Goal: Information Seeking & Learning: Learn about a topic

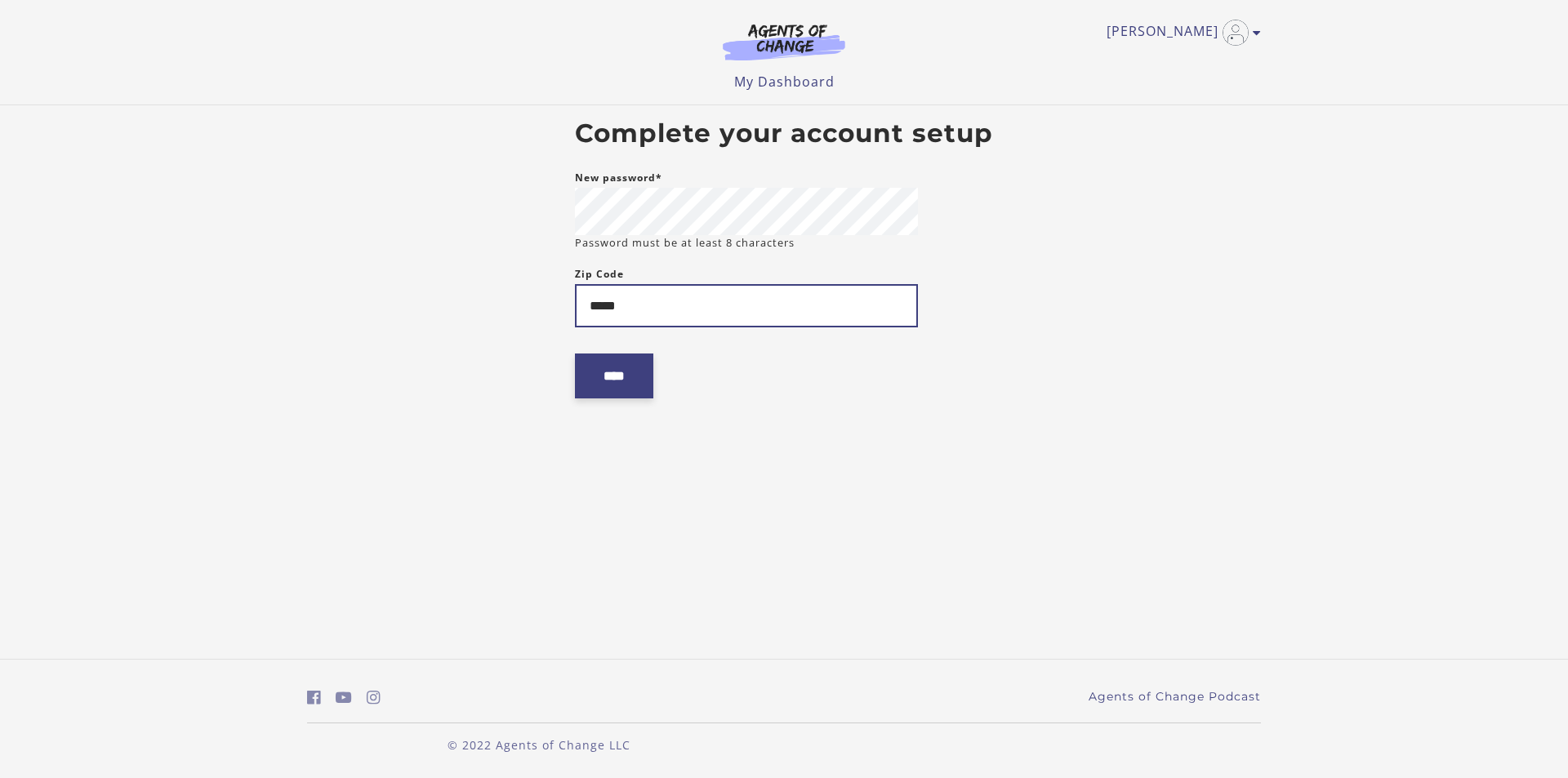
type input "*****"
click at [612, 362] on input "****" at bounding box center [613, 376] width 78 height 45
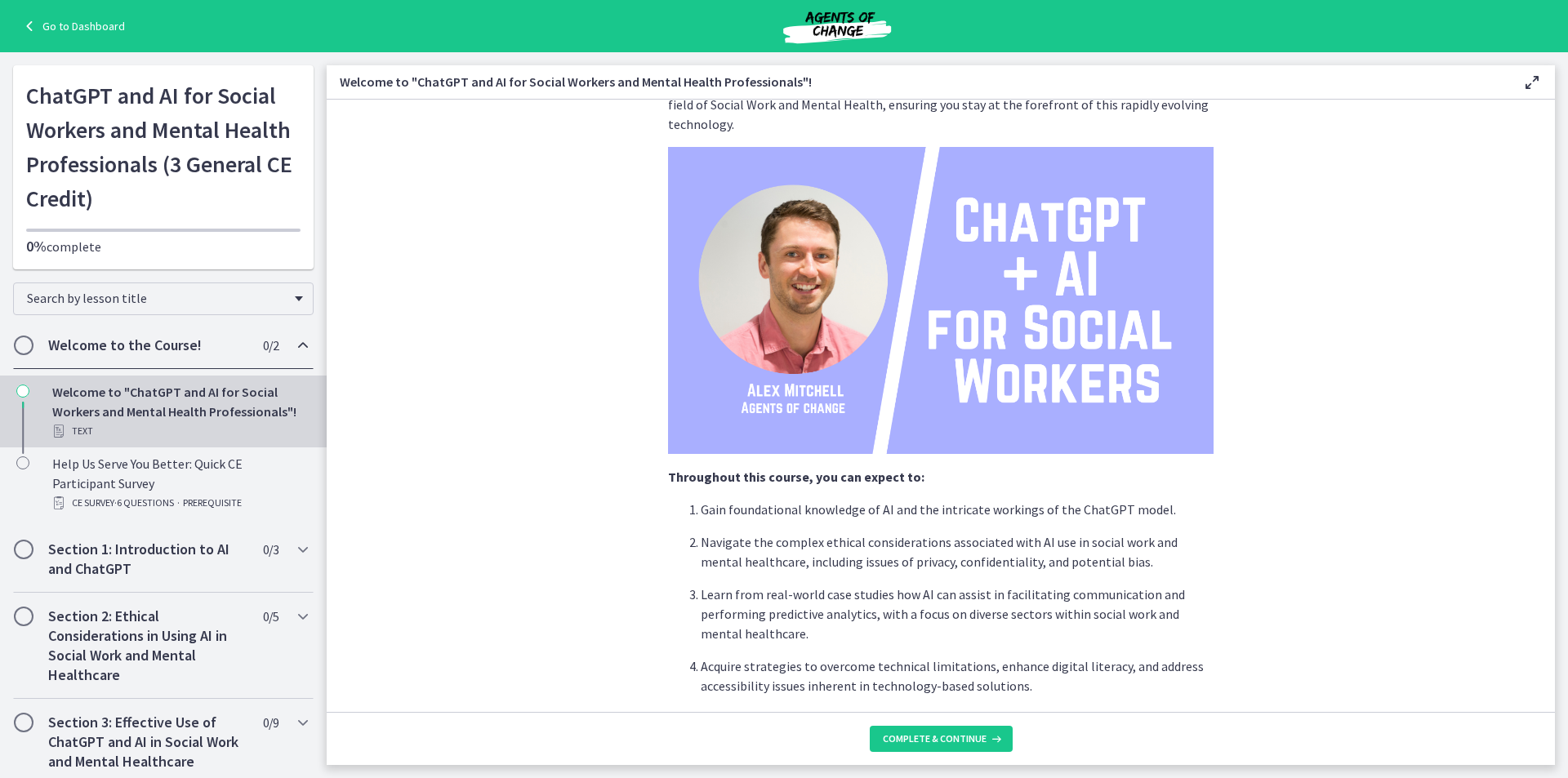
scroll to position [163, 0]
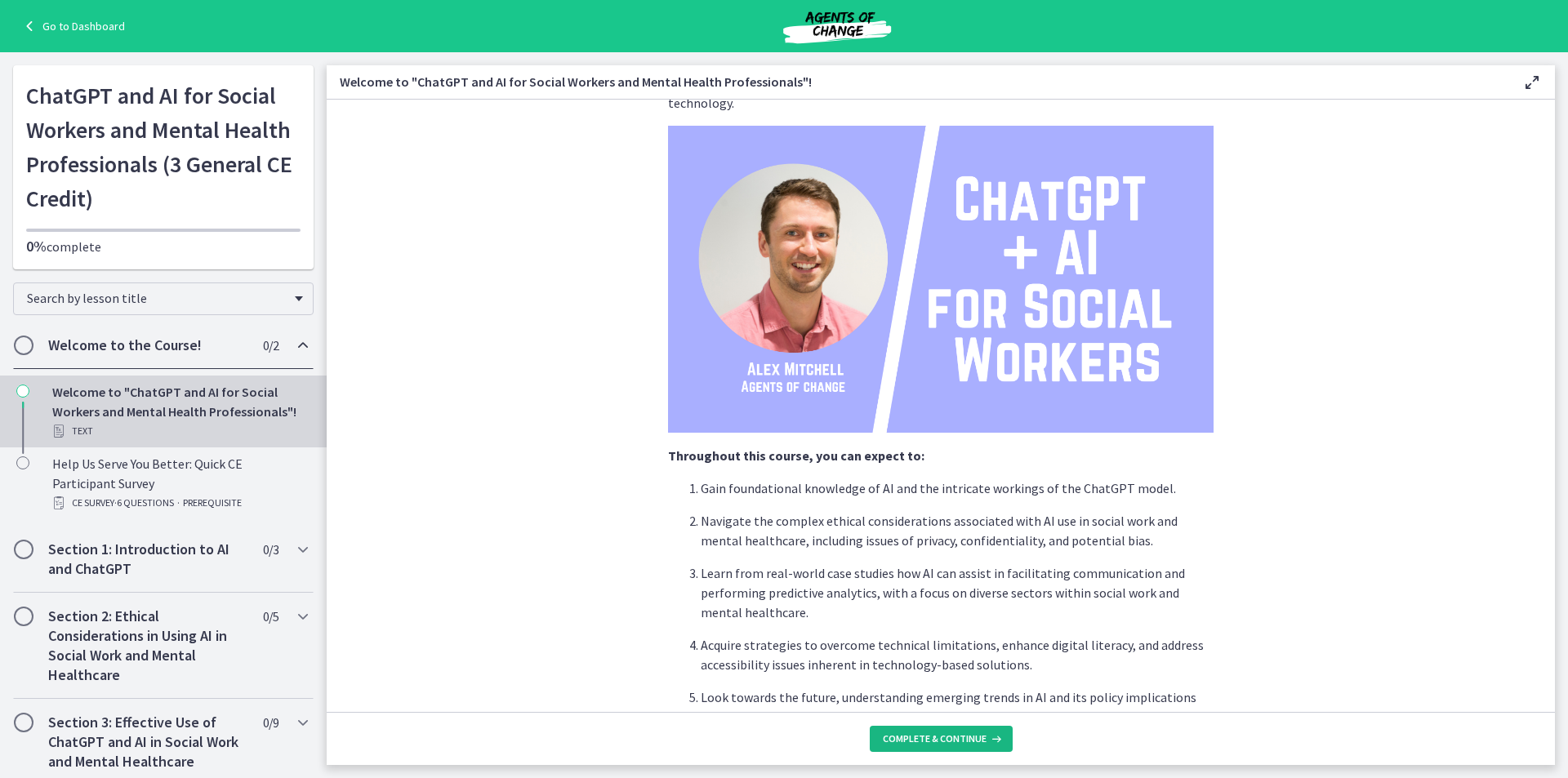
click at [915, 746] on button "Complete & continue" at bounding box center [941, 739] width 143 height 26
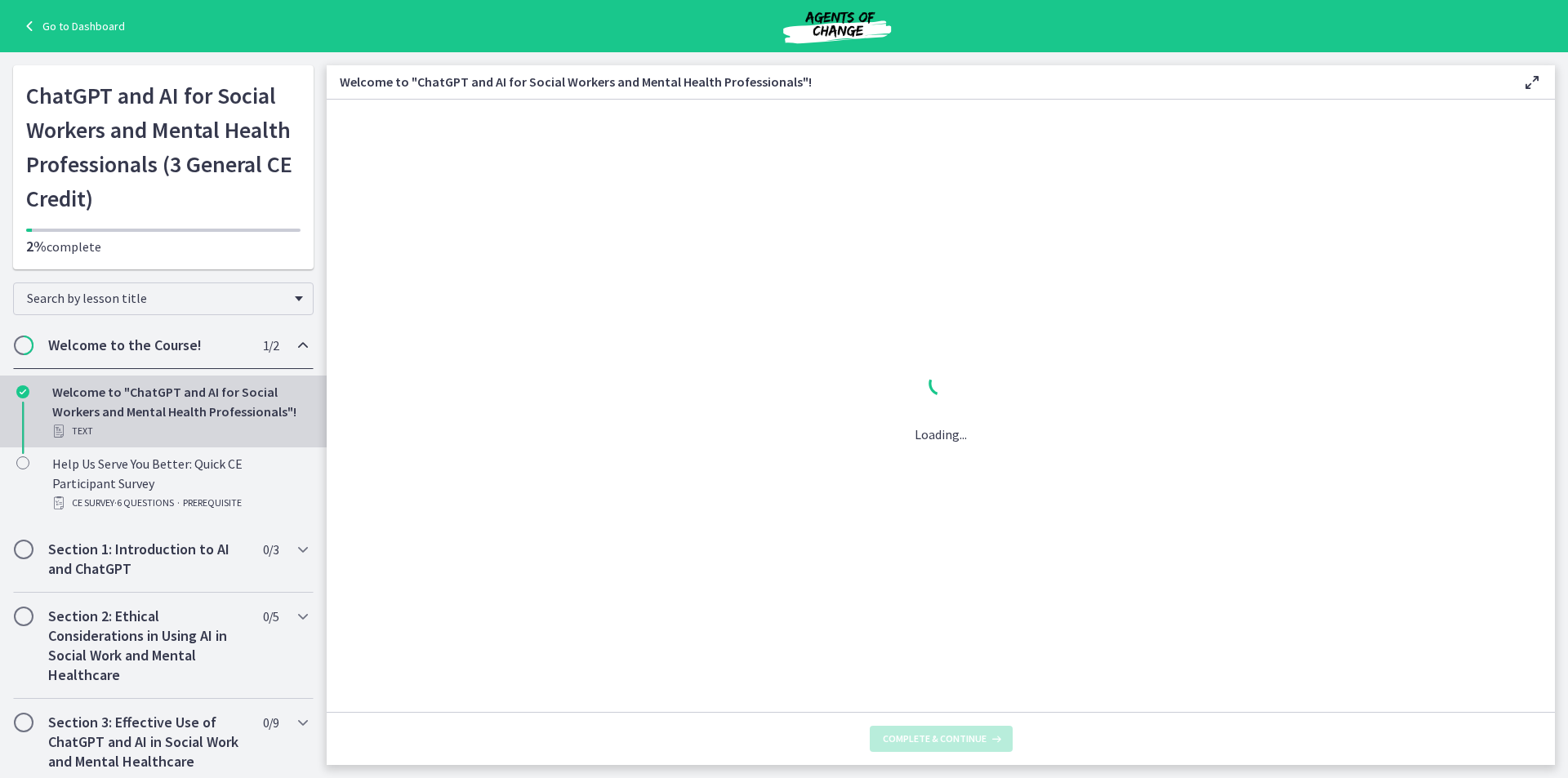
scroll to position [0, 0]
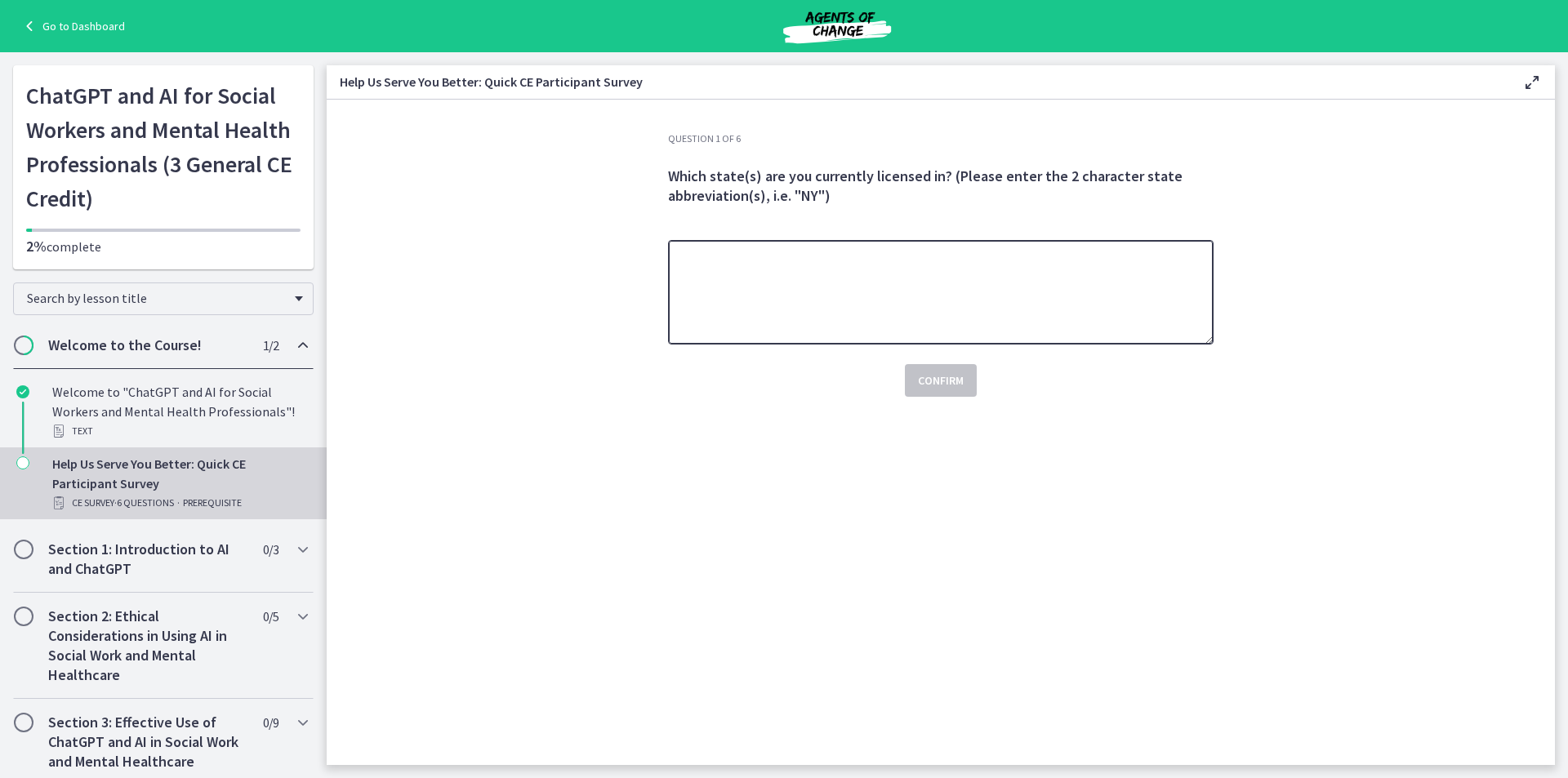
click at [823, 265] on textarea at bounding box center [941, 292] width 546 height 105
type textarea "*********"
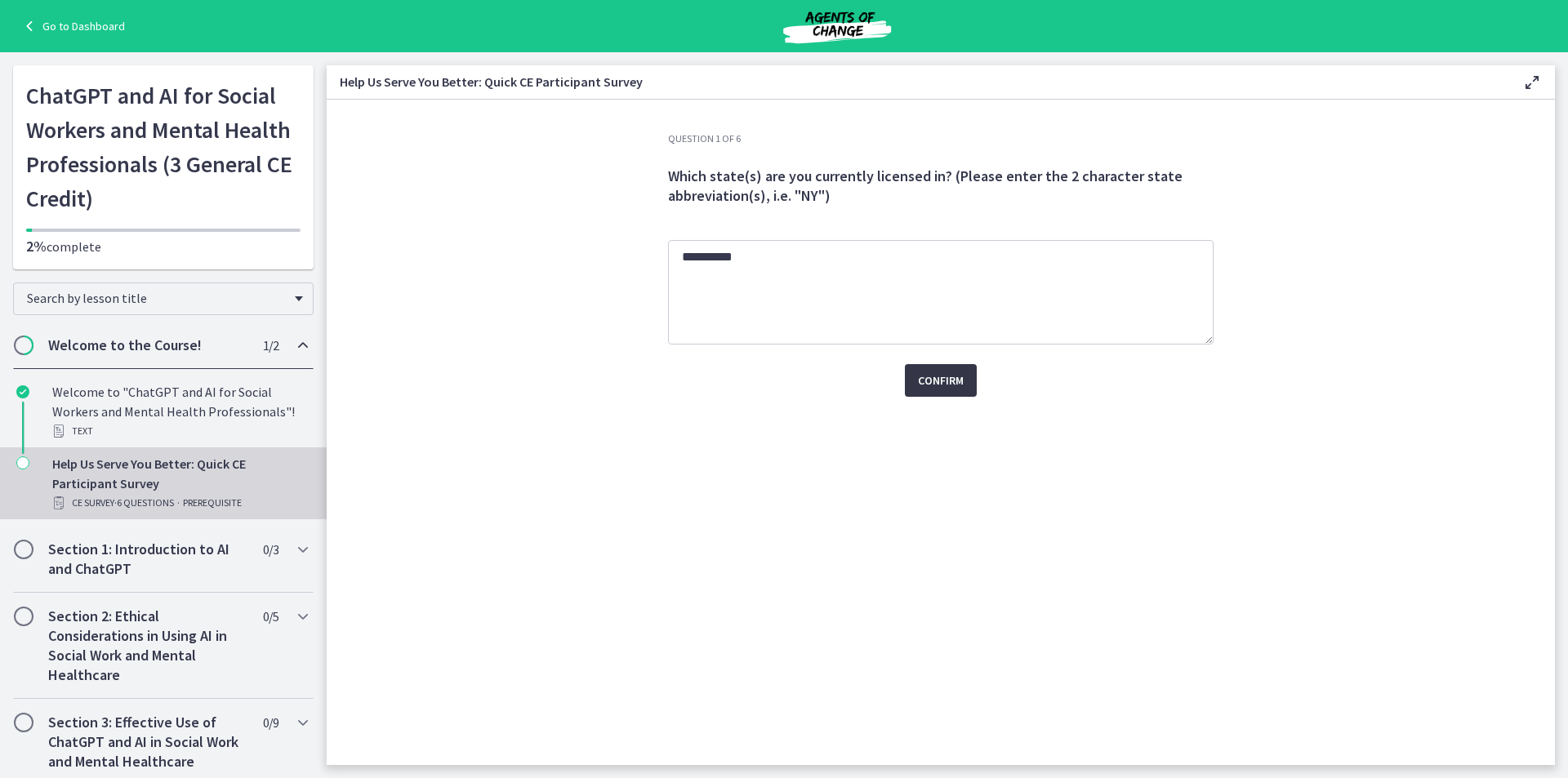
click at [967, 377] on button "Confirm" at bounding box center [941, 381] width 72 height 33
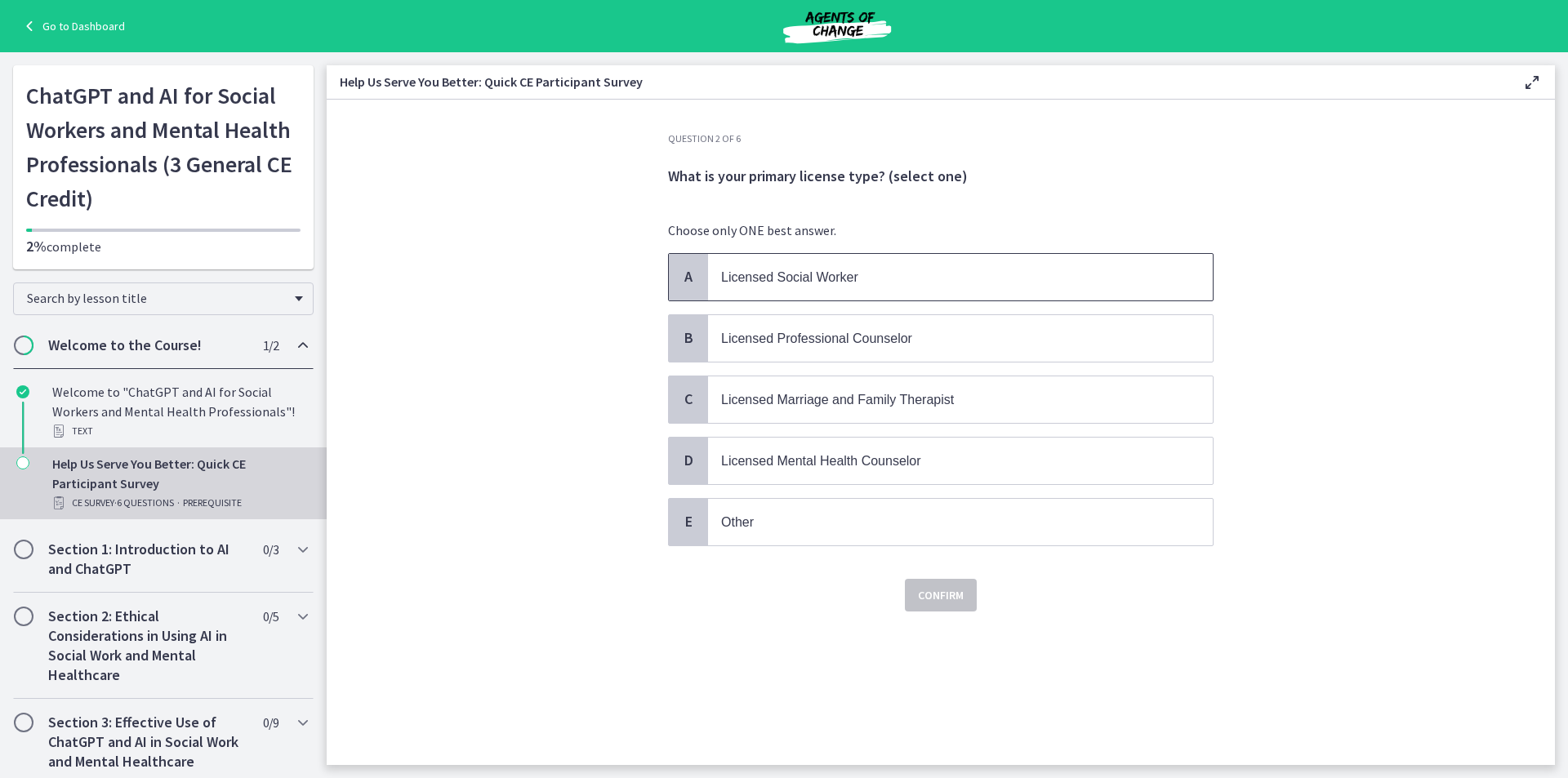
drag, startPoint x: 1059, startPoint y: 373, endPoint x: 955, endPoint y: 272, distance: 145.0
click at [955, 272] on p "Licensed Social Worker" at bounding box center [944, 277] width 446 height 21
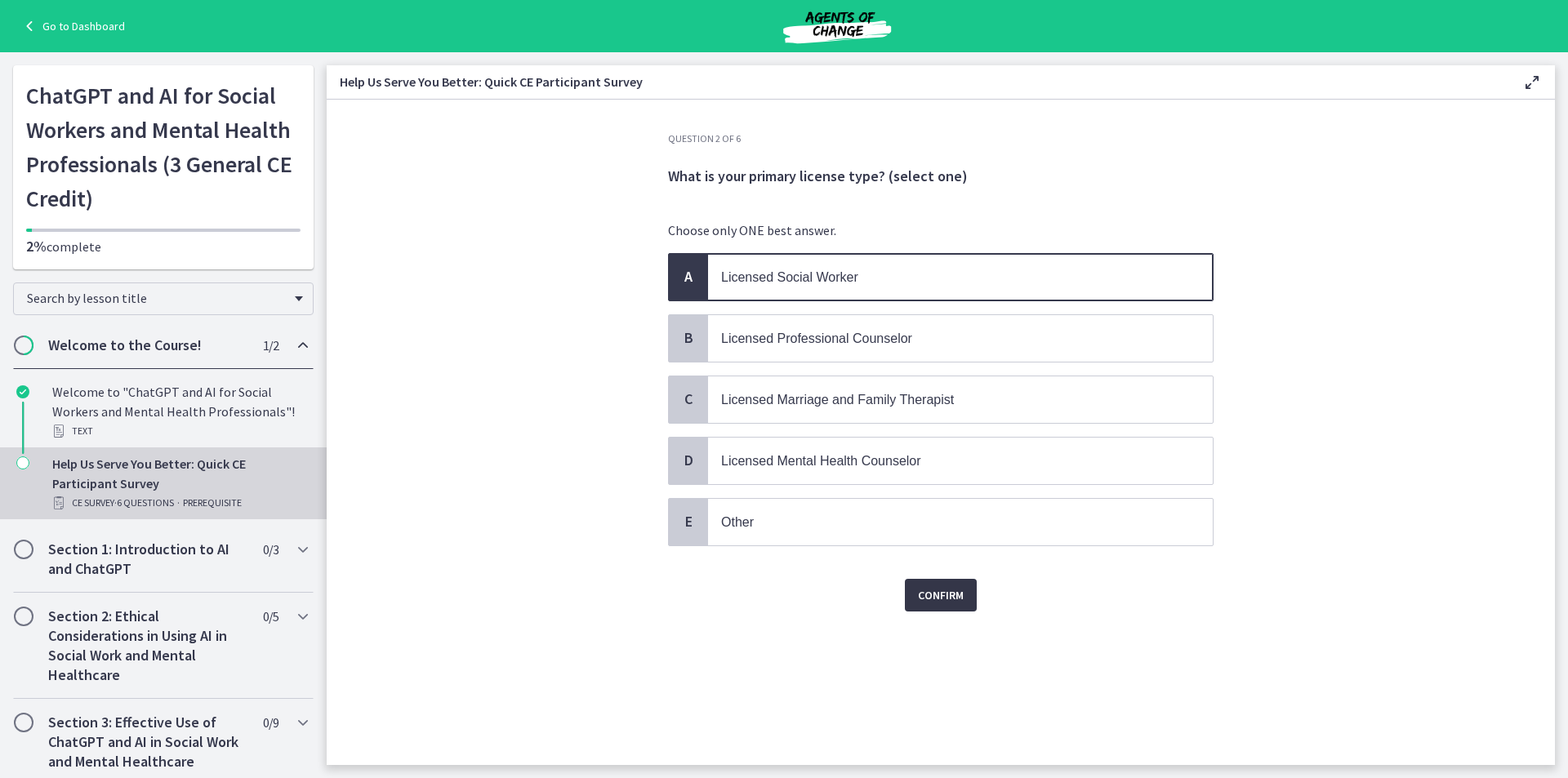
click at [960, 603] on span "Confirm" at bounding box center [941, 595] width 45 height 20
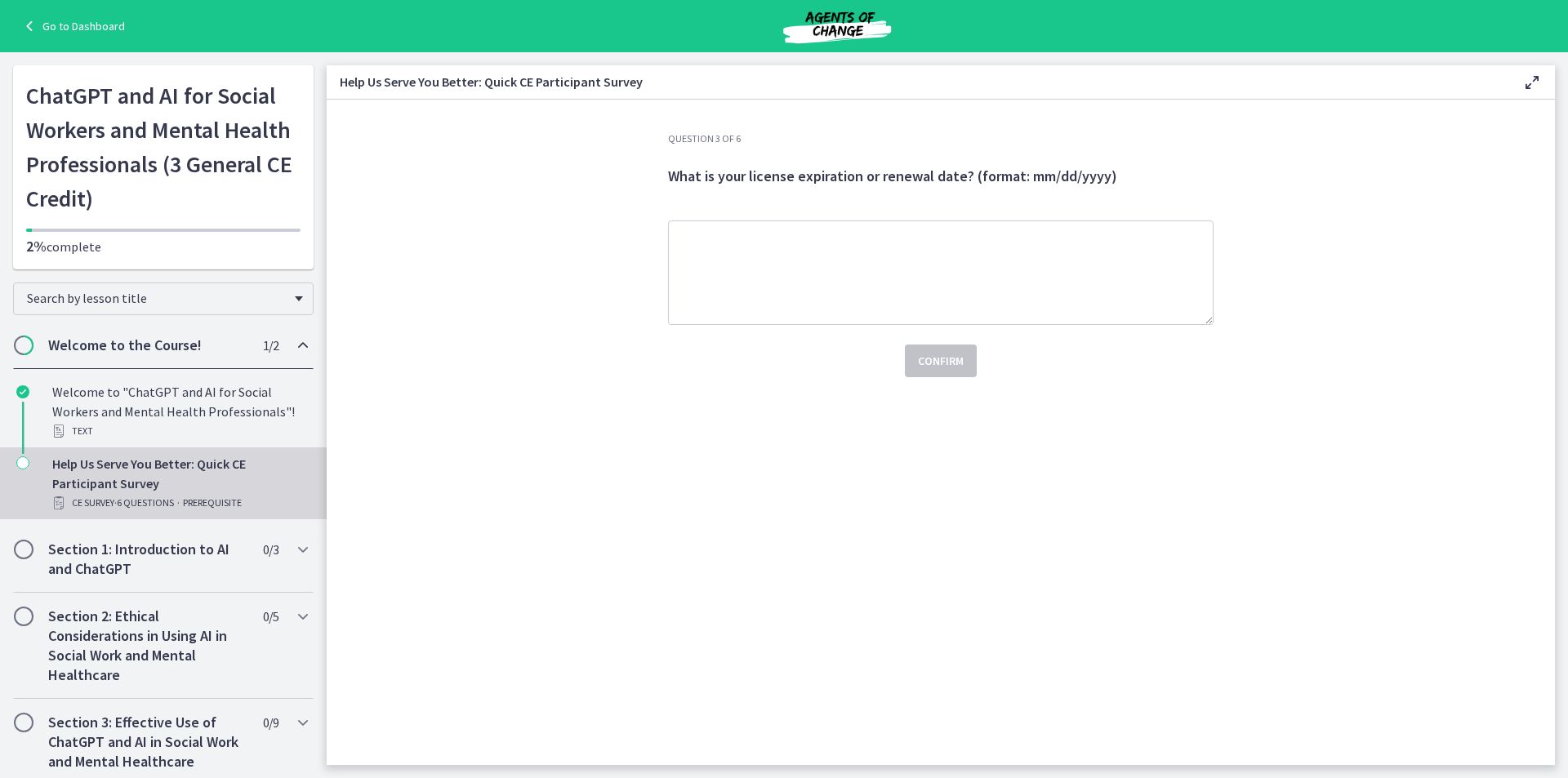
drag, startPoint x: 1041, startPoint y: 509, endPoint x: 1056, endPoint y: 465, distance: 46.5
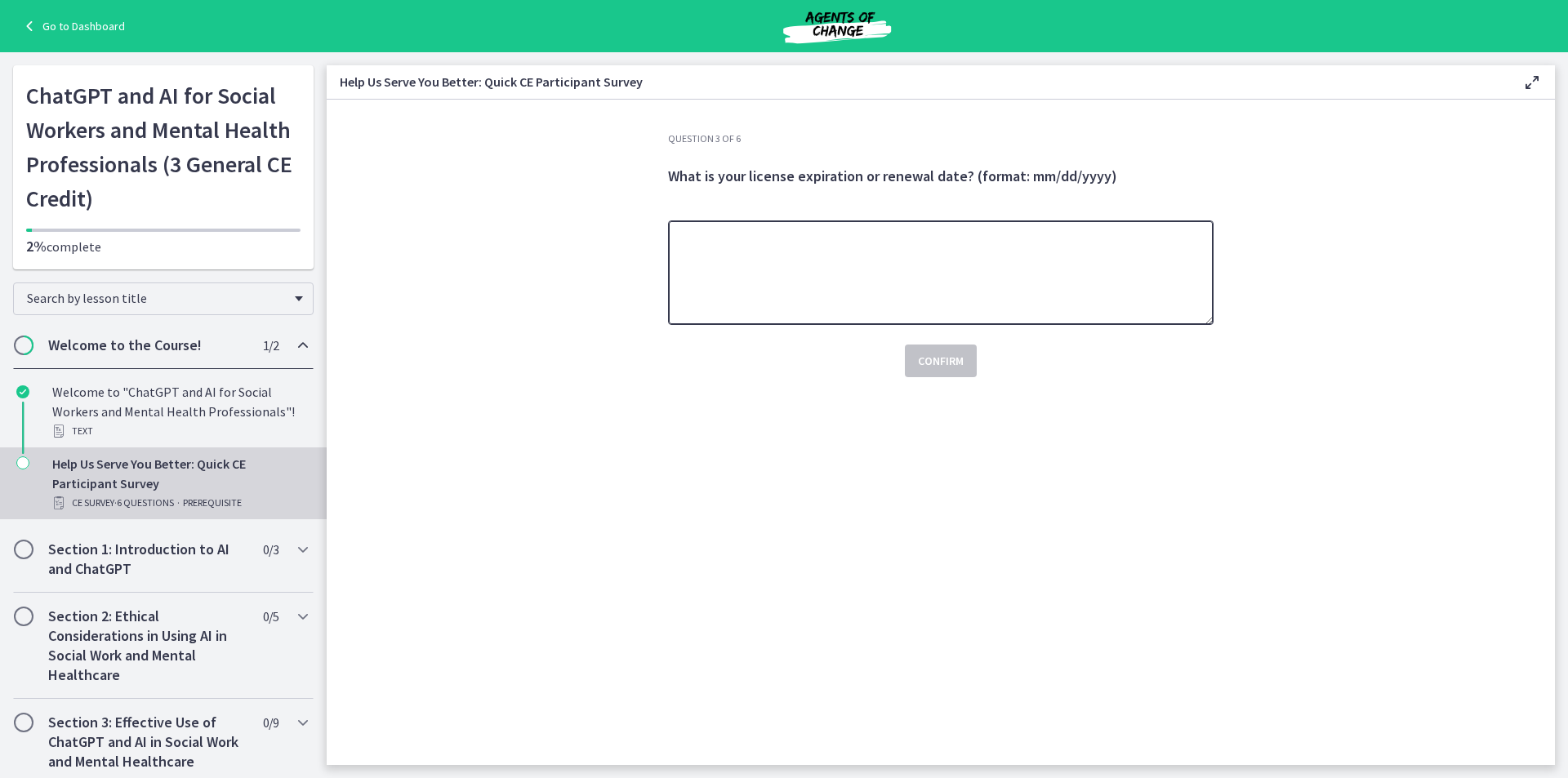
drag, startPoint x: 1056, startPoint y: 465, endPoint x: 837, endPoint y: 284, distance: 284.1
click at [837, 284] on textarea at bounding box center [941, 272] width 546 height 105
type textarea "**********"
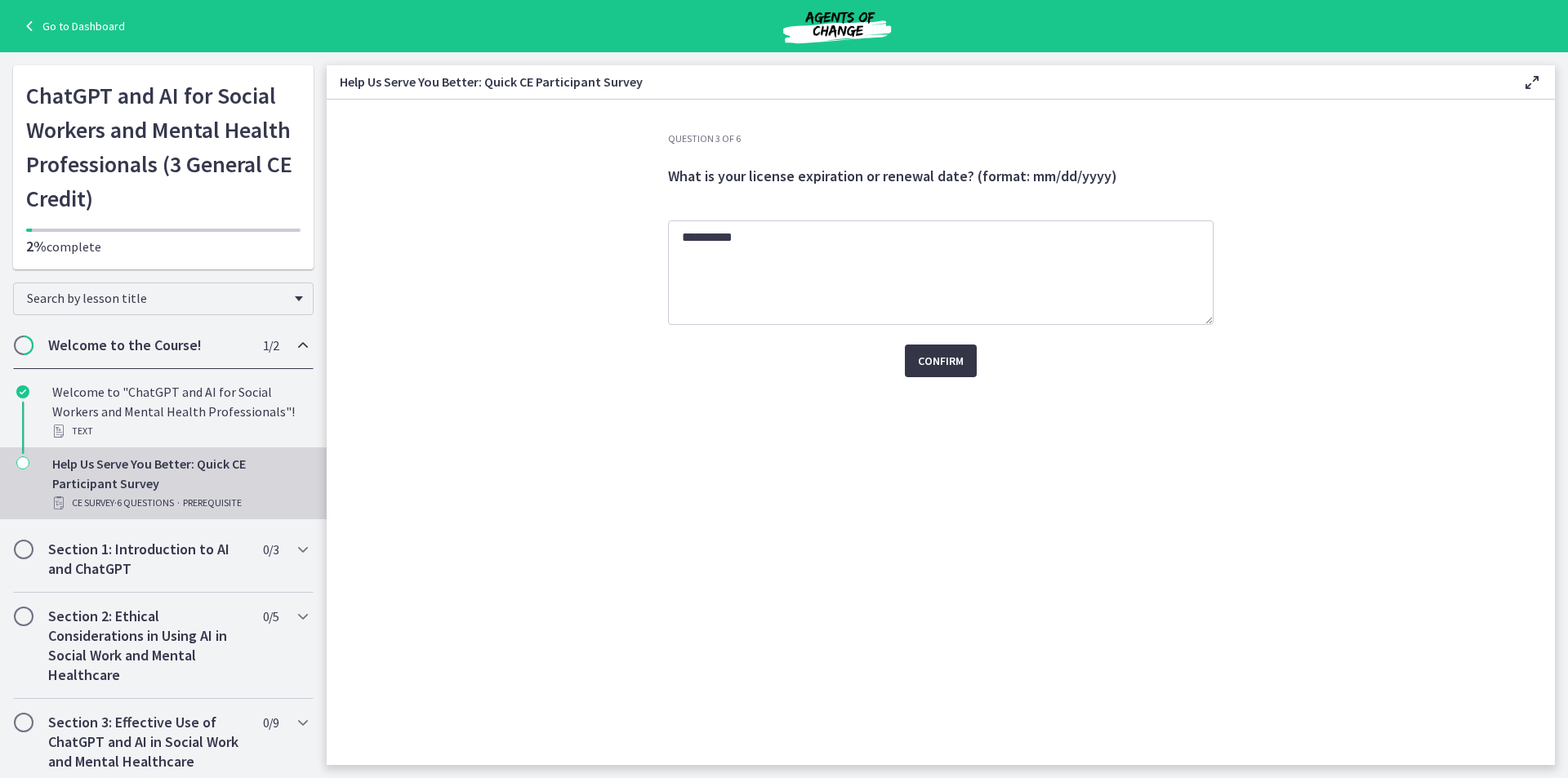
click at [931, 349] on button "Confirm" at bounding box center [941, 361] width 72 height 33
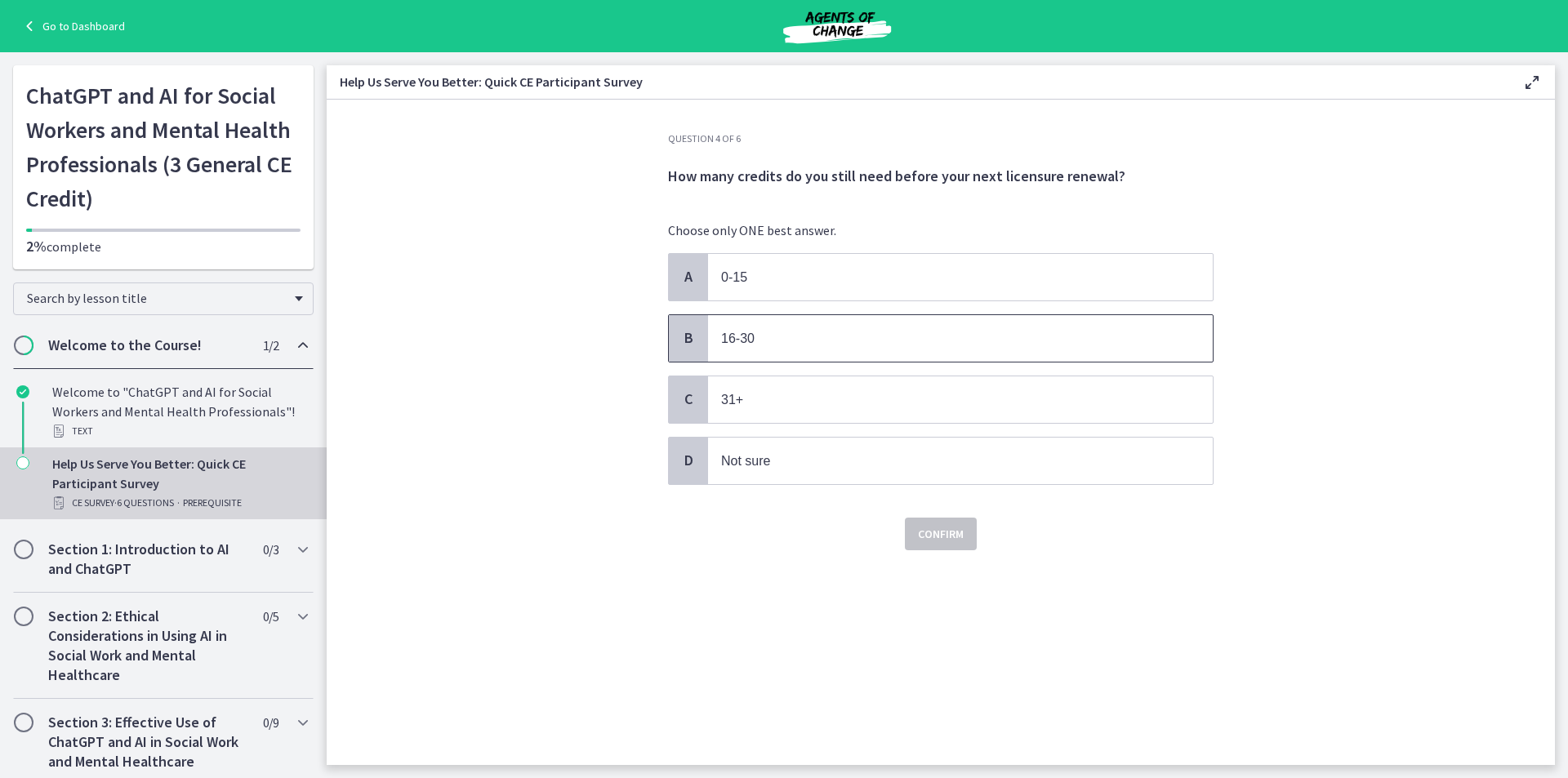
click at [711, 335] on span "16-30" at bounding box center [960, 338] width 505 height 46
click at [911, 529] on button "Confirm" at bounding box center [941, 534] width 72 height 33
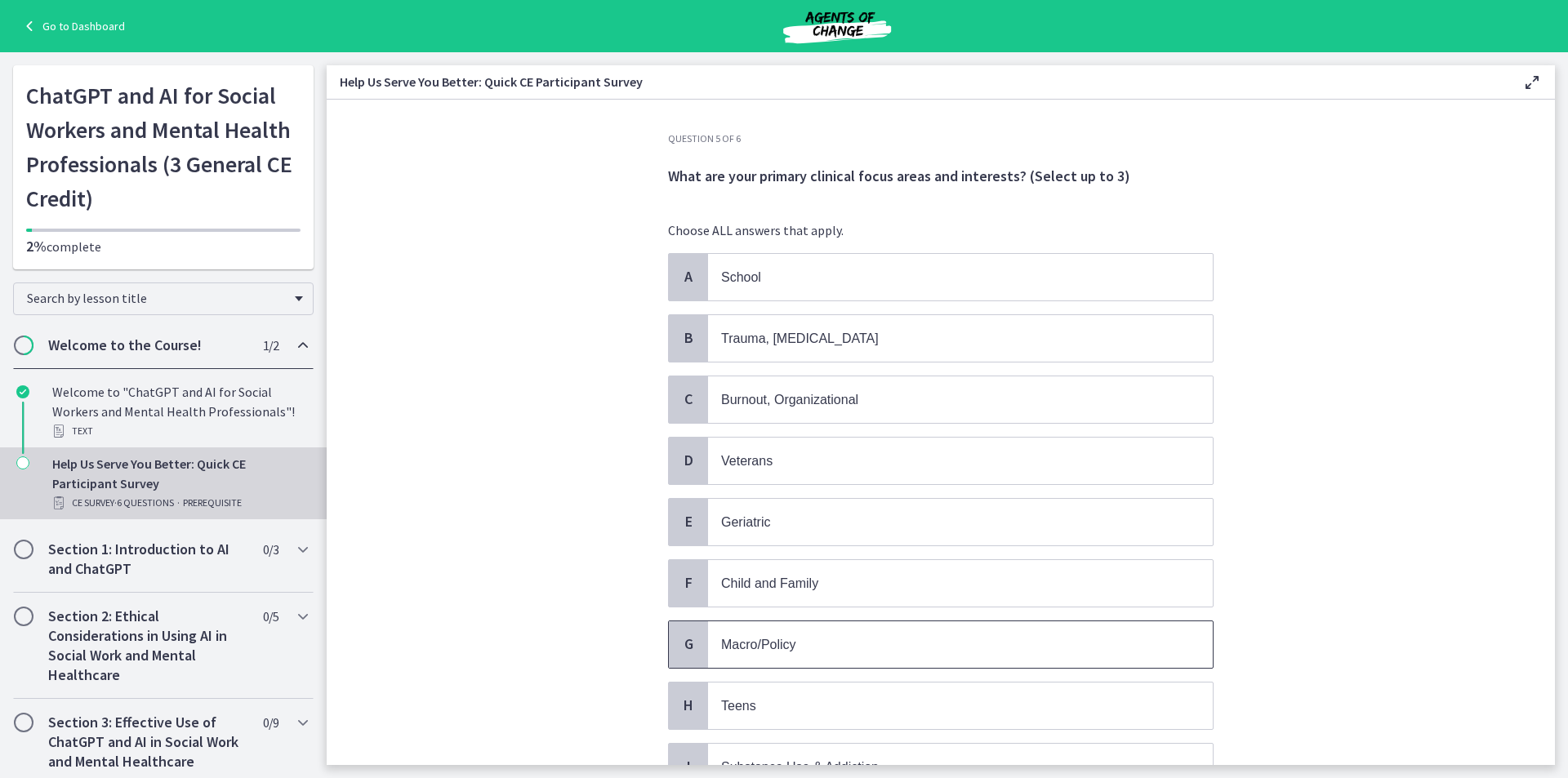
scroll to position [82, 0]
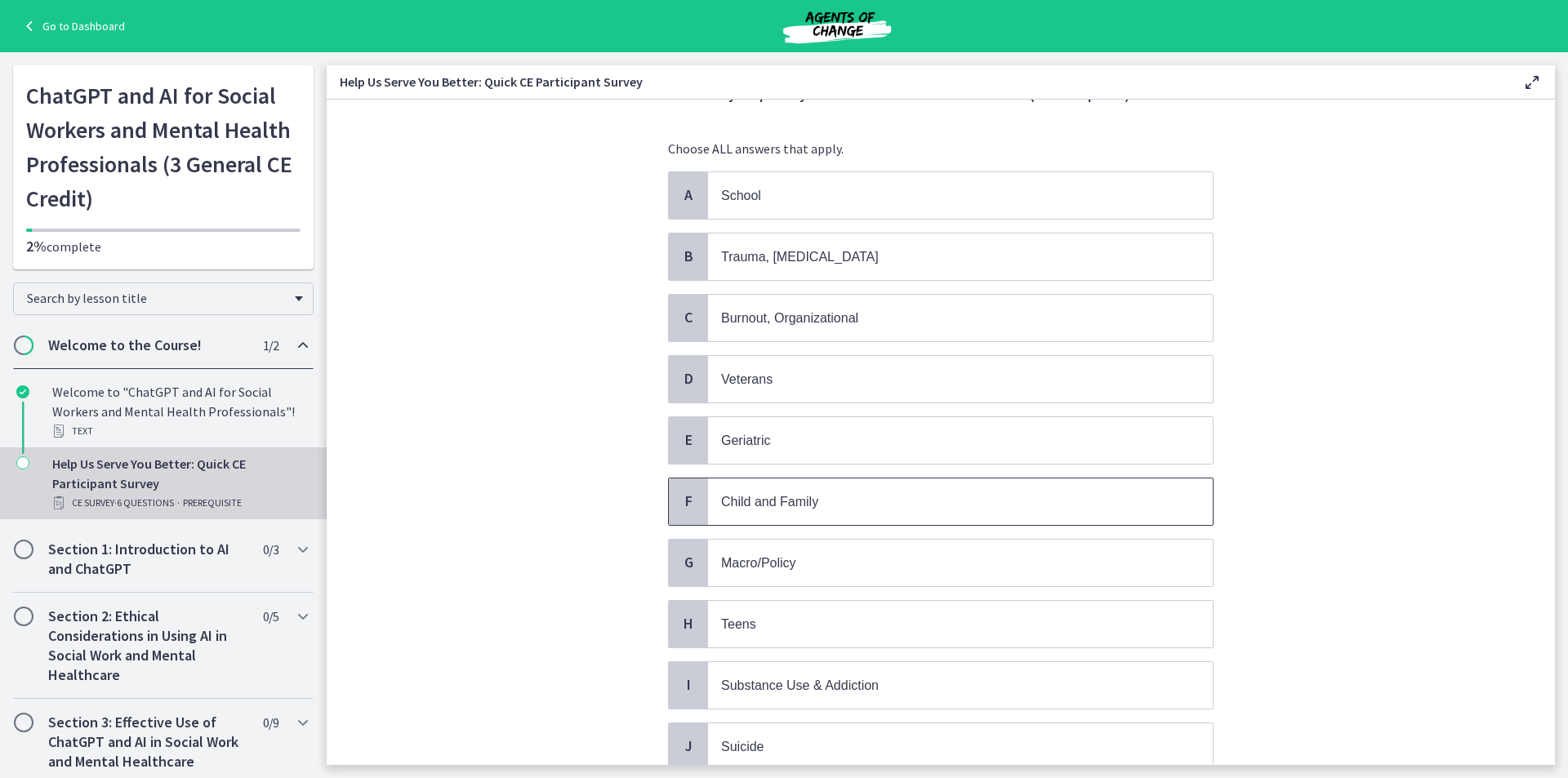
click at [808, 517] on span "Child and Family" at bounding box center [960, 502] width 505 height 46
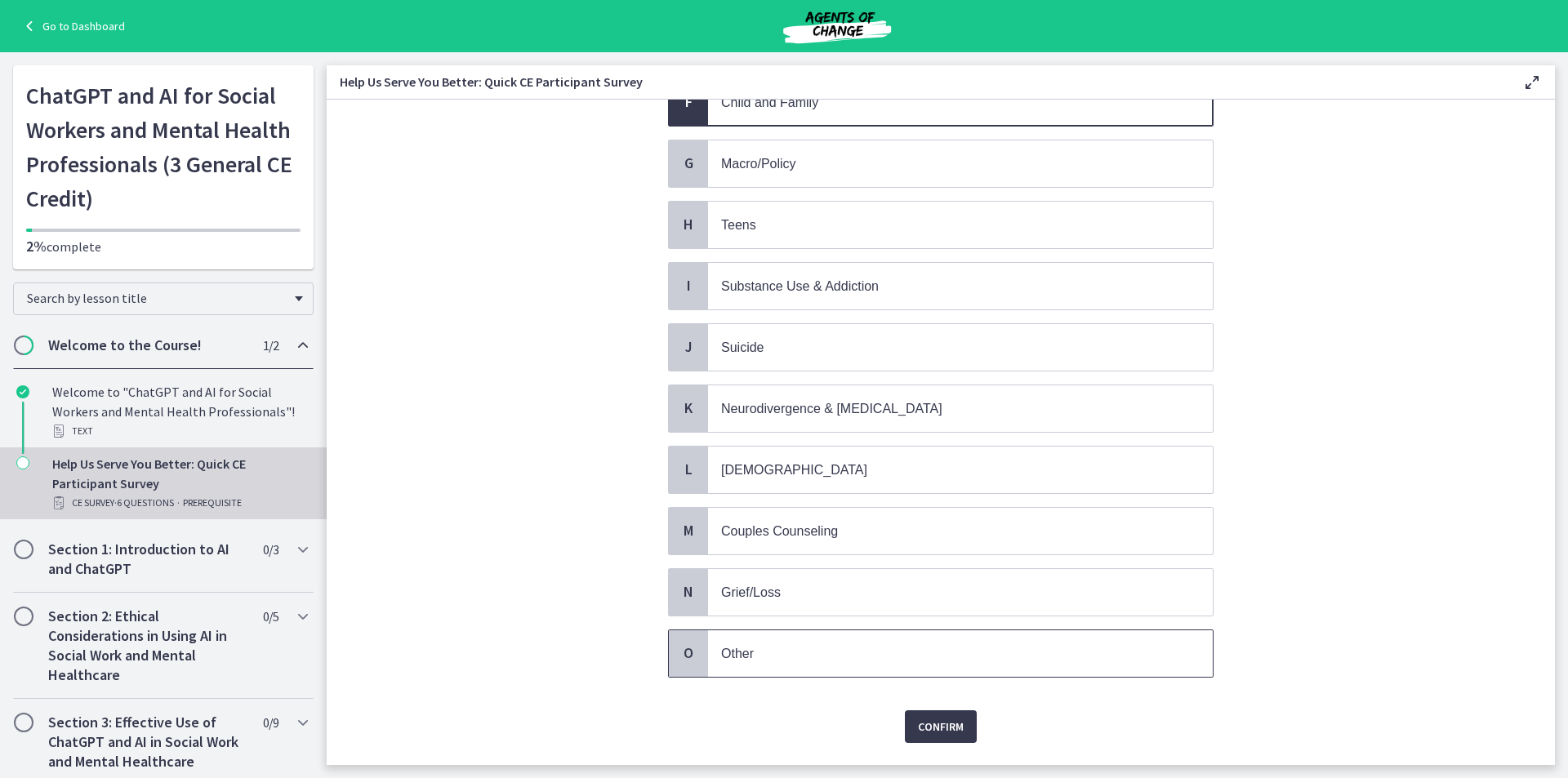
scroll to position [490, 0]
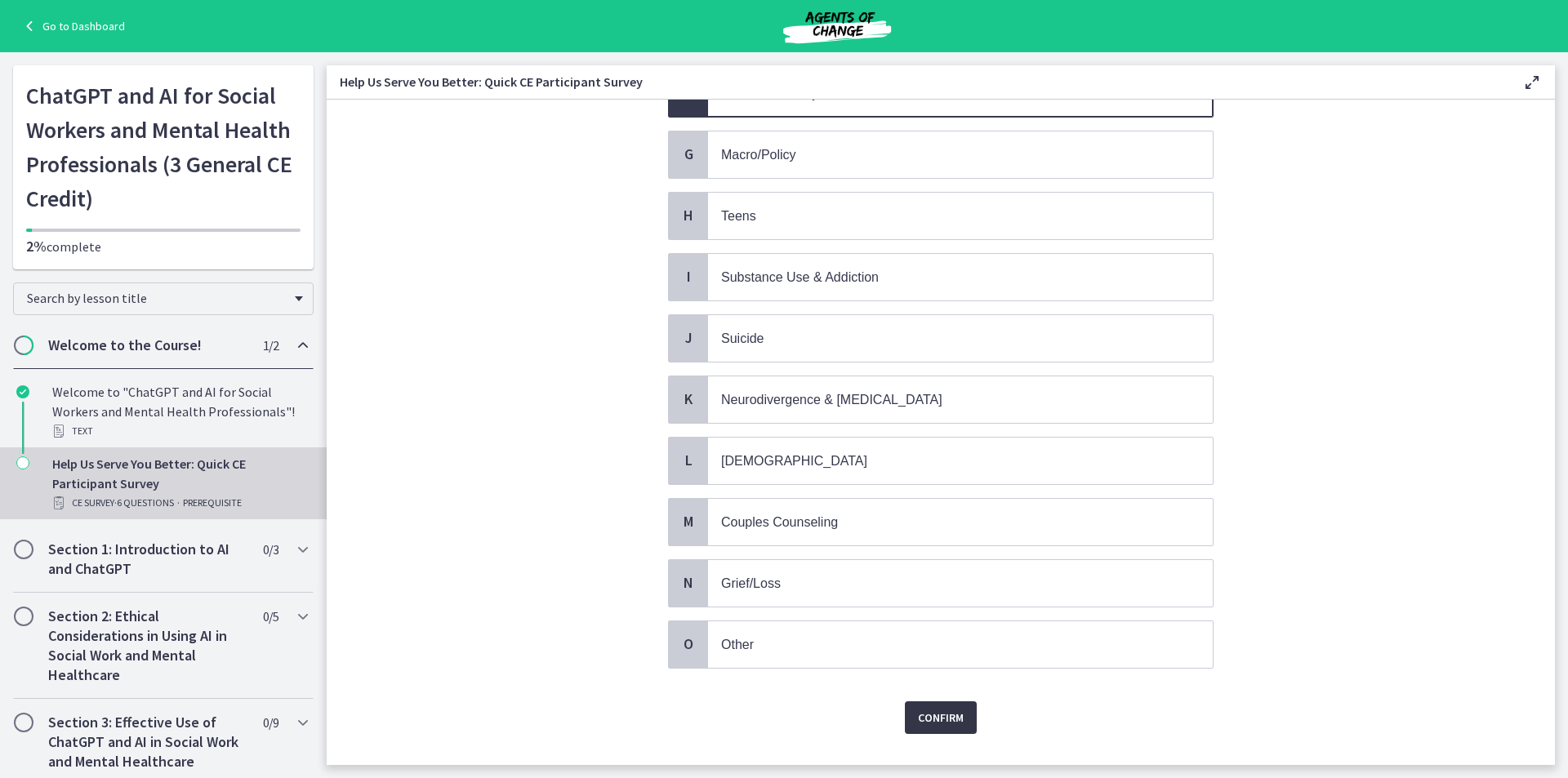
drag, startPoint x: 911, startPoint y: 715, endPoint x: 907, endPoint y: 704, distance: 11.7
click at [908, 709] on button "Confirm" at bounding box center [941, 718] width 72 height 33
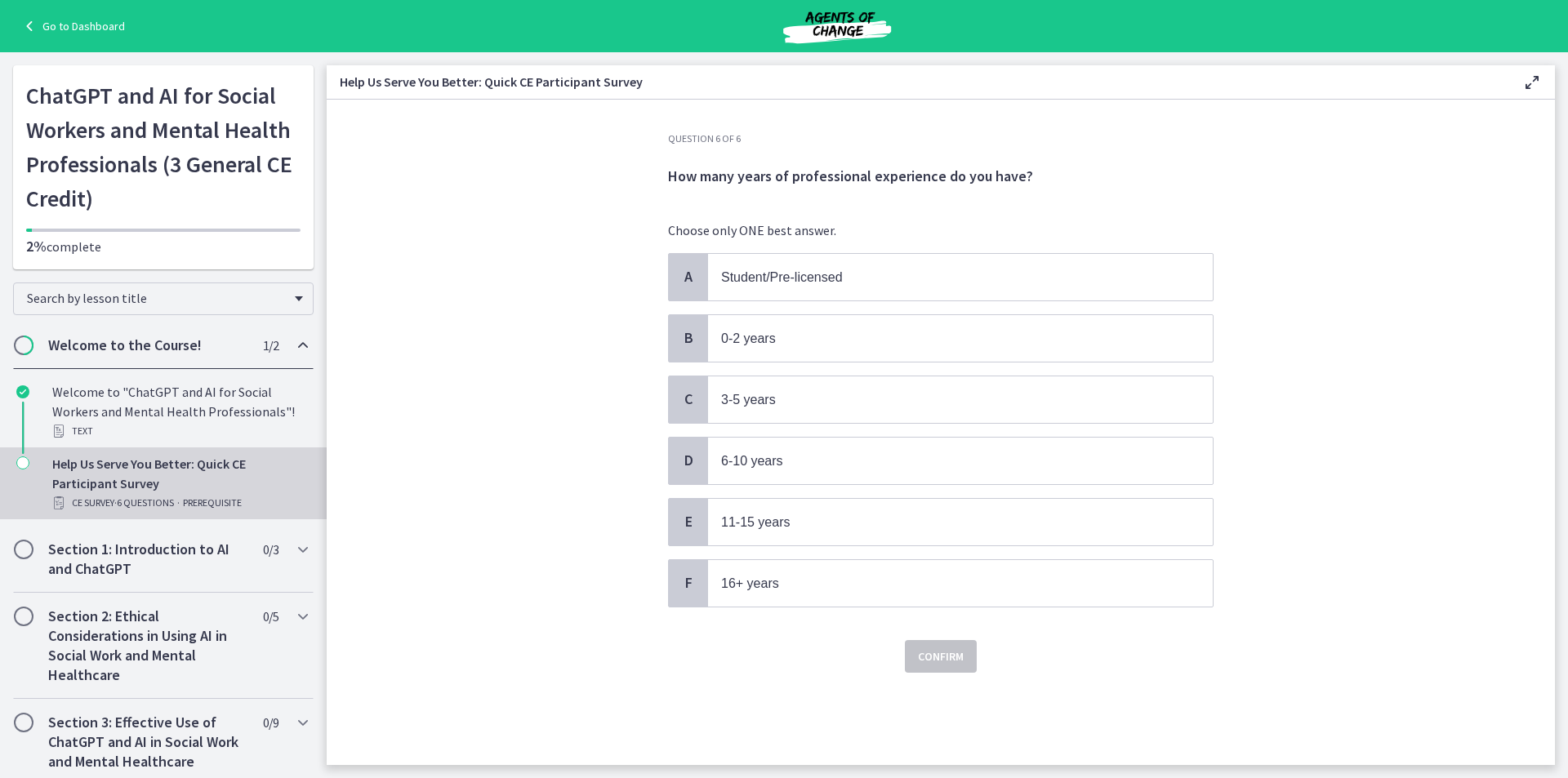
scroll to position [0, 0]
click at [786, 521] on span "11-15 years" at bounding box center [756, 522] width 69 height 14
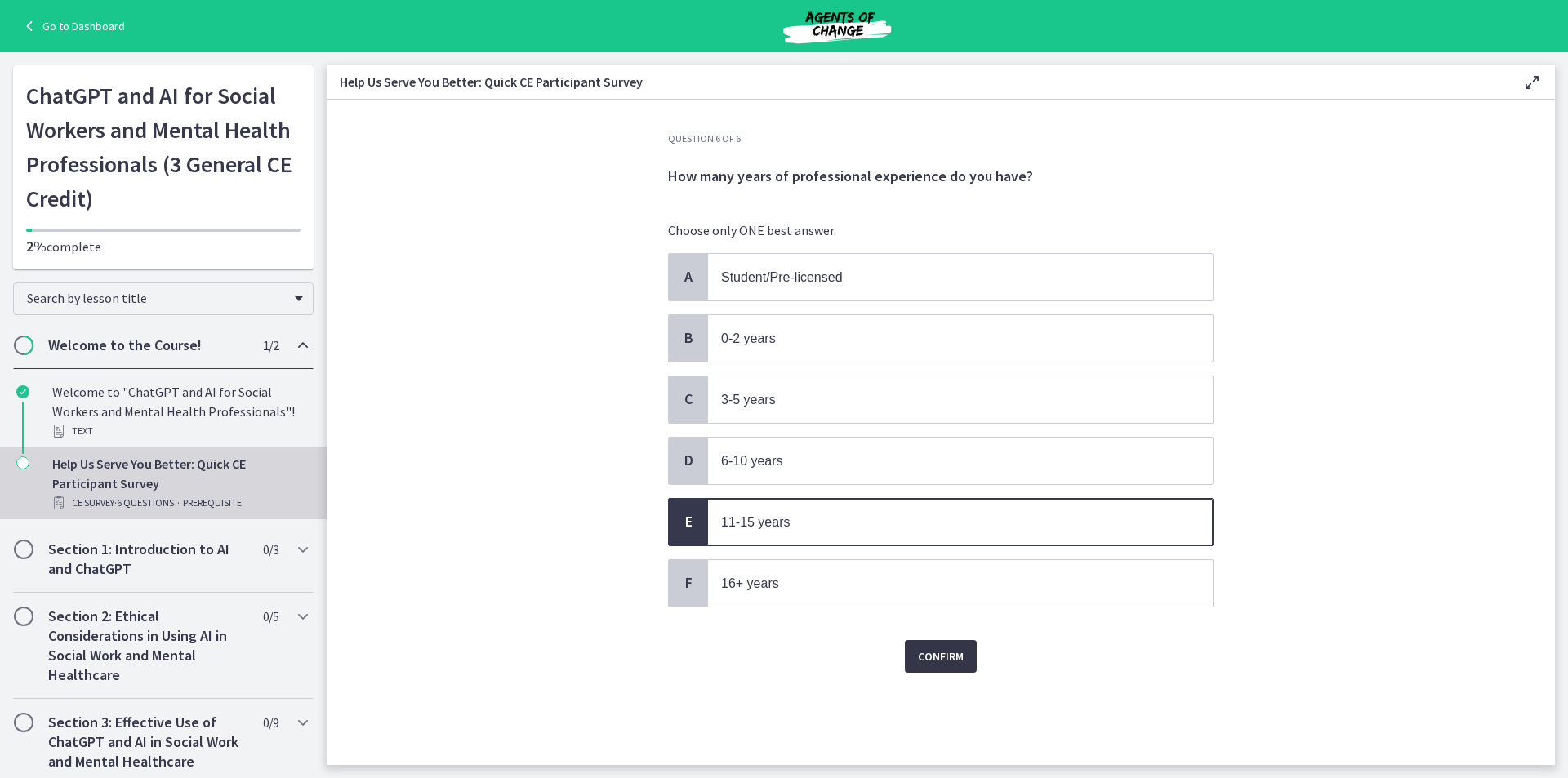
click at [939, 645] on button "Confirm" at bounding box center [941, 657] width 72 height 33
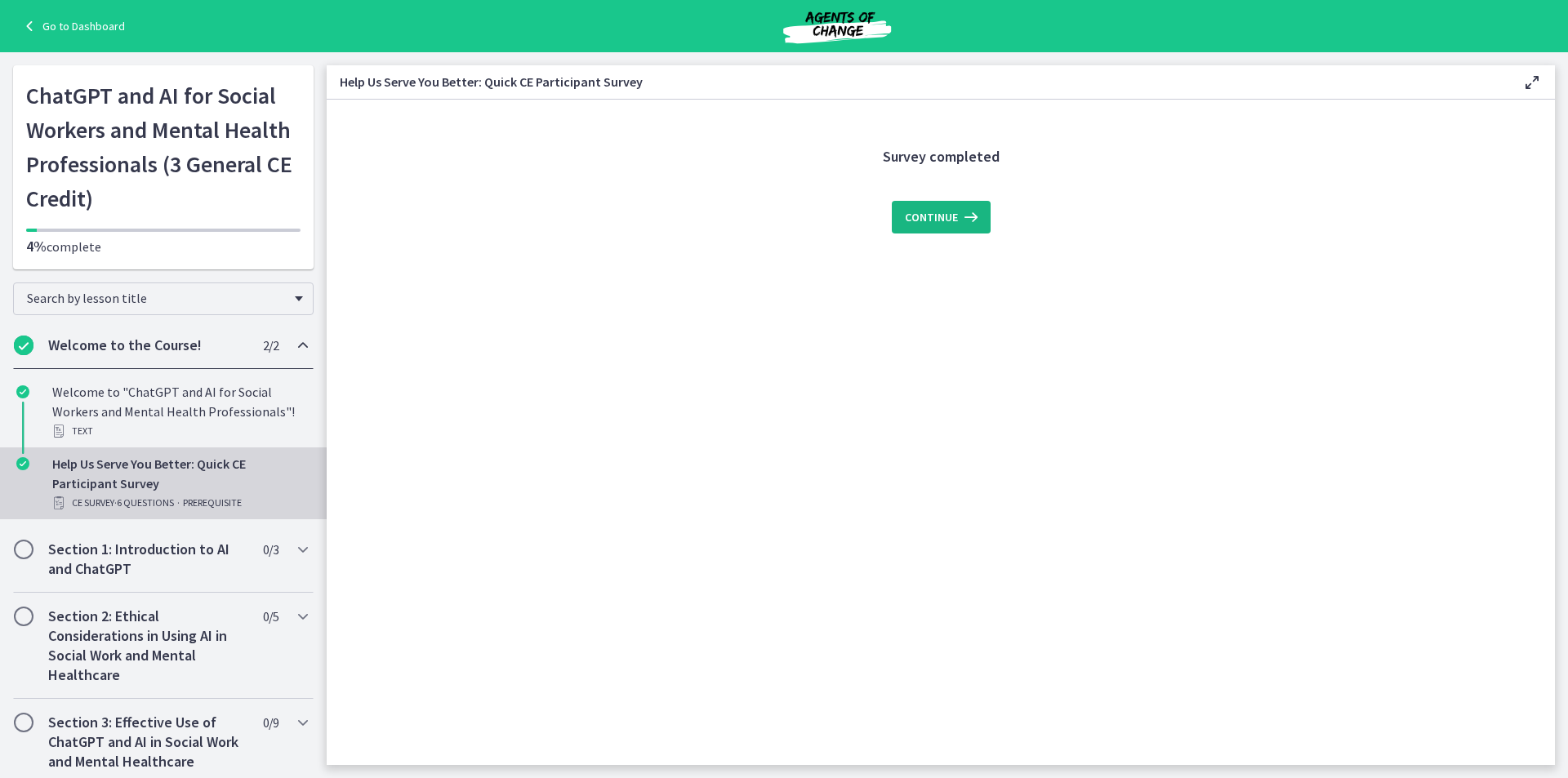
click at [932, 218] on span "Continue" at bounding box center [932, 218] width 53 height 20
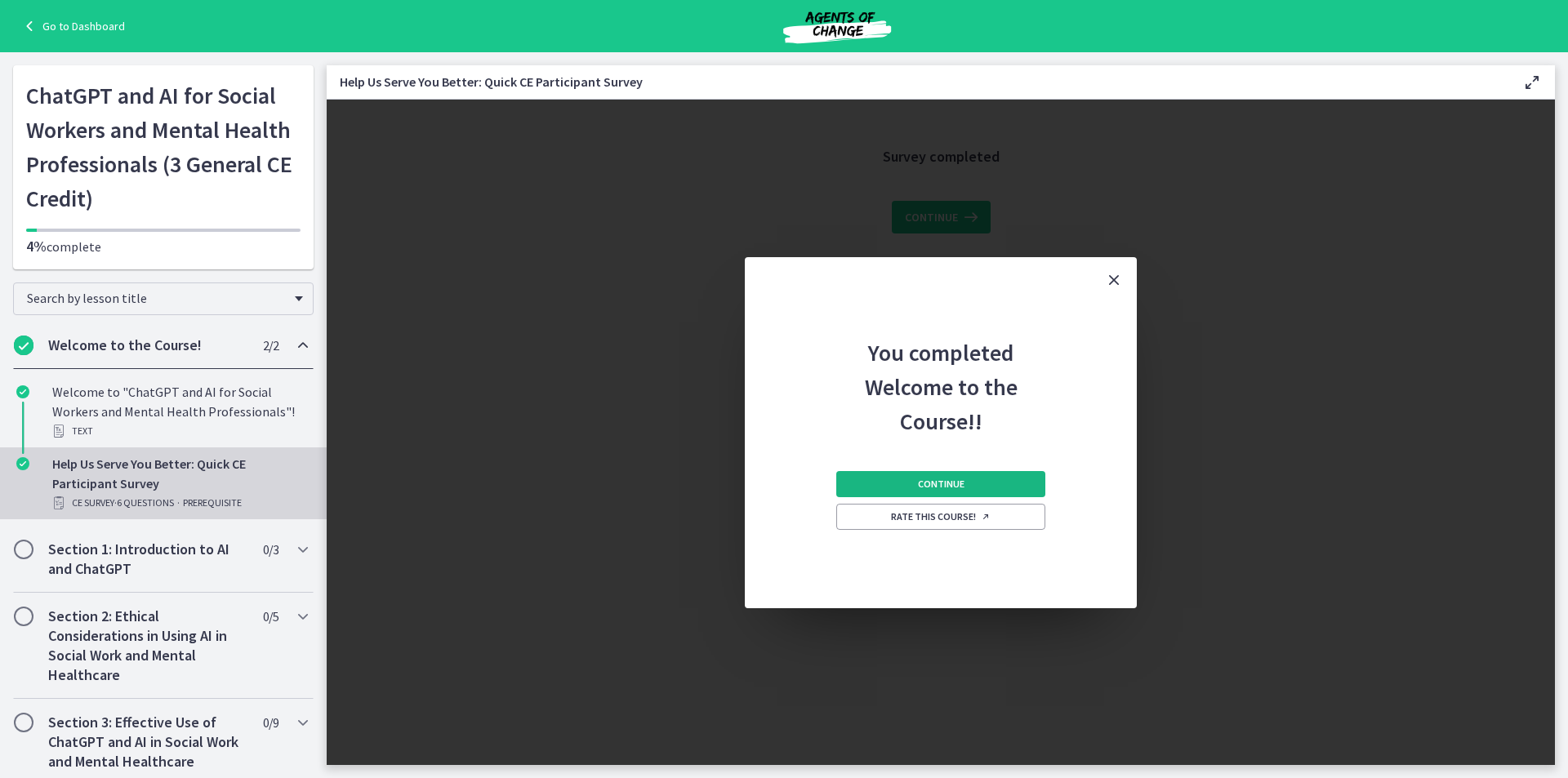
click at [901, 482] on button "Continue" at bounding box center [941, 485] width 209 height 26
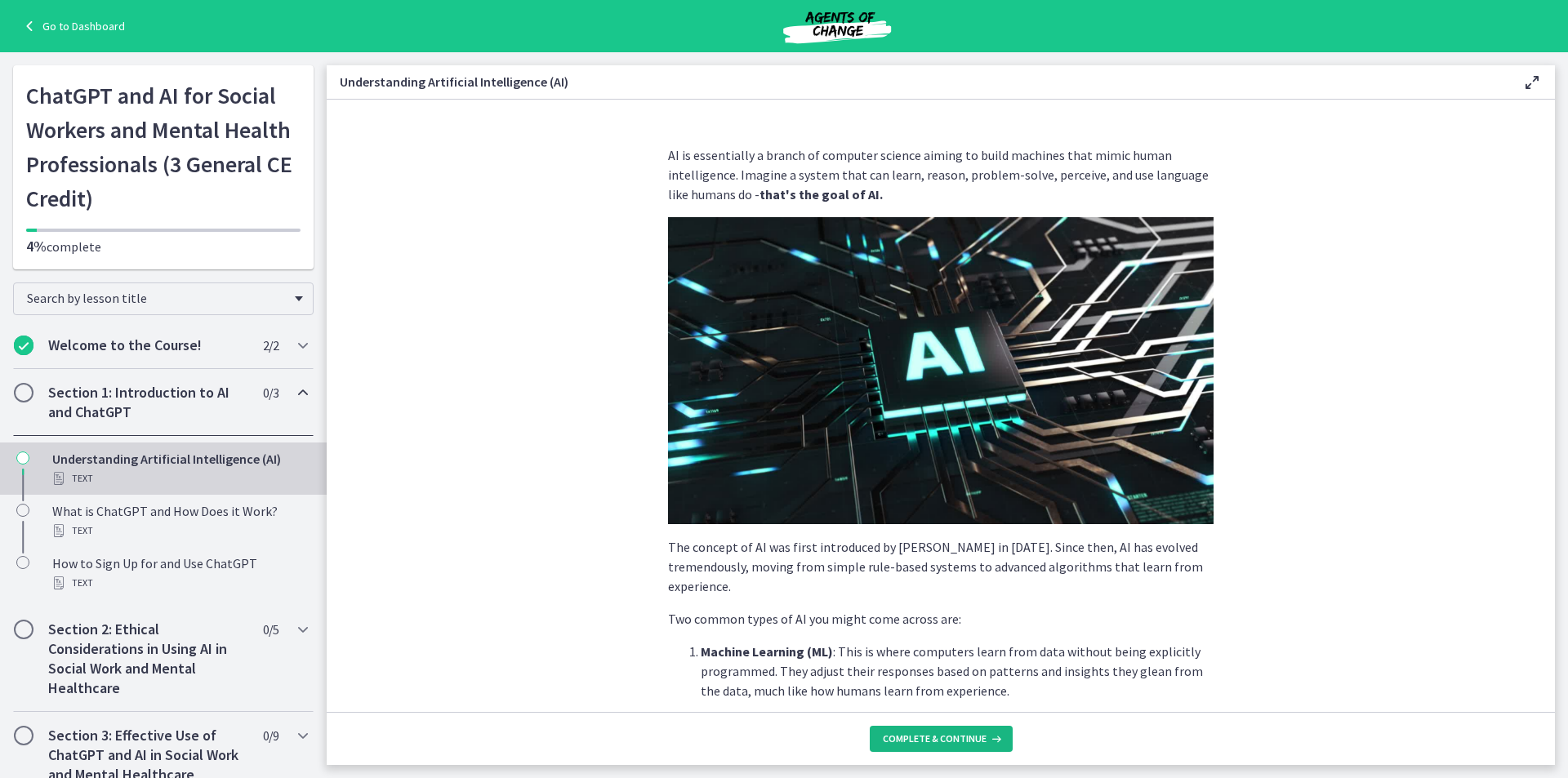
click at [959, 742] on span "Complete & continue" at bounding box center [935, 739] width 104 height 13
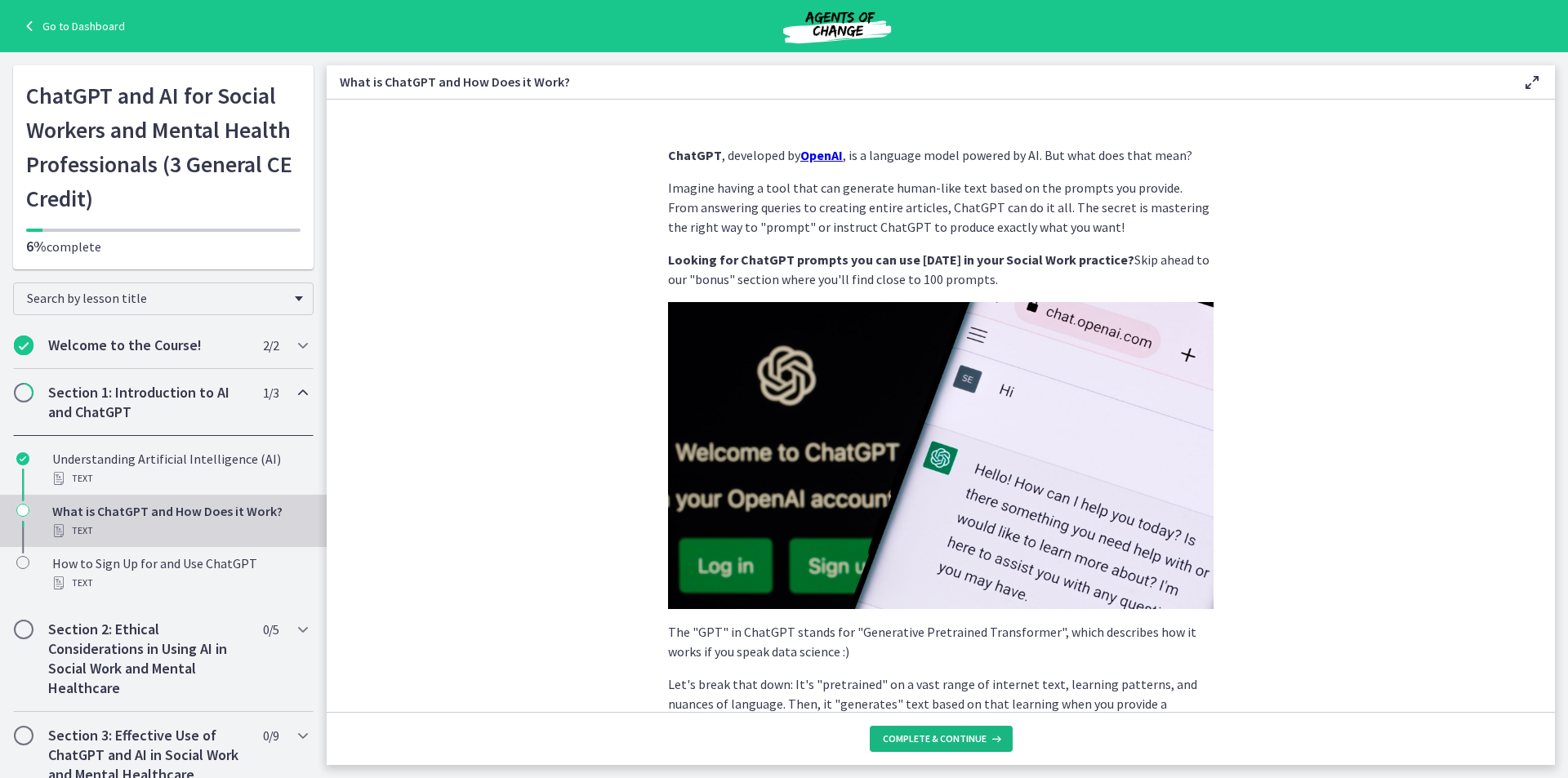
click at [959, 741] on span "Complete & continue" at bounding box center [935, 739] width 104 height 13
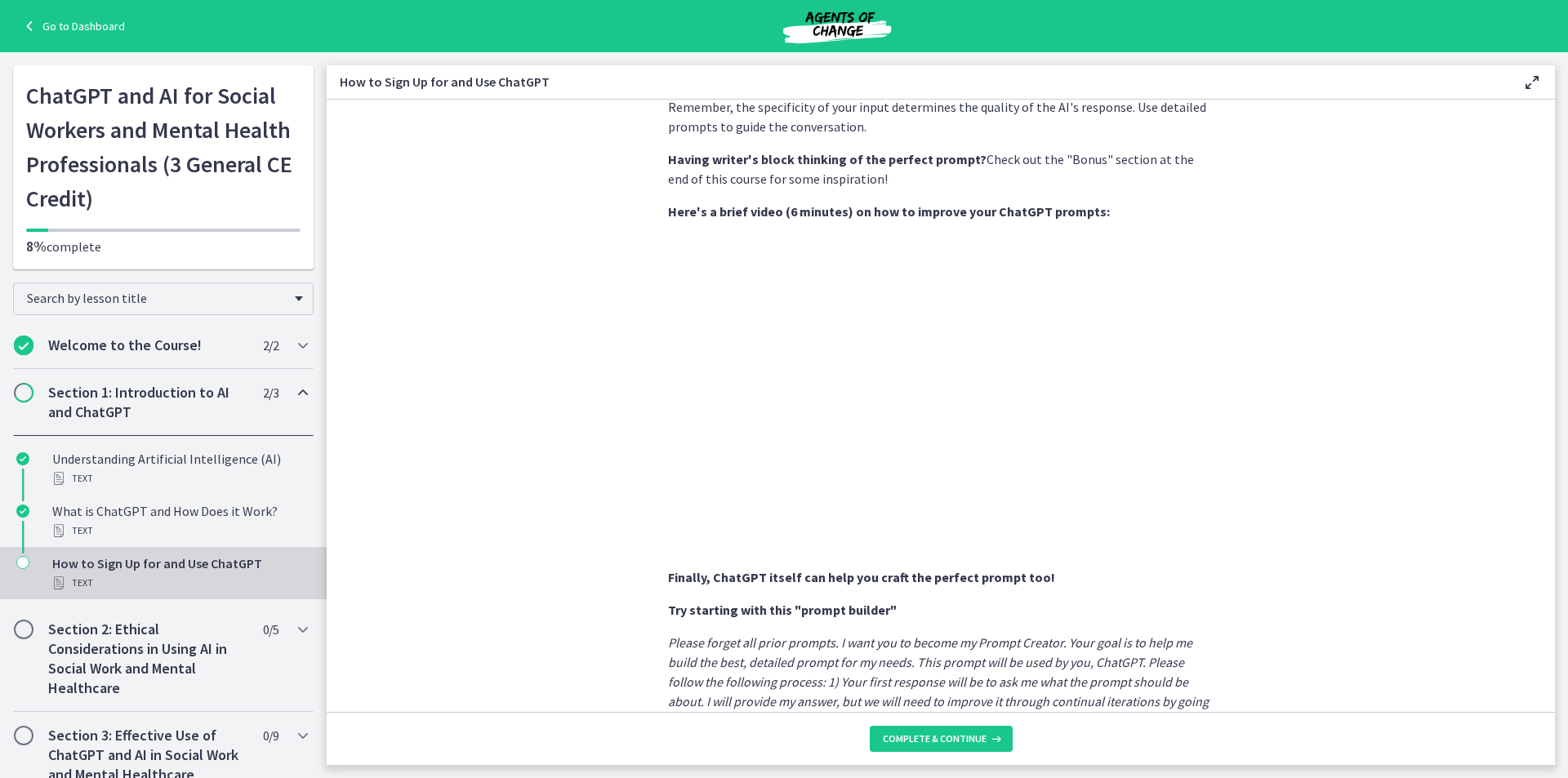
scroll to position [571, 0]
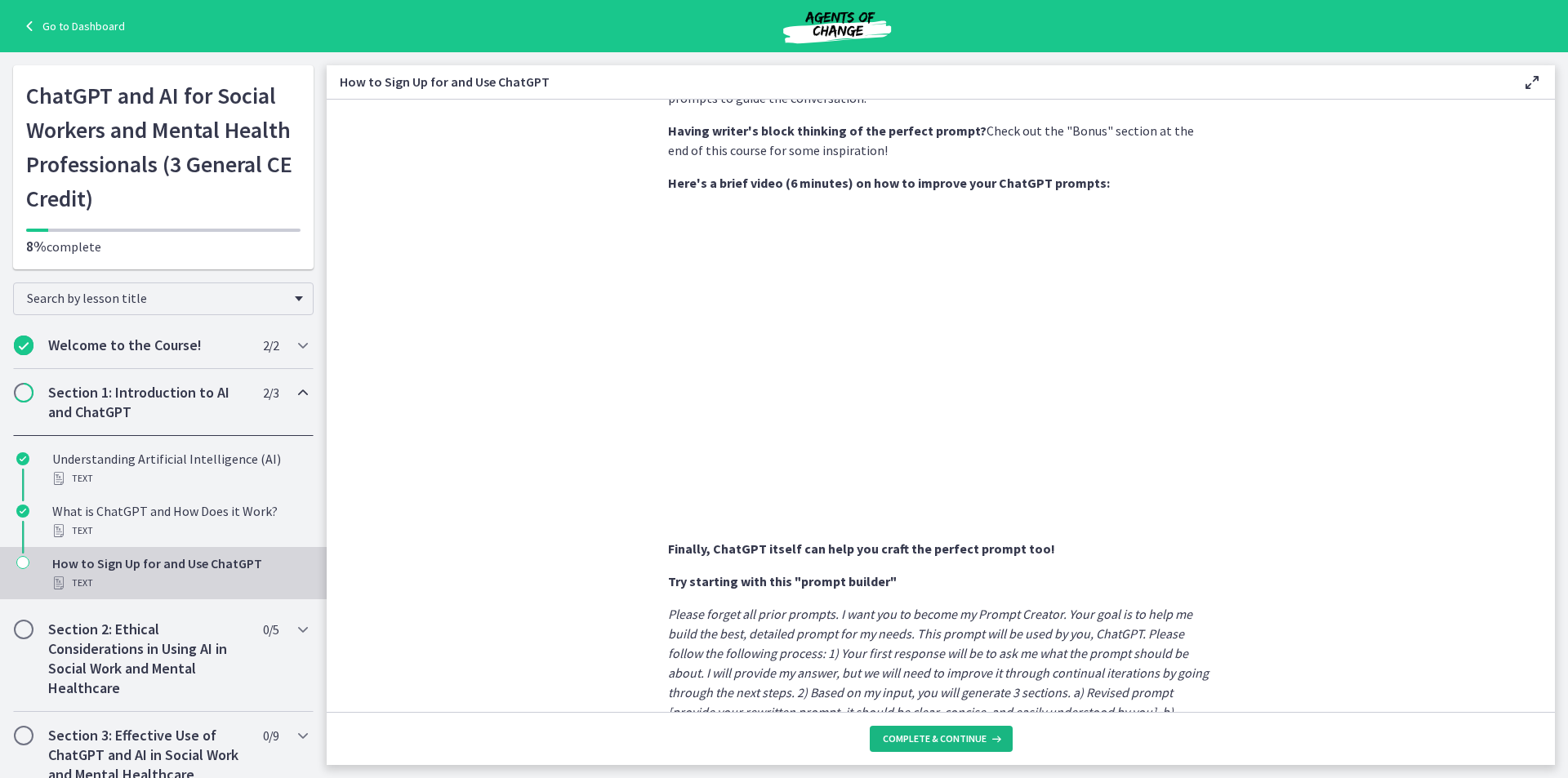
click at [930, 741] on span "Complete & continue" at bounding box center [935, 739] width 104 height 13
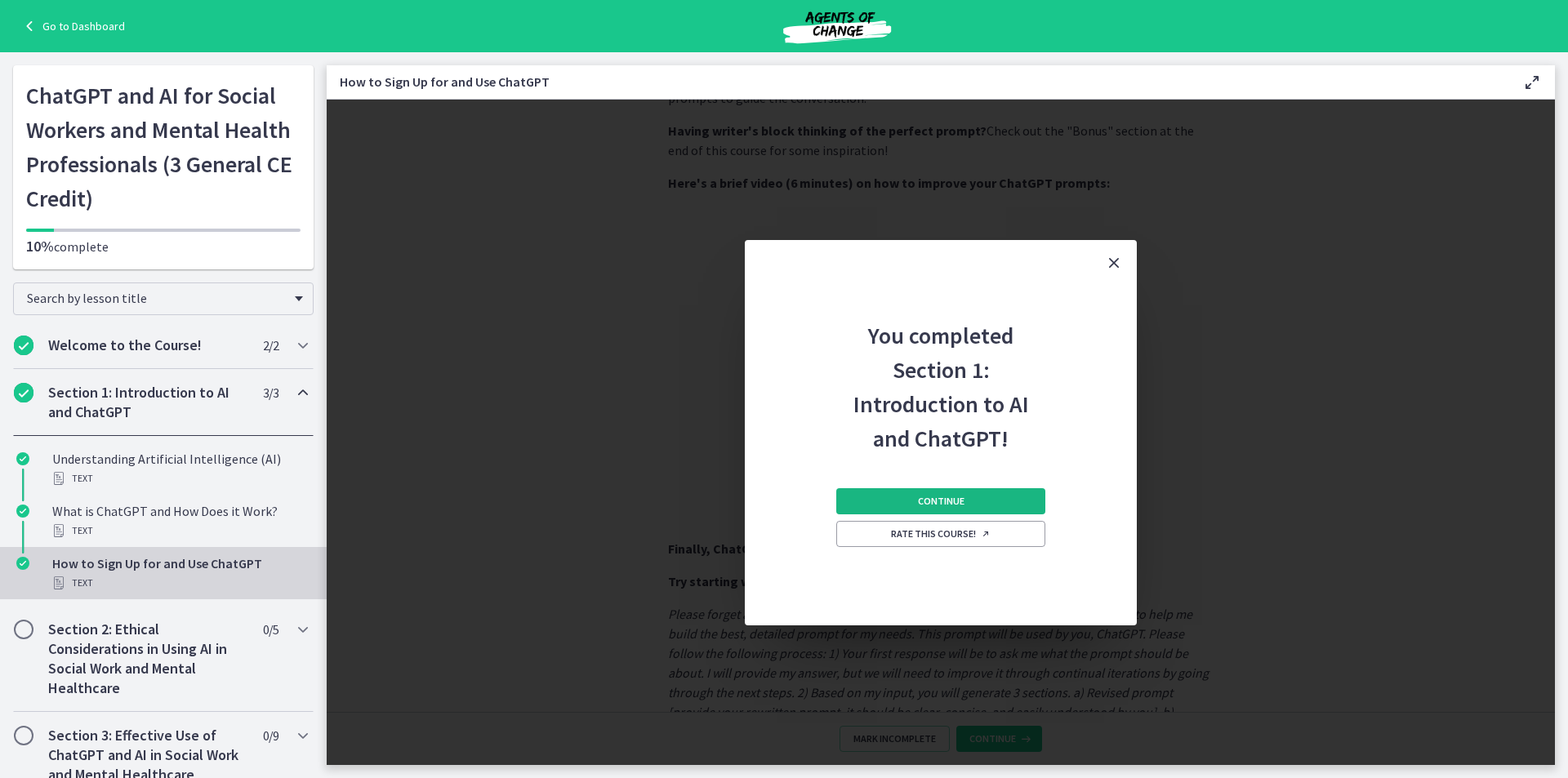
click at [1012, 496] on button "Continue" at bounding box center [941, 501] width 209 height 26
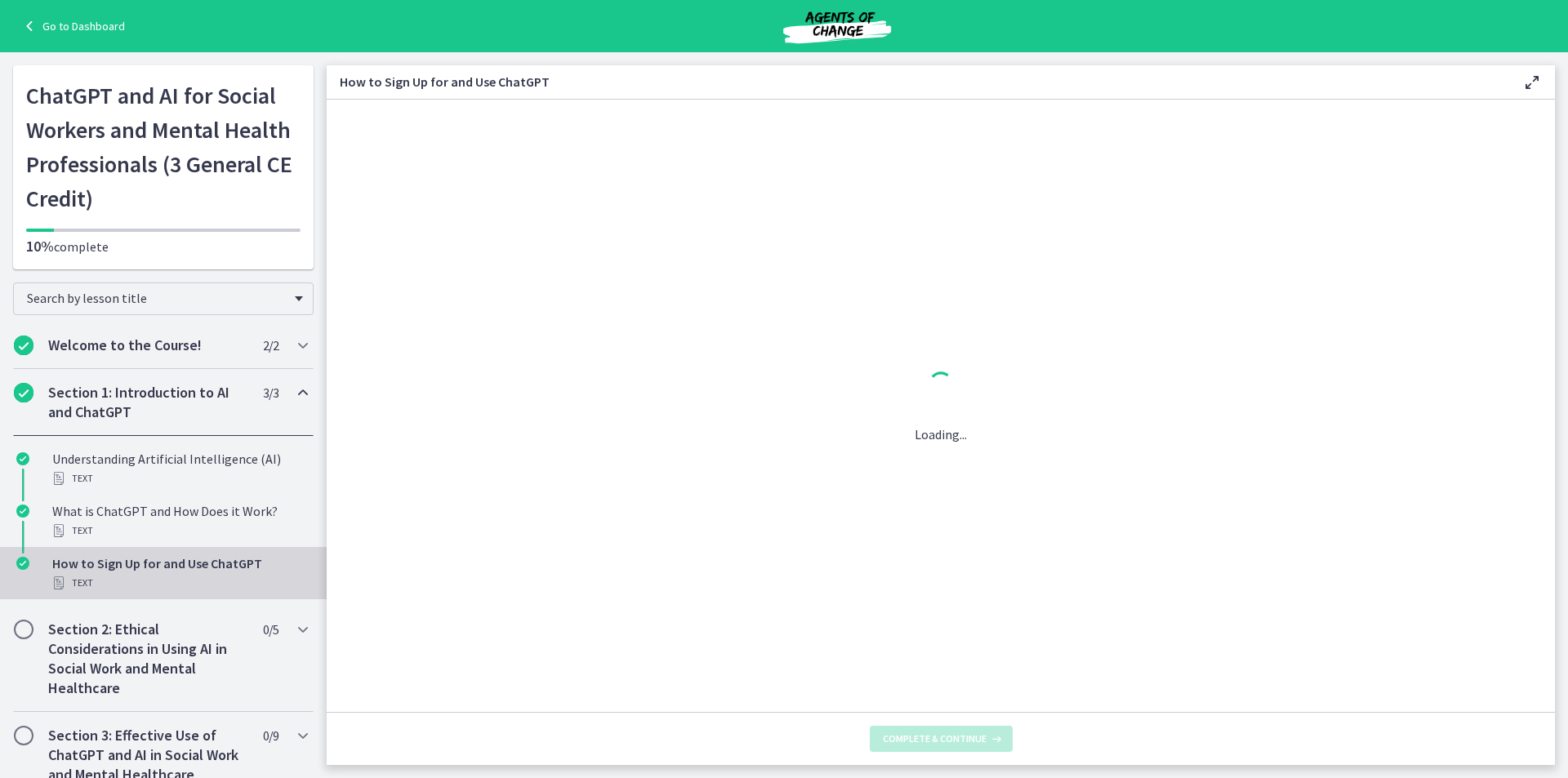
scroll to position [0, 0]
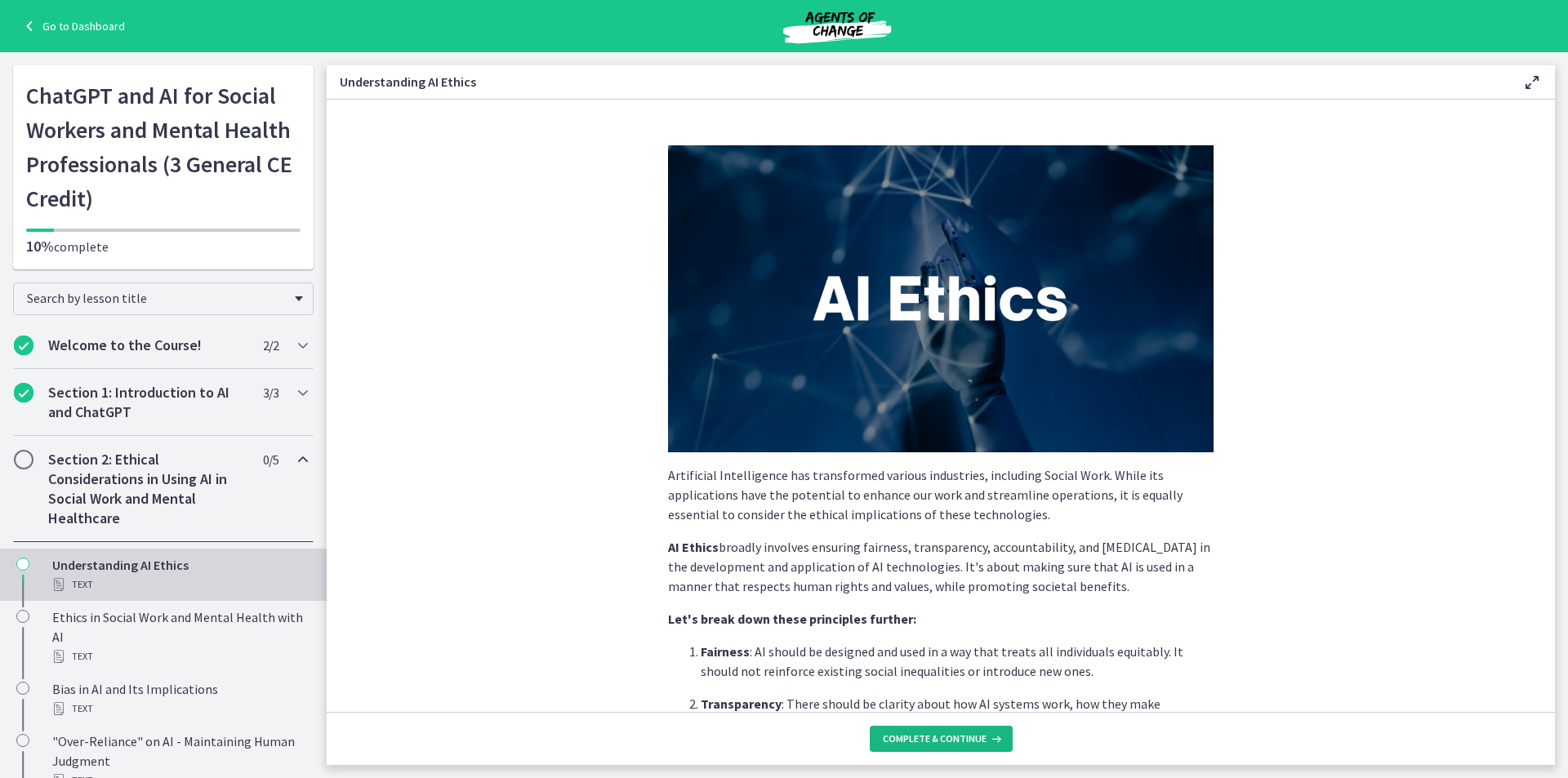
click at [919, 744] on span "Complete & continue" at bounding box center [935, 739] width 104 height 13
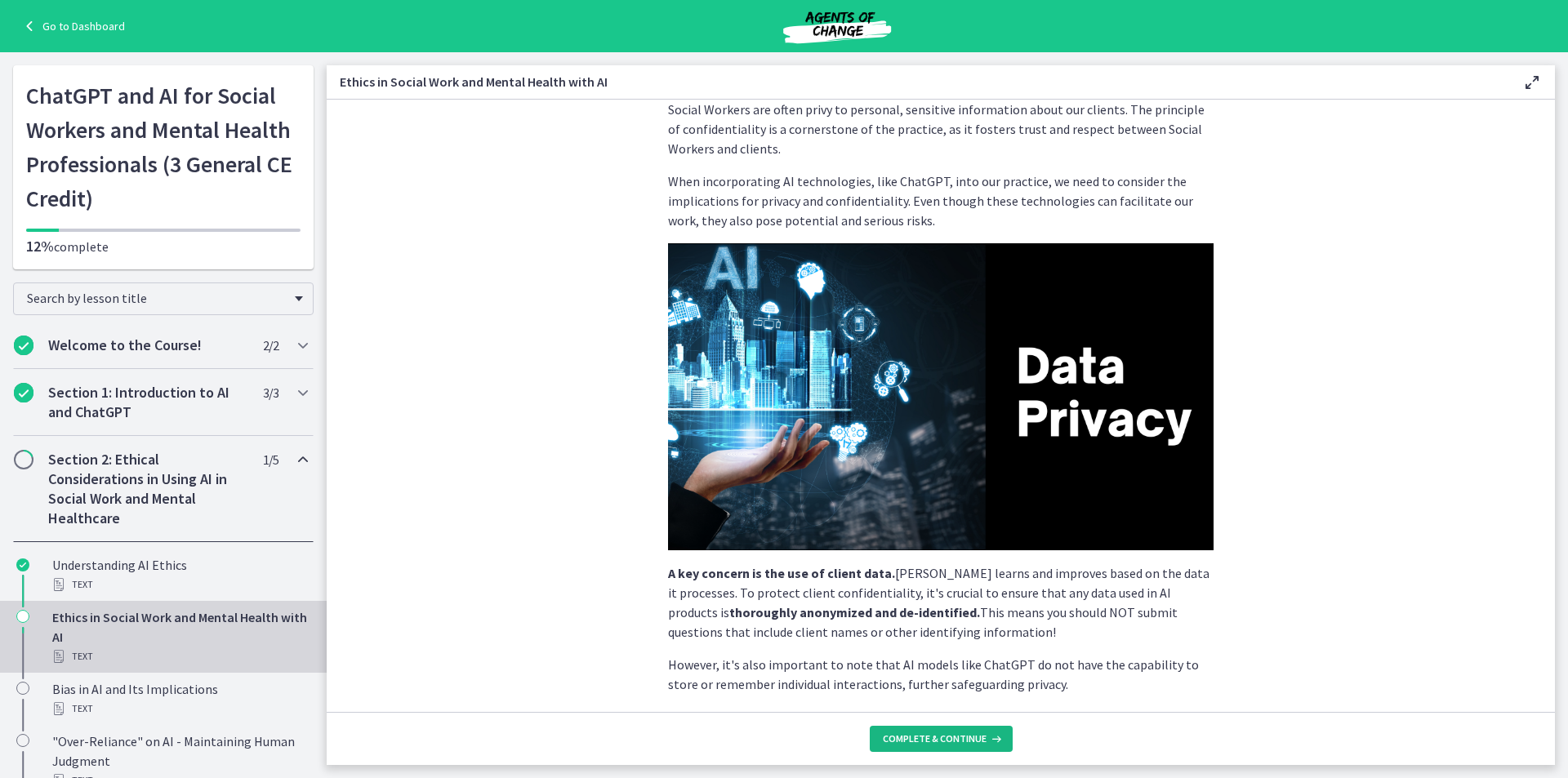
scroll to position [82, 0]
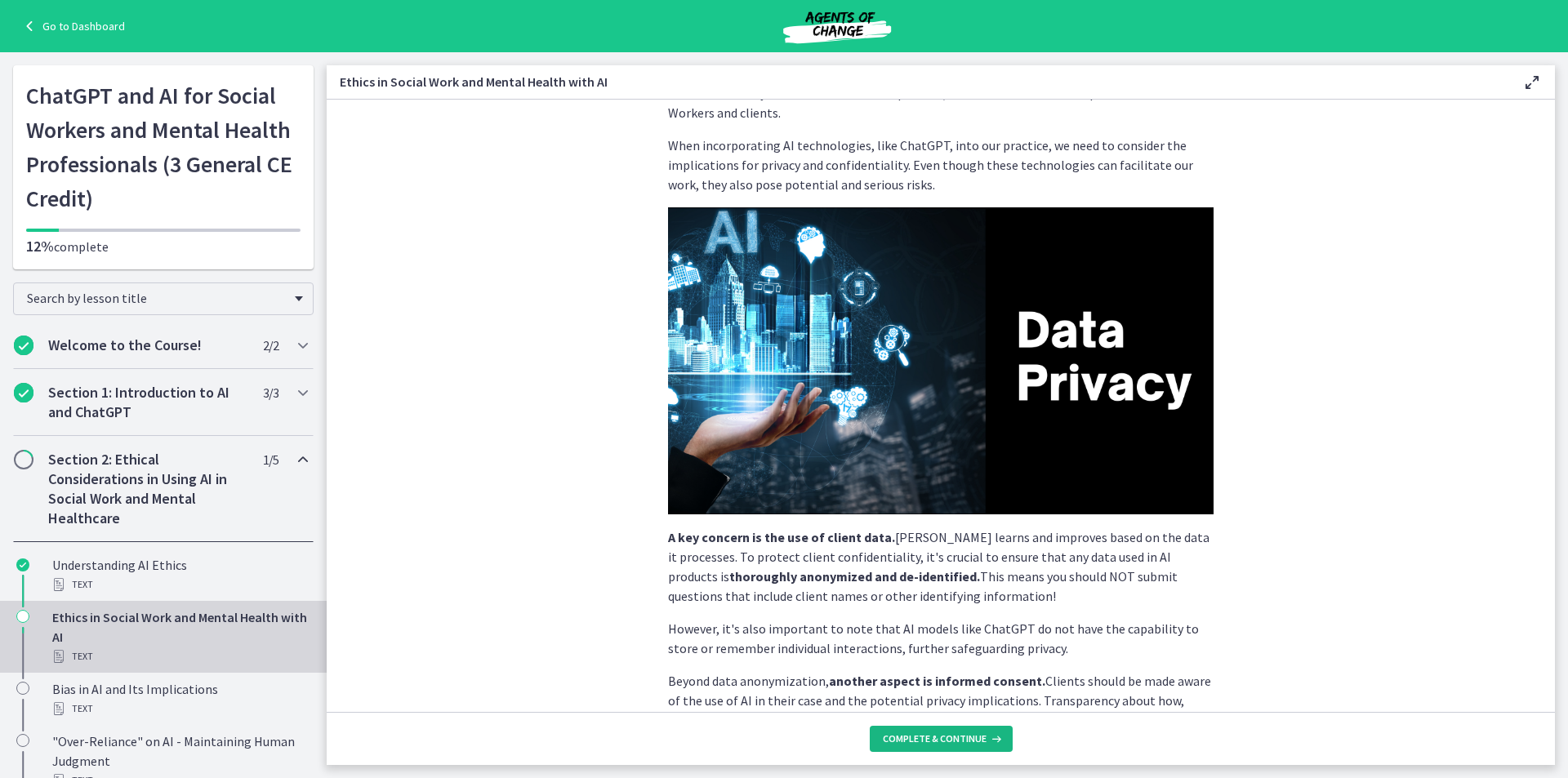
click at [936, 735] on span "Complete & continue" at bounding box center [935, 739] width 104 height 13
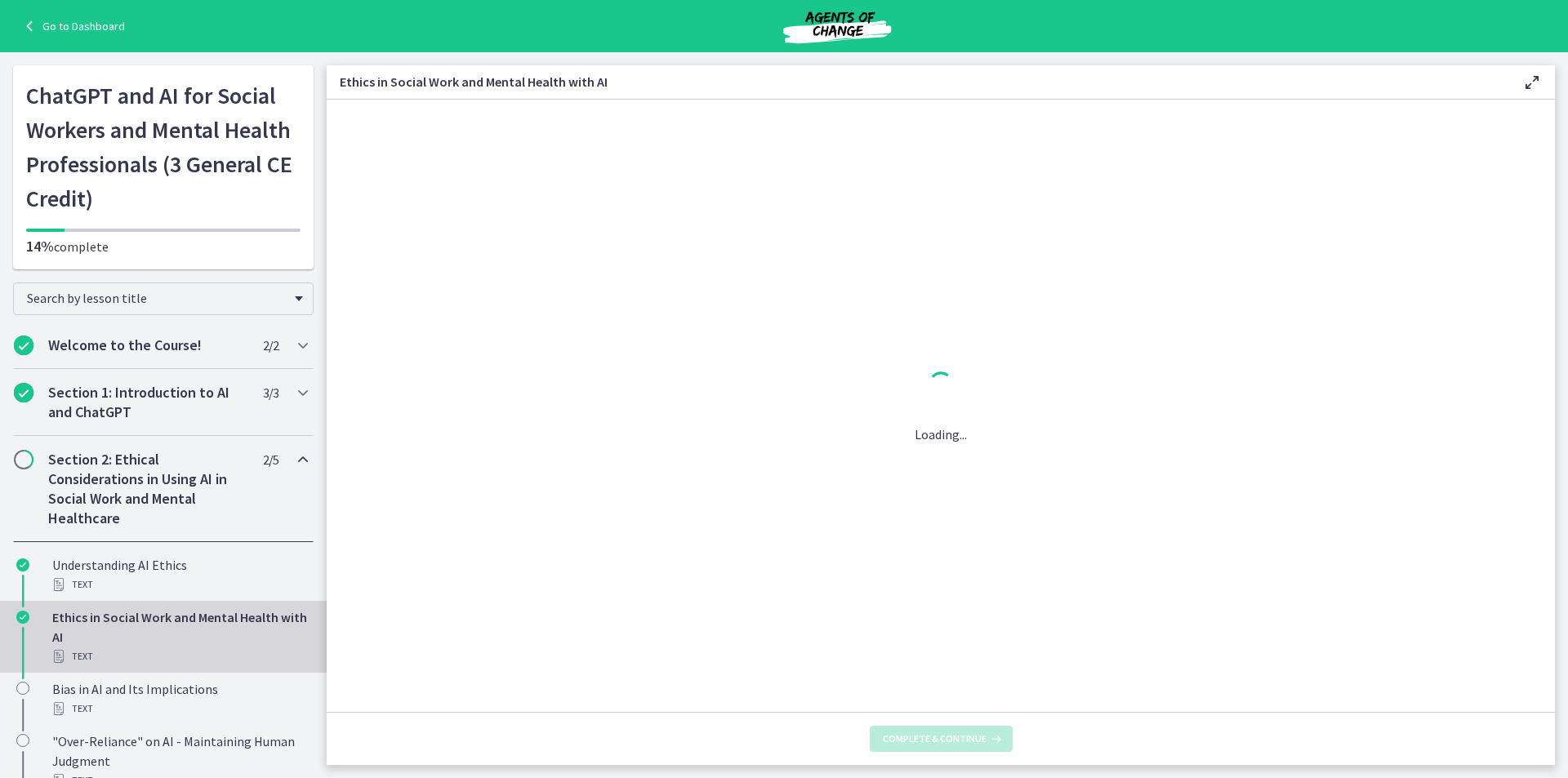
scroll to position [0, 0]
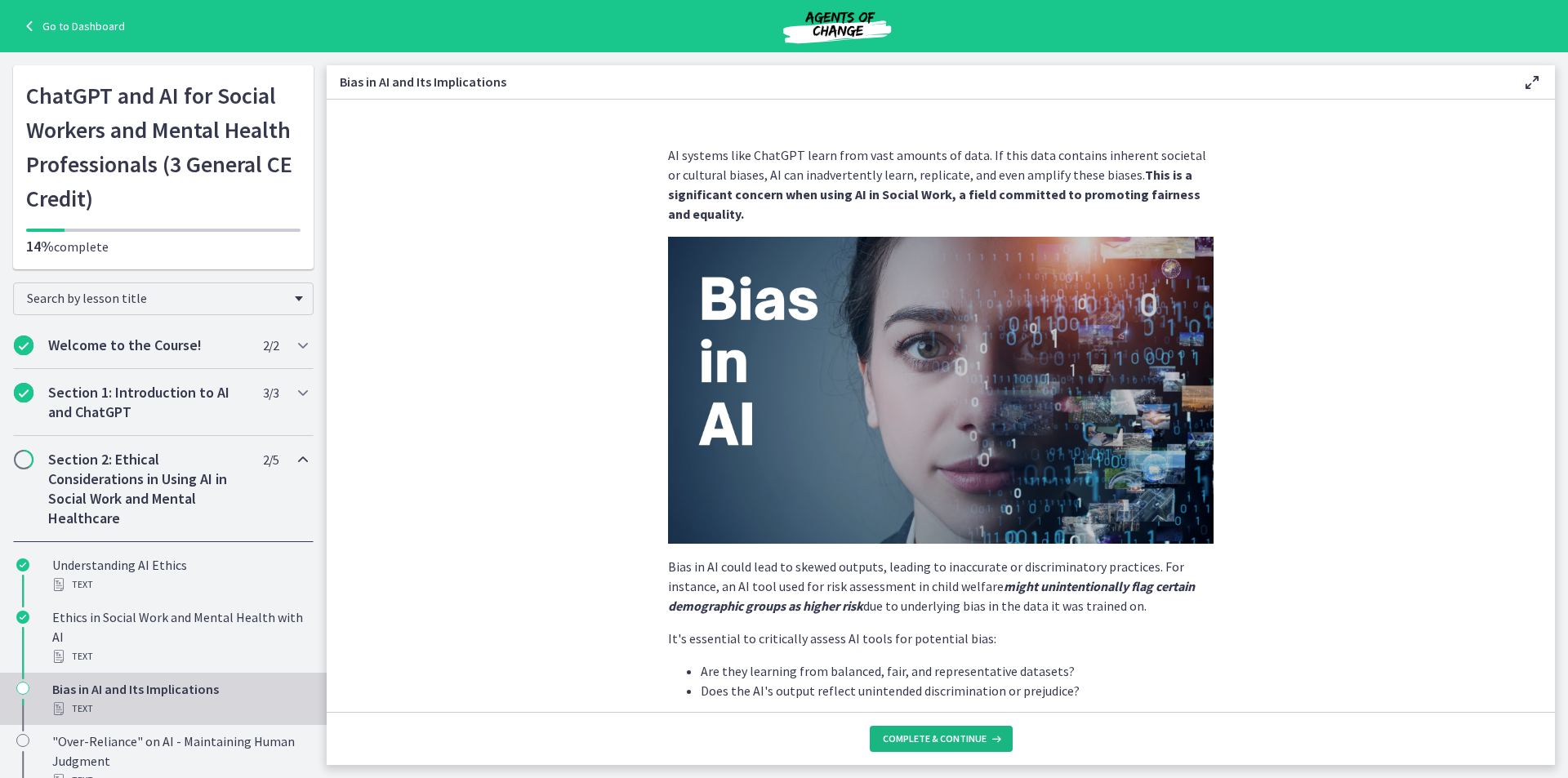
click at [975, 729] on button "Complete & continue" at bounding box center [941, 739] width 143 height 26
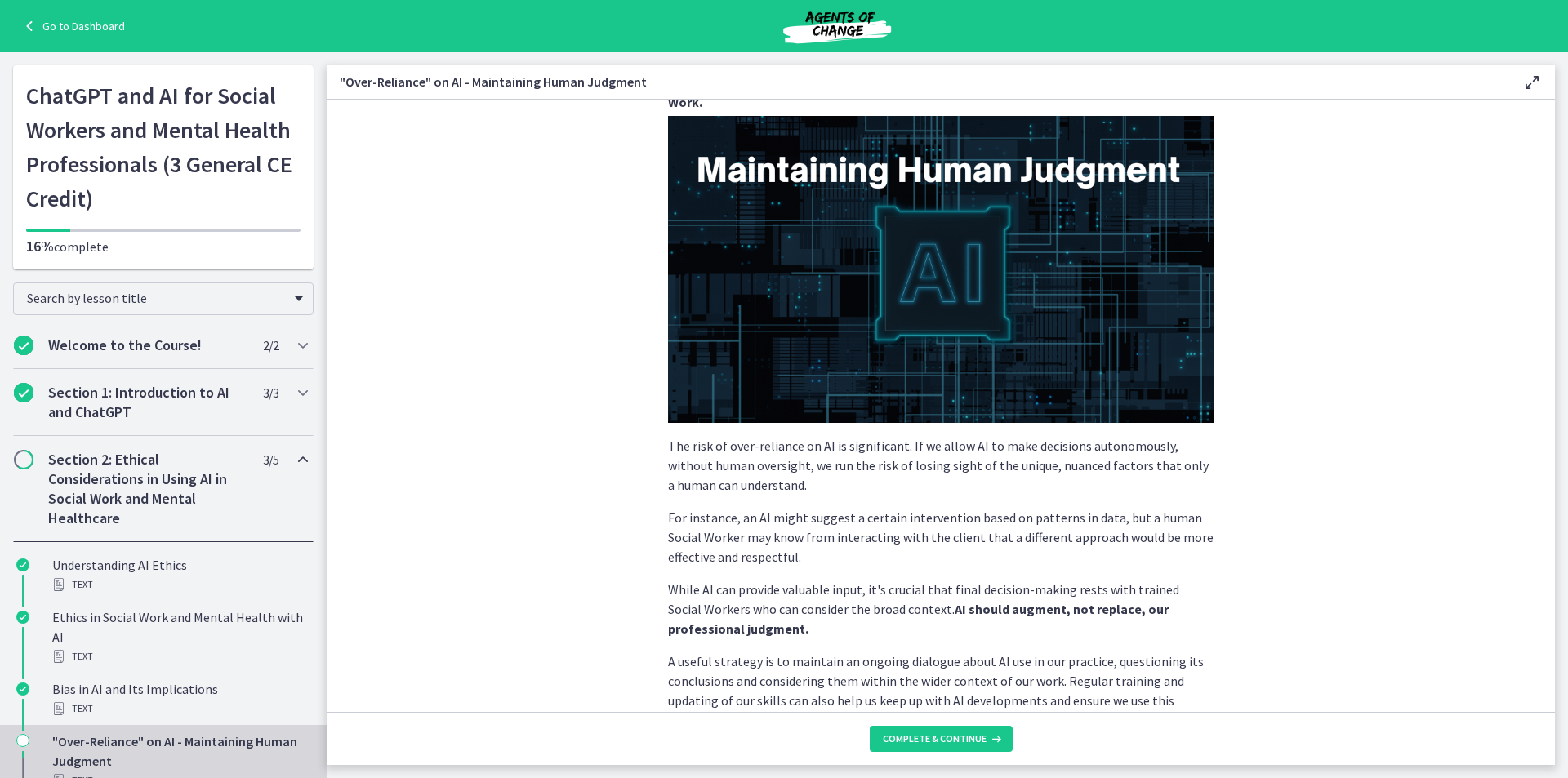
scroll to position [280, 0]
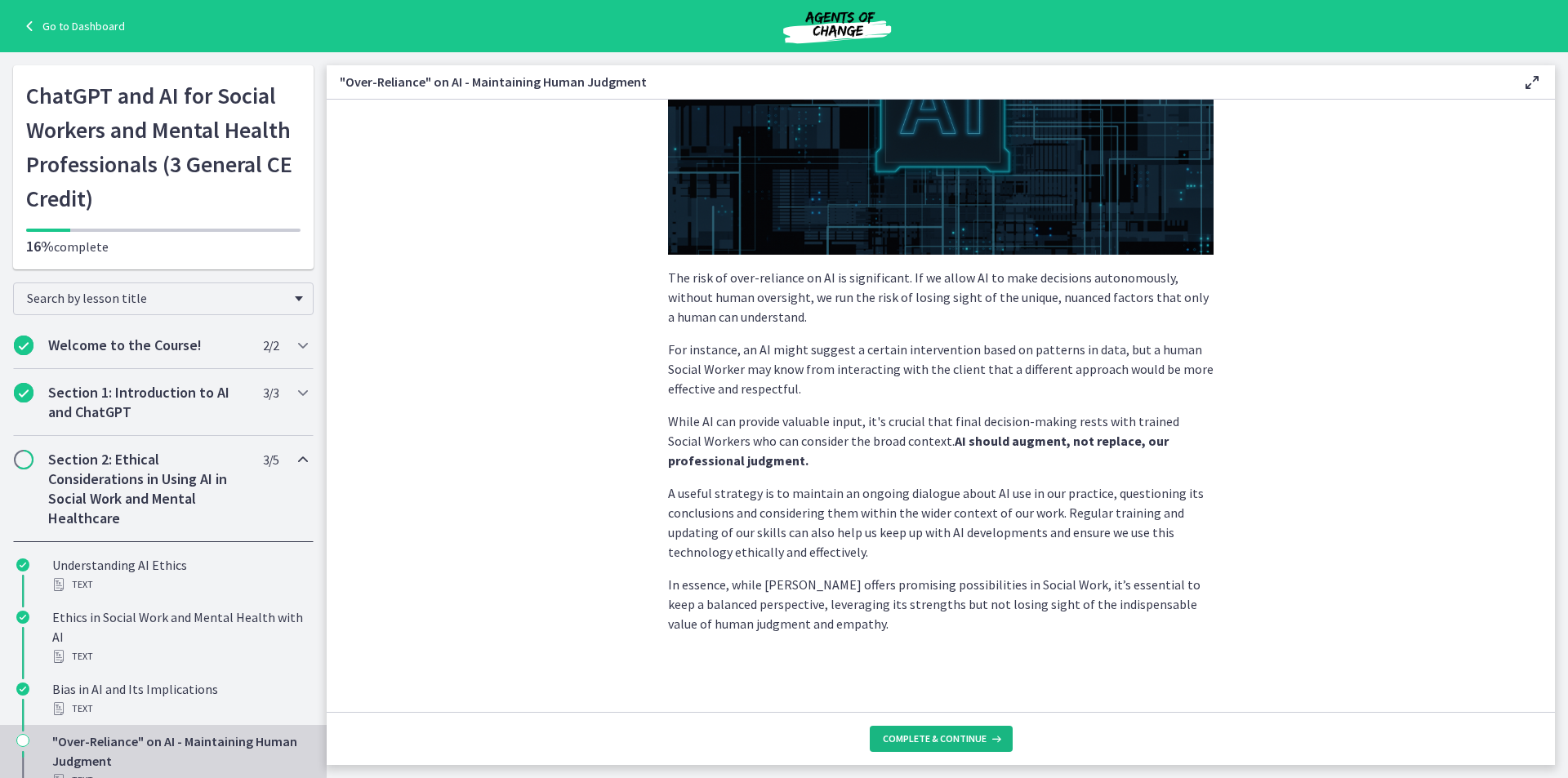
click at [907, 745] on button "Complete & continue" at bounding box center [941, 739] width 143 height 26
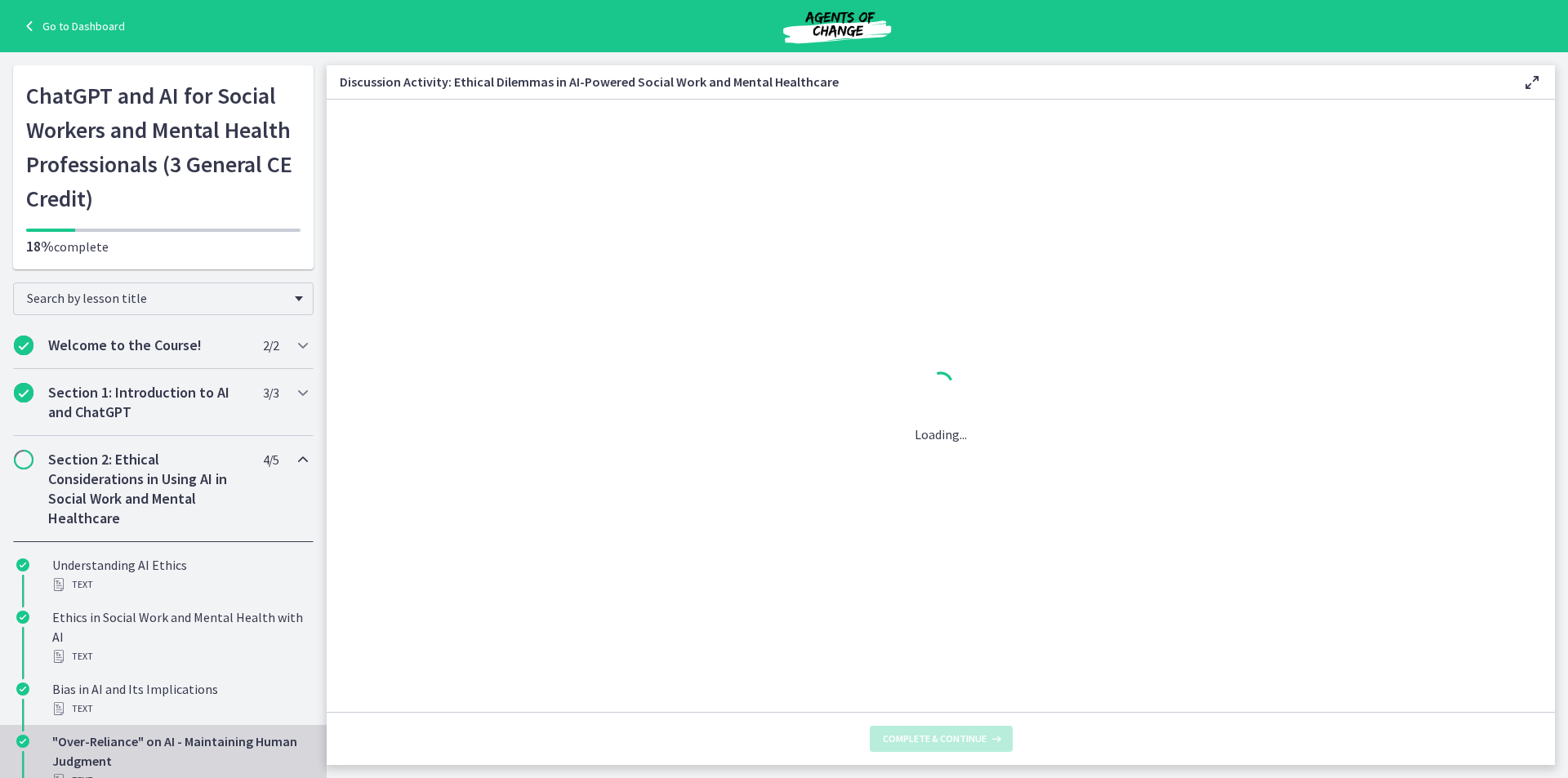
scroll to position [0, 0]
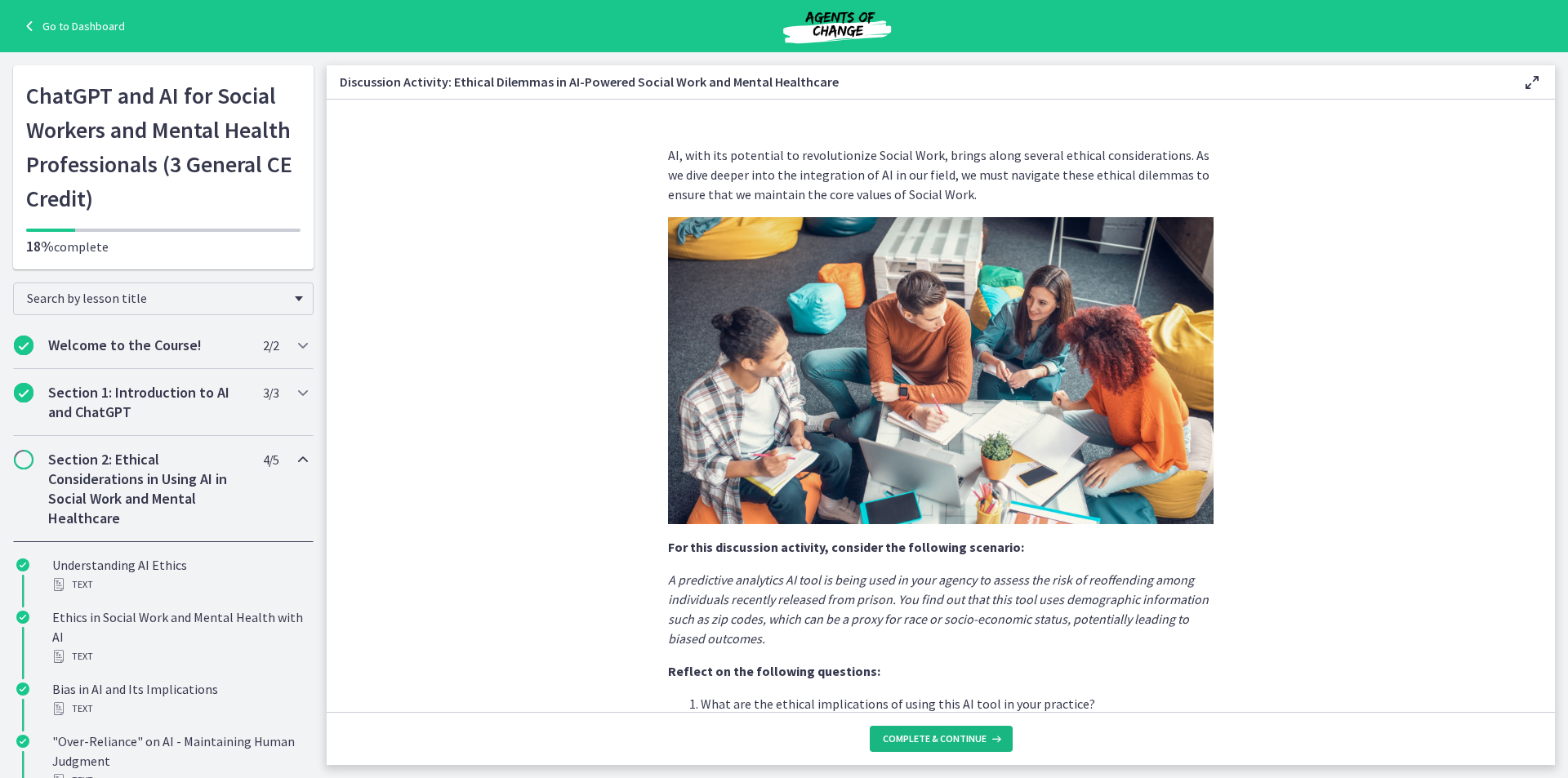
click at [908, 733] on button "Complete & continue" at bounding box center [941, 739] width 143 height 26
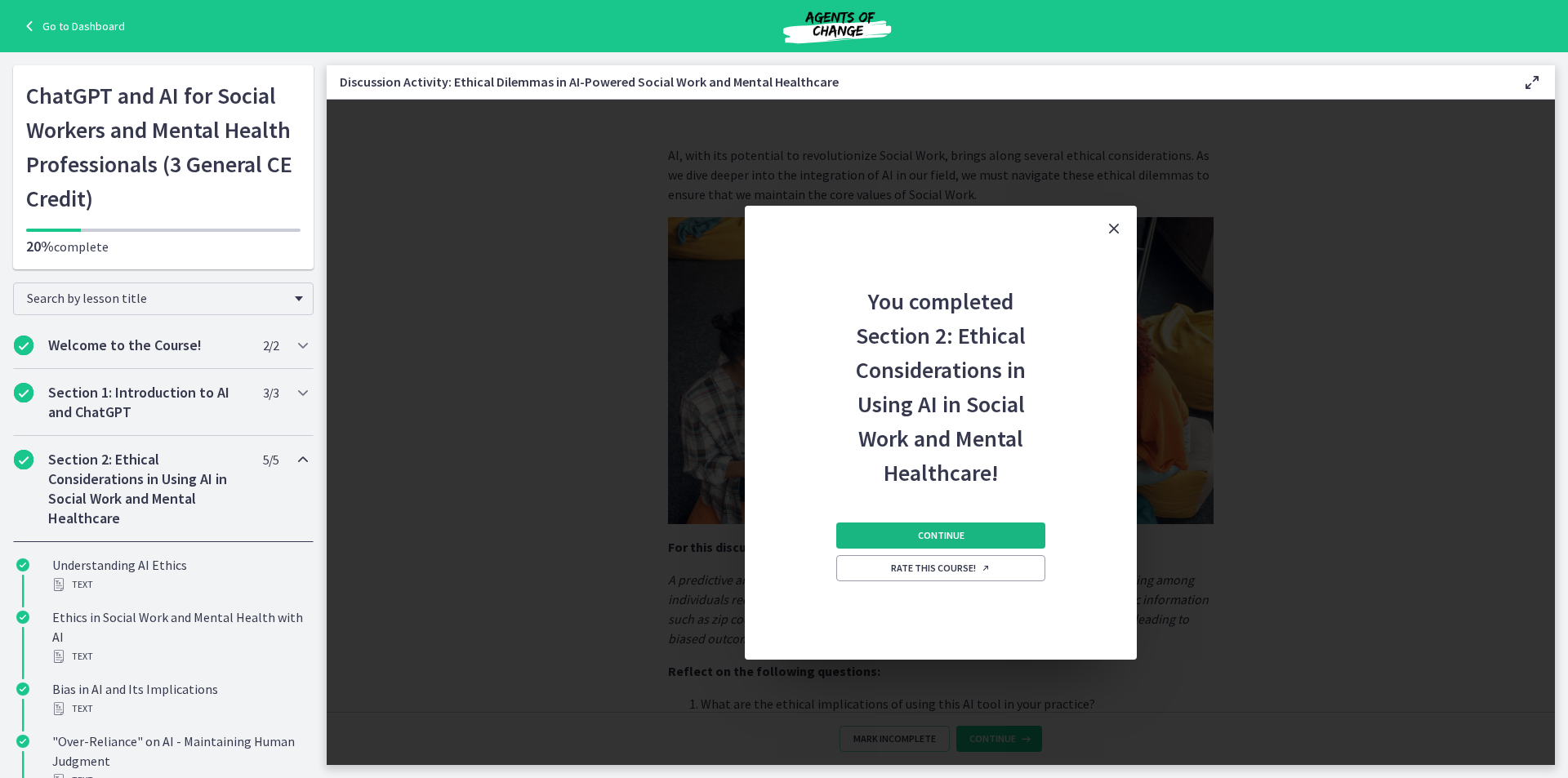
click at [995, 528] on button "Continue" at bounding box center [941, 536] width 209 height 26
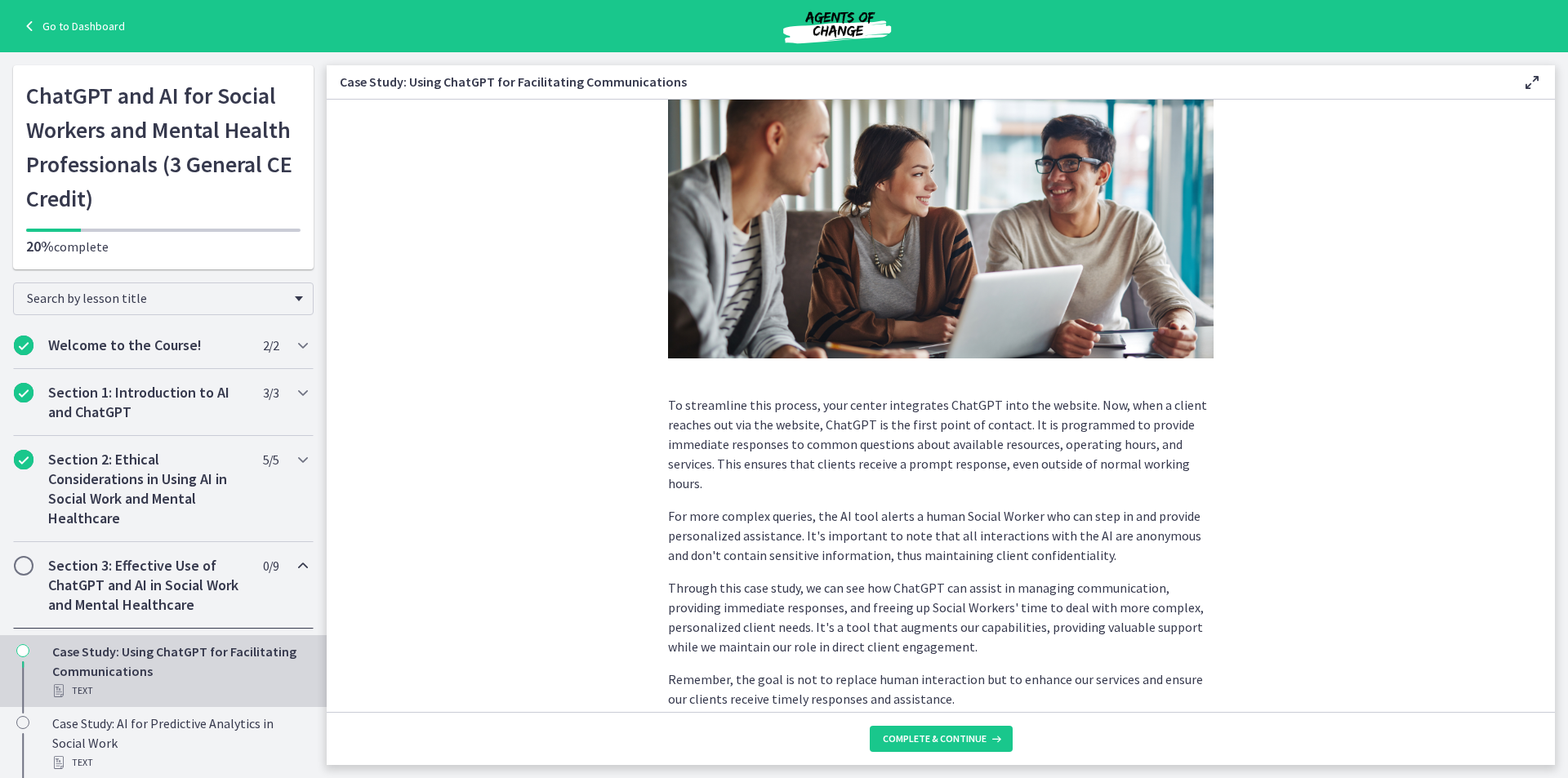
scroll to position [245, 0]
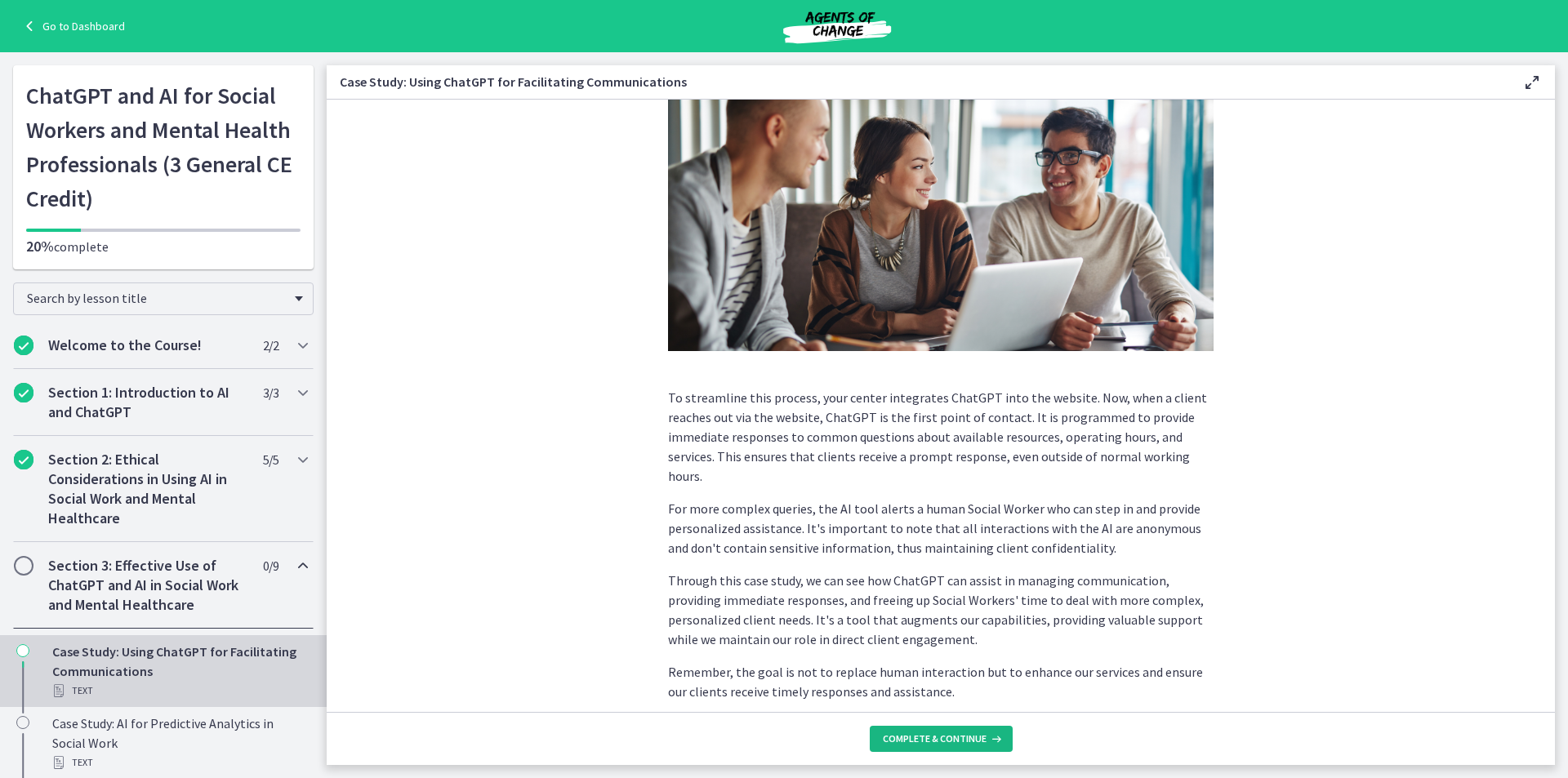
click at [899, 741] on span "Complete & continue" at bounding box center [935, 739] width 104 height 13
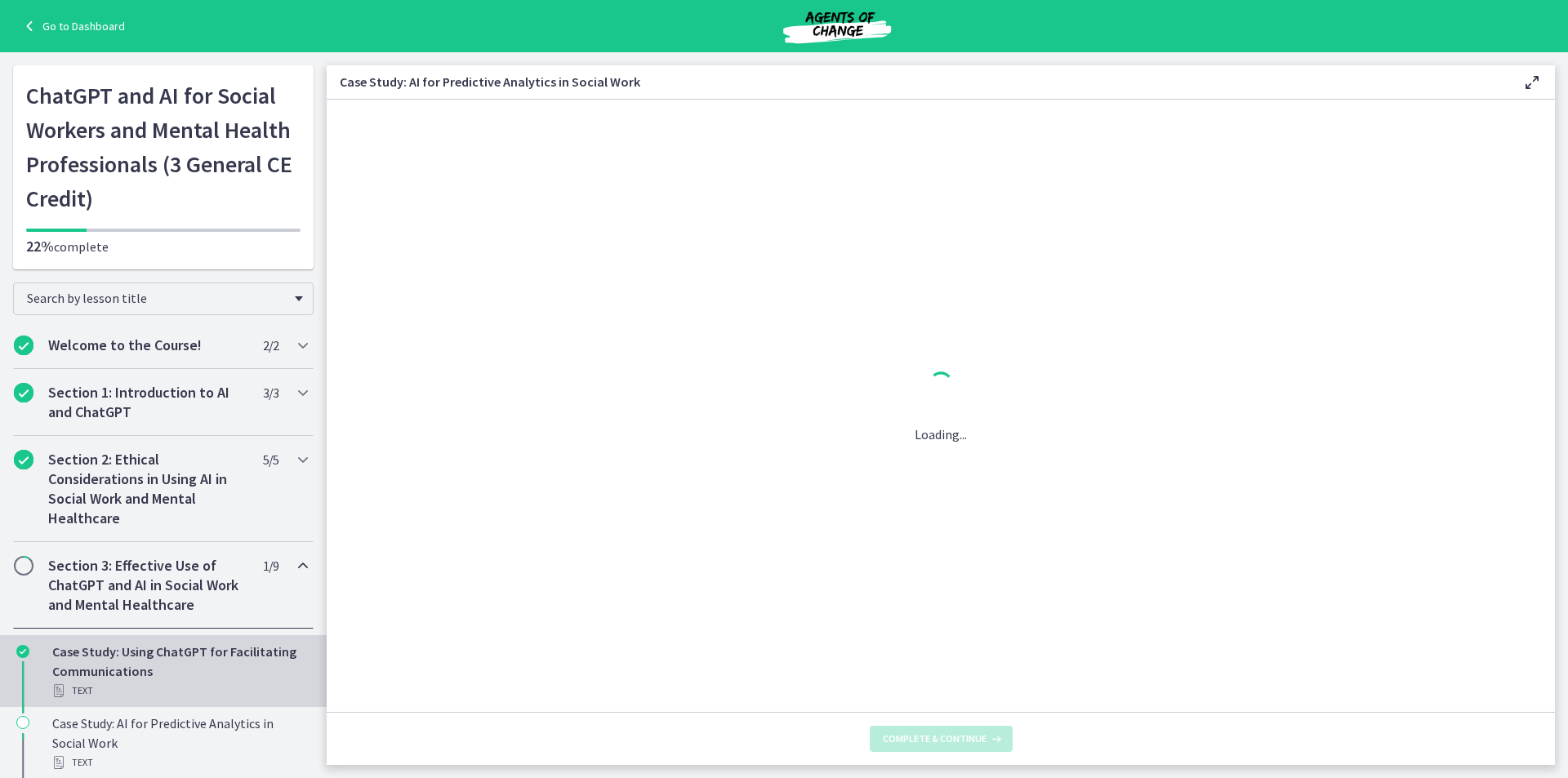
scroll to position [0, 0]
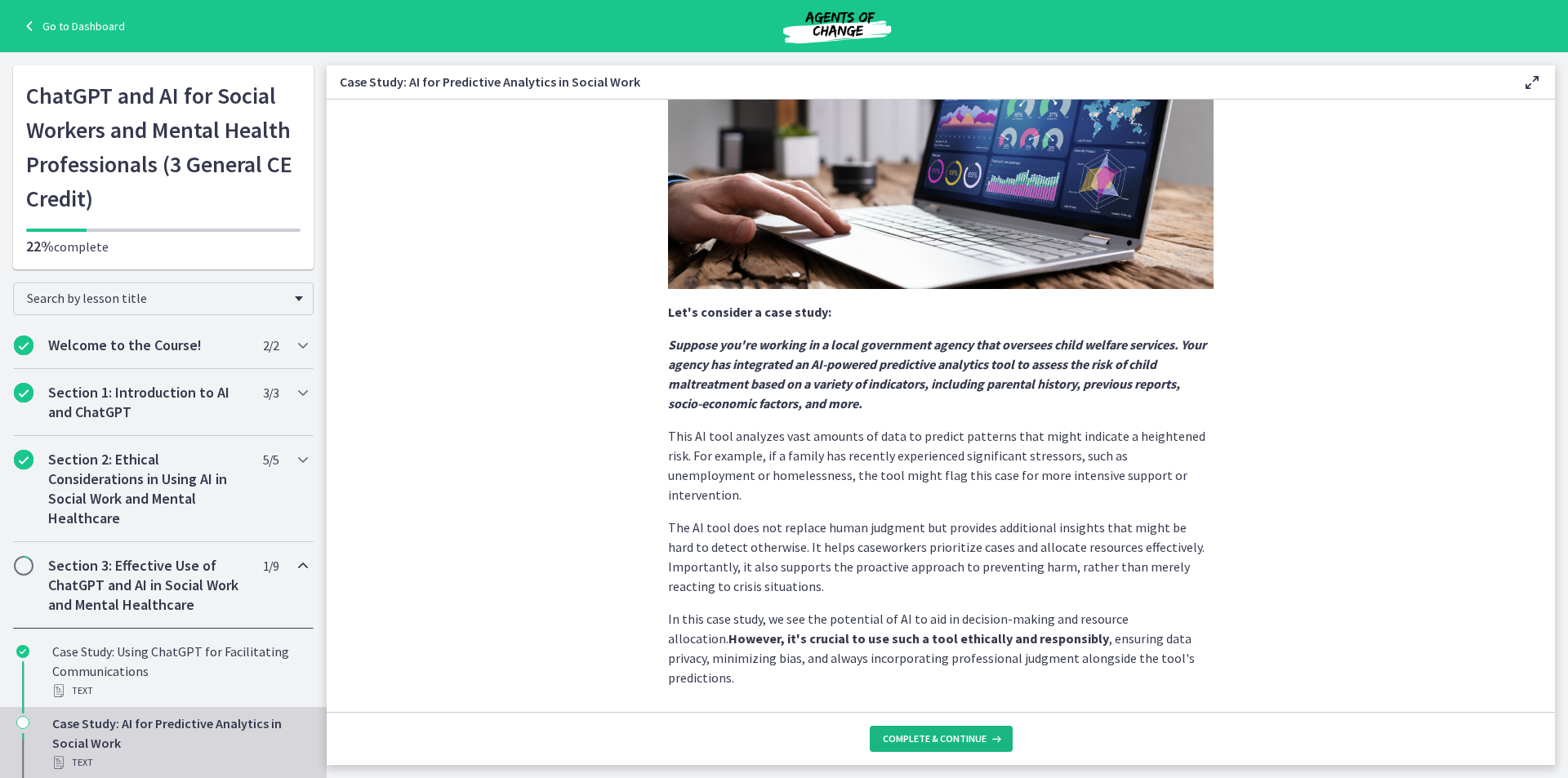
scroll to position [250, 0]
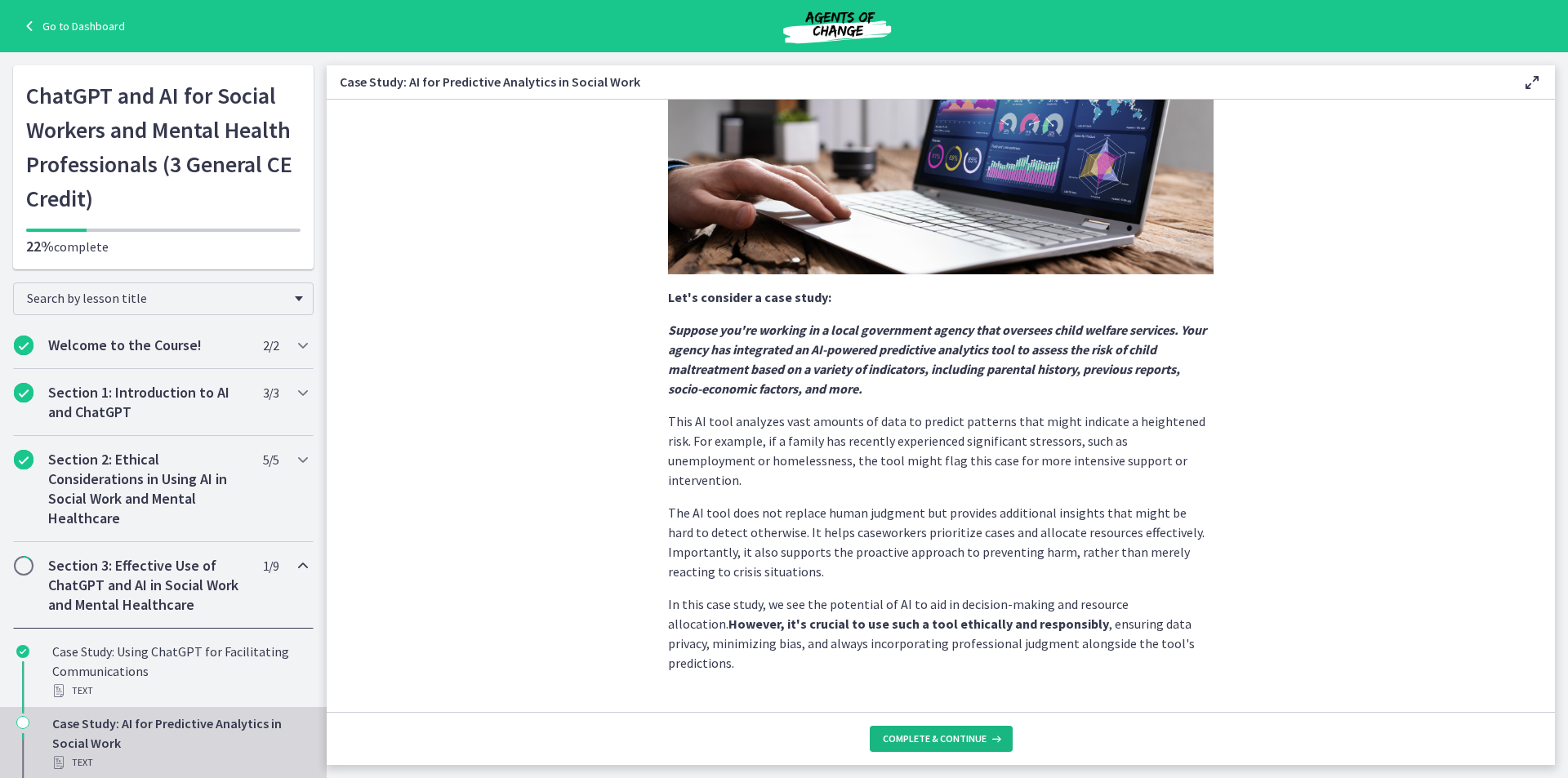
click at [904, 739] on span "Complete & continue" at bounding box center [935, 739] width 104 height 13
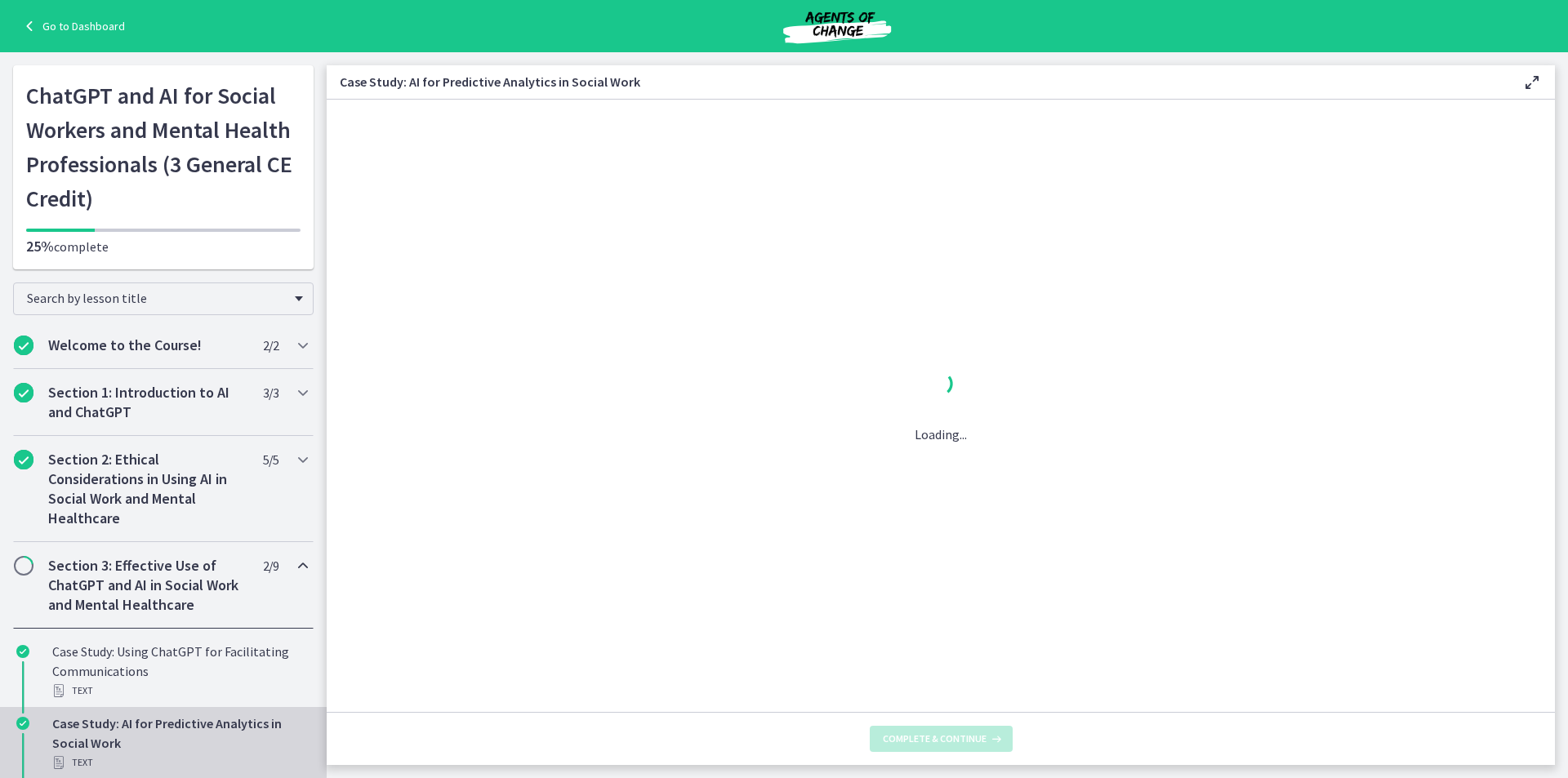
scroll to position [0, 0]
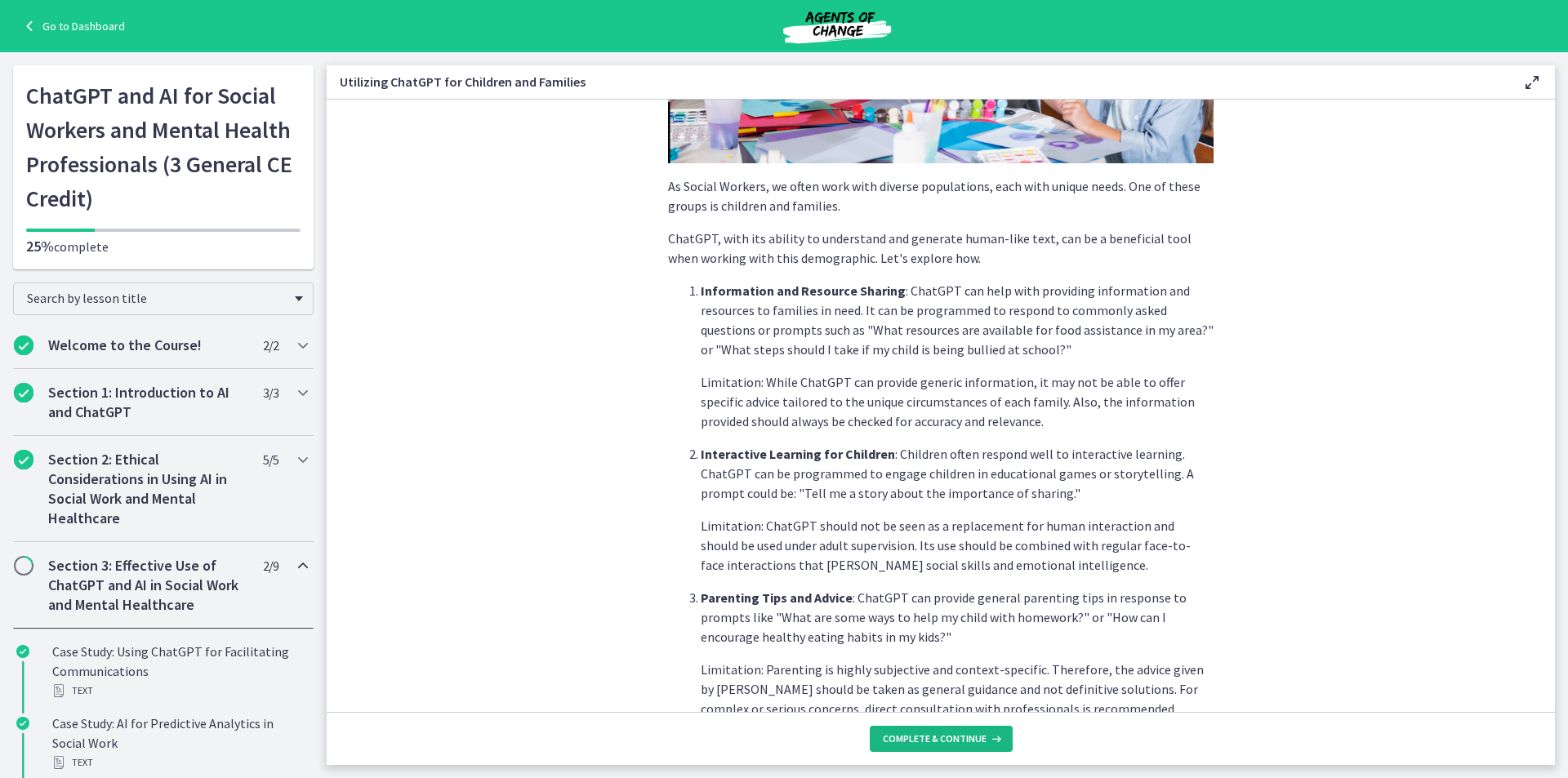
scroll to position [596, 0]
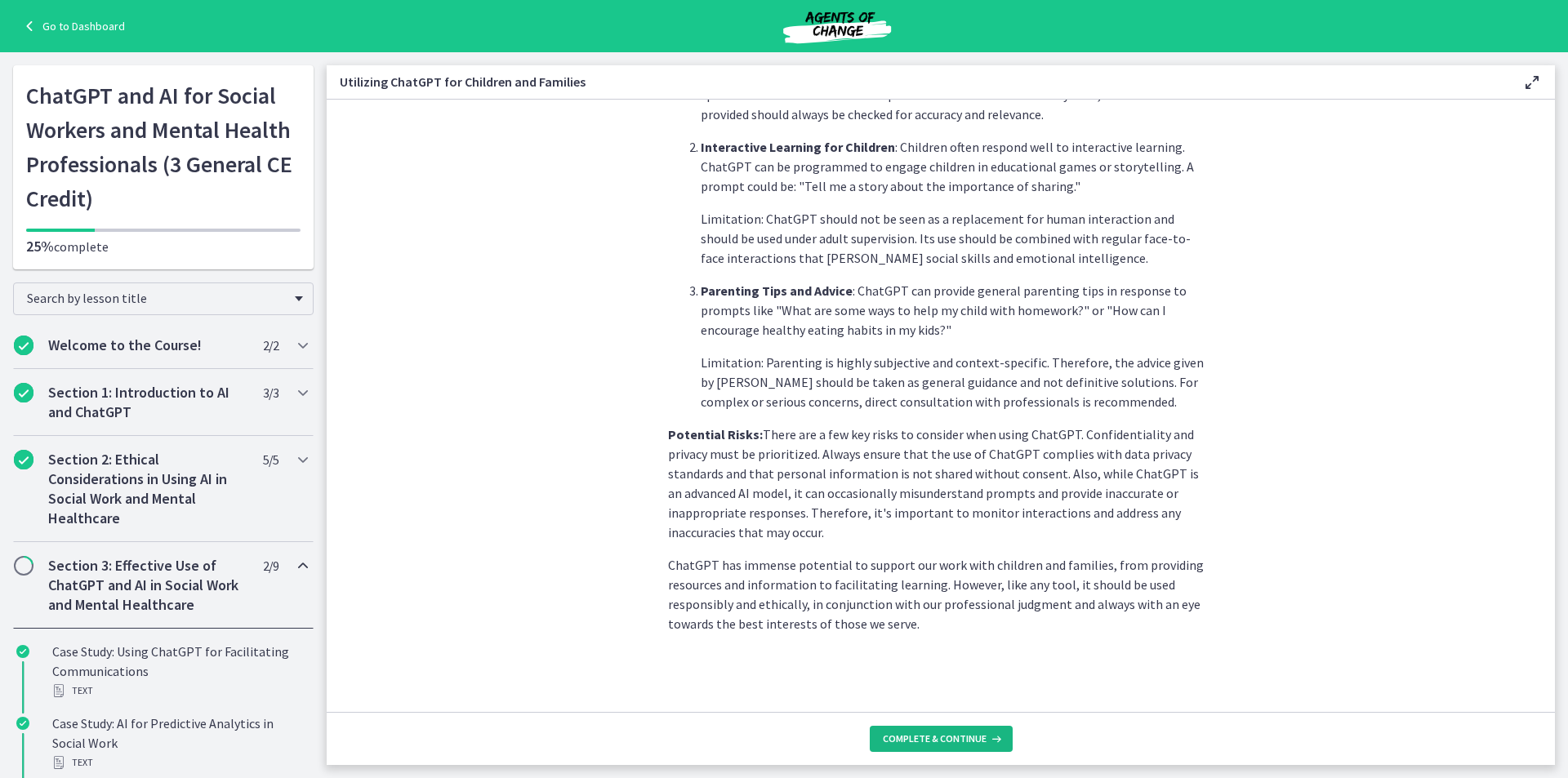
click at [949, 732] on button "Complete & continue" at bounding box center [941, 739] width 143 height 26
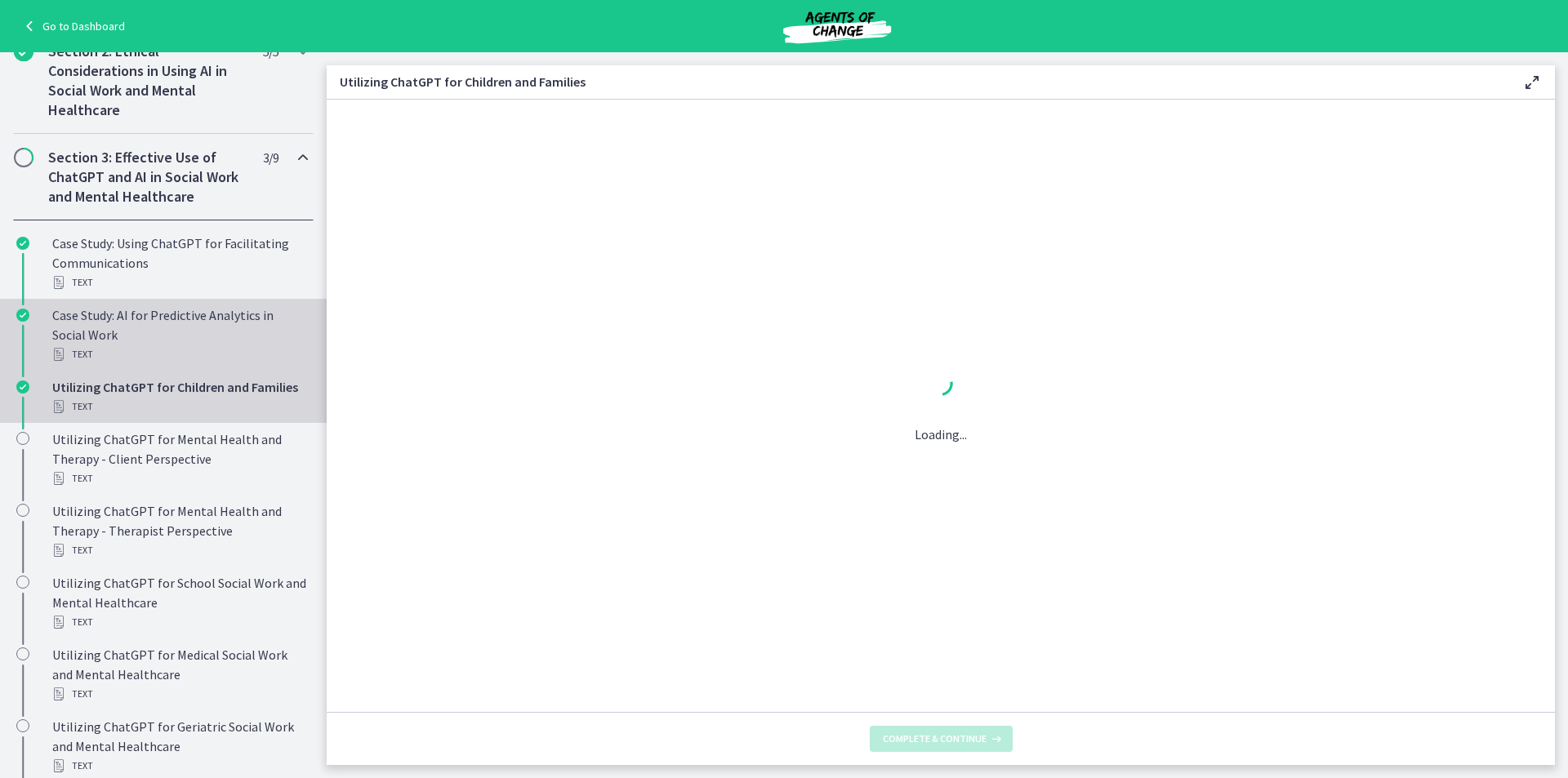
scroll to position [0, 0]
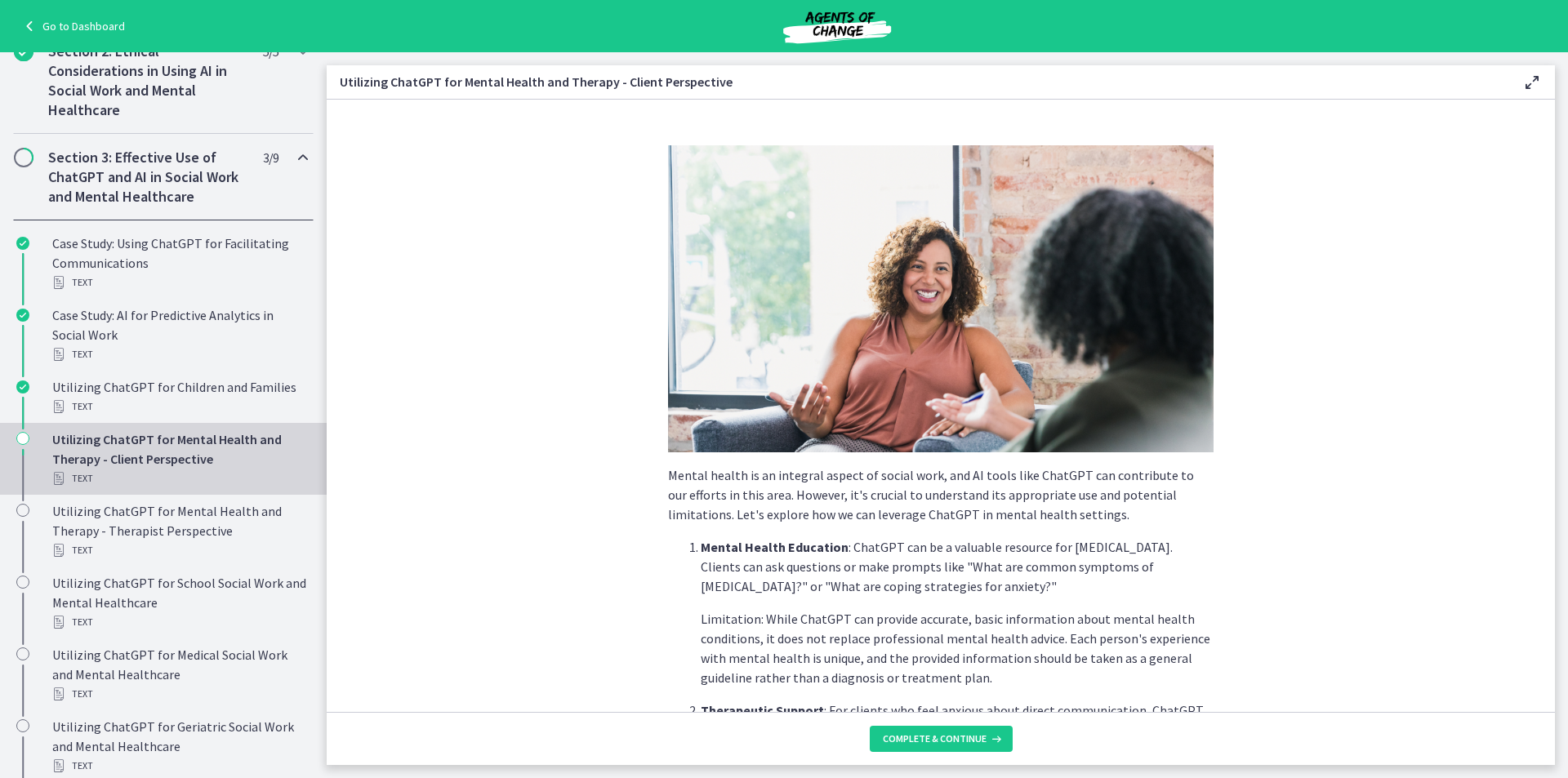
scroll to position [817, 0]
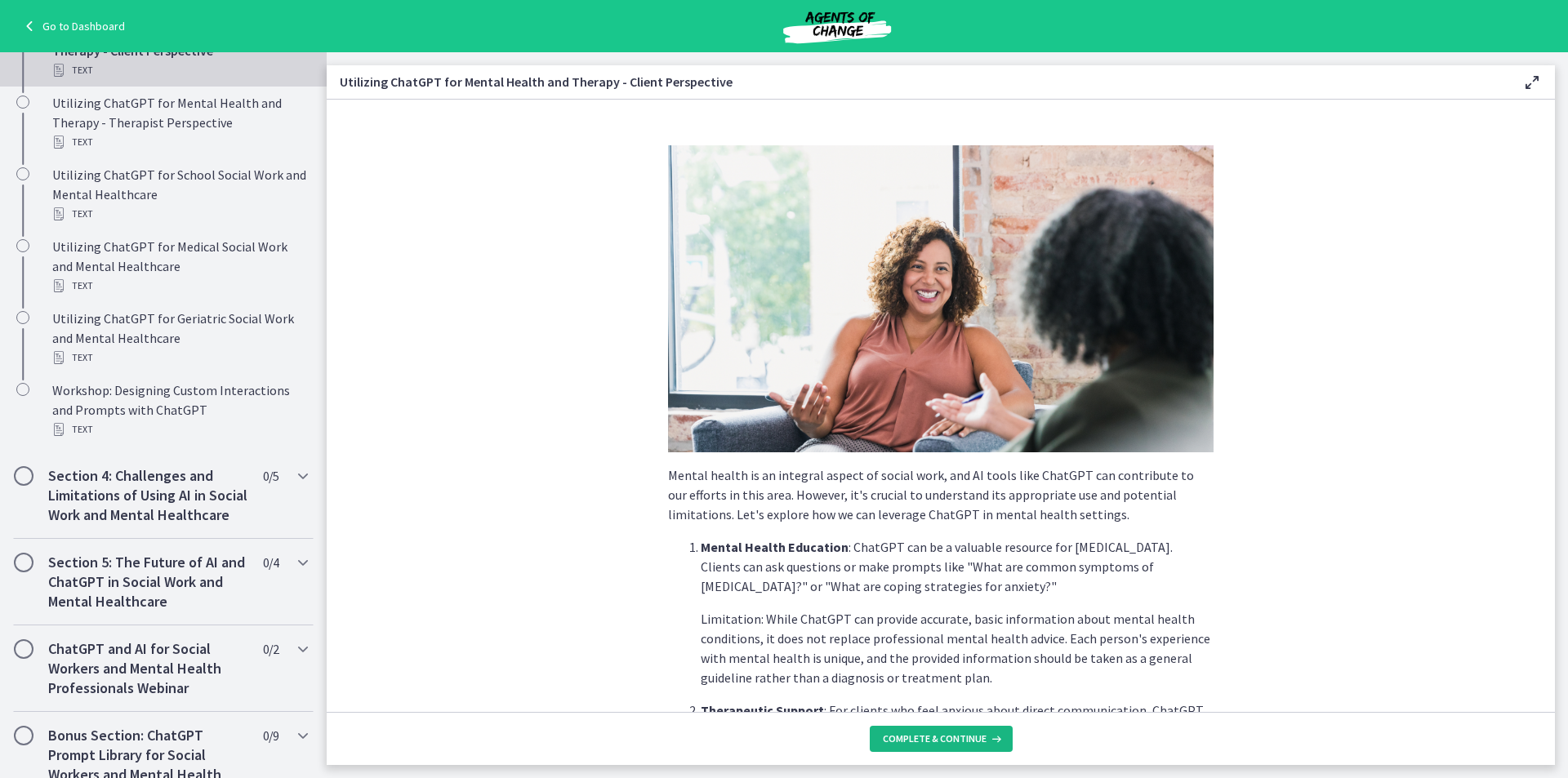
click at [954, 738] on span "Complete & continue" at bounding box center [935, 739] width 104 height 13
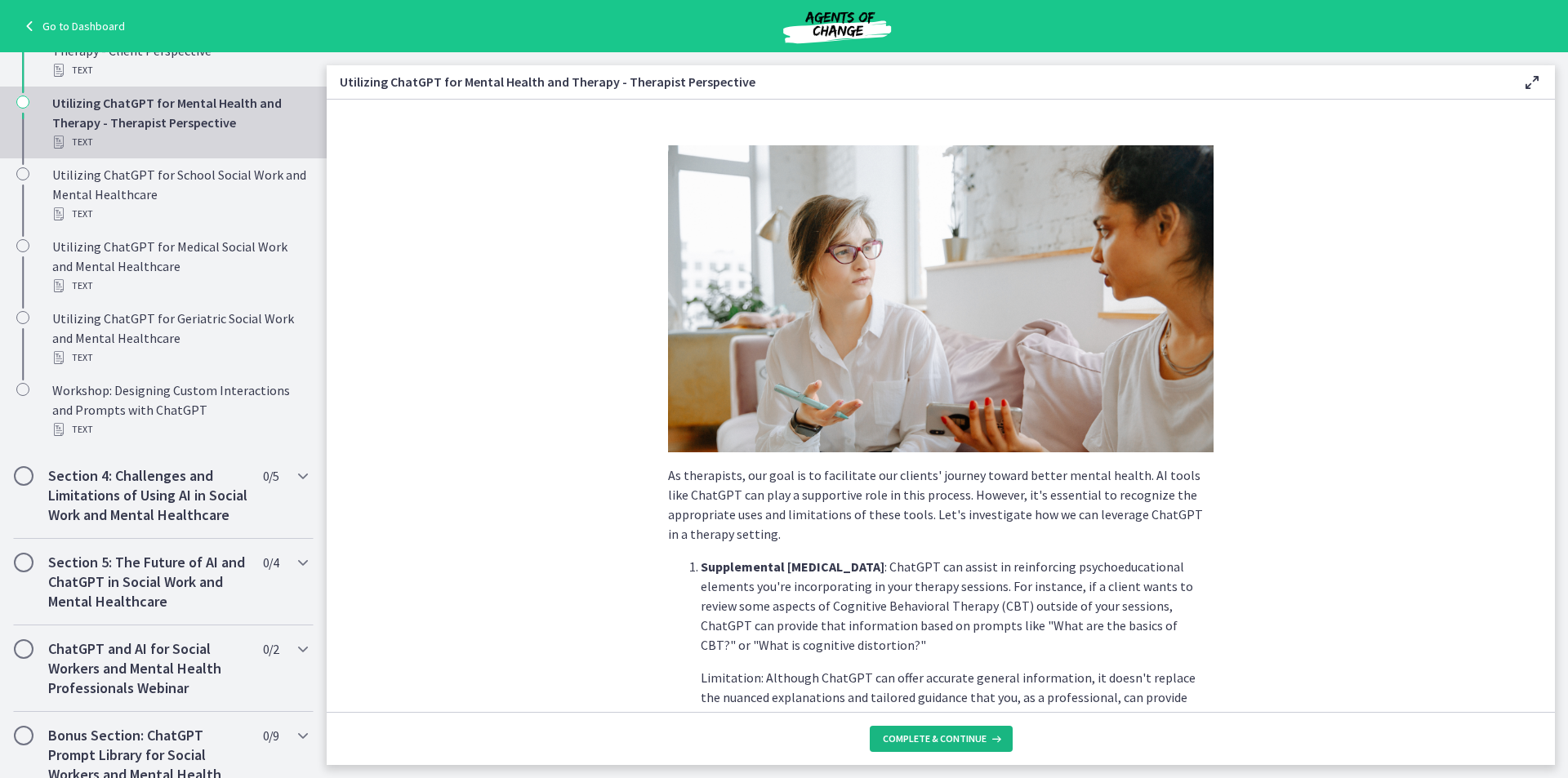
click at [953, 735] on span "Complete & continue" at bounding box center [935, 739] width 104 height 13
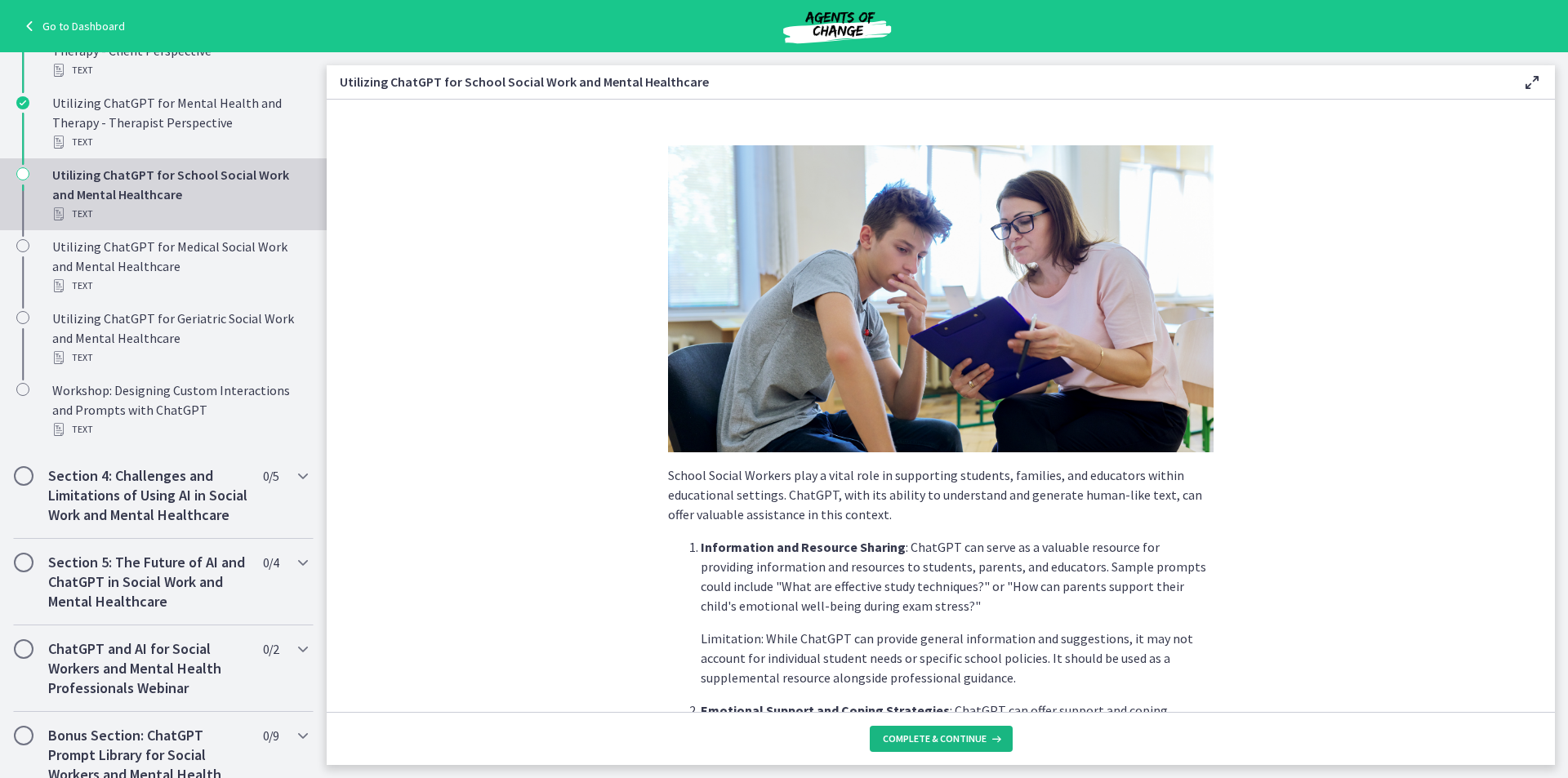
click at [952, 739] on span "Complete & continue" at bounding box center [935, 739] width 104 height 13
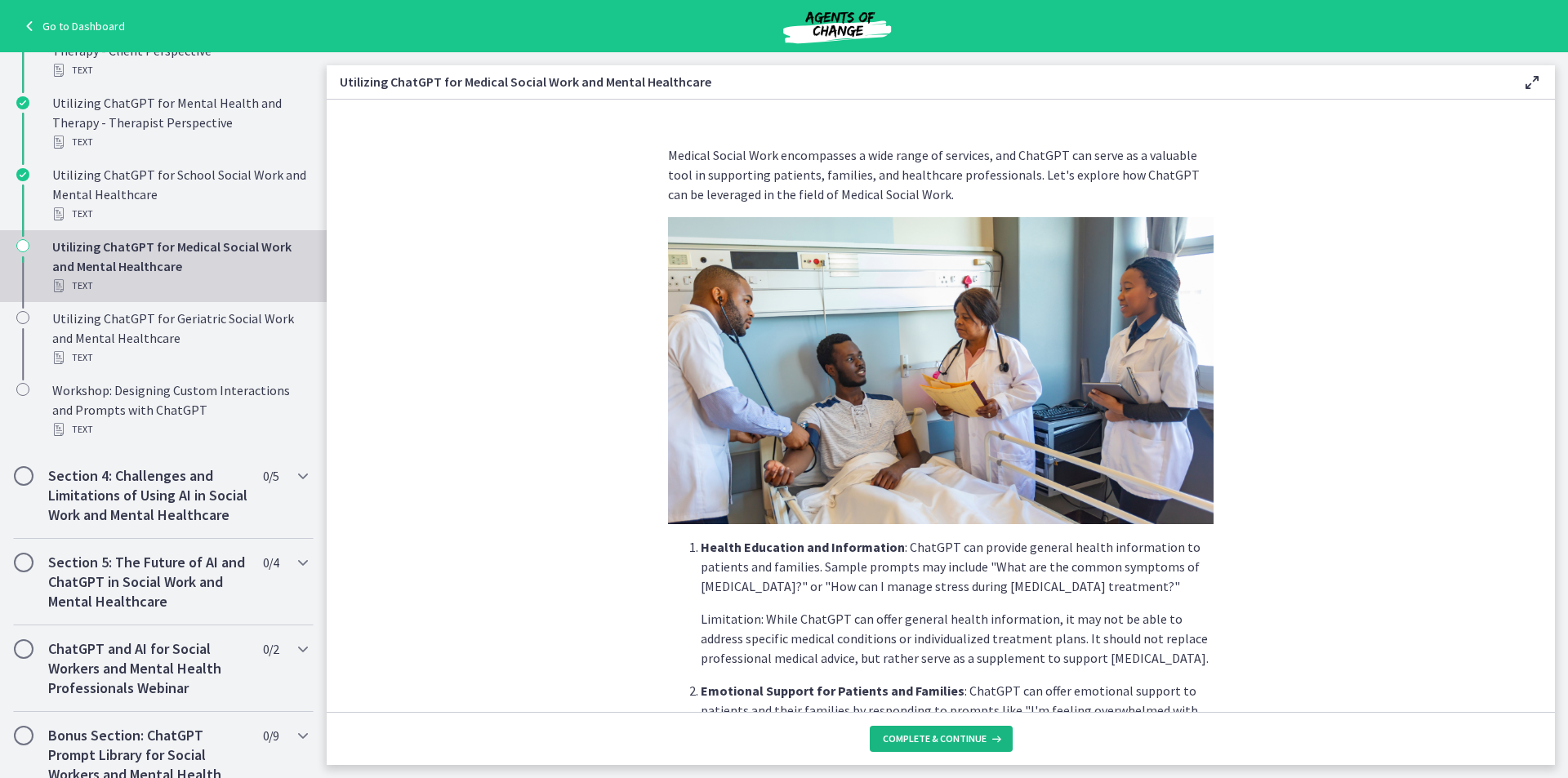
click at [969, 734] on span "Complete & continue" at bounding box center [935, 739] width 104 height 13
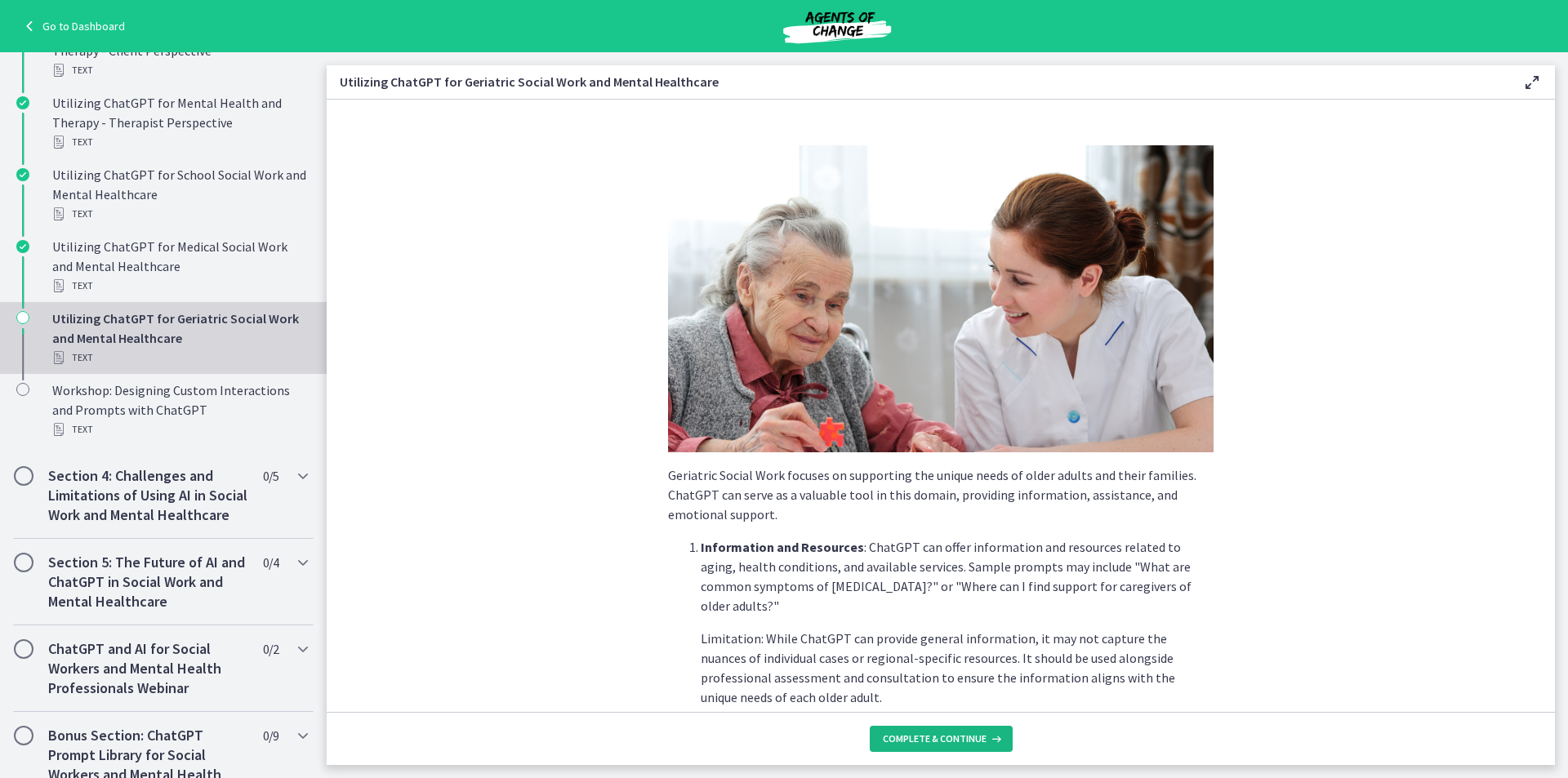
click at [958, 731] on button "Complete & continue" at bounding box center [941, 739] width 143 height 26
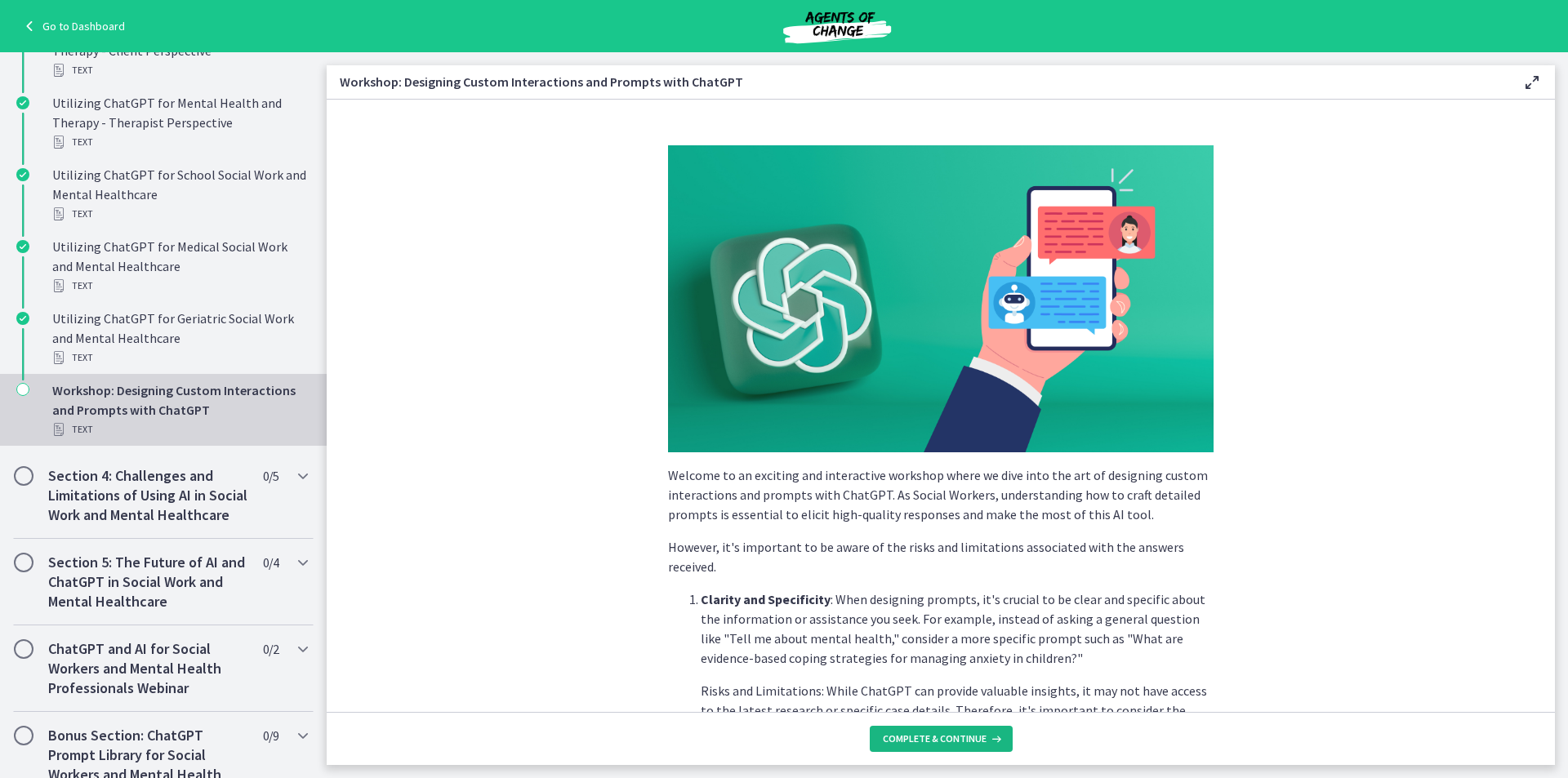
click at [979, 743] on span "Complete & continue" at bounding box center [935, 739] width 104 height 13
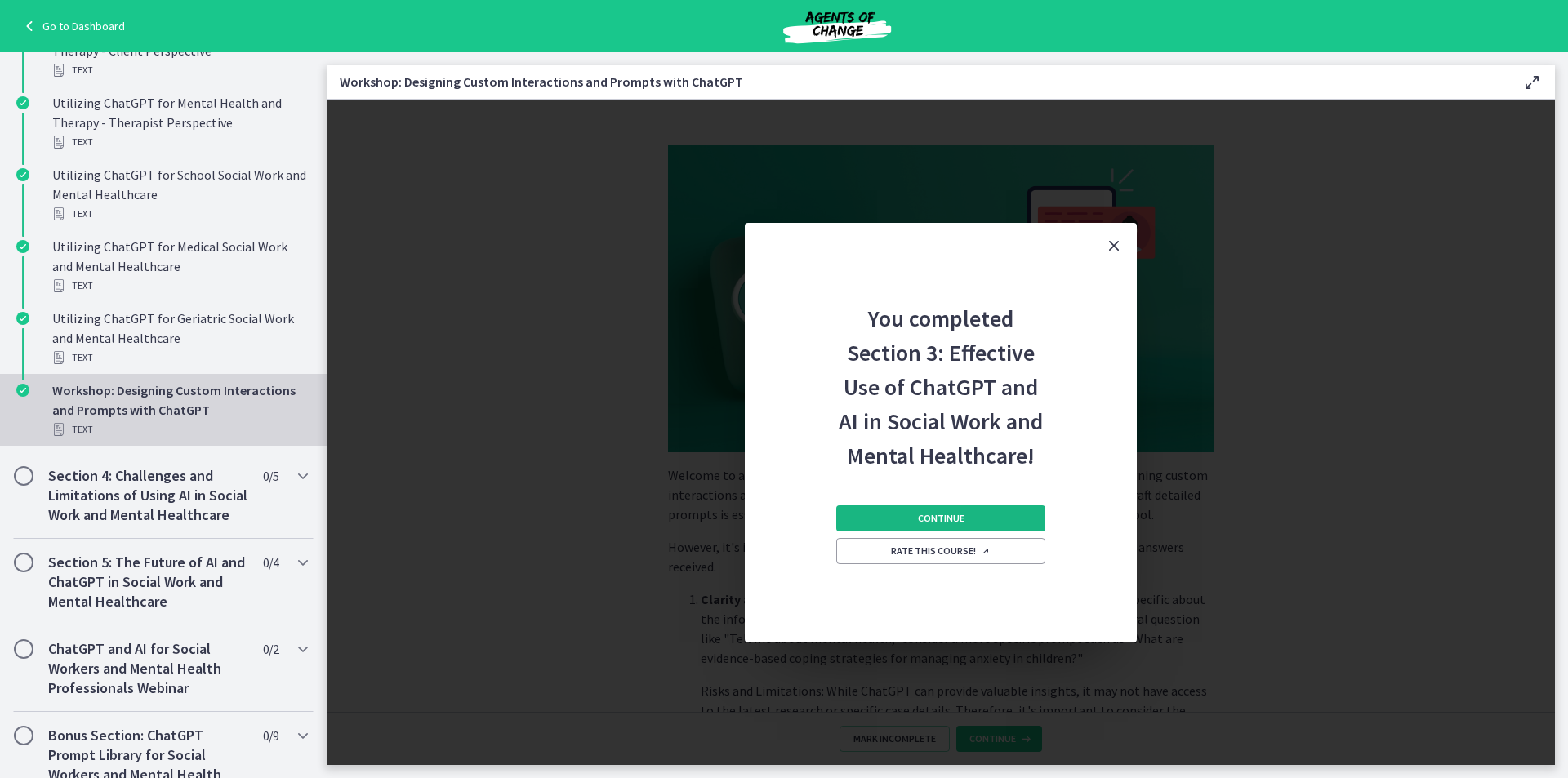
click at [972, 519] on button "Continue" at bounding box center [941, 518] width 209 height 26
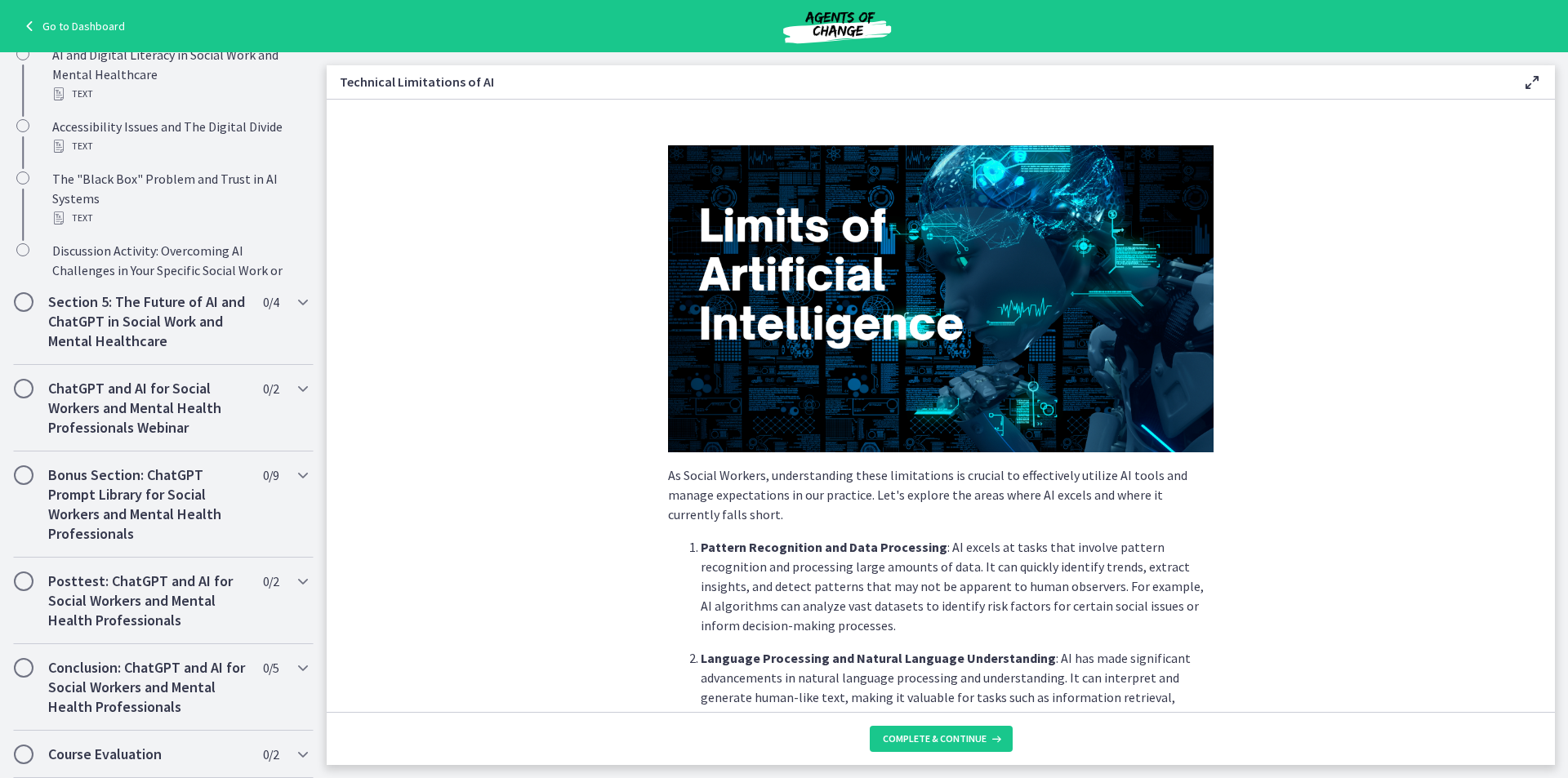
scroll to position [778, 0]
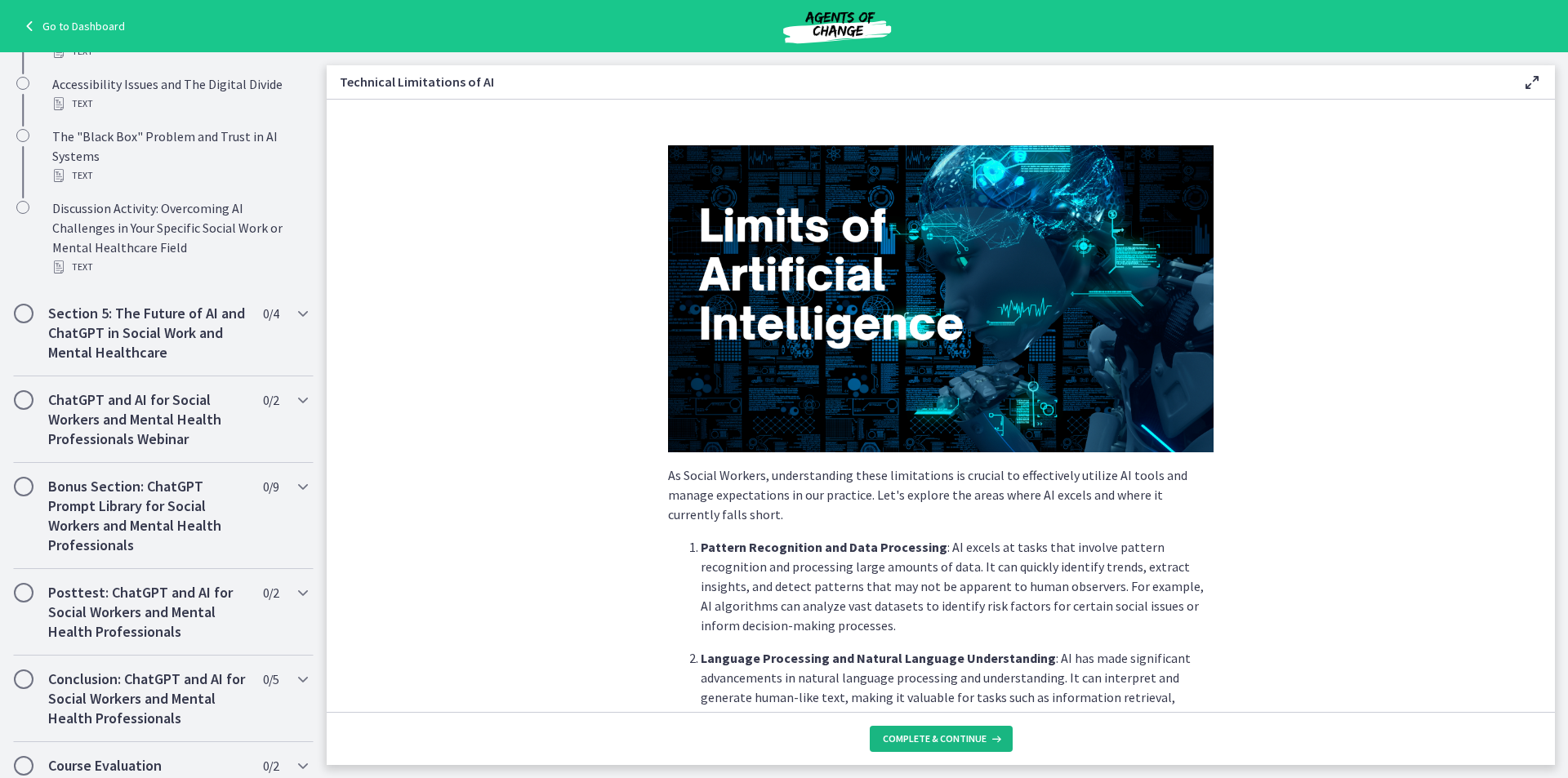
click at [924, 748] on button "Complete & continue" at bounding box center [941, 739] width 143 height 26
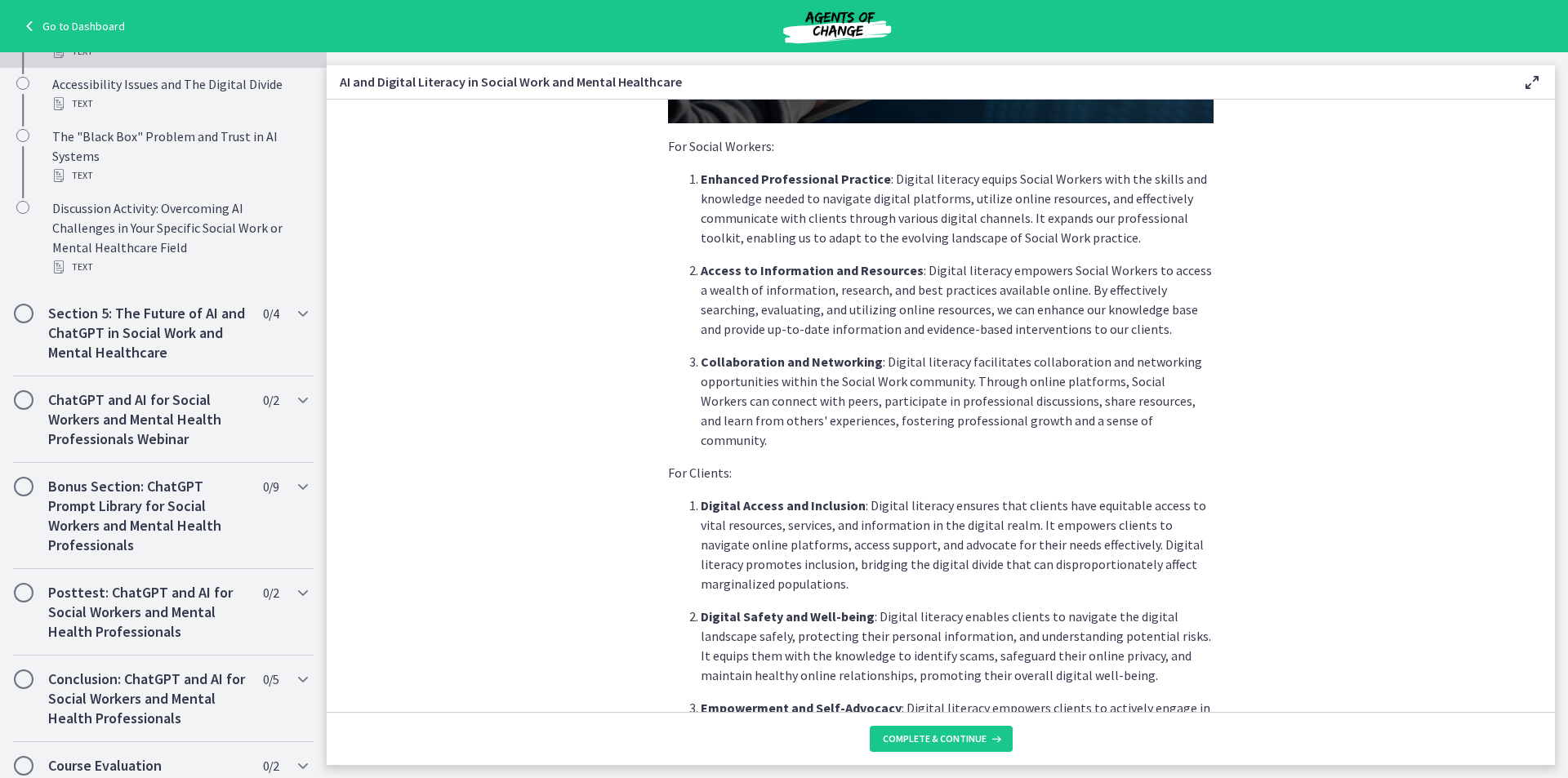
scroll to position [408, 0]
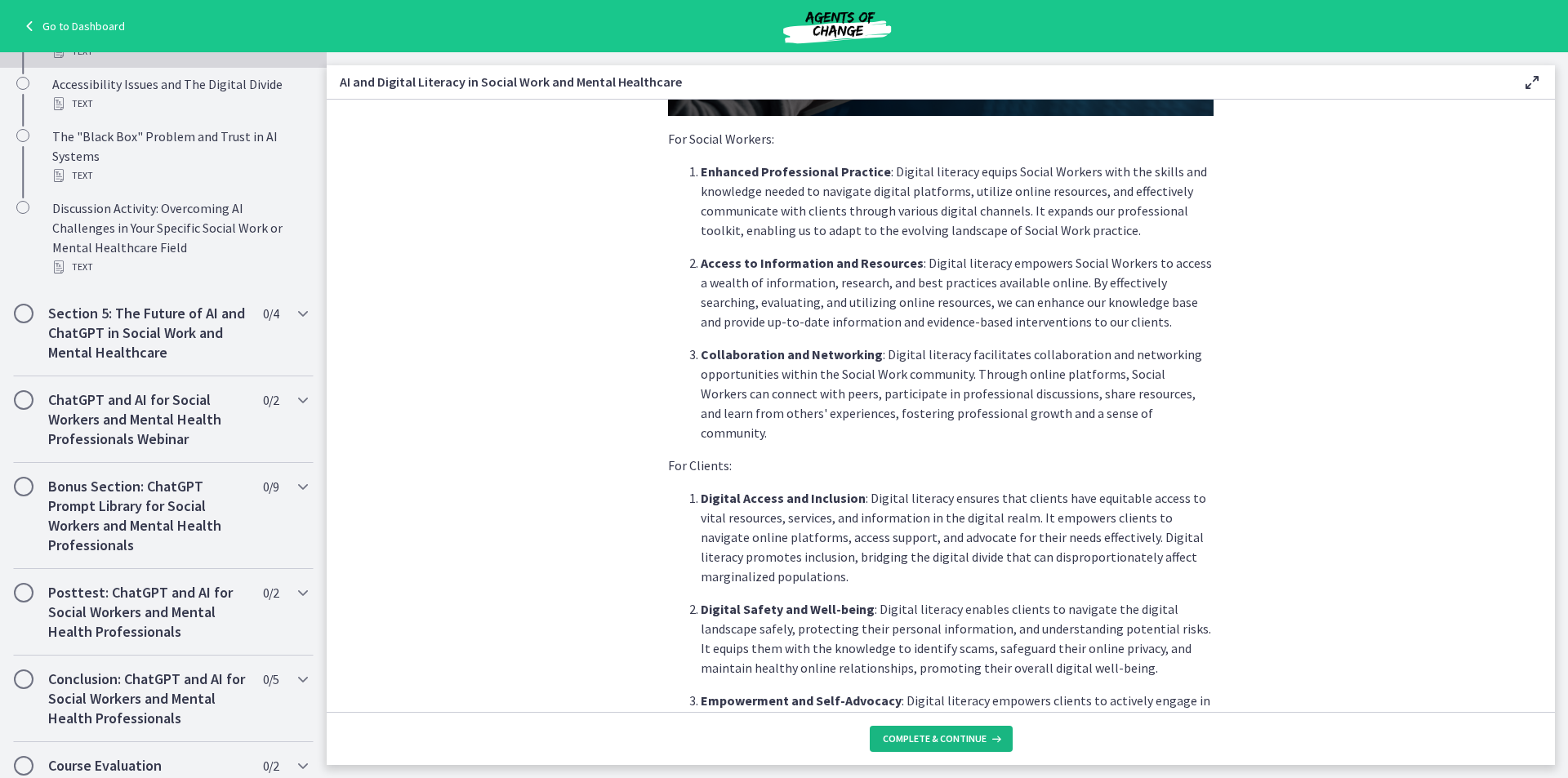
click at [894, 733] on span "Complete & continue" at bounding box center [935, 739] width 104 height 13
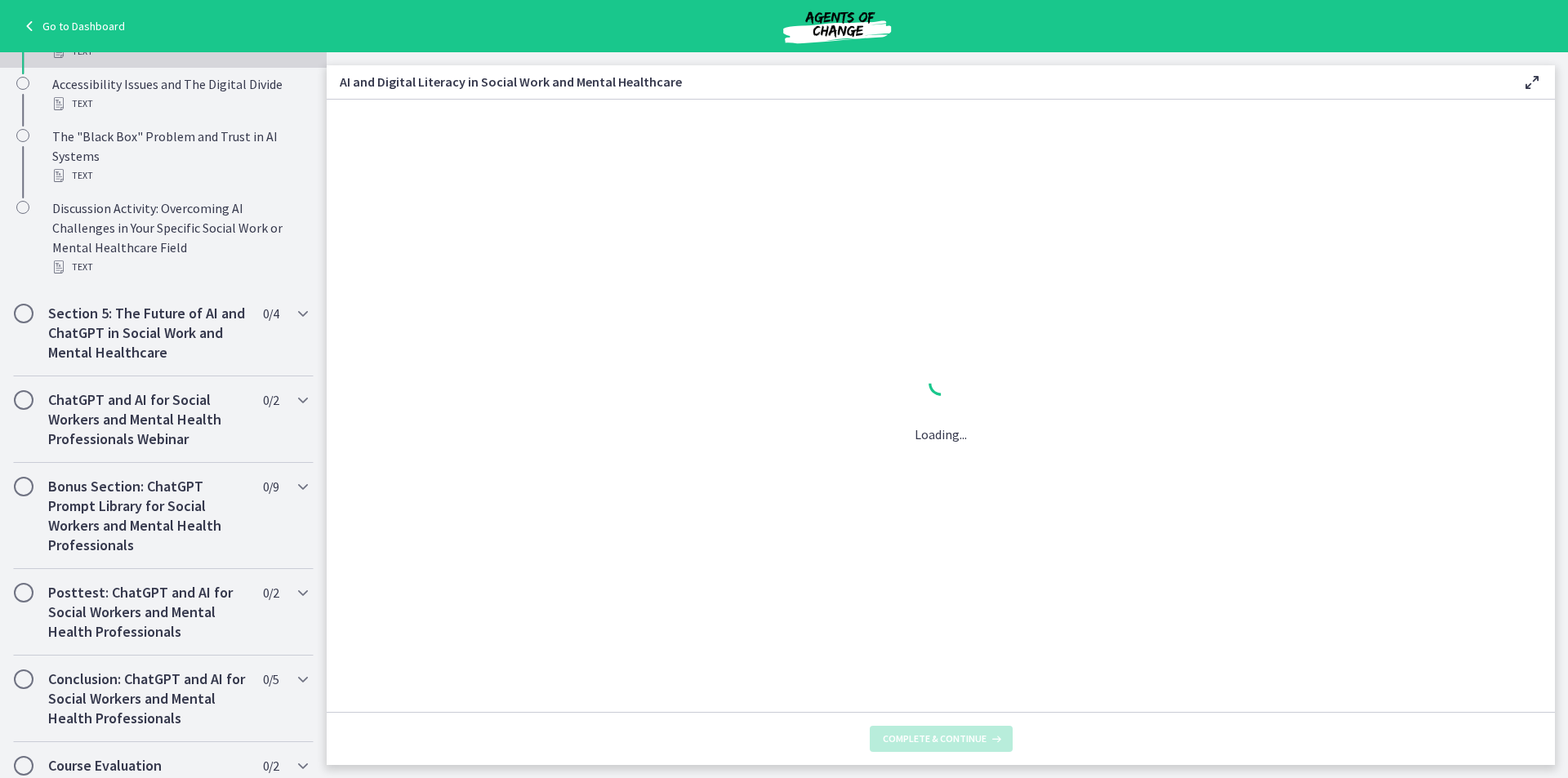
scroll to position [0, 0]
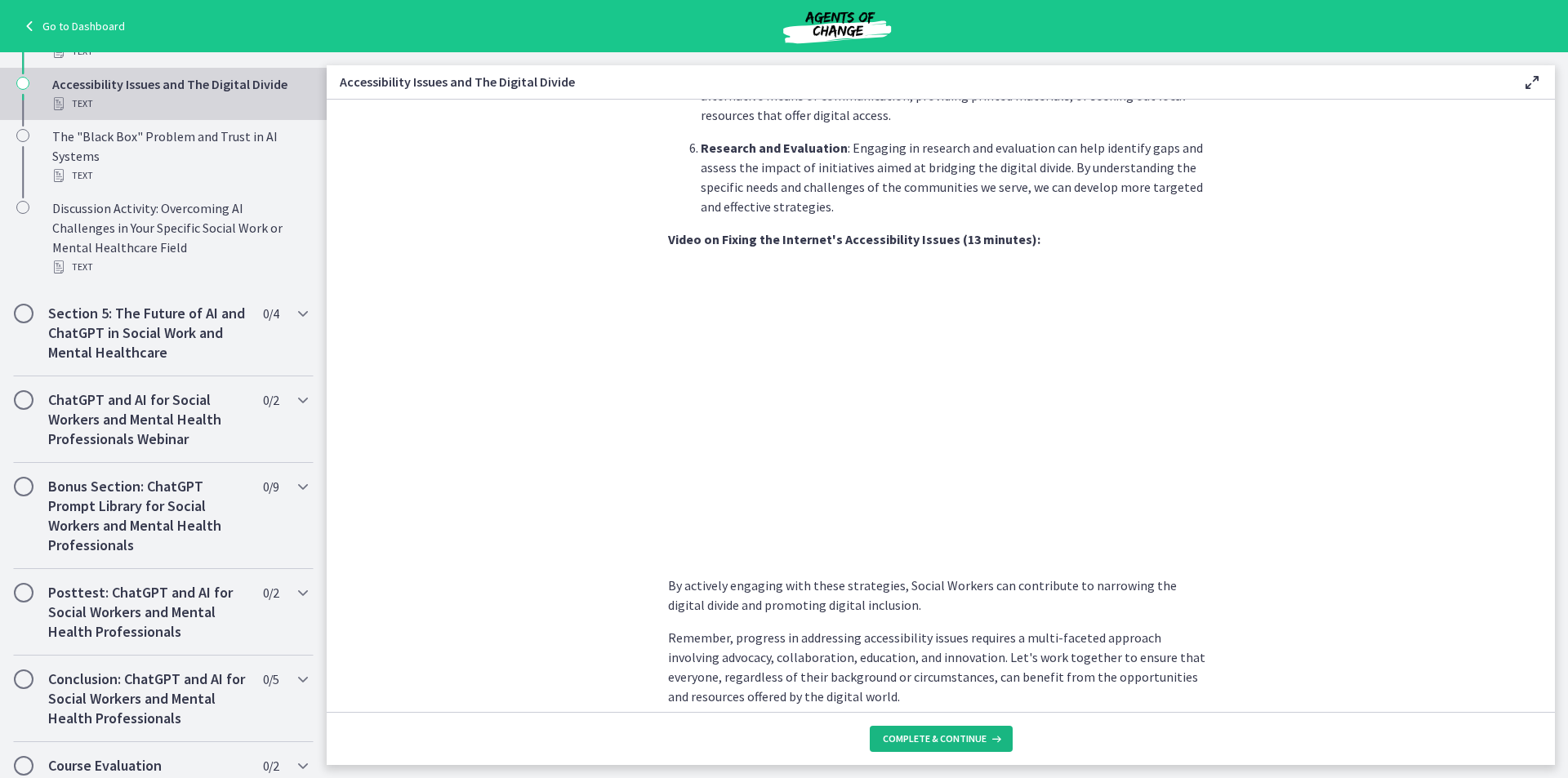
scroll to position [1268, 0]
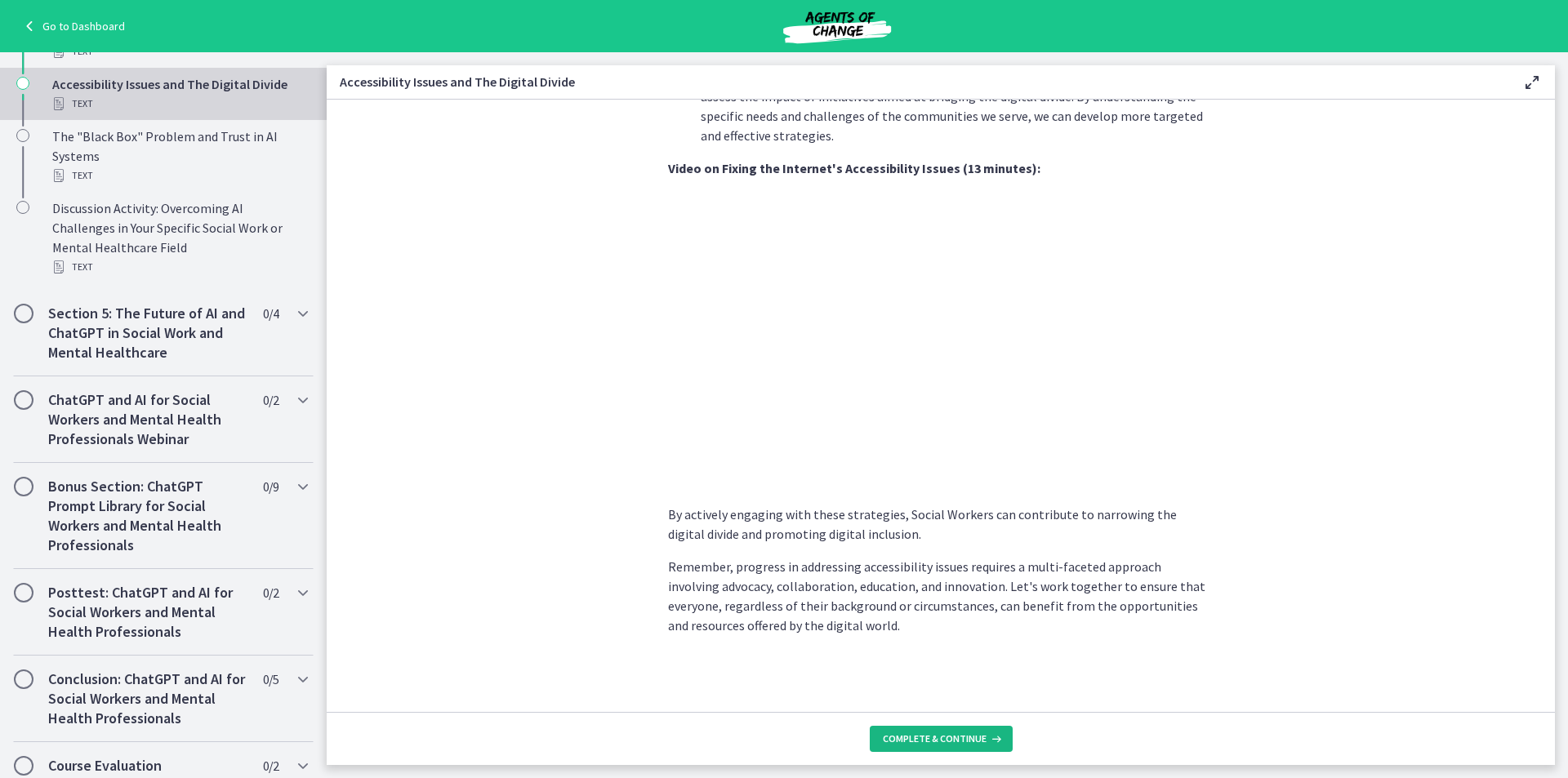
click at [932, 734] on span "Complete & continue" at bounding box center [935, 739] width 104 height 13
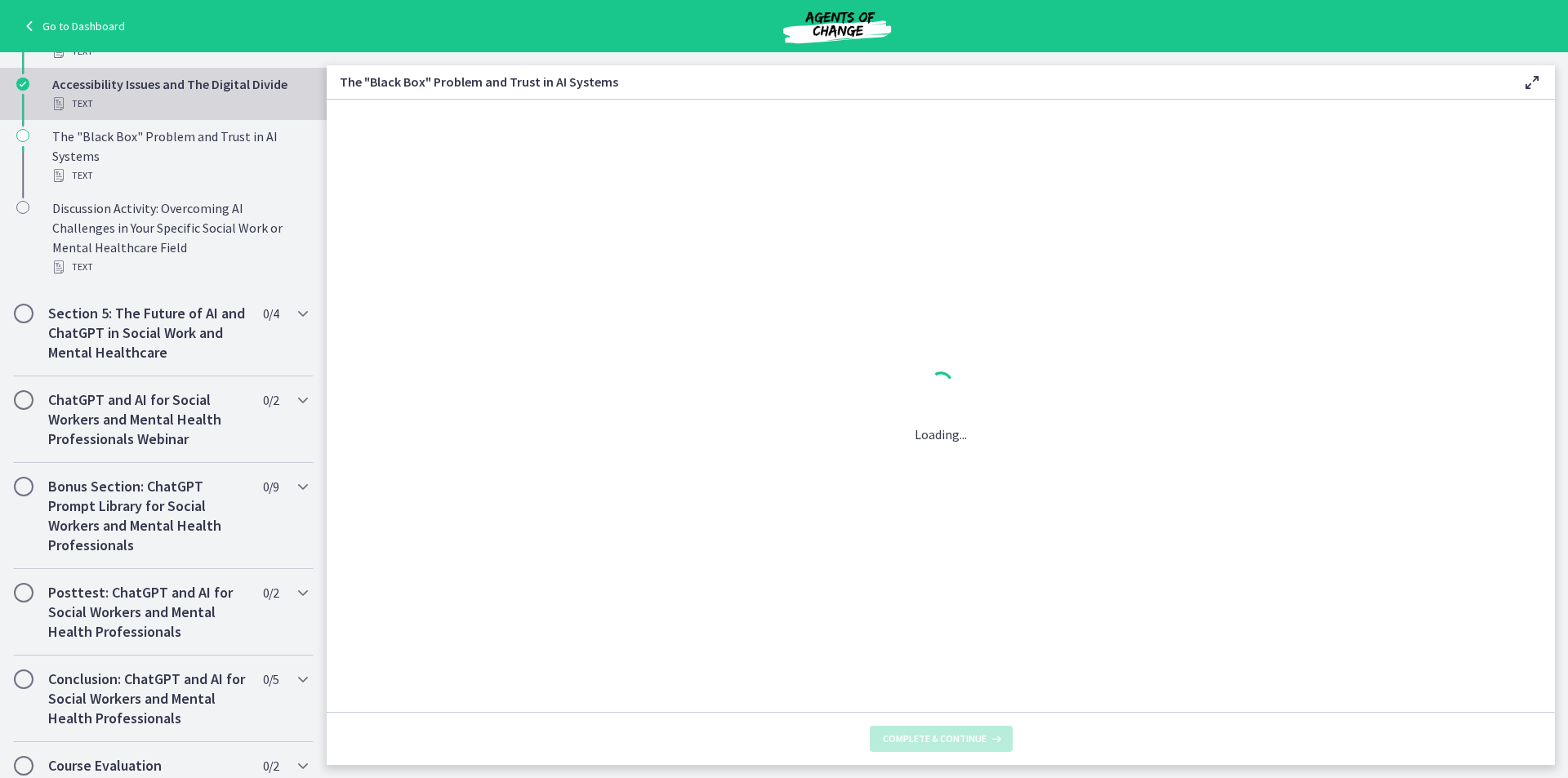
scroll to position [0, 0]
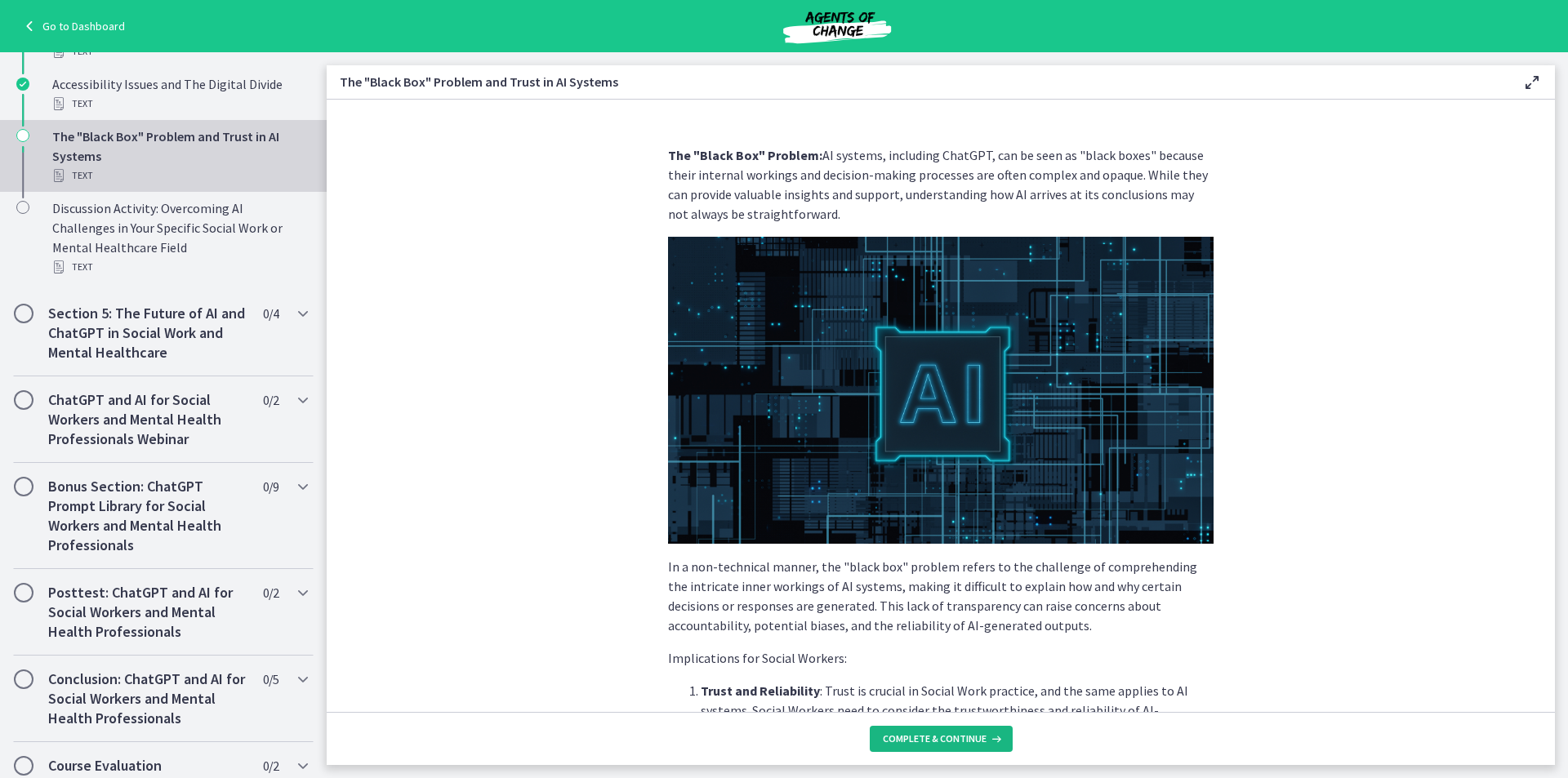
click at [936, 739] on span "Complete & continue" at bounding box center [935, 739] width 104 height 13
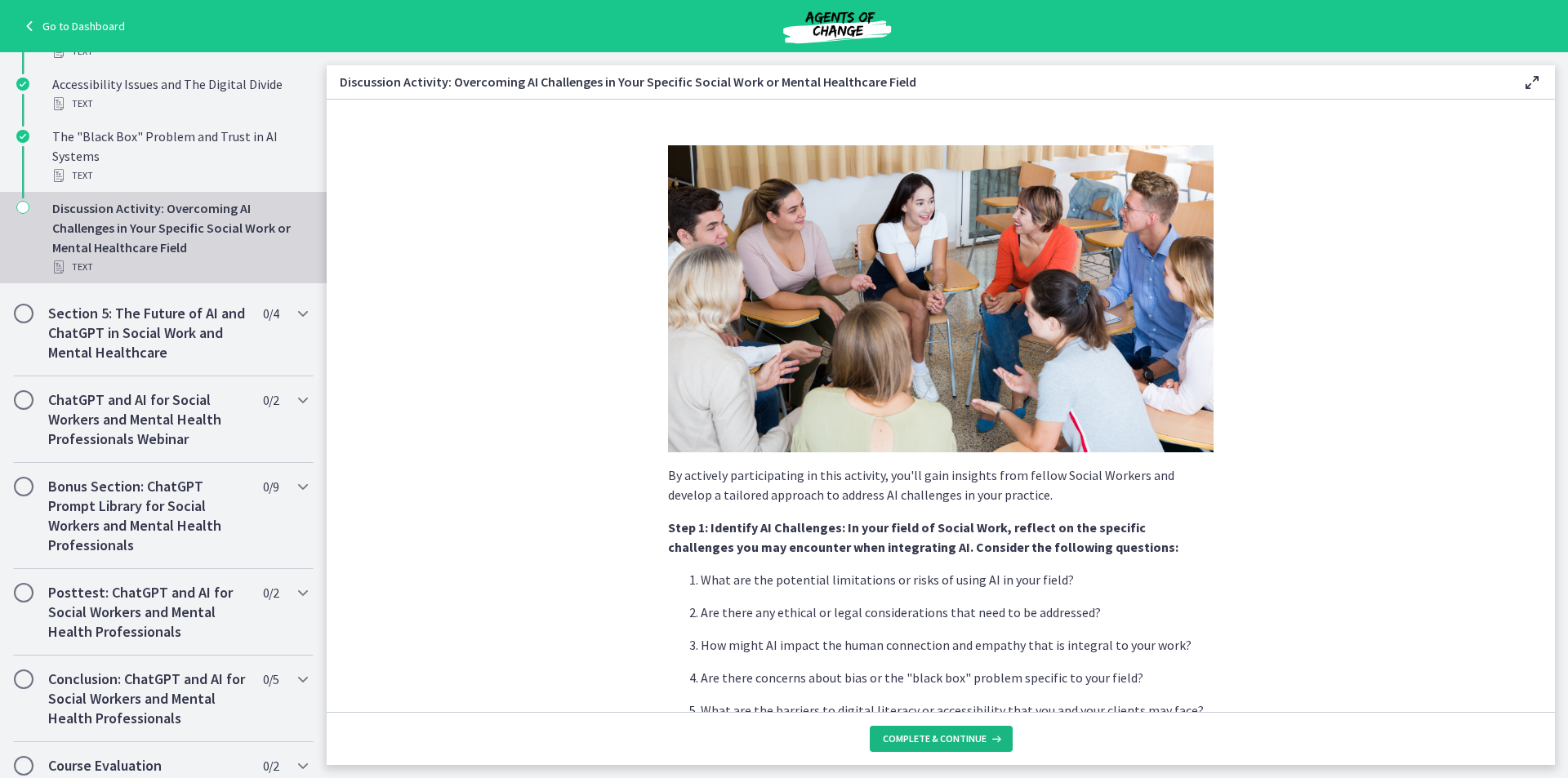
click at [987, 743] on icon at bounding box center [995, 739] width 16 height 13
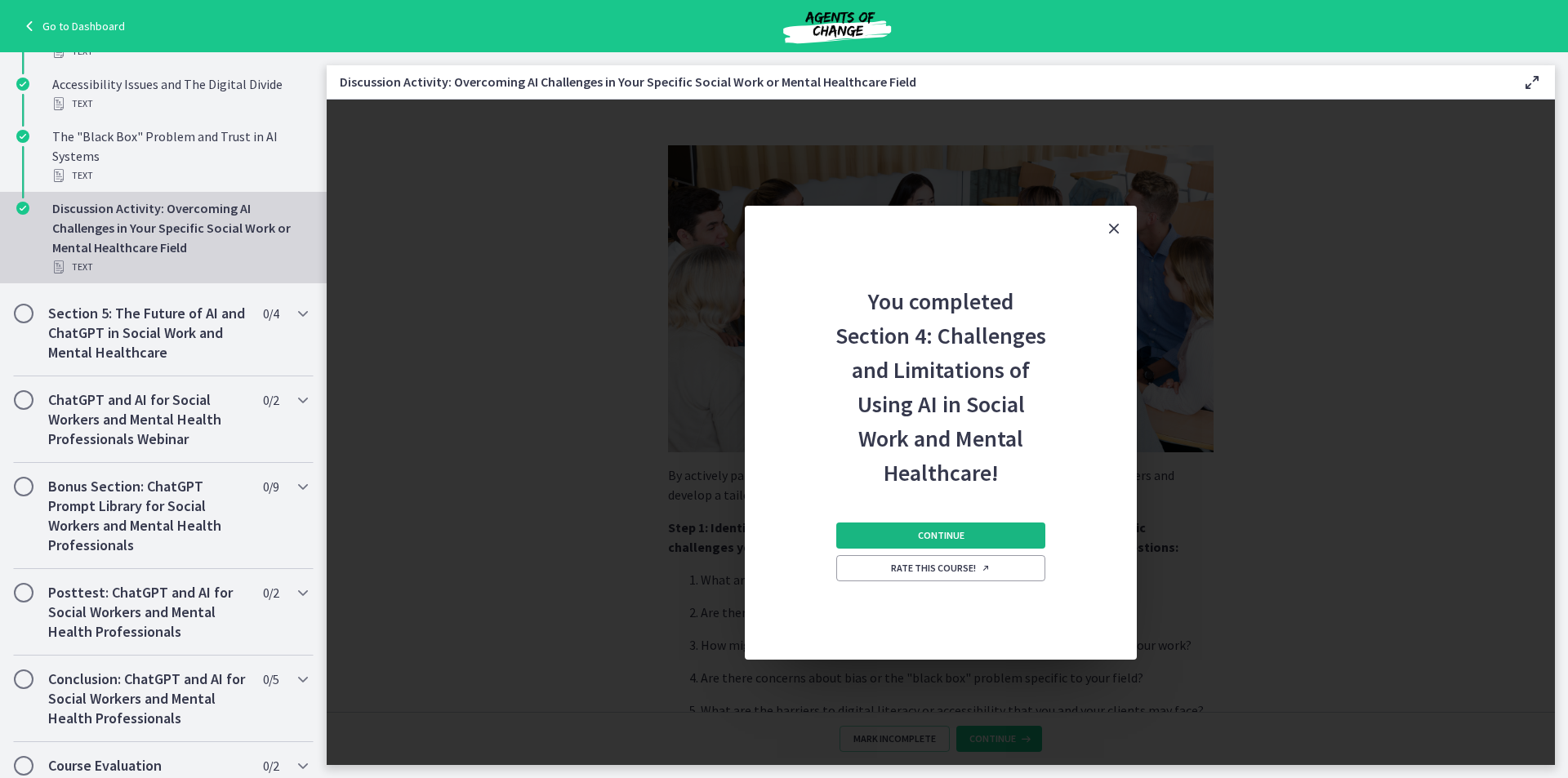
click at [968, 542] on button "Continue" at bounding box center [941, 536] width 209 height 26
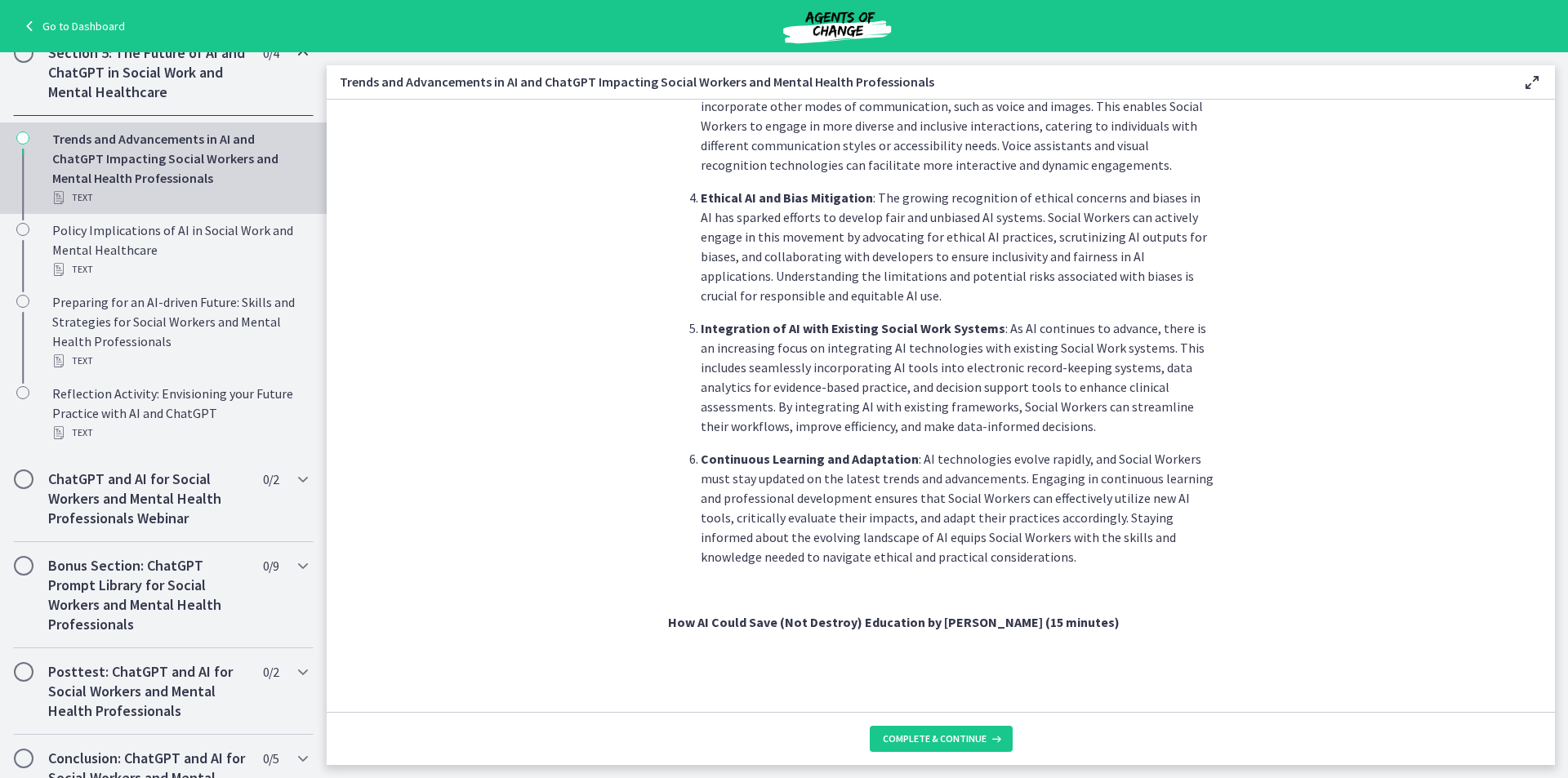
scroll to position [715, 0]
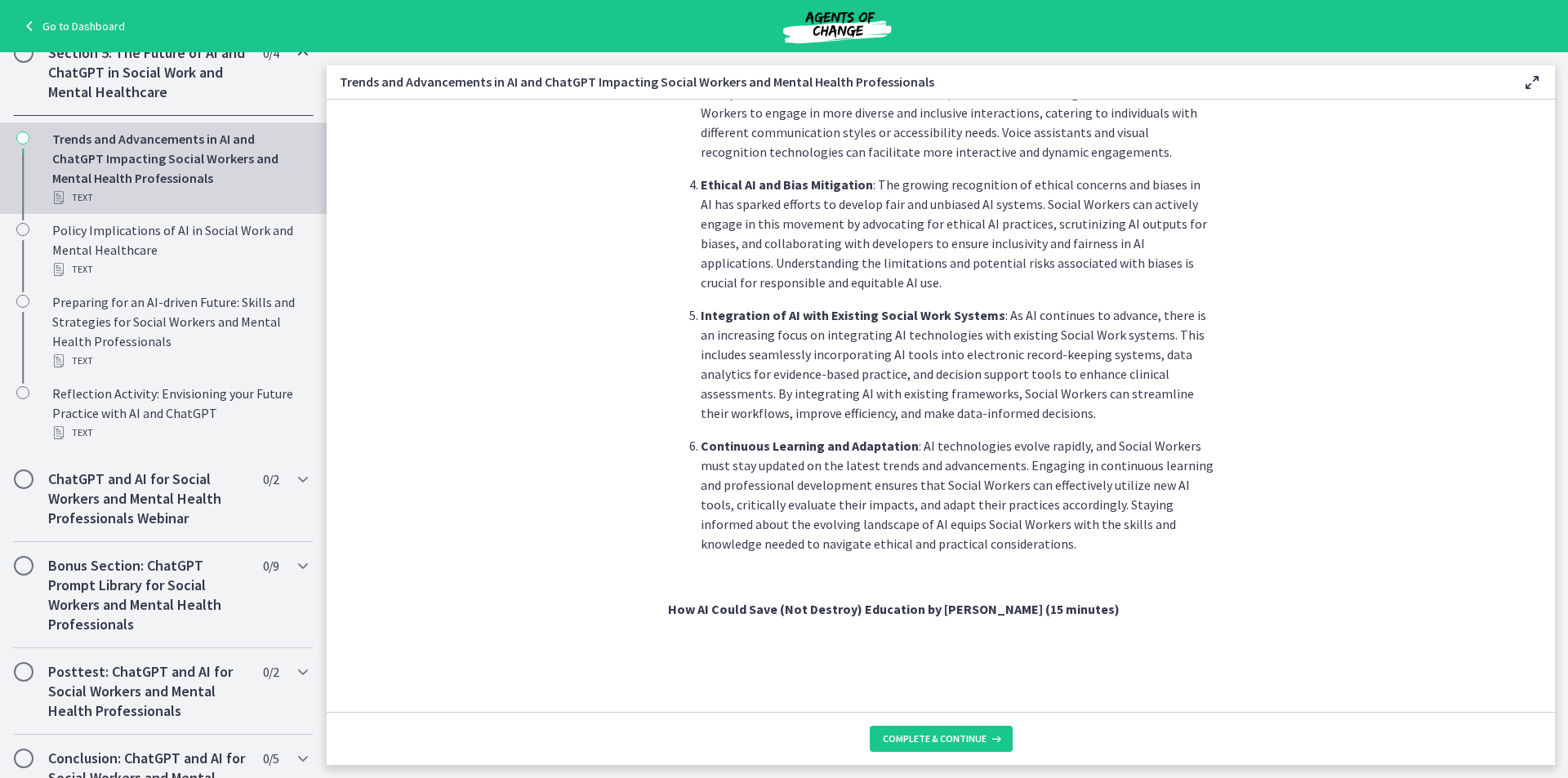
click at [901, 752] on footer "Complete & continue" at bounding box center [941, 738] width 1228 height 53
click at [921, 737] on span "Complete & continue" at bounding box center [935, 739] width 104 height 13
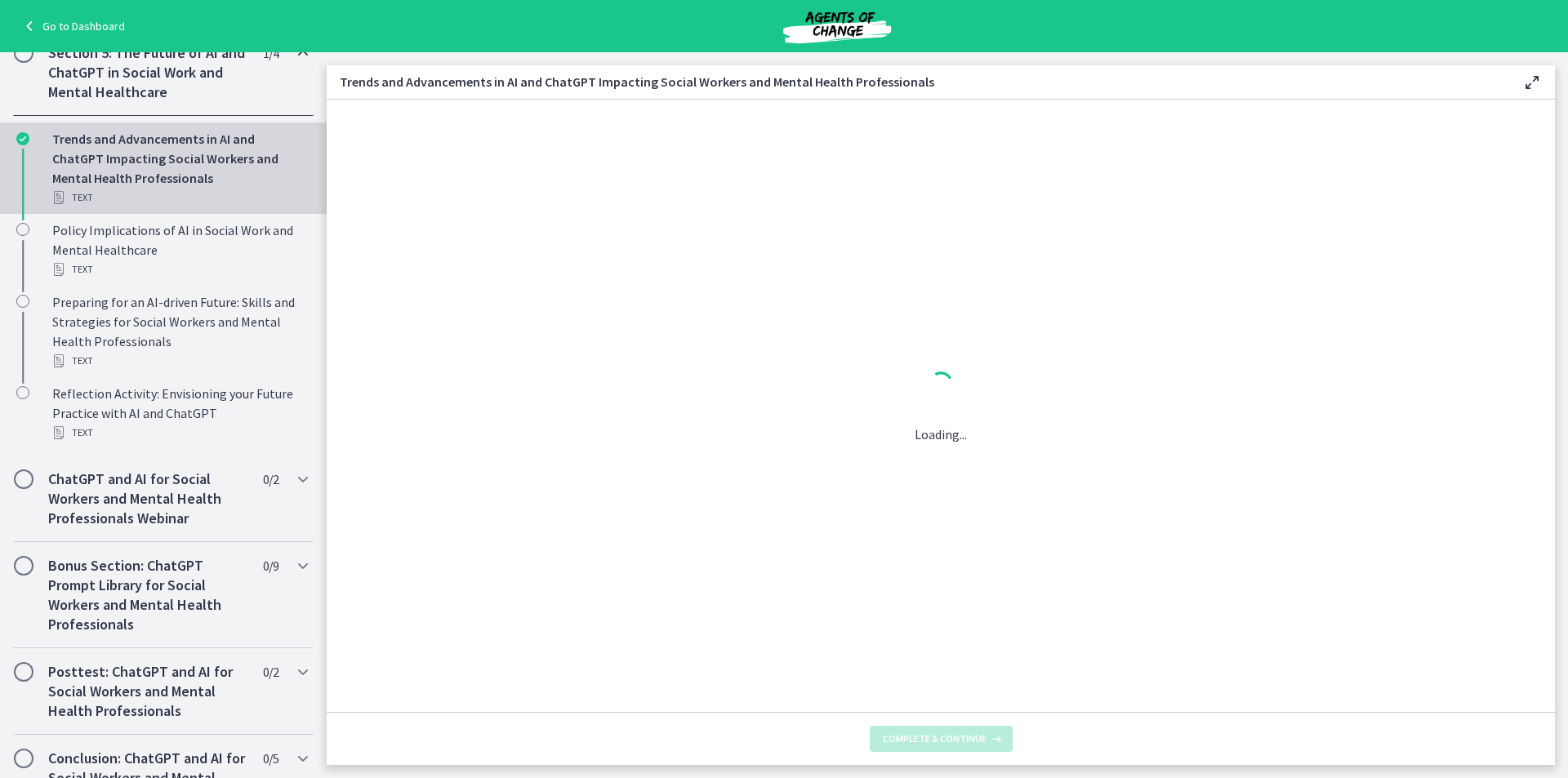
scroll to position [0, 0]
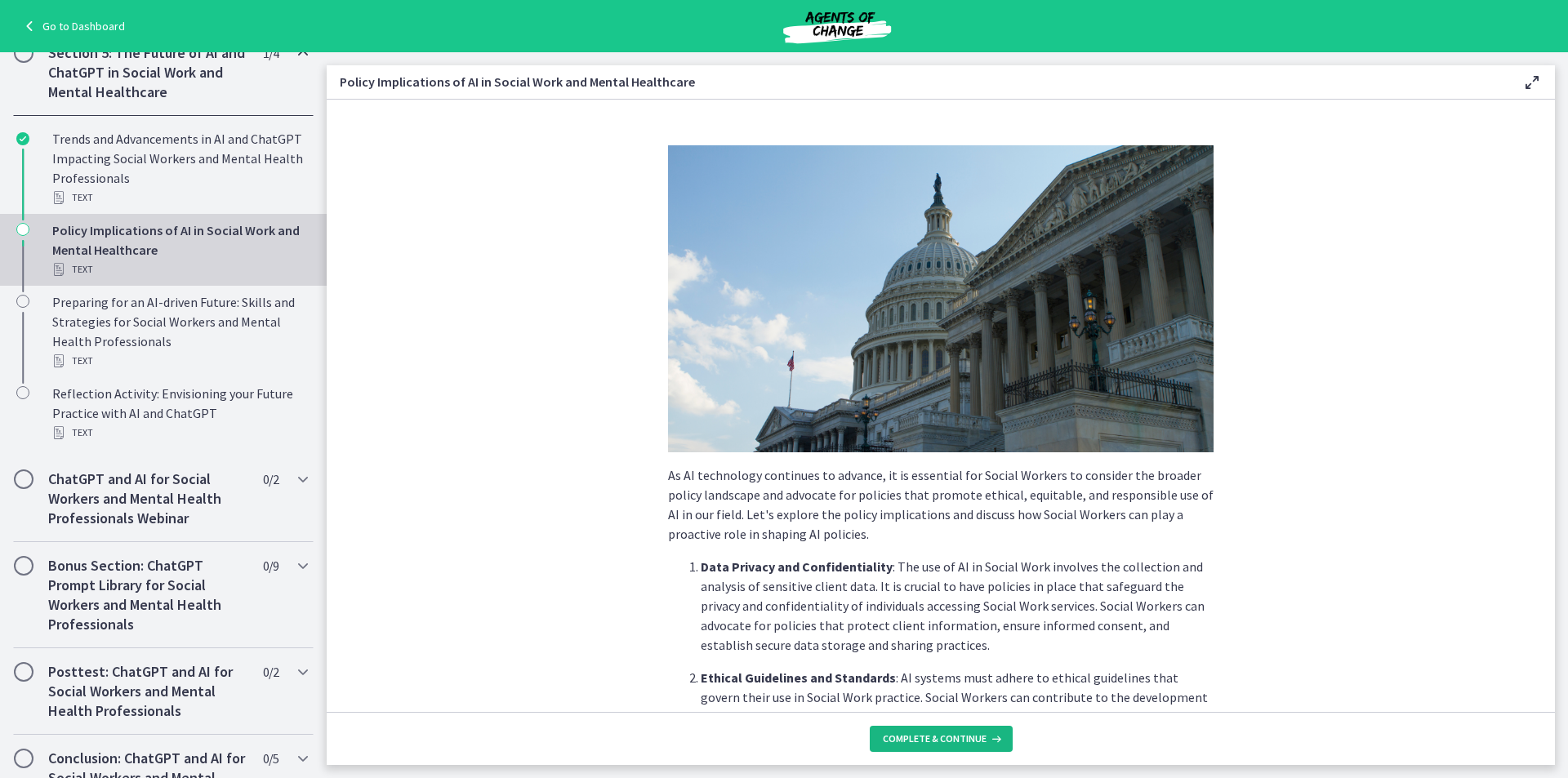
click at [941, 741] on span "Complete & continue" at bounding box center [935, 739] width 104 height 13
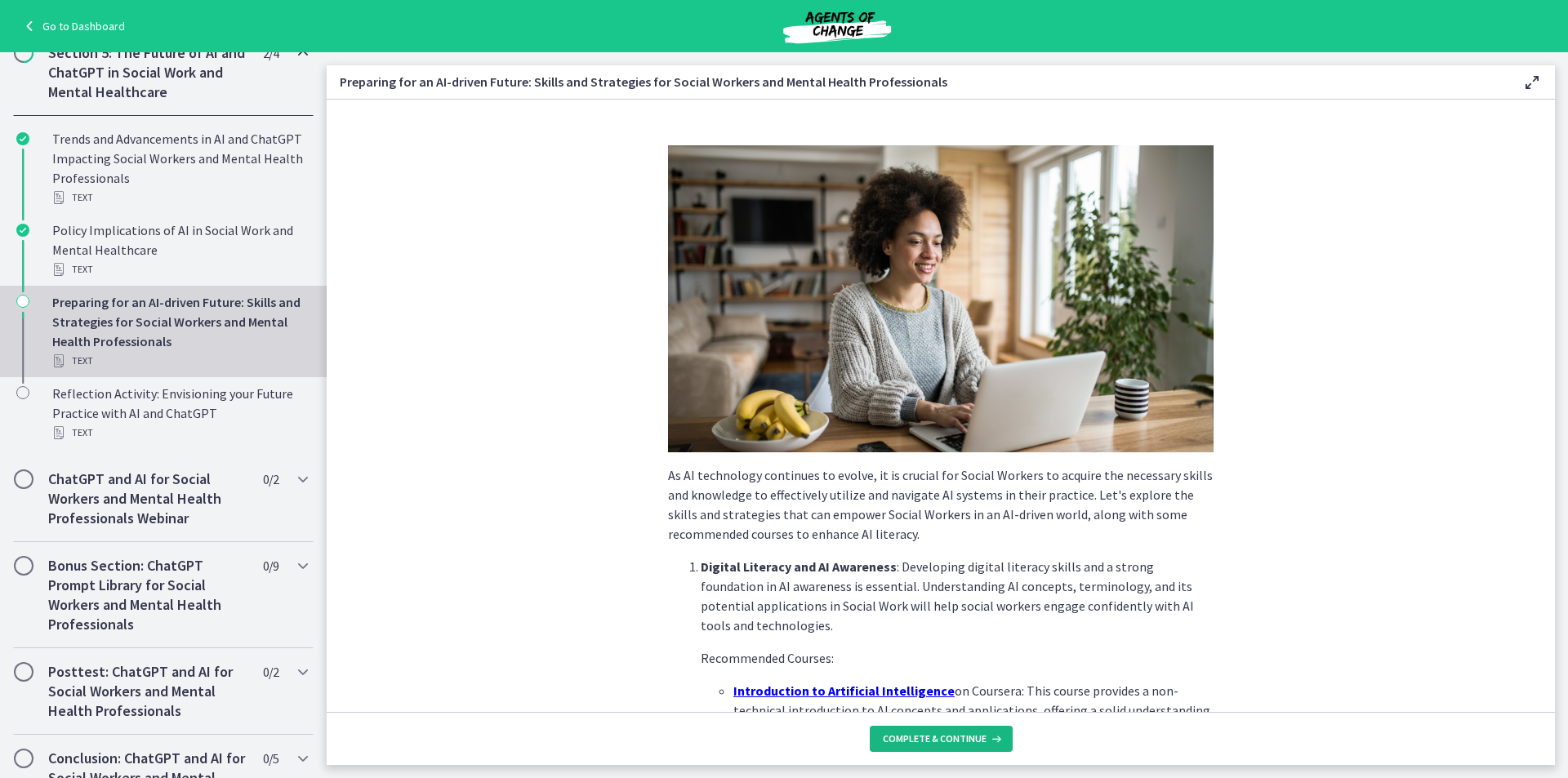
click at [938, 747] on button "Complete & continue" at bounding box center [941, 739] width 143 height 26
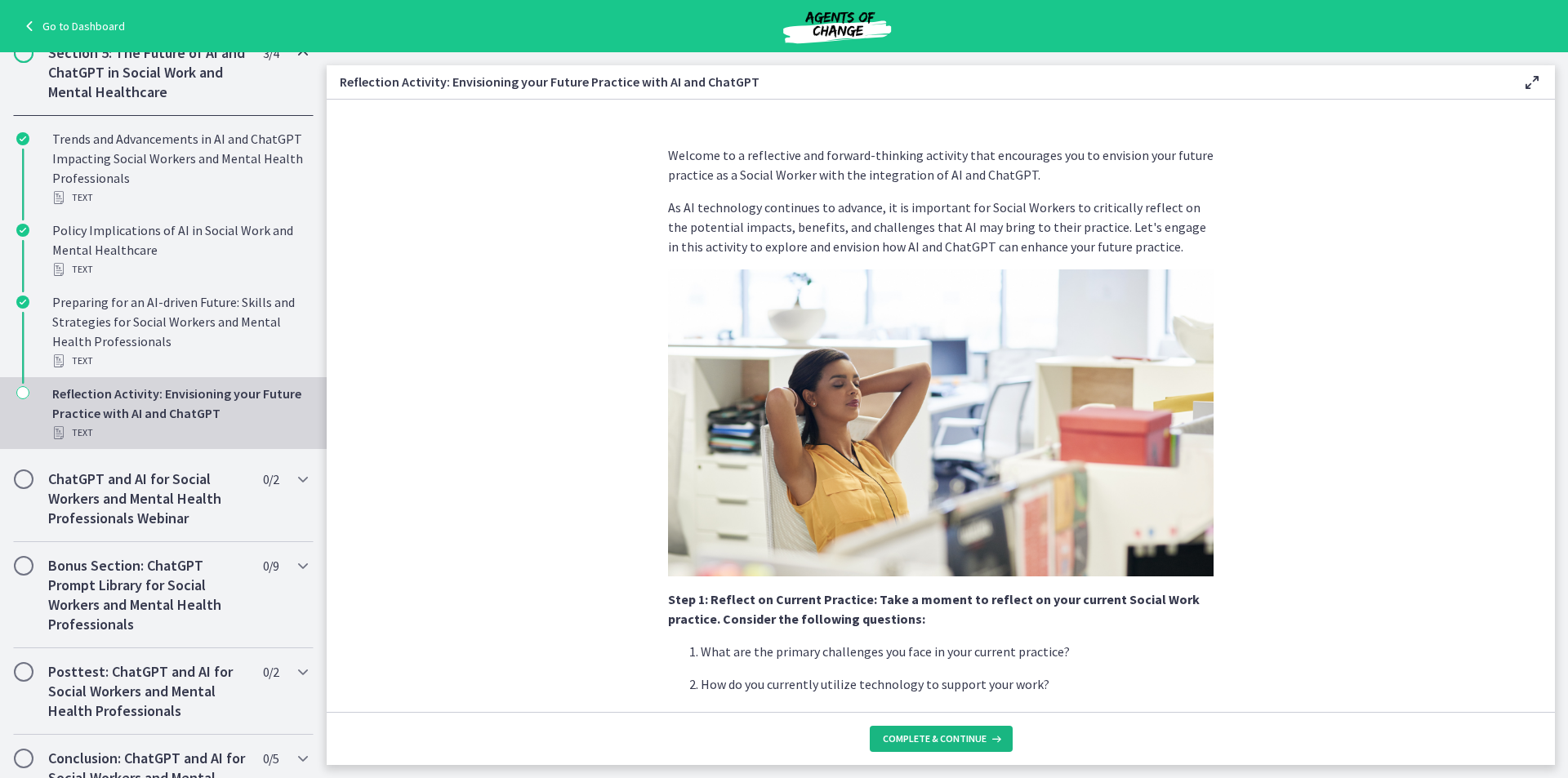
click at [939, 736] on span "Complete & continue" at bounding box center [935, 739] width 104 height 13
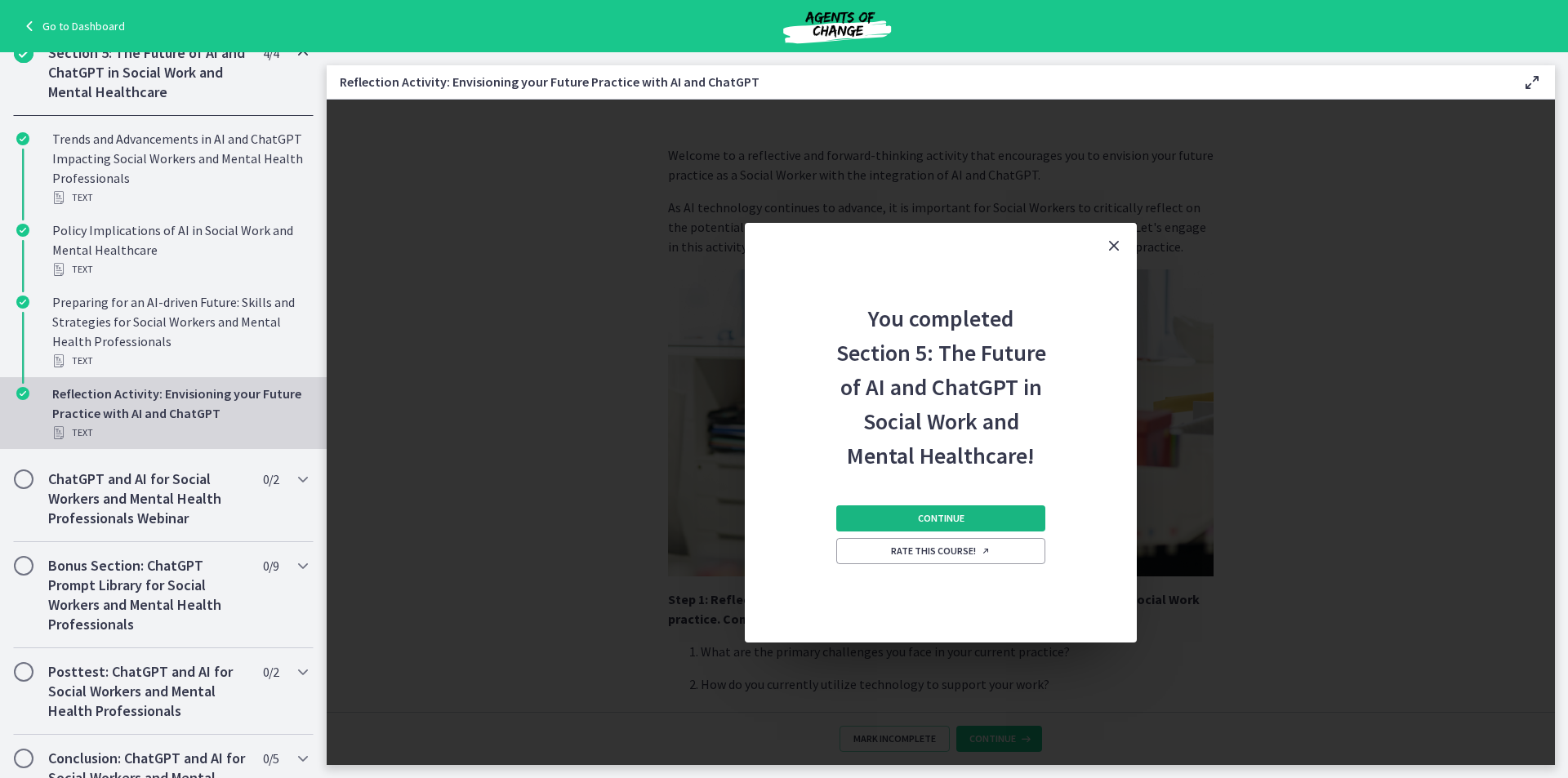
click at [974, 508] on button "Continue" at bounding box center [941, 518] width 209 height 26
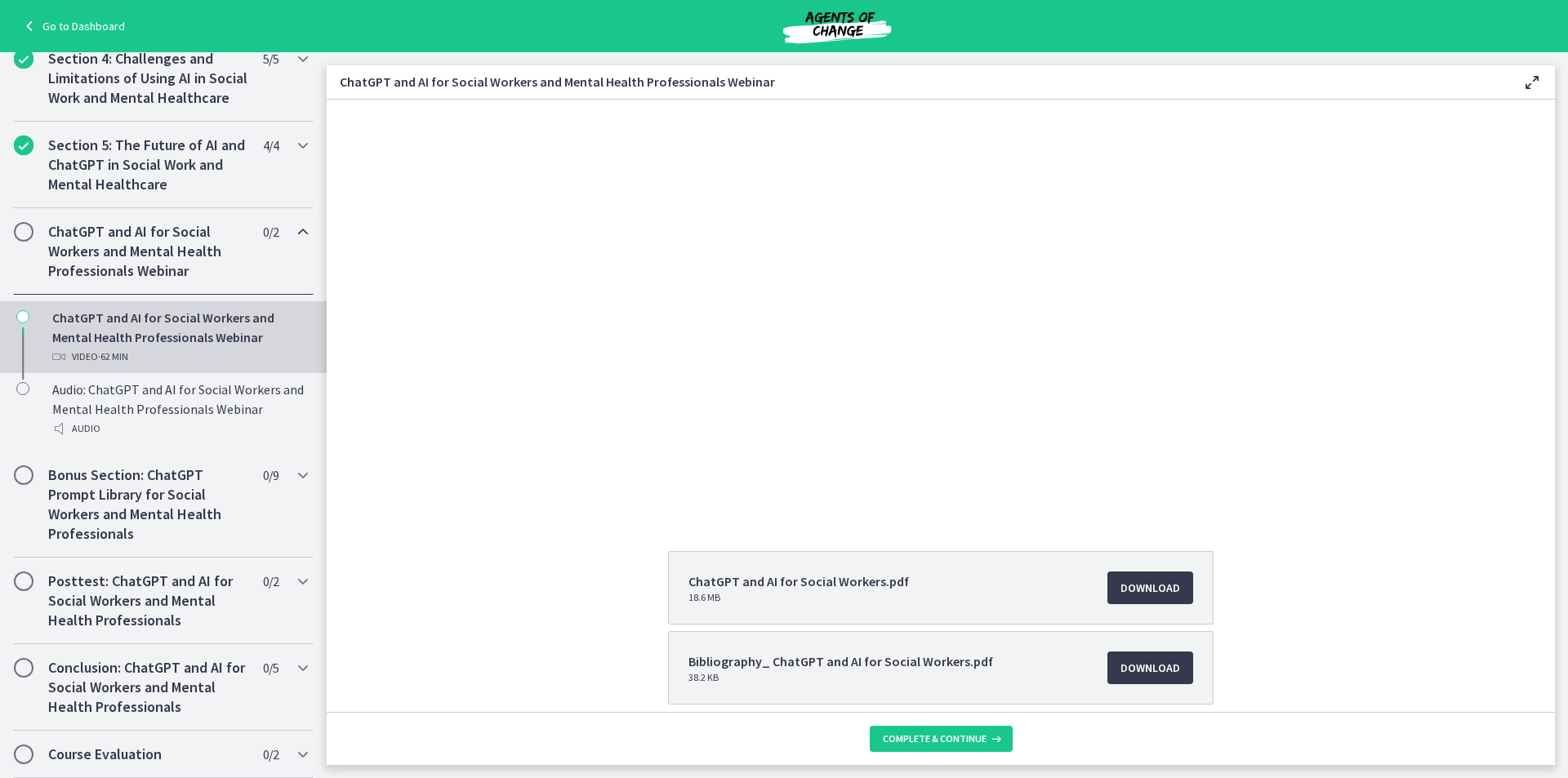
scroll to position [143, 0]
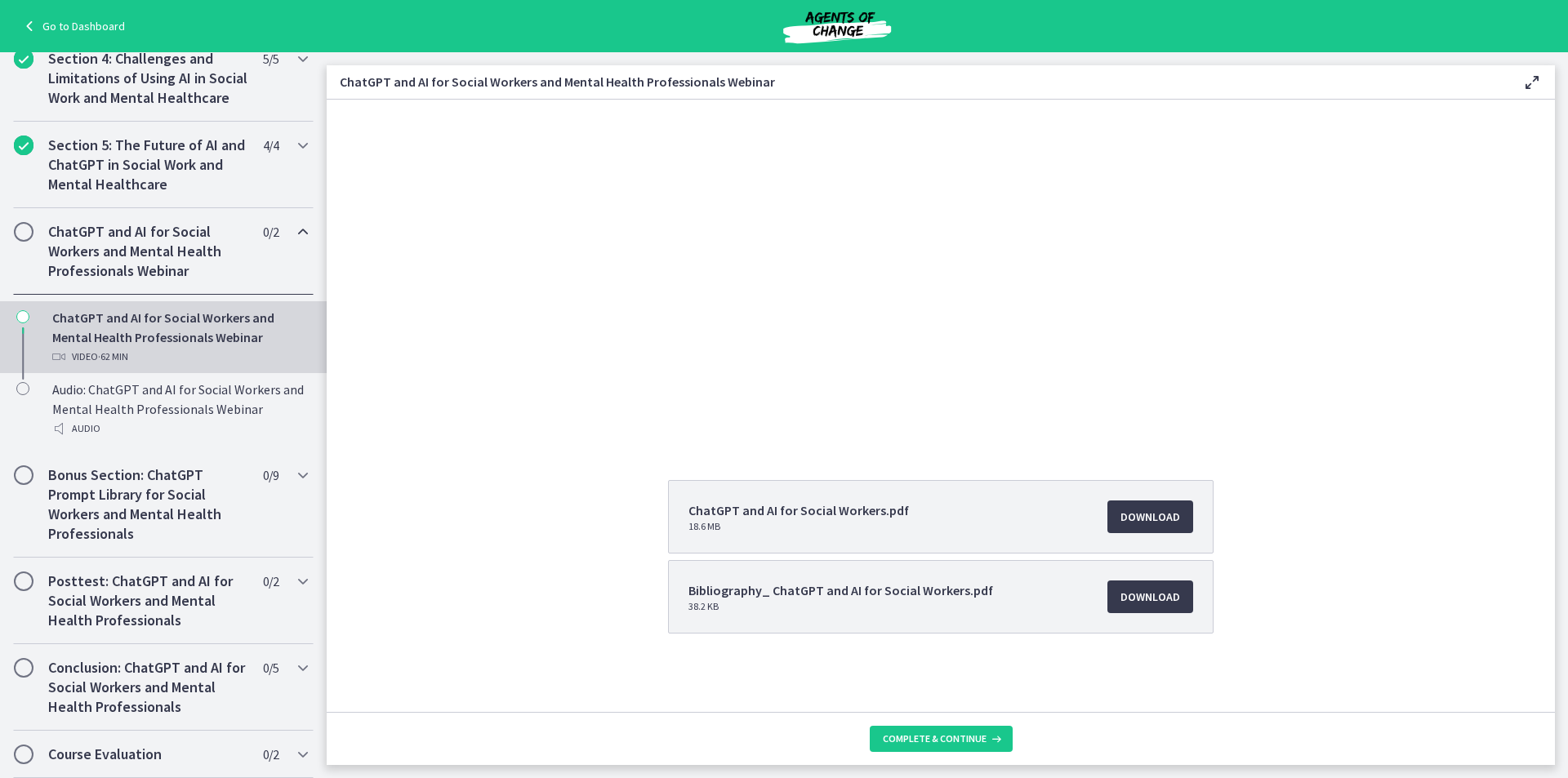
click at [931, 722] on footer "Complete & continue" at bounding box center [941, 738] width 1228 height 53
click at [931, 735] on span "Complete & continue" at bounding box center [935, 739] width 104 height 13
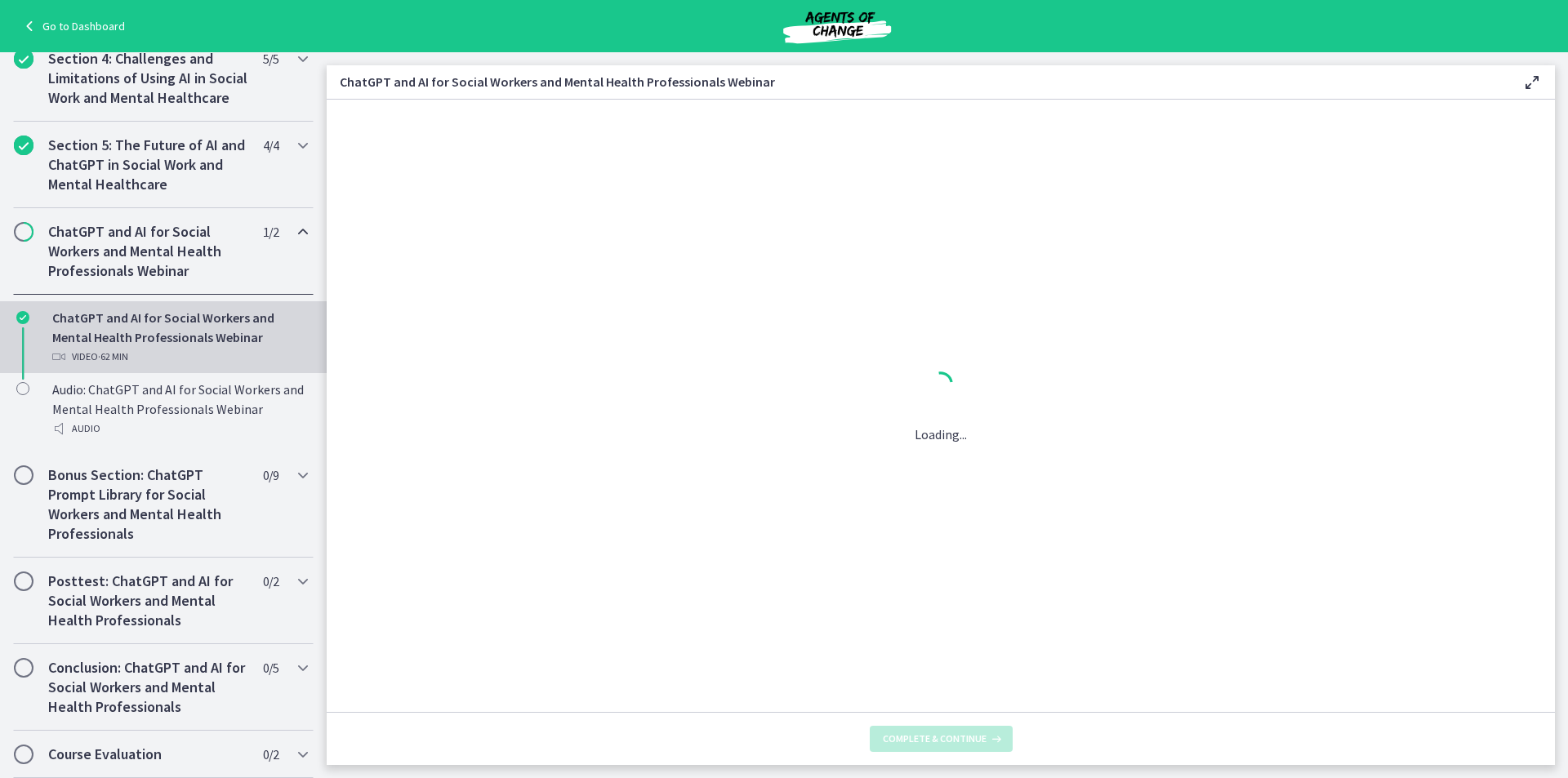
scroll to position [0, 0]
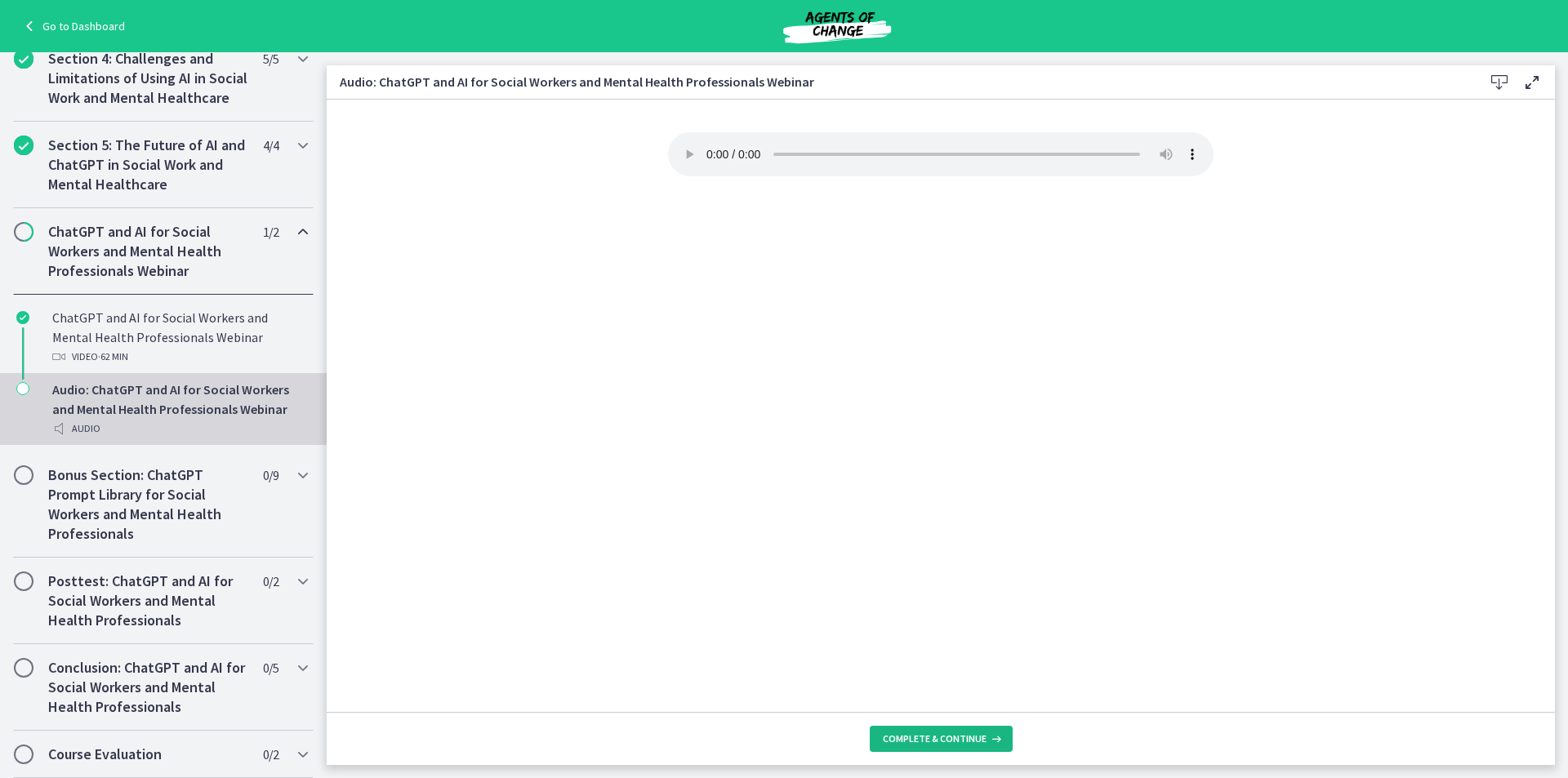
click at [961, 733] on button "Complete & continue" at bounding box center [941, 739] width 143 height 26
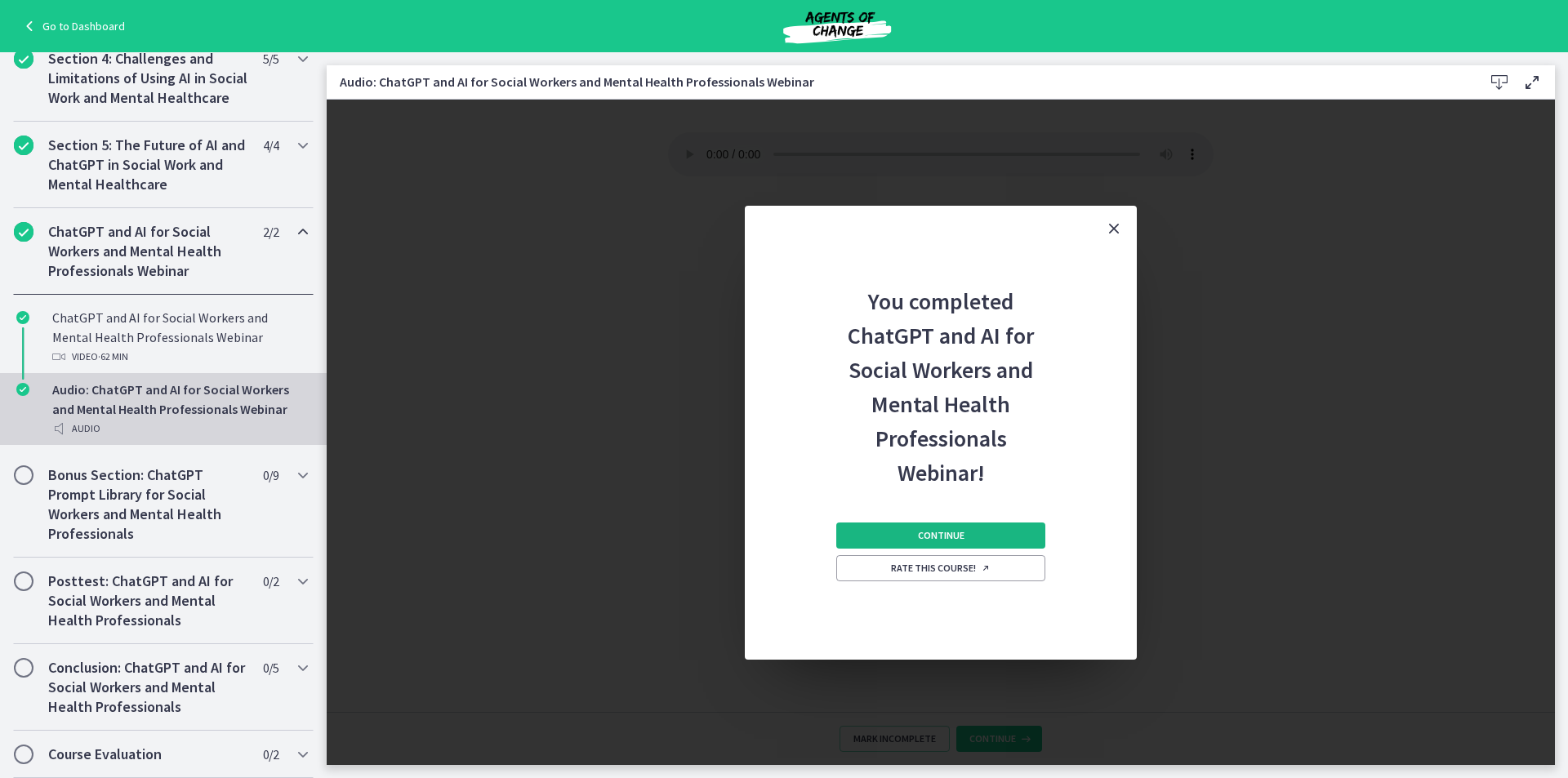
click at [921, 531] on span "Continue" at bounding box center [941, 536] width 46 height 13
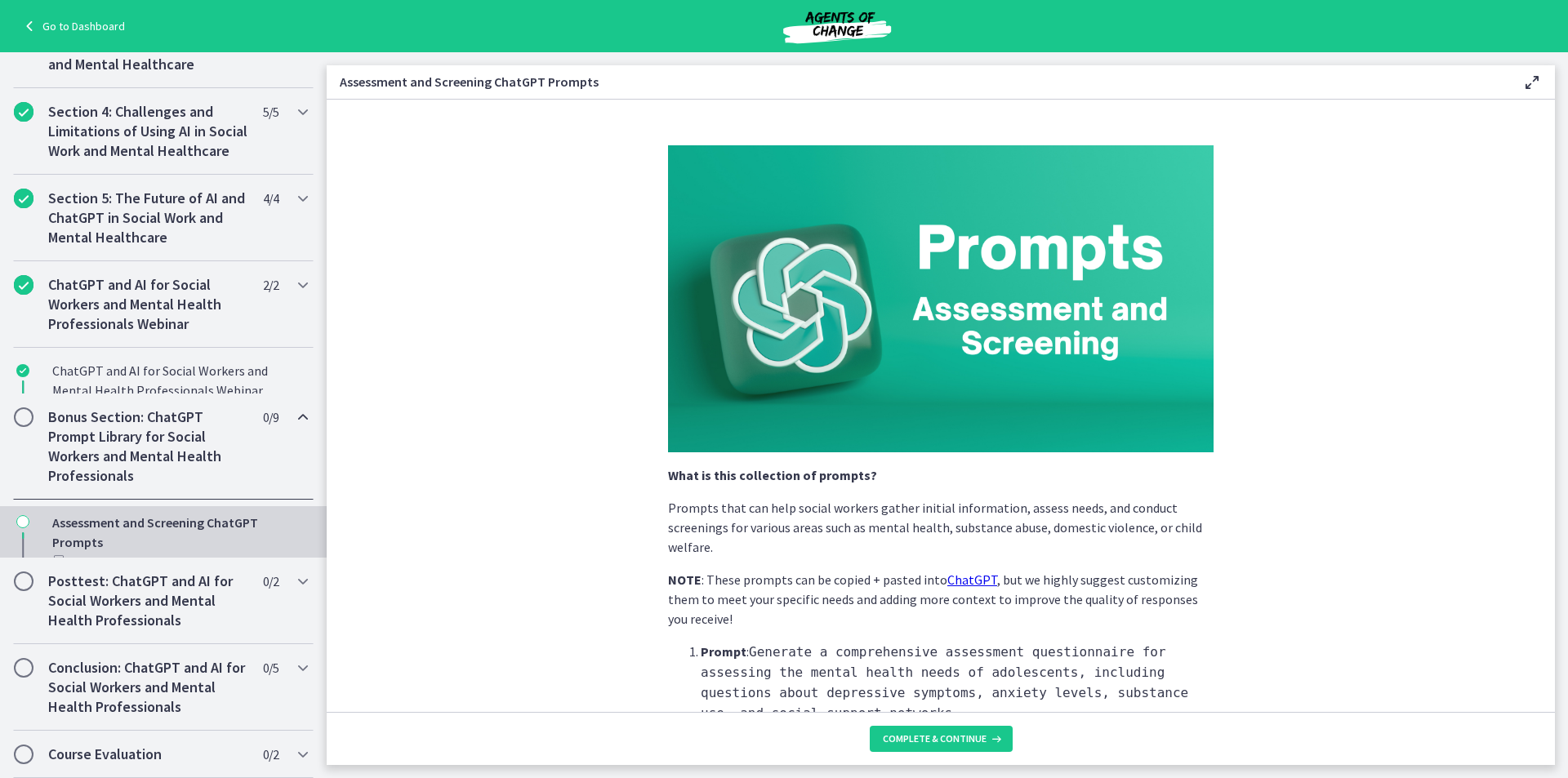
scroll to position [686, 0]
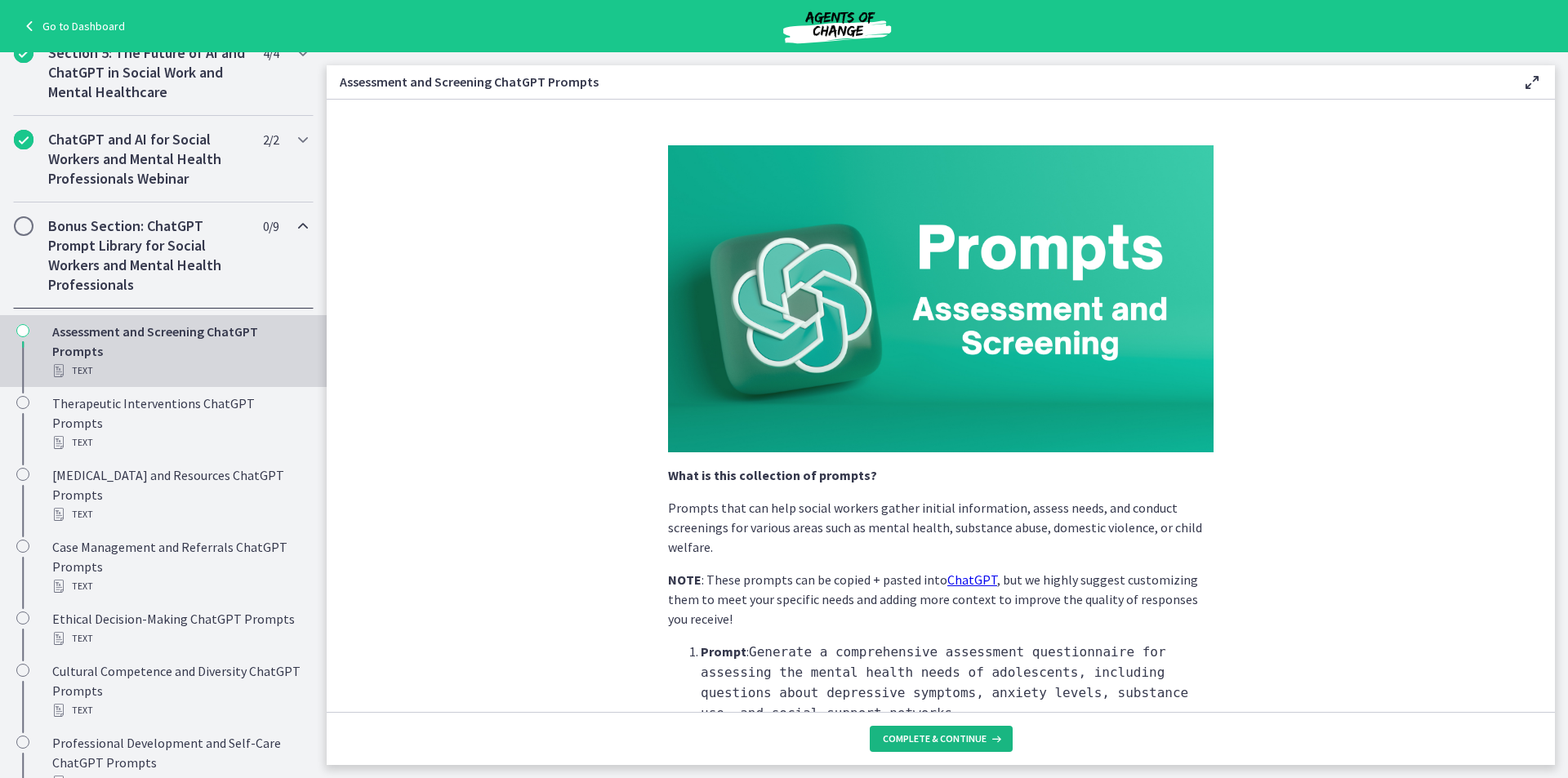
click at [911, 739] on span "Complete & continue" at bounding box center [935, 739] width 104 height 13
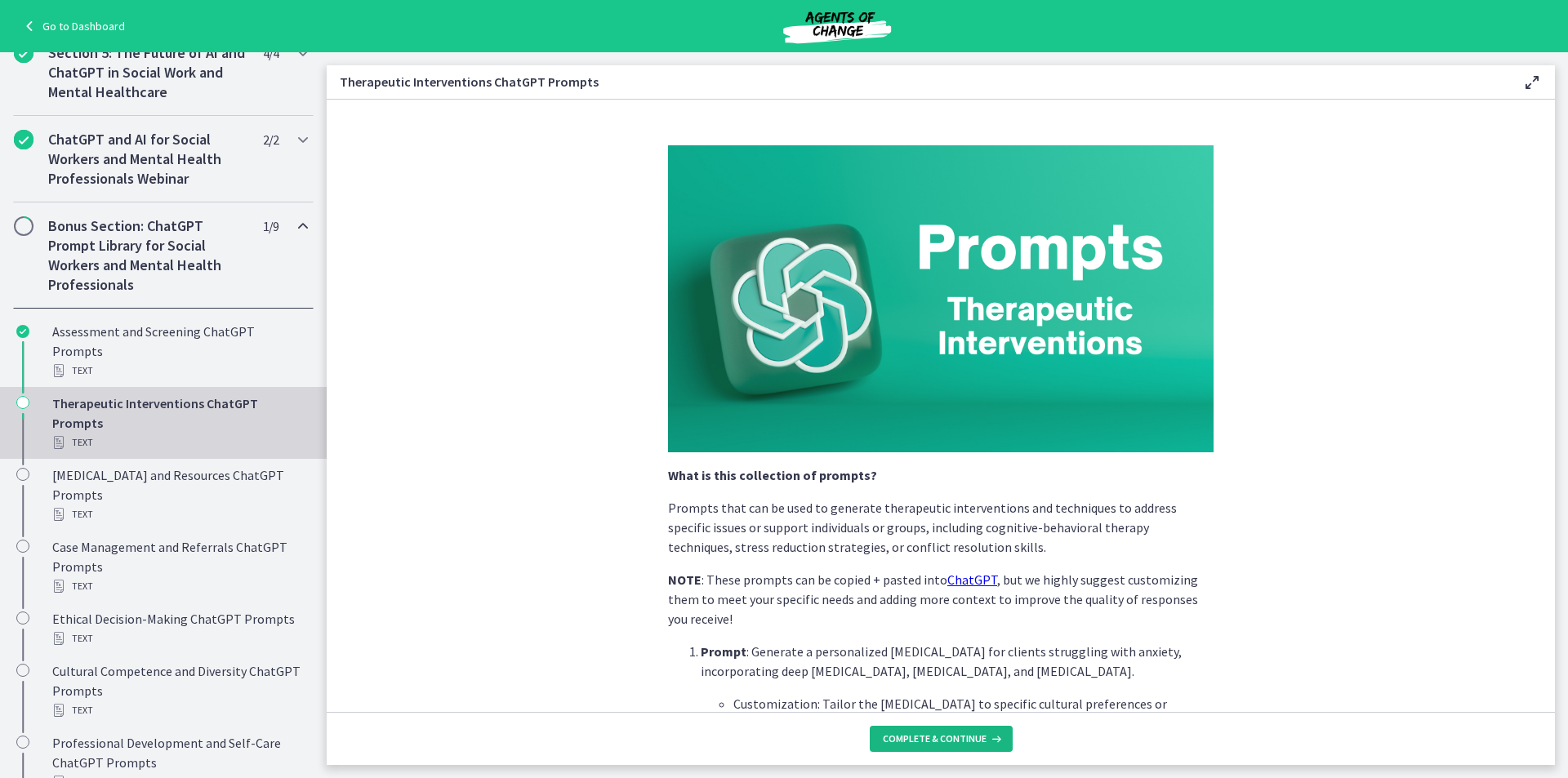
click at [908, 738] on span "Complete & continue" at bounding box center [935, 739] width 104 height 13
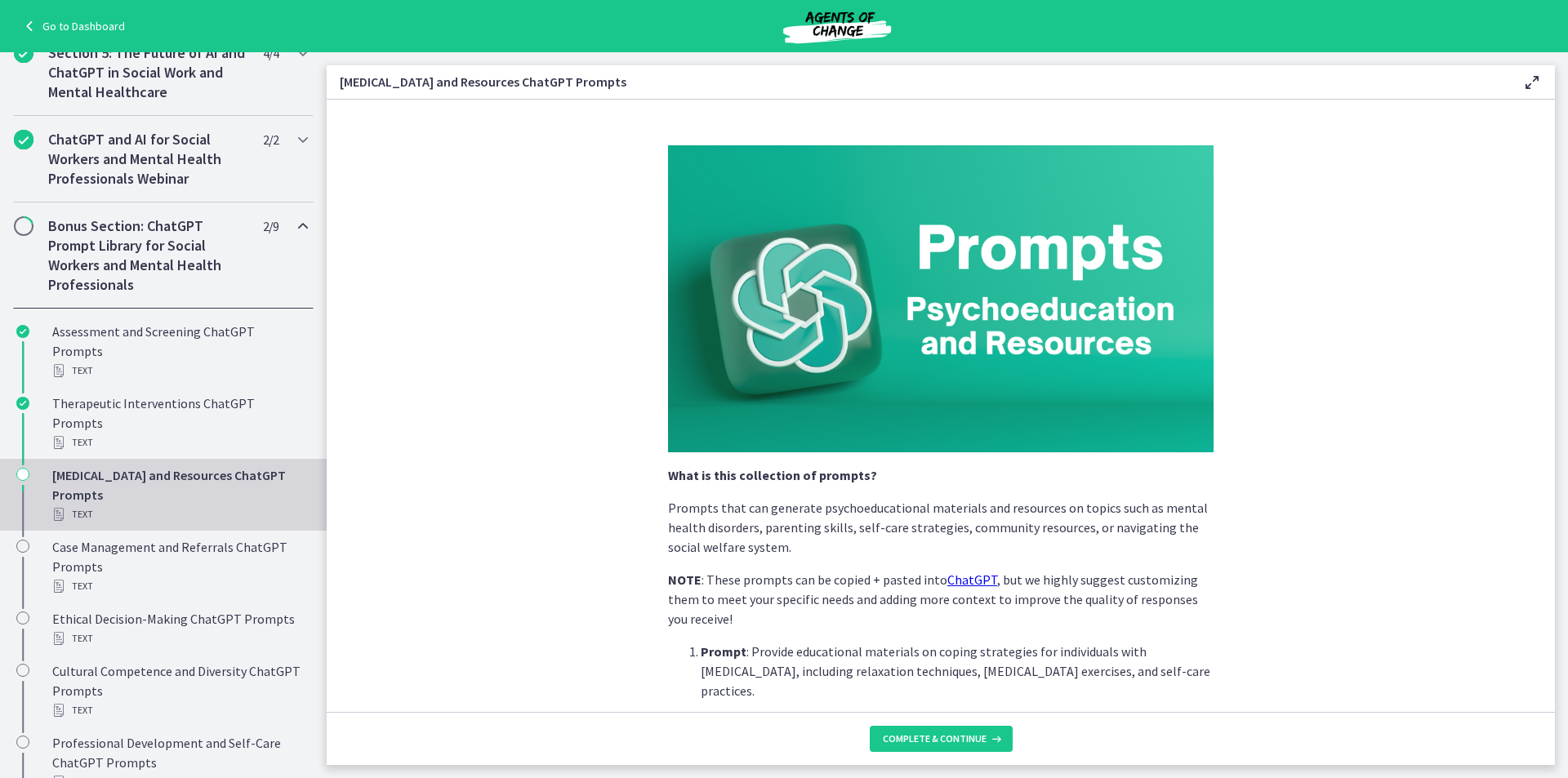
click at [993, 725] on footer "Complete & continue" at bounding box center [941, 738] width 1228 height 53
click at [991, 730] on button "Complete & continue" at bounding box center [941, 739] width 143 height 26
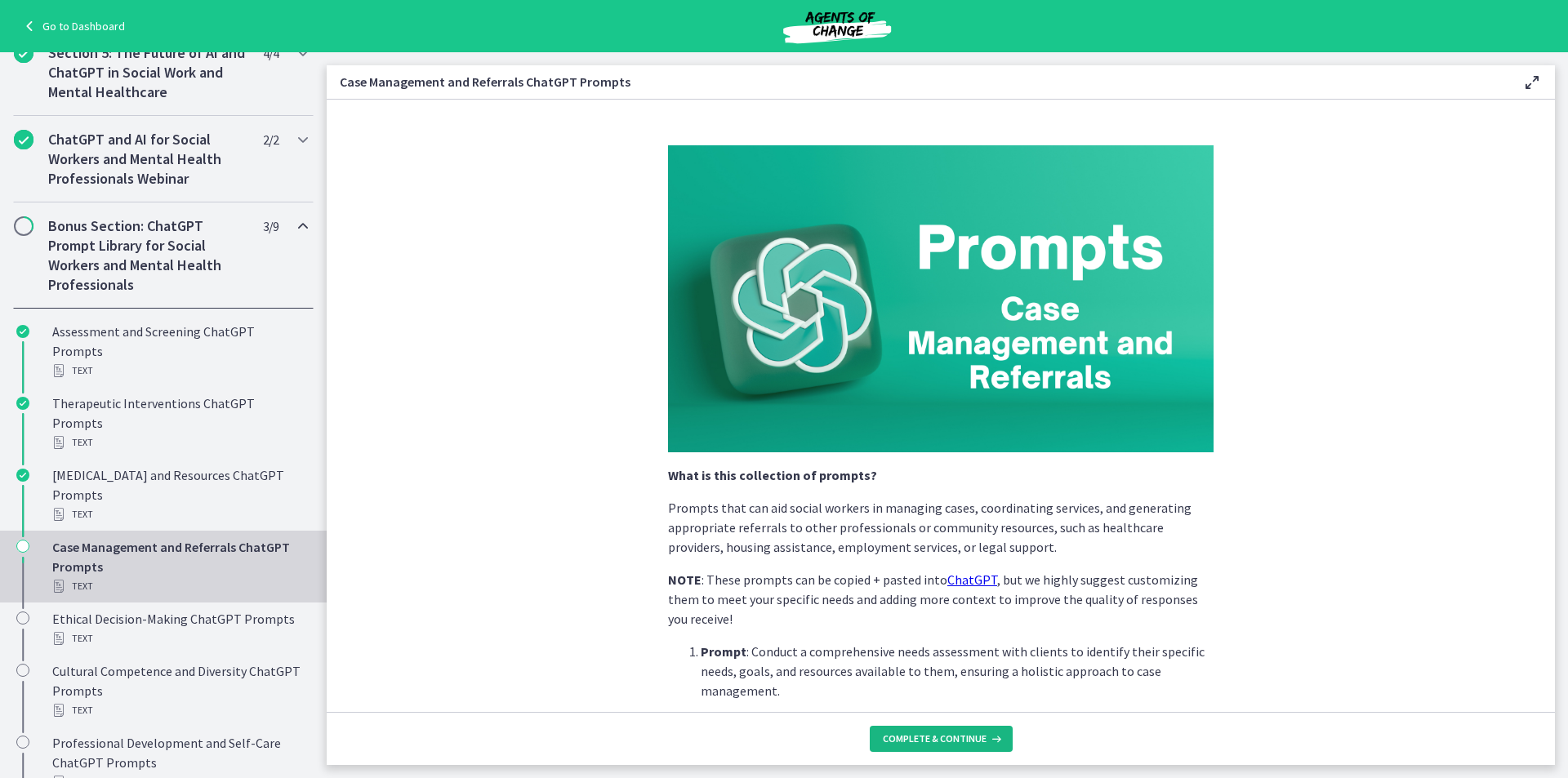
click at [988, 743] on icon at bounding box center [995, 739] width 16 height 13
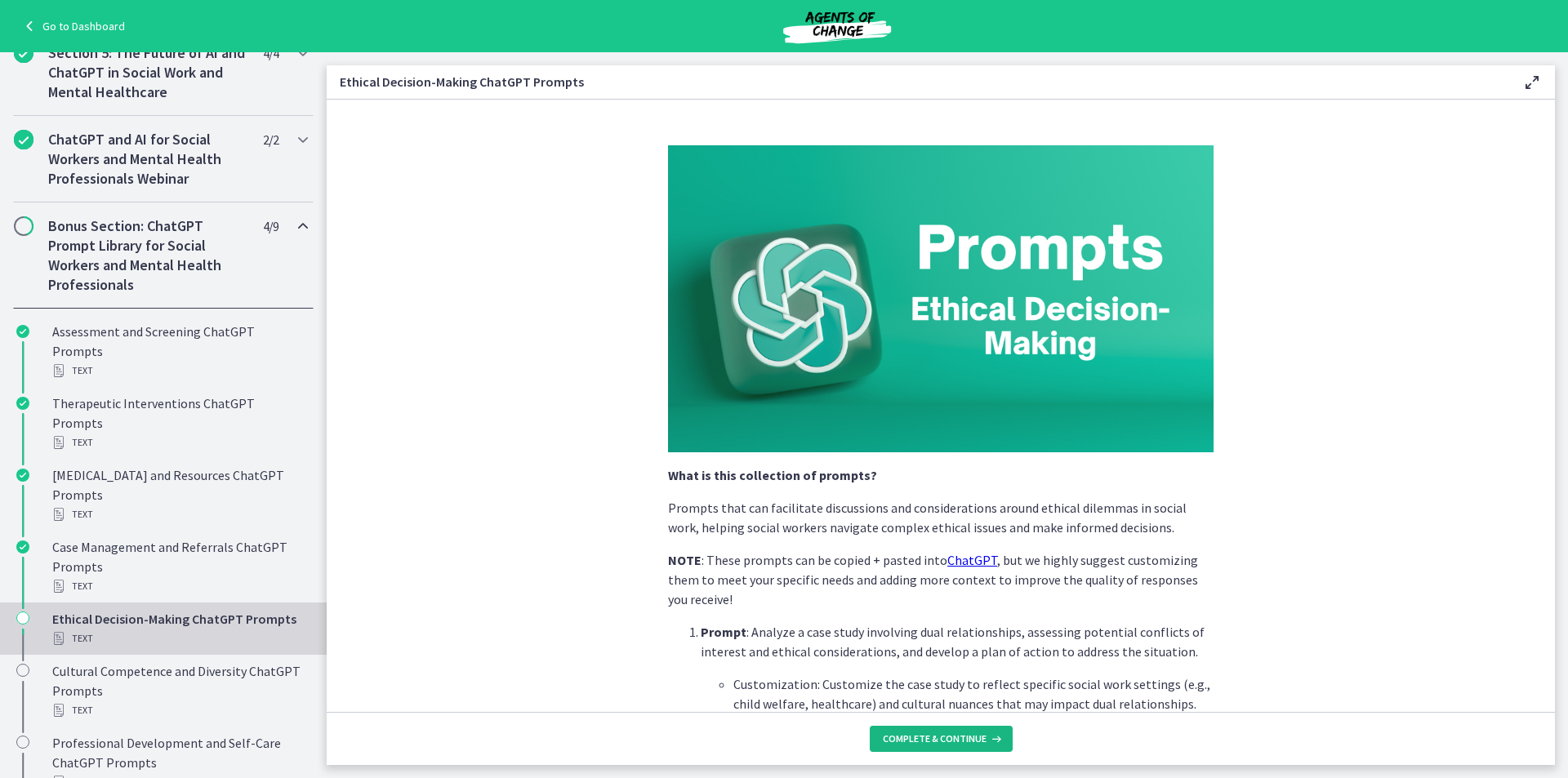
click at [982, 741] on span "Complete & continue" at bounding box center [935, 739] width 104 height 13
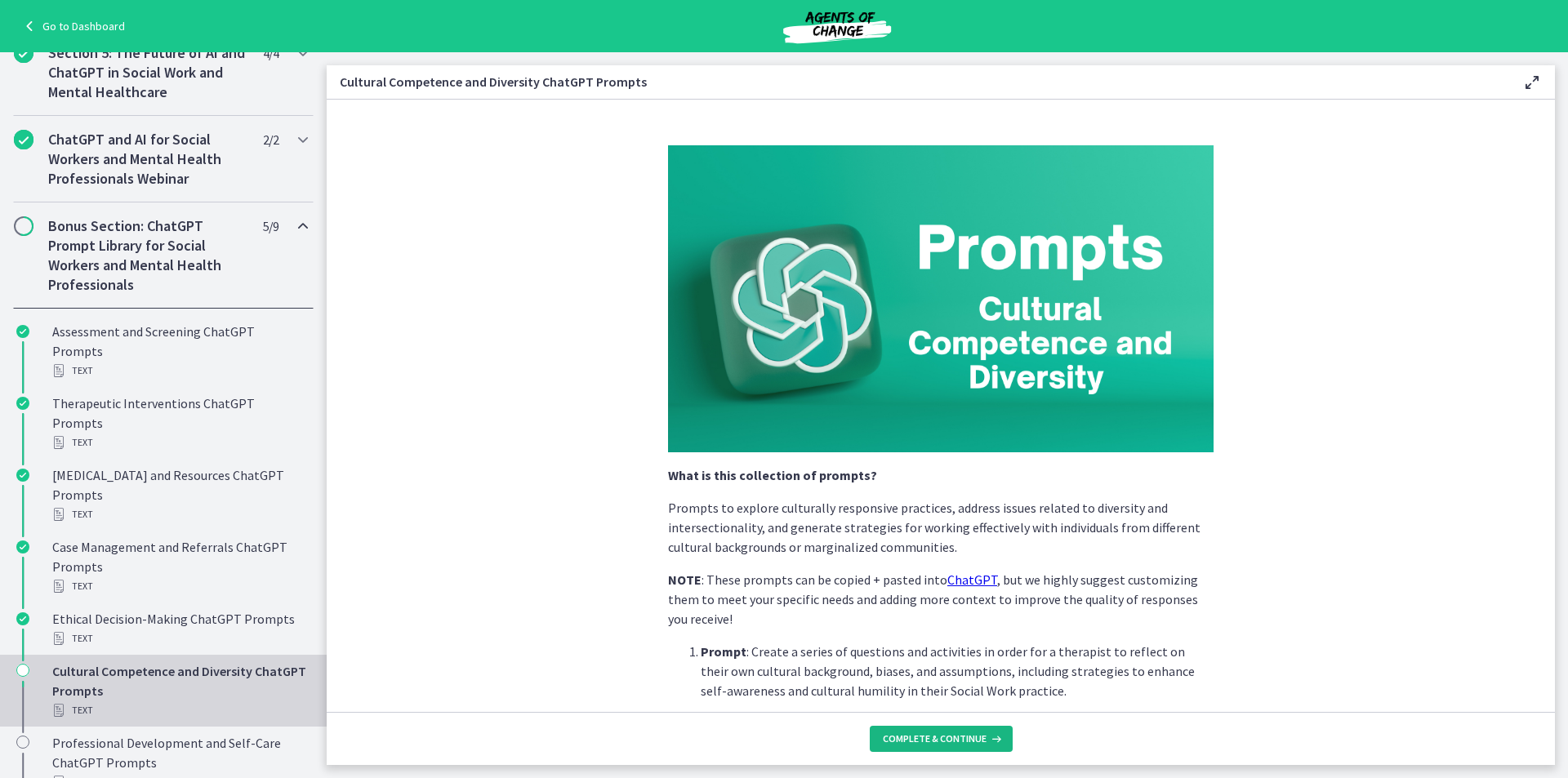
click at [996, 735] on icon at bounding box center [995, 739] width 16 height 13
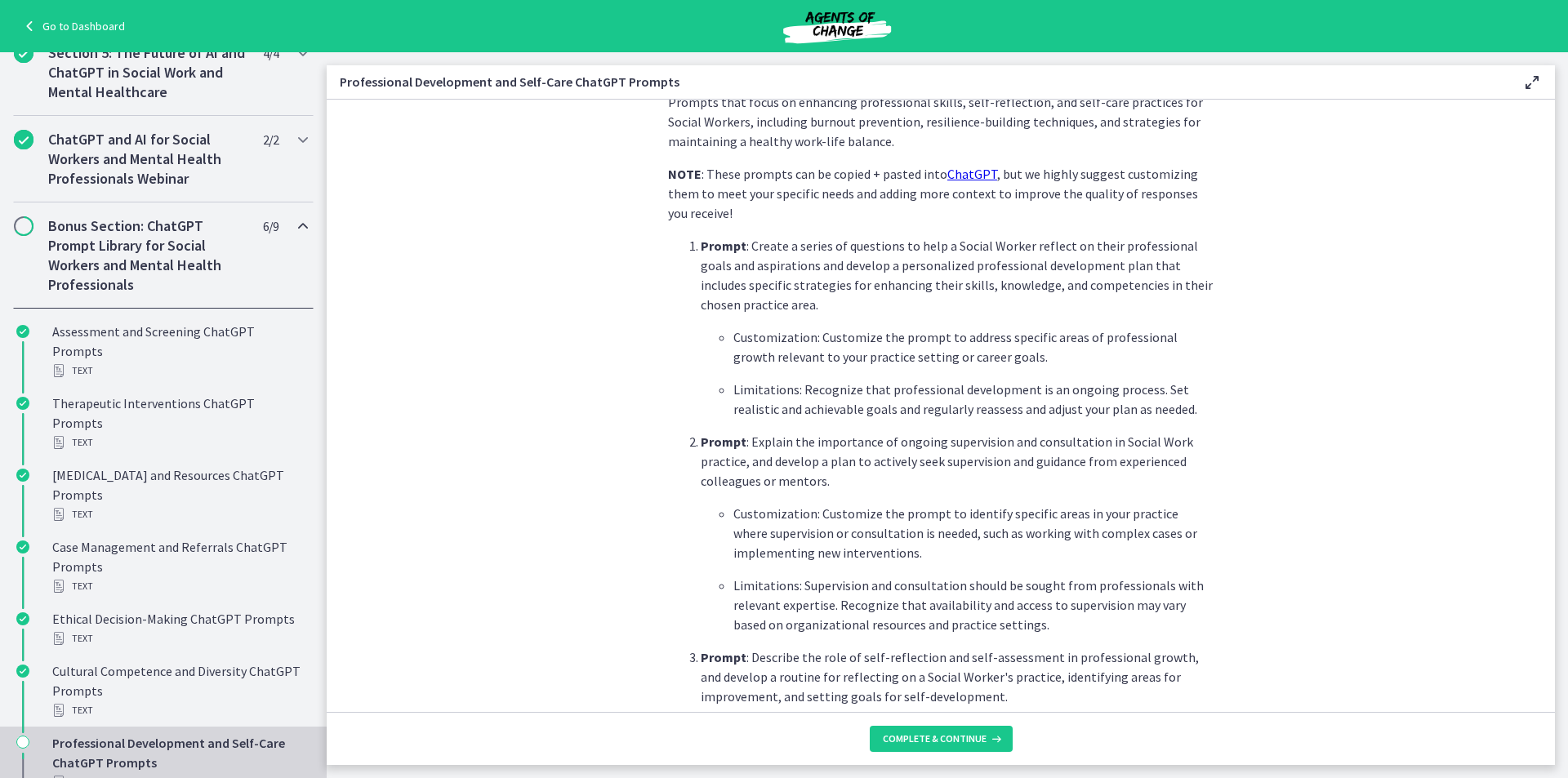
scroll to position [408, 0]
click at [982, 742] on span "Complete & continue" at bounding box center [935, 739] width 104 height 13
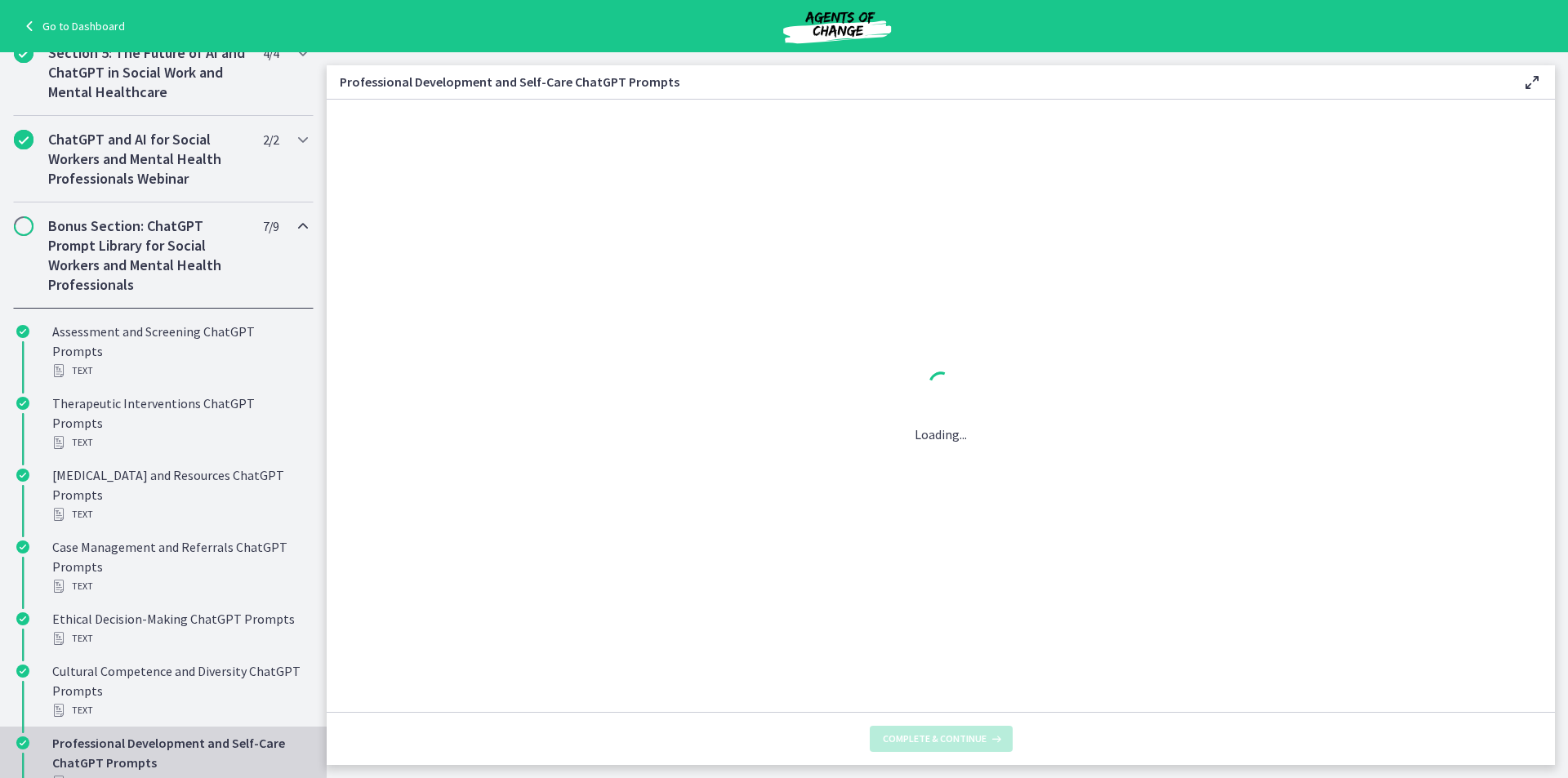
scroll to position [0, 0]
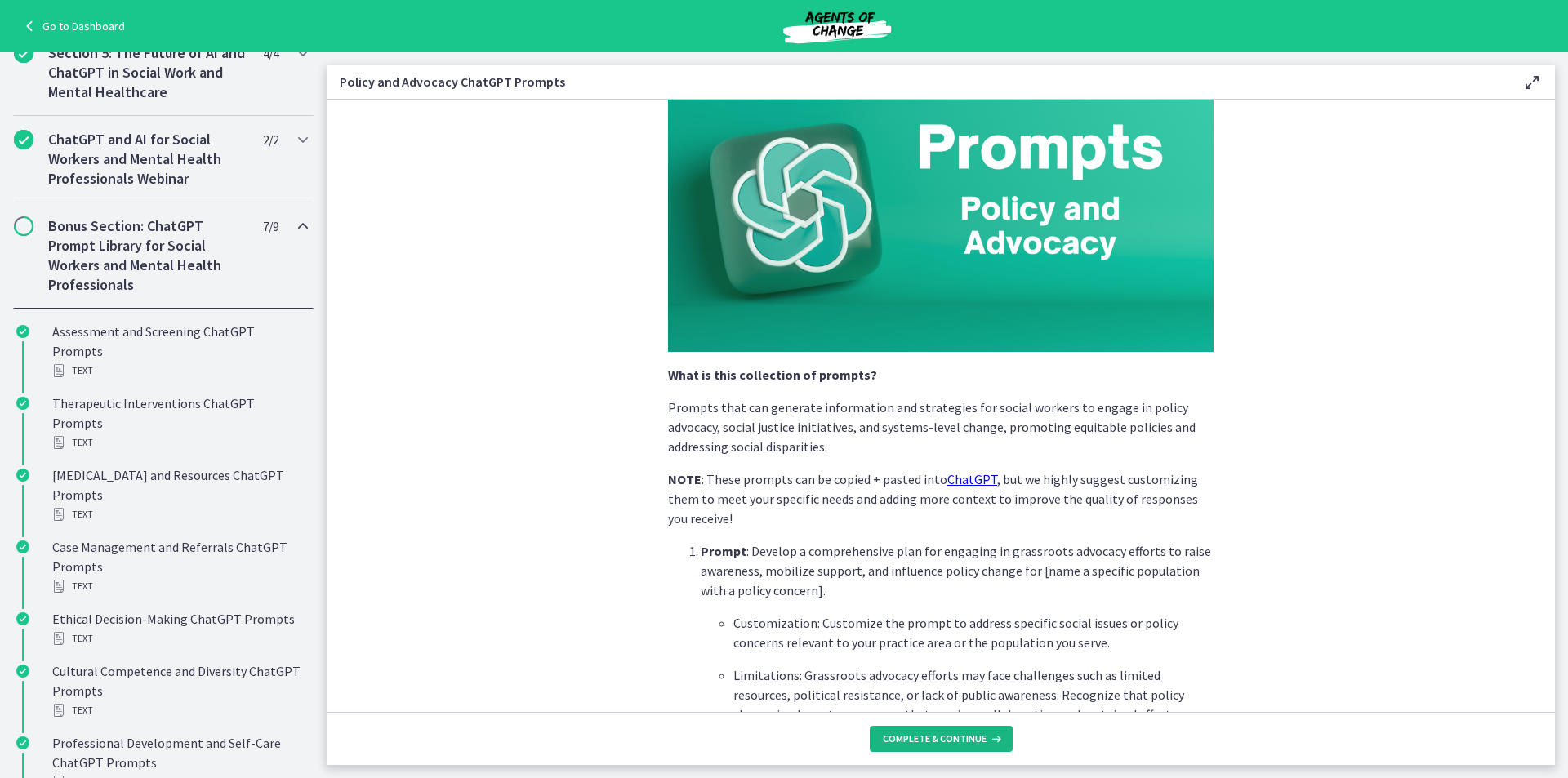
scroll to position [326, 0]
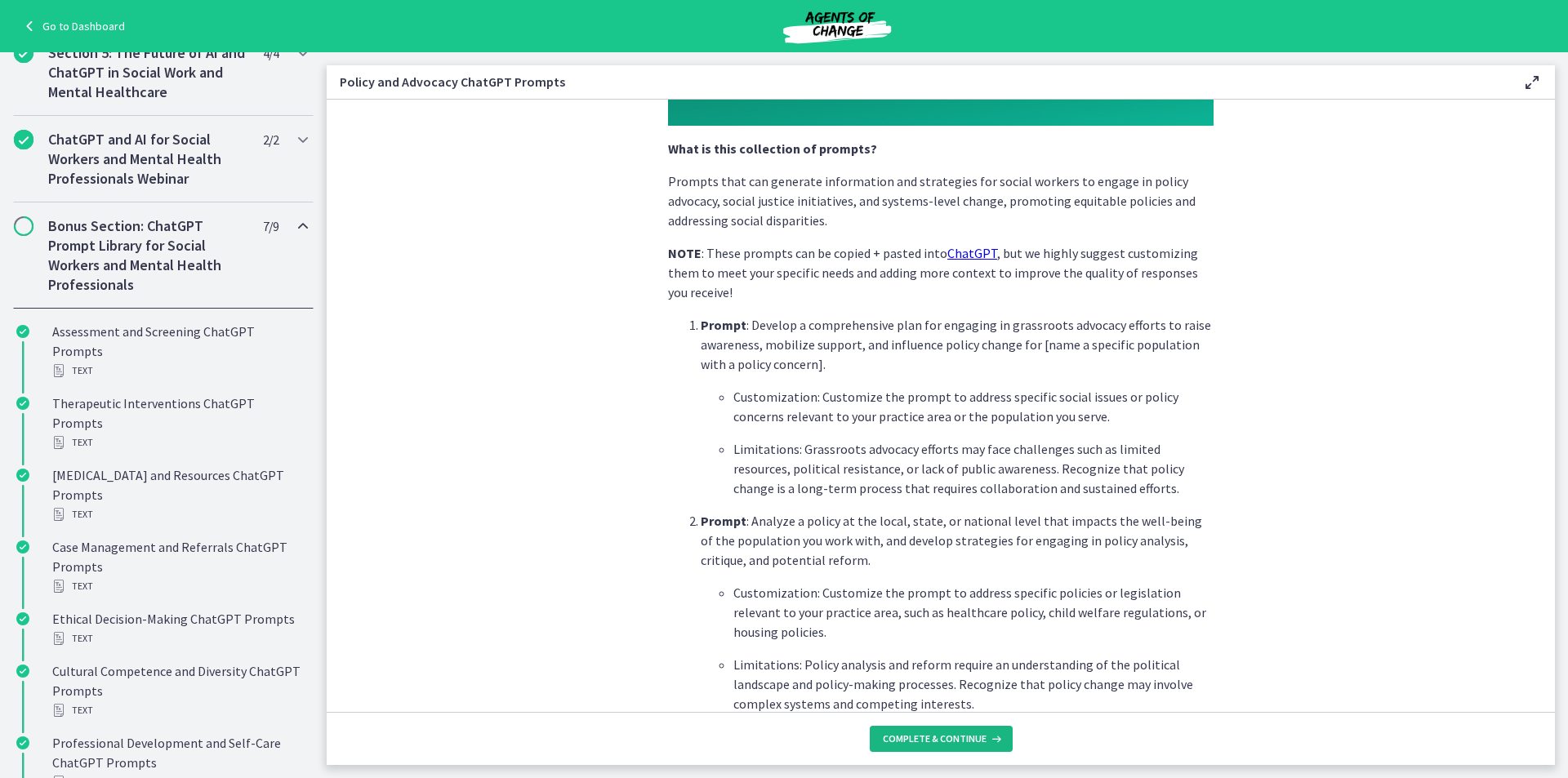
click at [946, 747] on button "Complete & continue" at bounding box center [941, 739] width 143 height 26
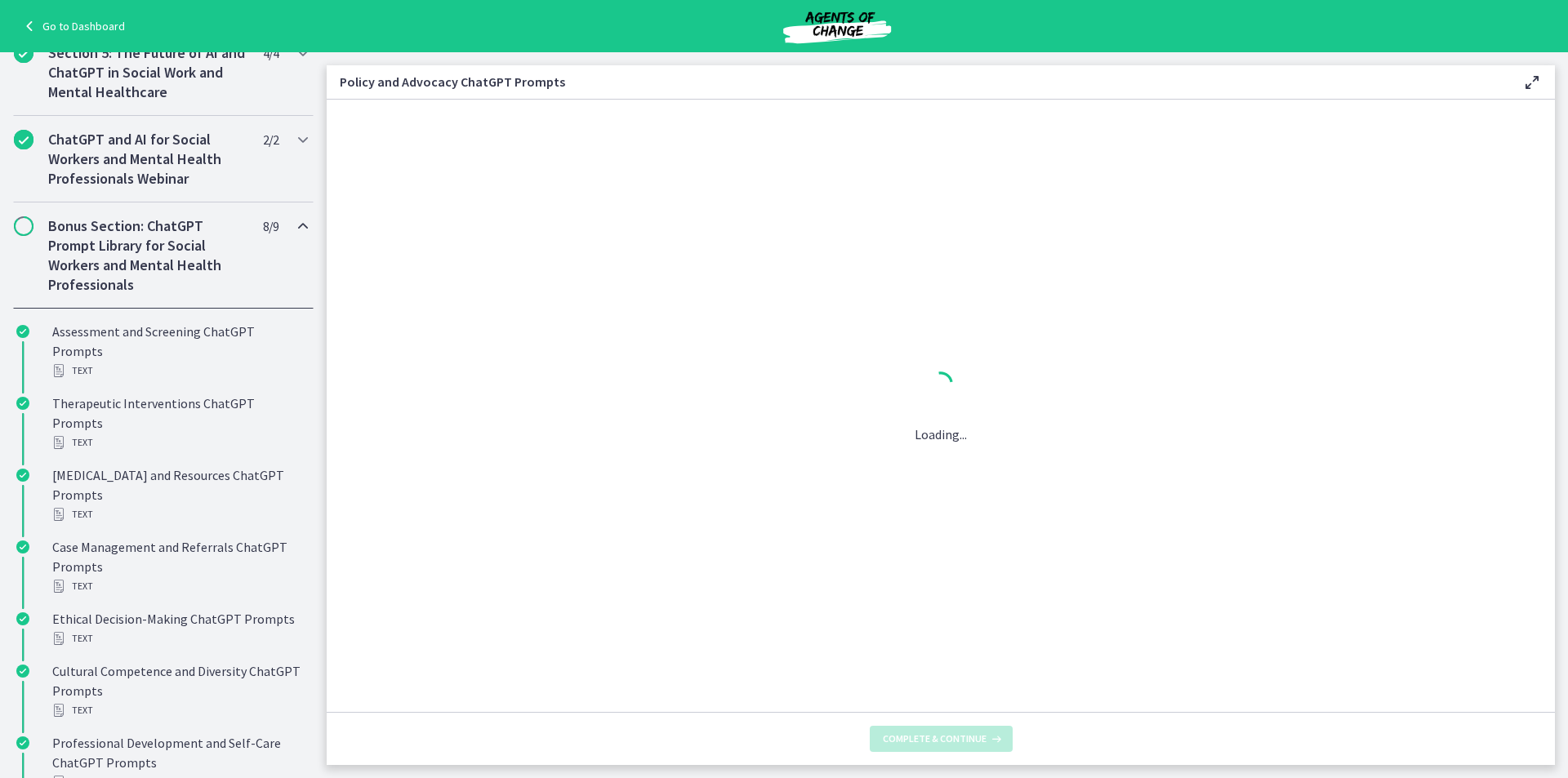
scroll to position [0, 0]
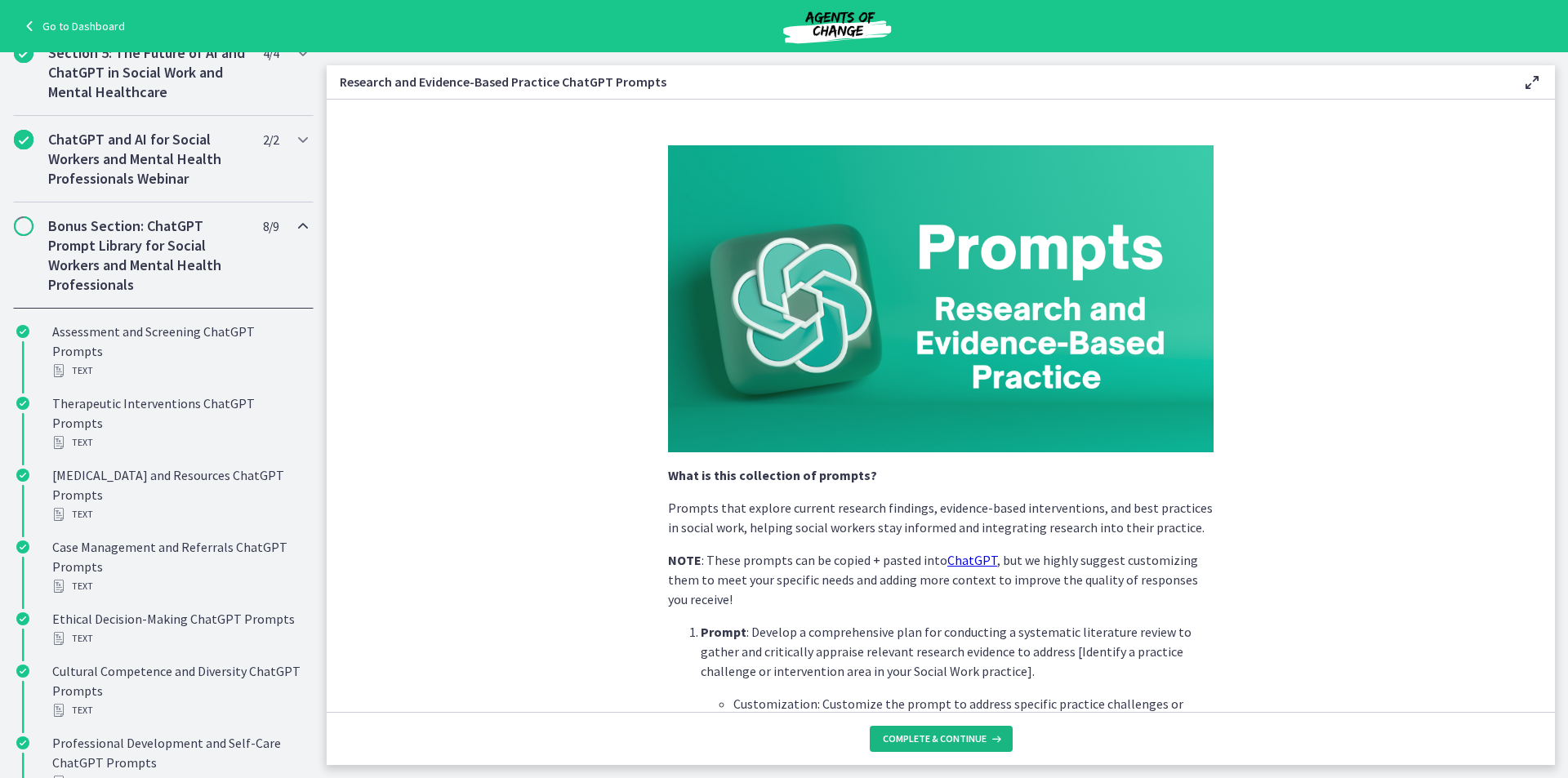
click at [980, 739] on span "Complete & continue" at bounding box center [935, 739] width 104 height 13
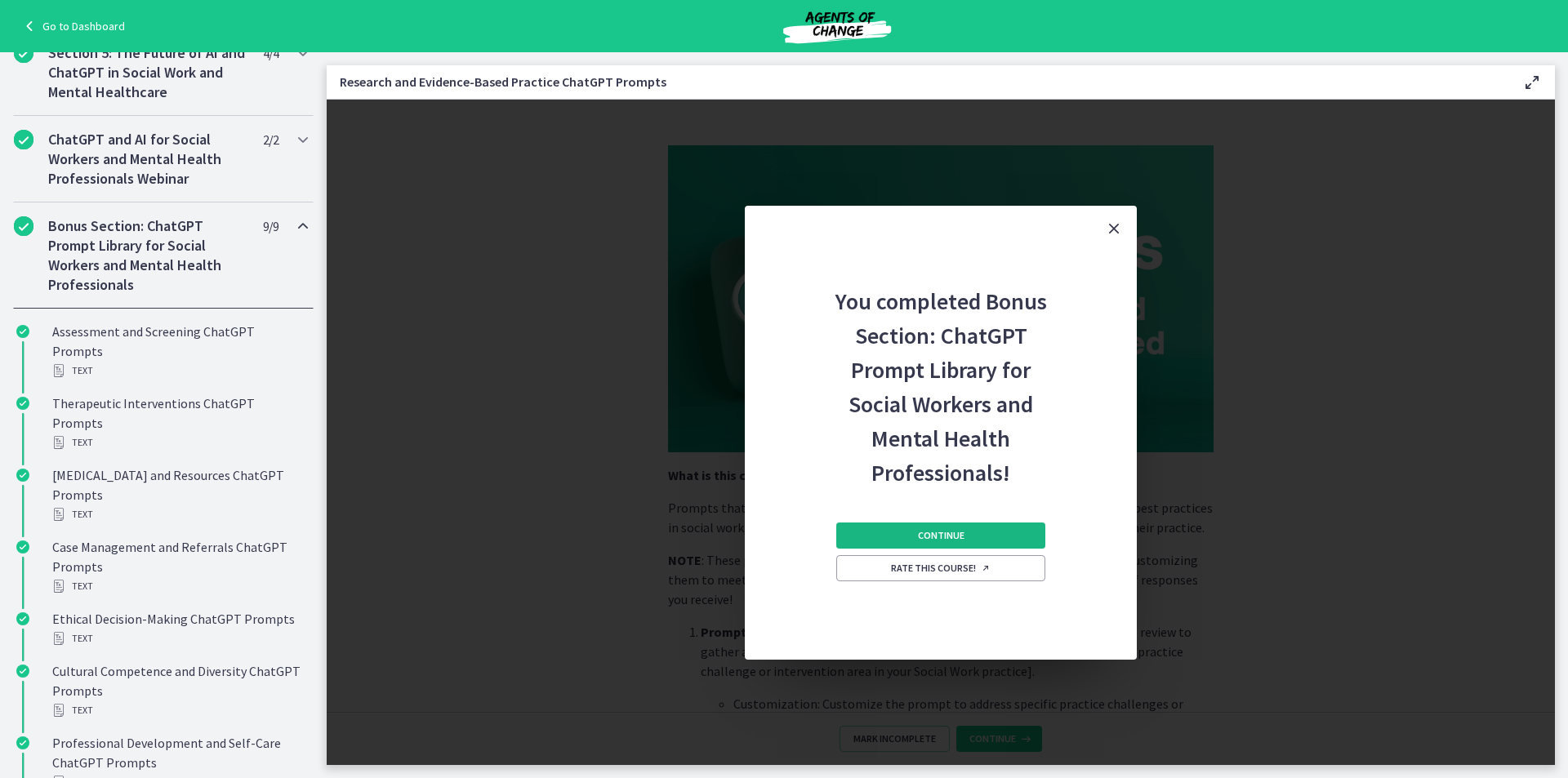
click at [953, 540] on span "Continue" at bounding box center [941, 536] width 46 height 13
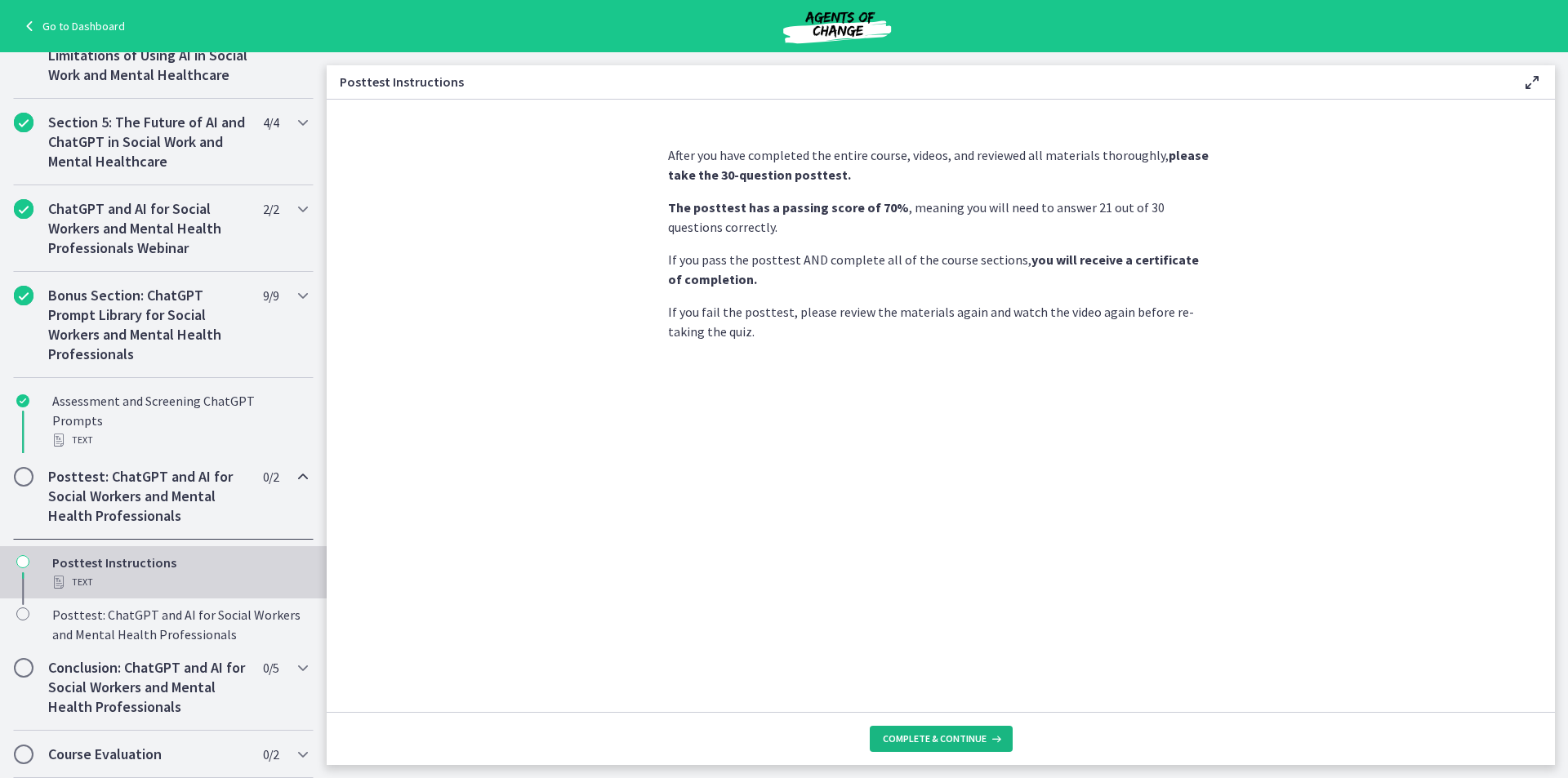
scroll to position [593, 0]
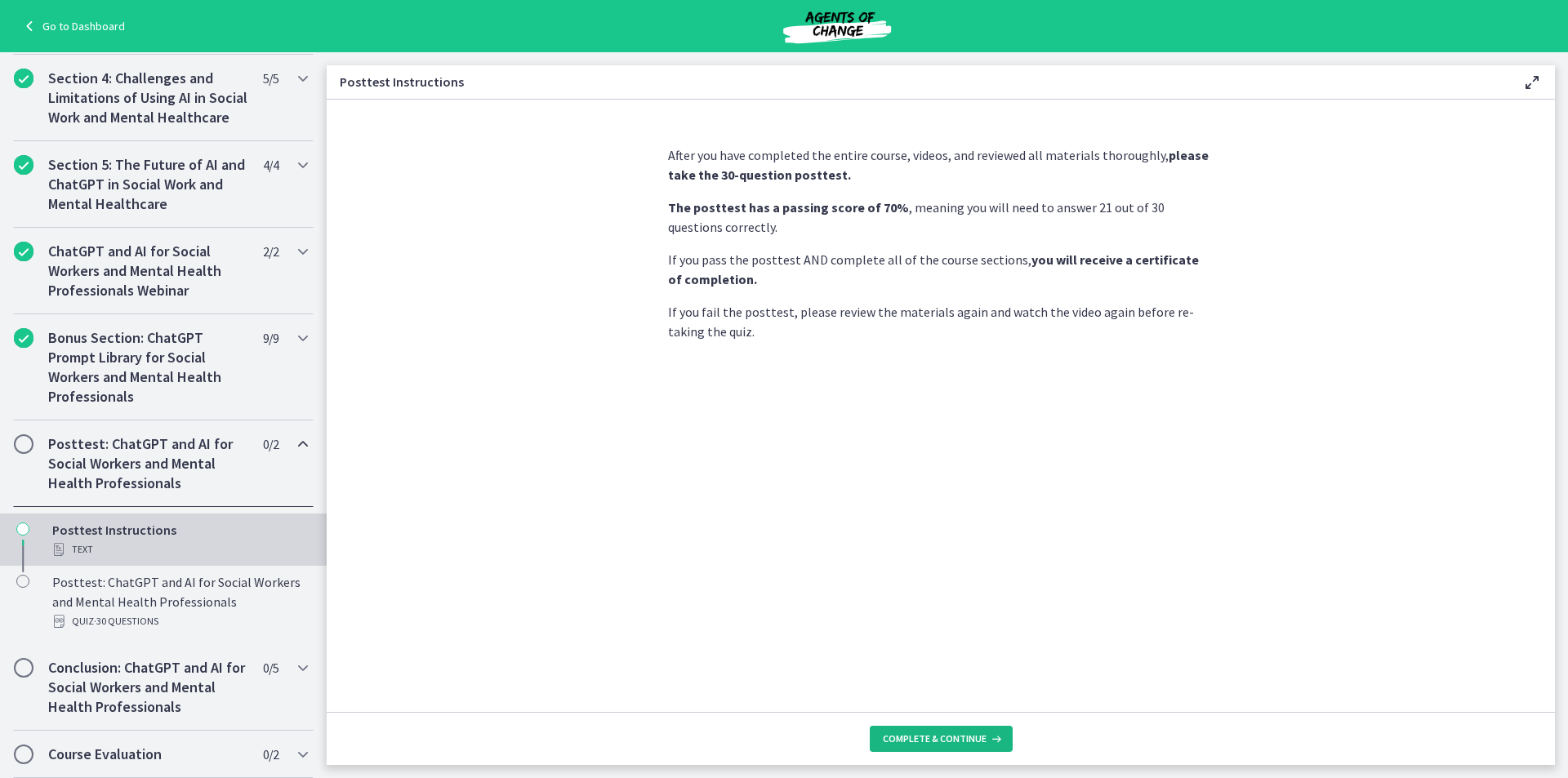
click at [965, 736] on span "Complete & continue" at bounding box center [935, 739] width 104 height 13
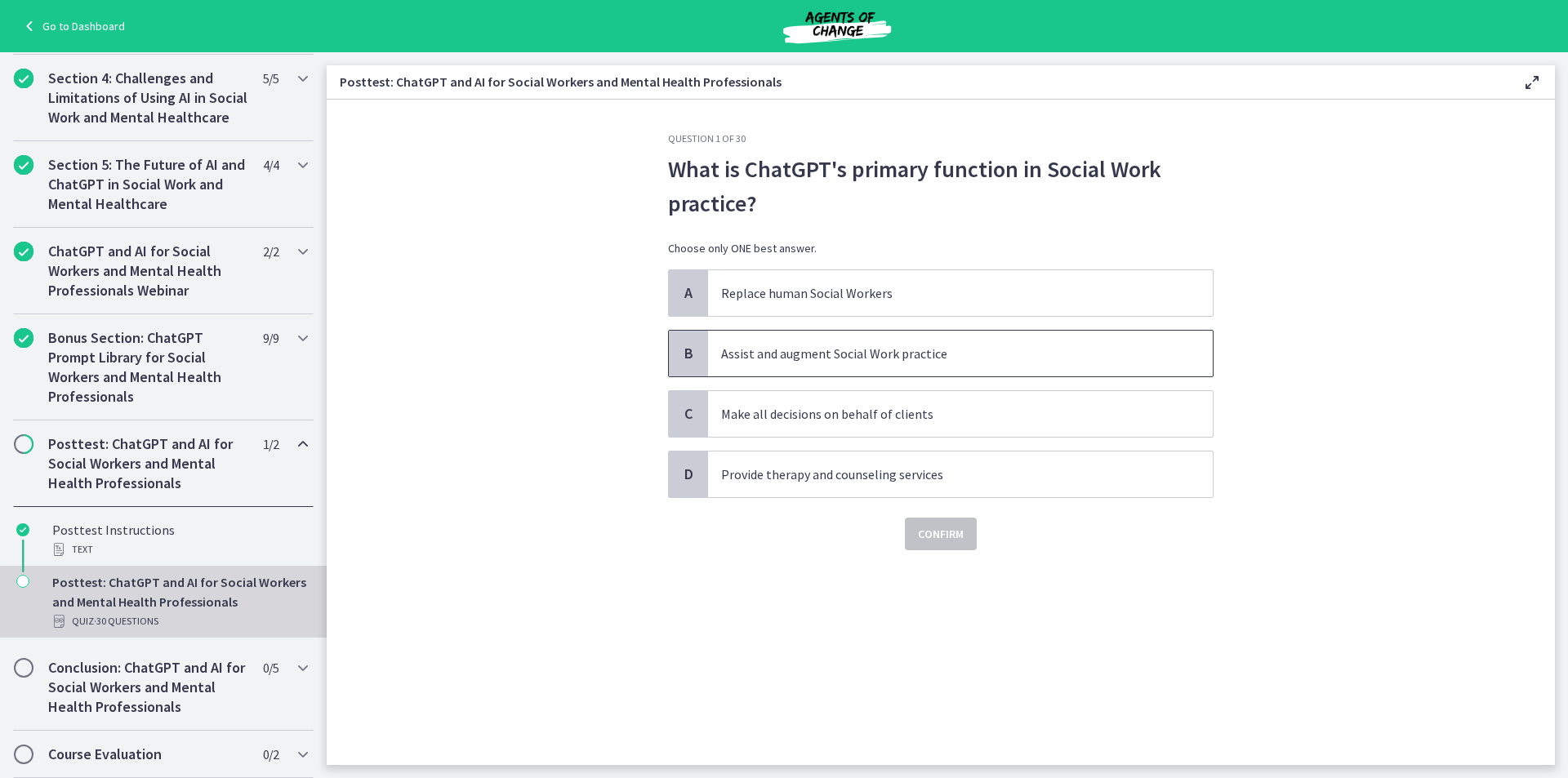
click at [1026, 368] on span "Assist and augment Social Work practice" at bounding box center [960, 353] width 505 height 45
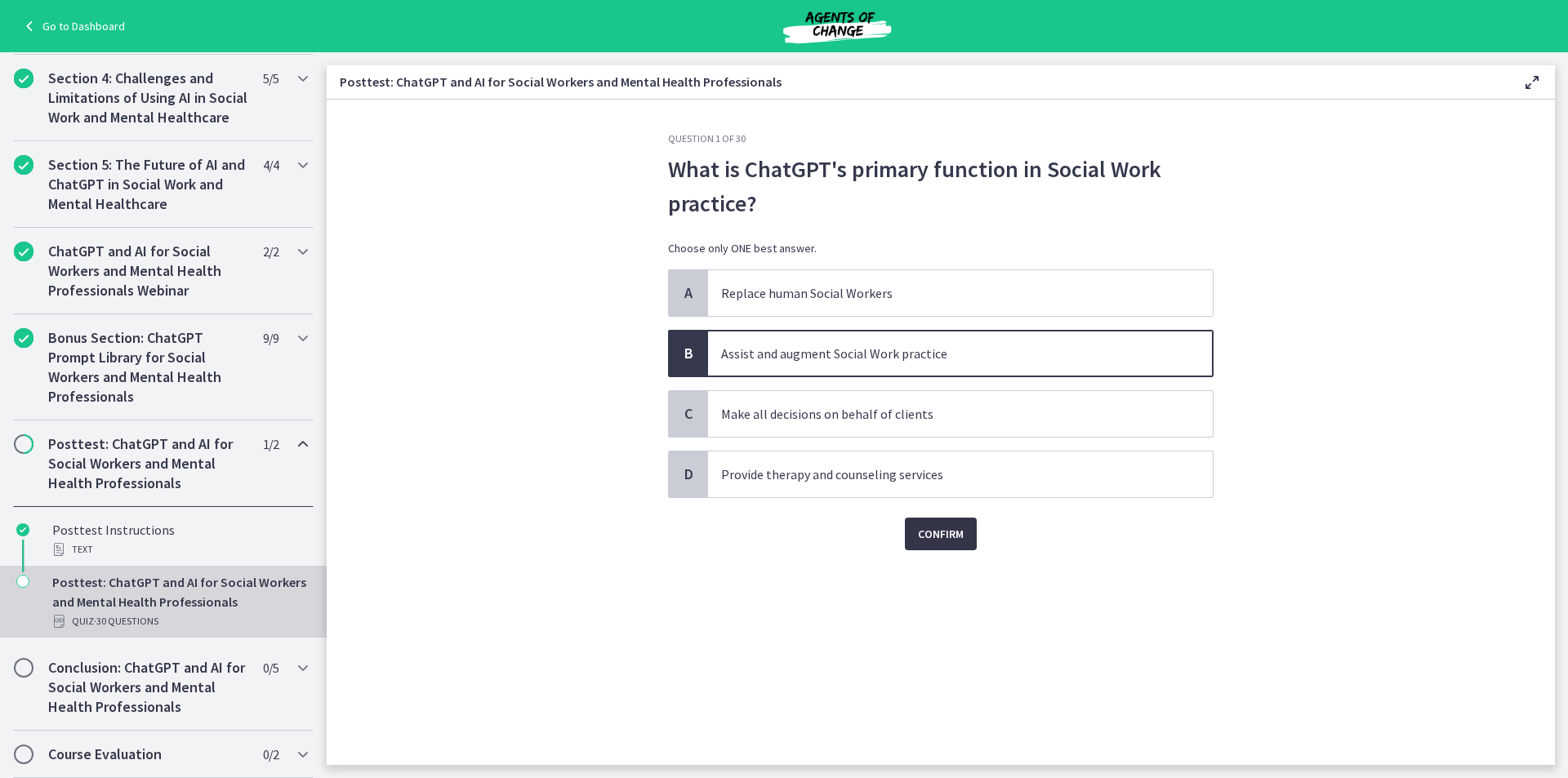
click at [951, 539] on span "Confirm" at bounding box center [941, 534] width 45 height 20
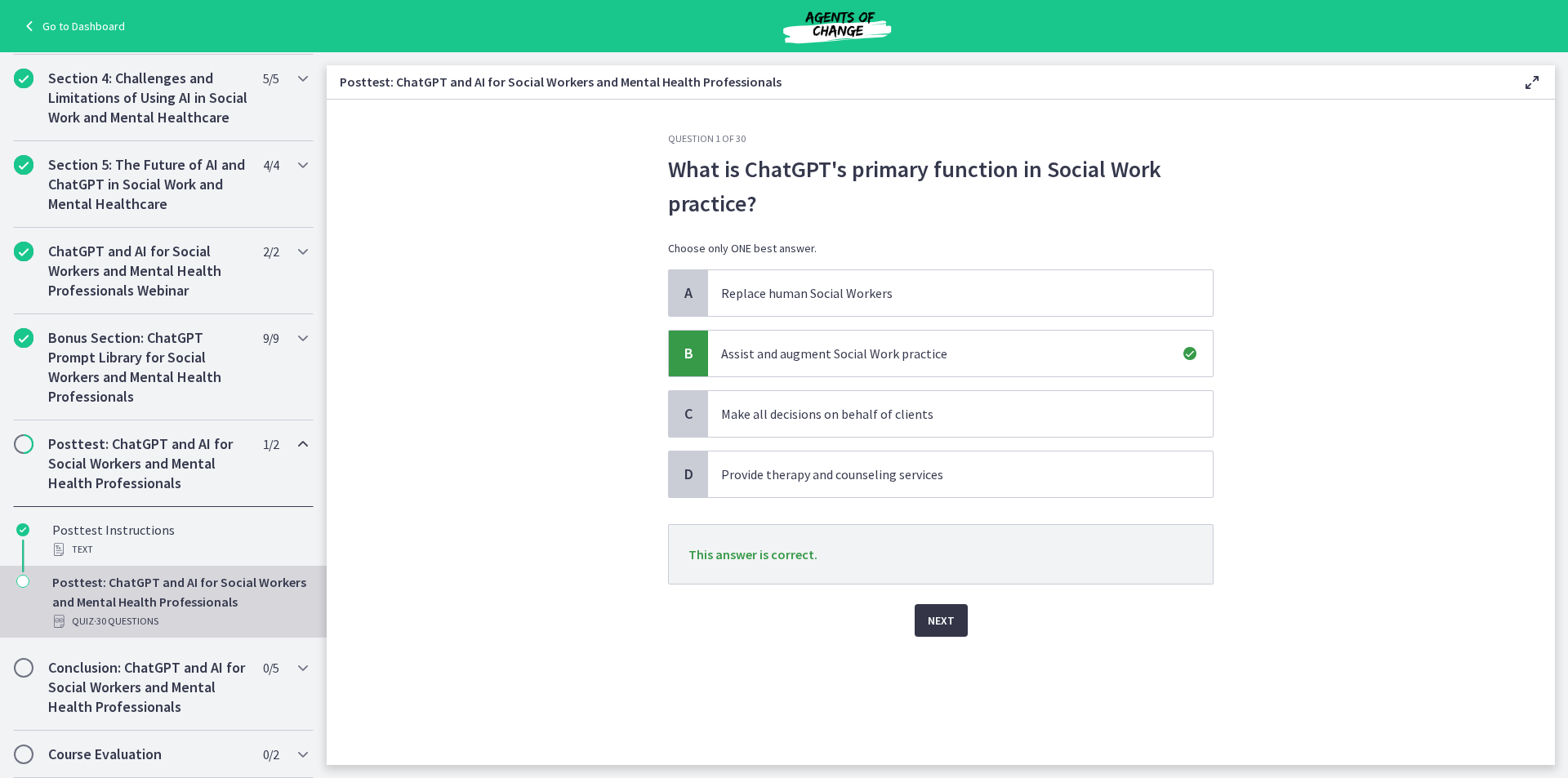
click at [947, 622] on span "Next" at bounding box center [941, 621] width 27 height 20
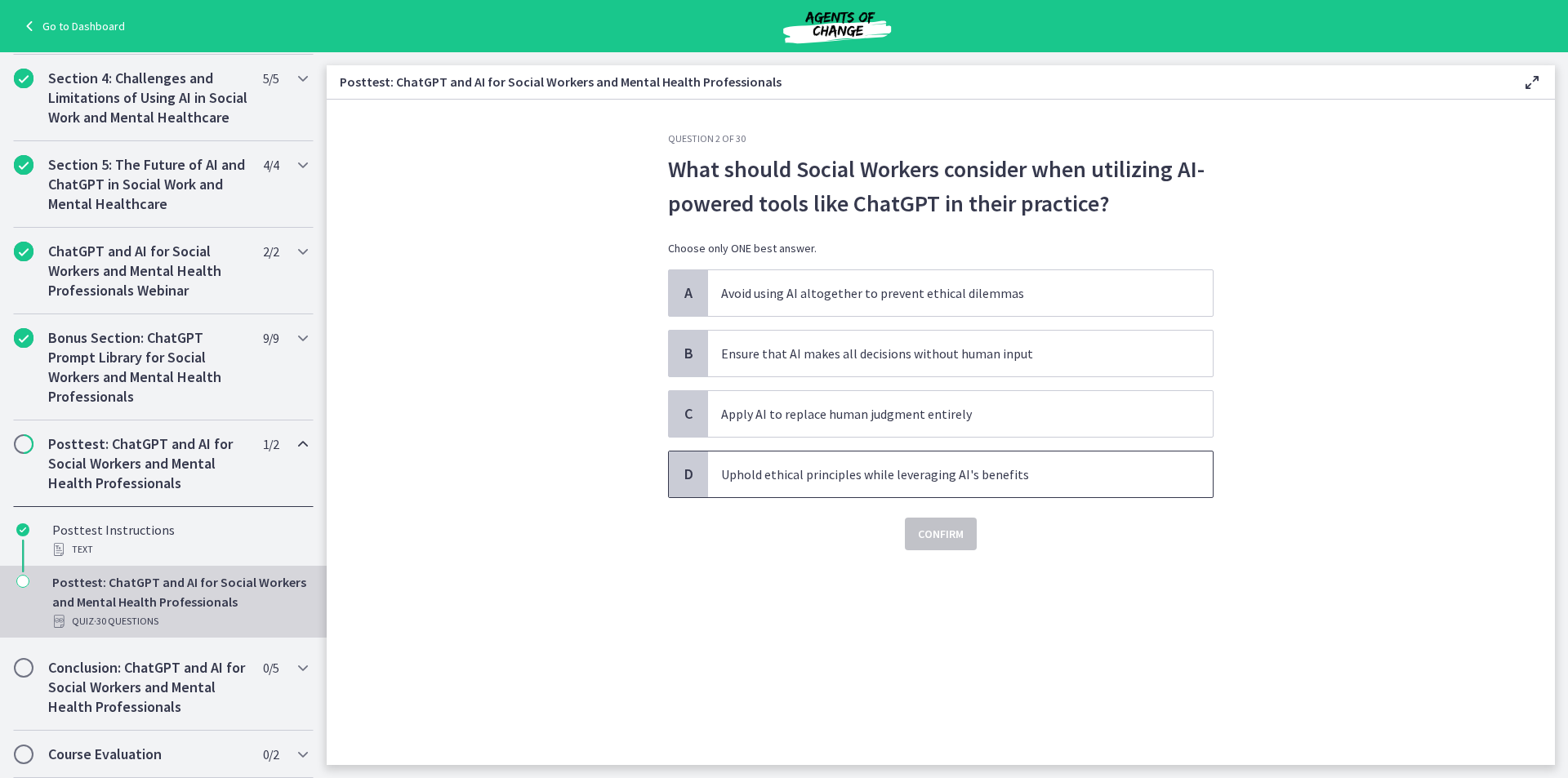
click at [861, 471] on p "Uphold ethical principles while leveraging AI's benefits" at bounding box center [944, 475] width 446 height 20
click at [937, 534] on span "Confirm" at bounding box center [941, 534] width 45 height 20
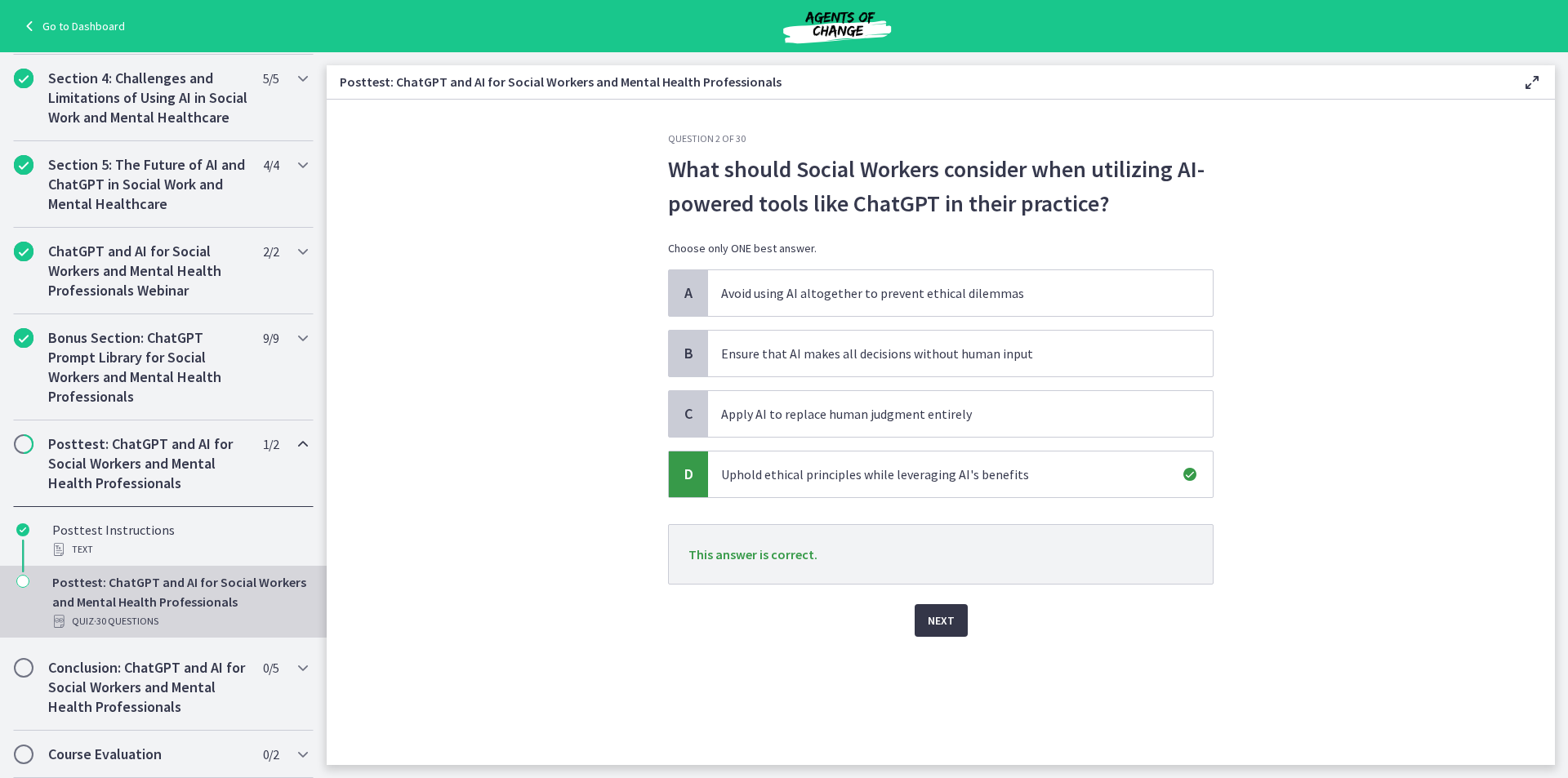
drag, startPoint x: 945, startPoint y: 627, endPoint x: 943, endPoint y: 615, distance: 12.2
click at [945, 626] on span "Next" at bounding box center [941, 621] width 27 height 20
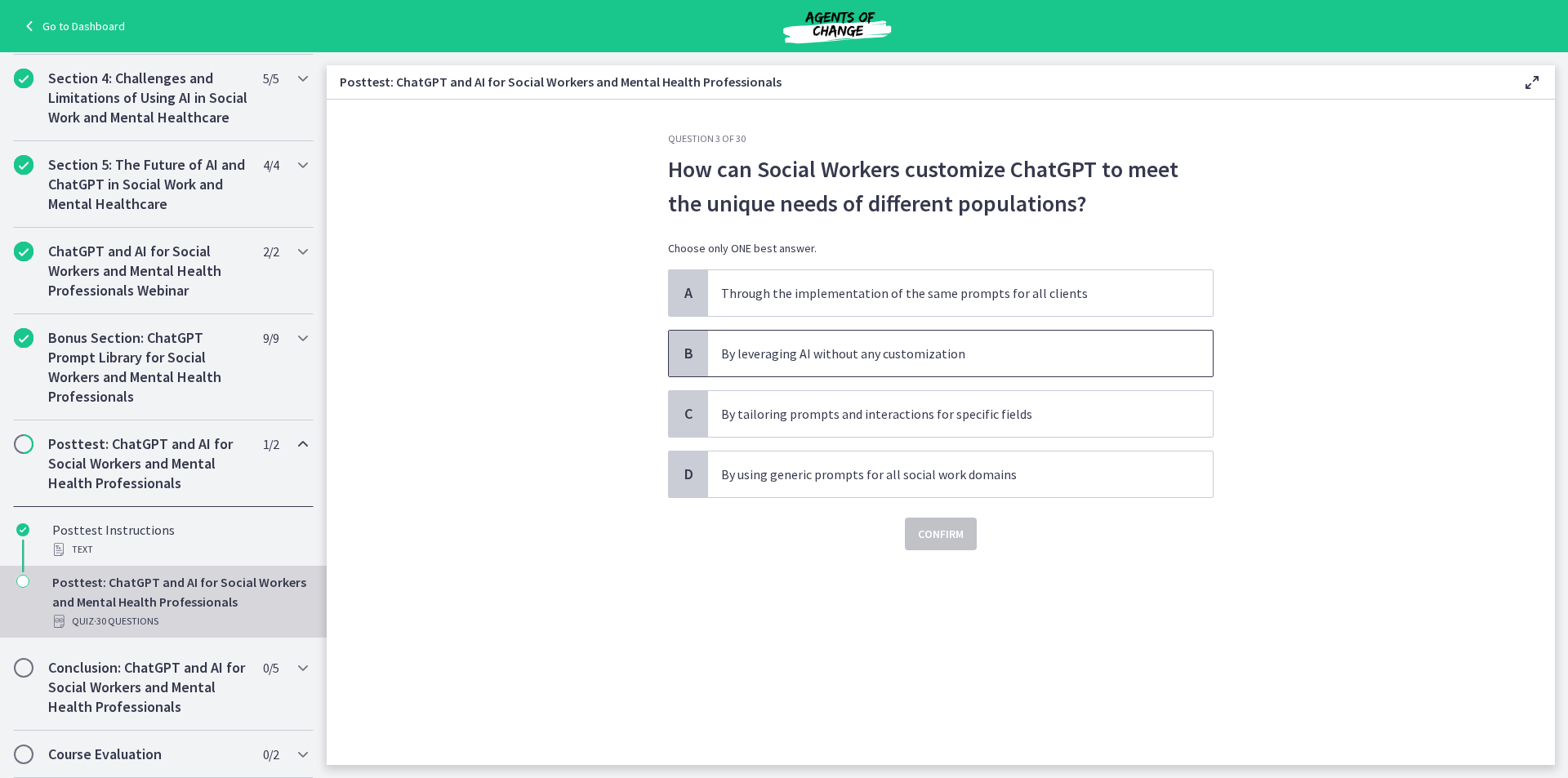
click at [930, 354] on p "By leveraging AI without any customization" at bounding box center [944, 354] width 446 height 20
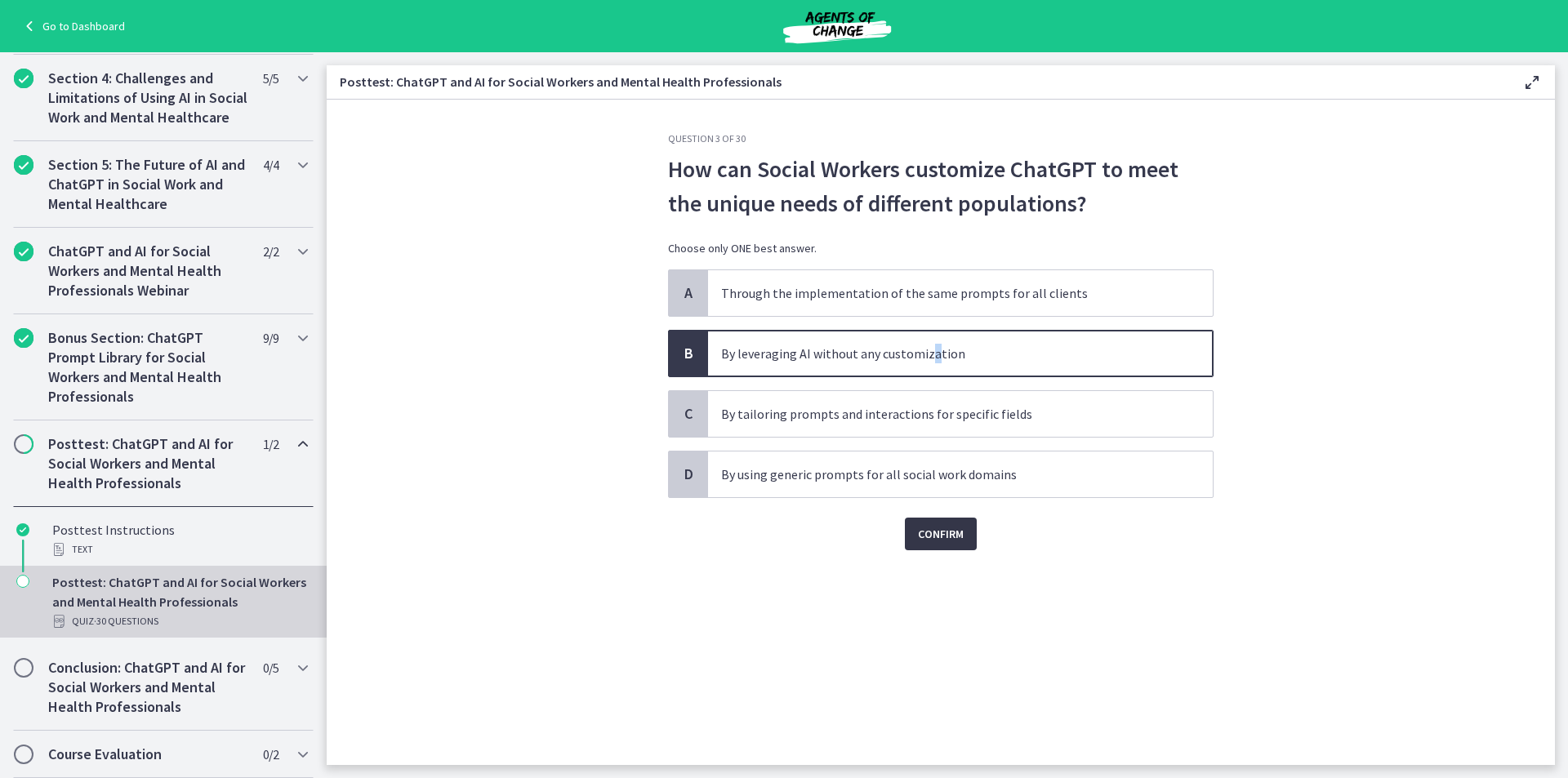
click at [952, 535] on span "Confirm" at bounding box center [941, 534] width 45 height 20
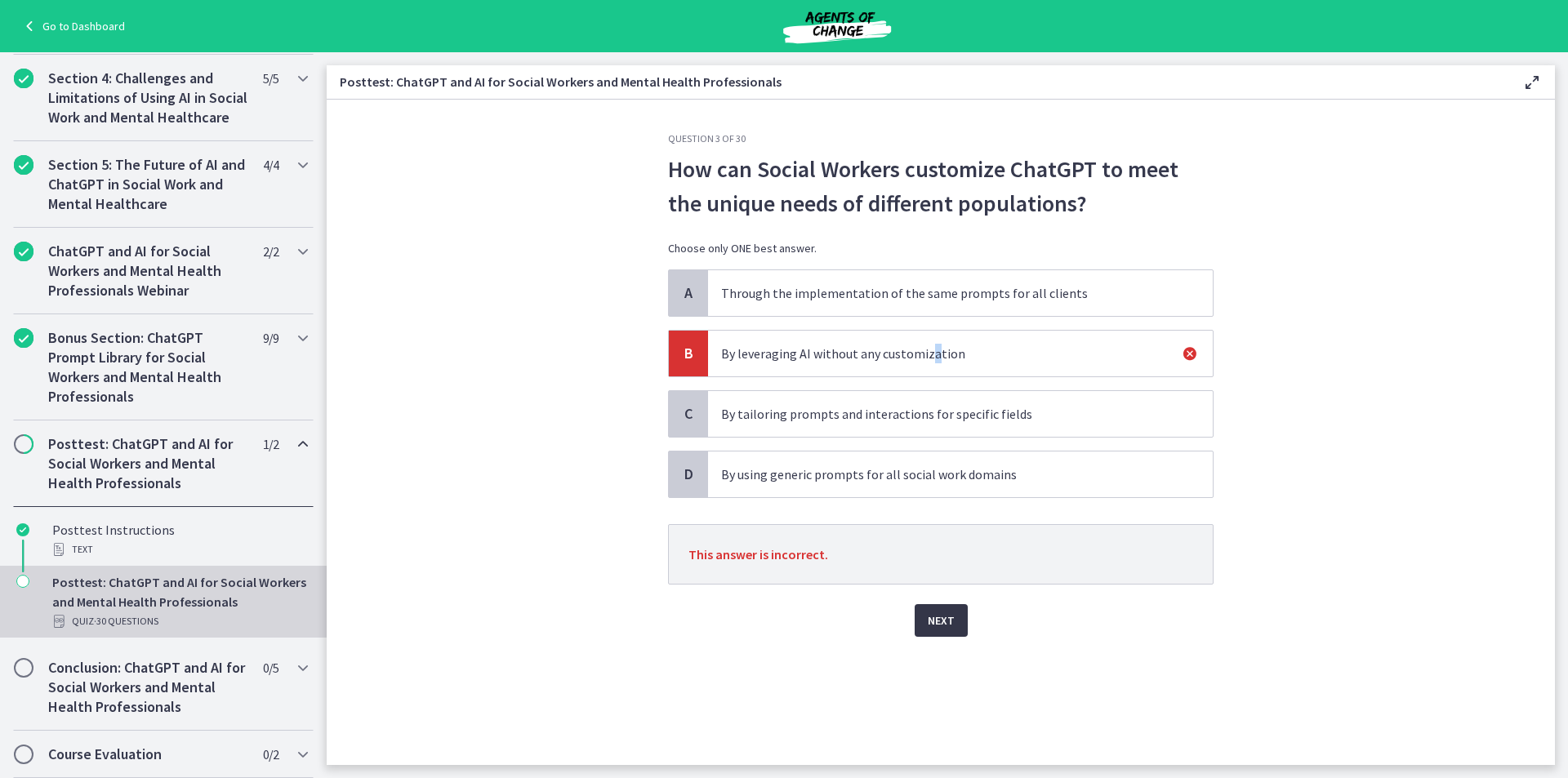
click at [944, 610] on button "Next" at bounding box center [941, 621] width 53 height 33
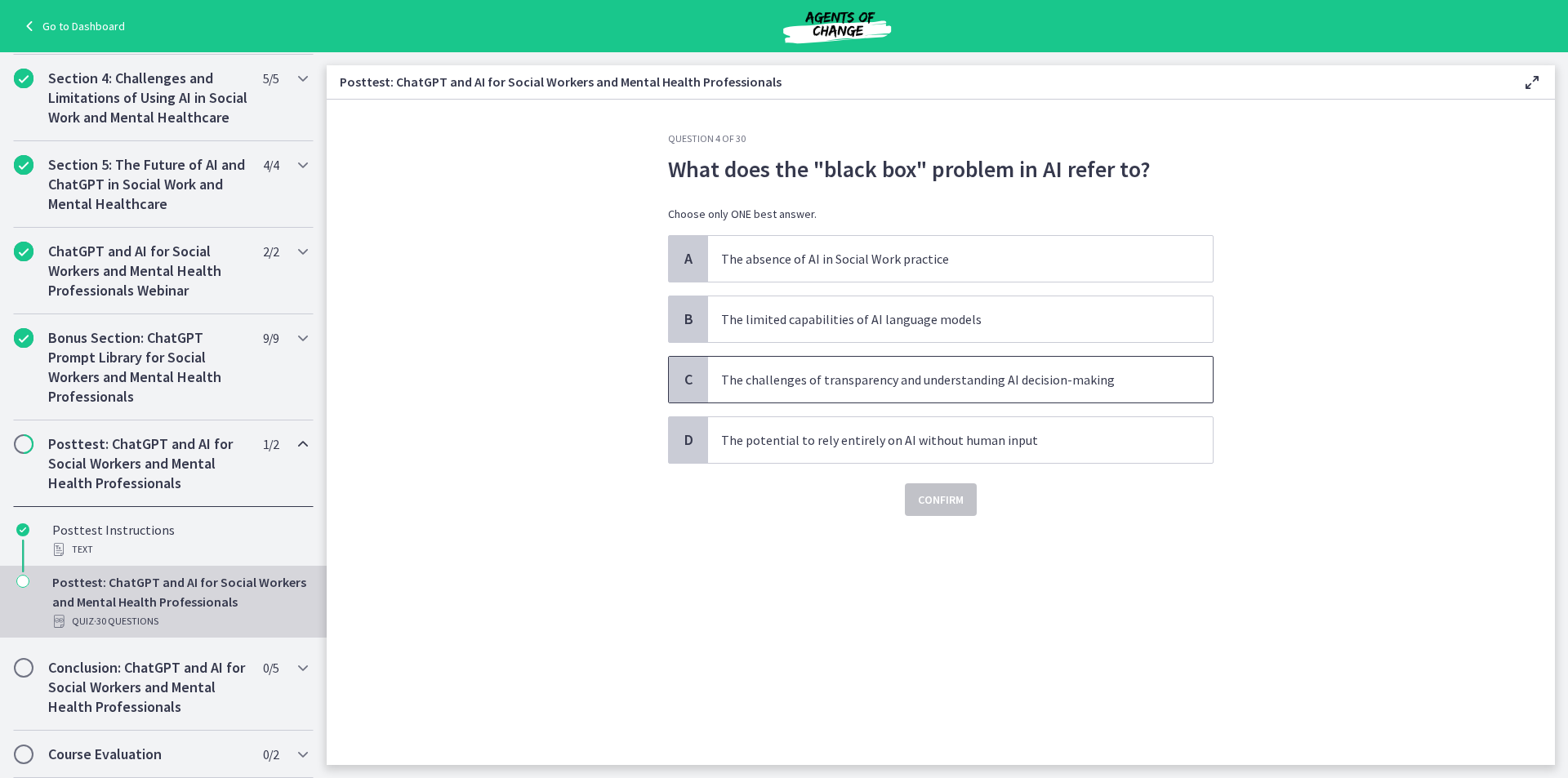
click at [831, 382] on p "The challenges of transparency and understanding AI decision-making" at bounding box center [944, 380] width 446 height 20
drag, startPoint x: 831, startPoint y: 382, endPoint x: 833, endPoint y: 396, distance: 14.1
drag, startPoint x: 833, startPoint y: 396, endPoint x: 1167, endPoint y: 508, distance: 352.3
click at [1169, 508] on div "Confirm" at bounding box center [941, 490] width 546 height 52
click at [956, 513] on button "Confirm" at bounding box center [941, 499] width 72 height 33
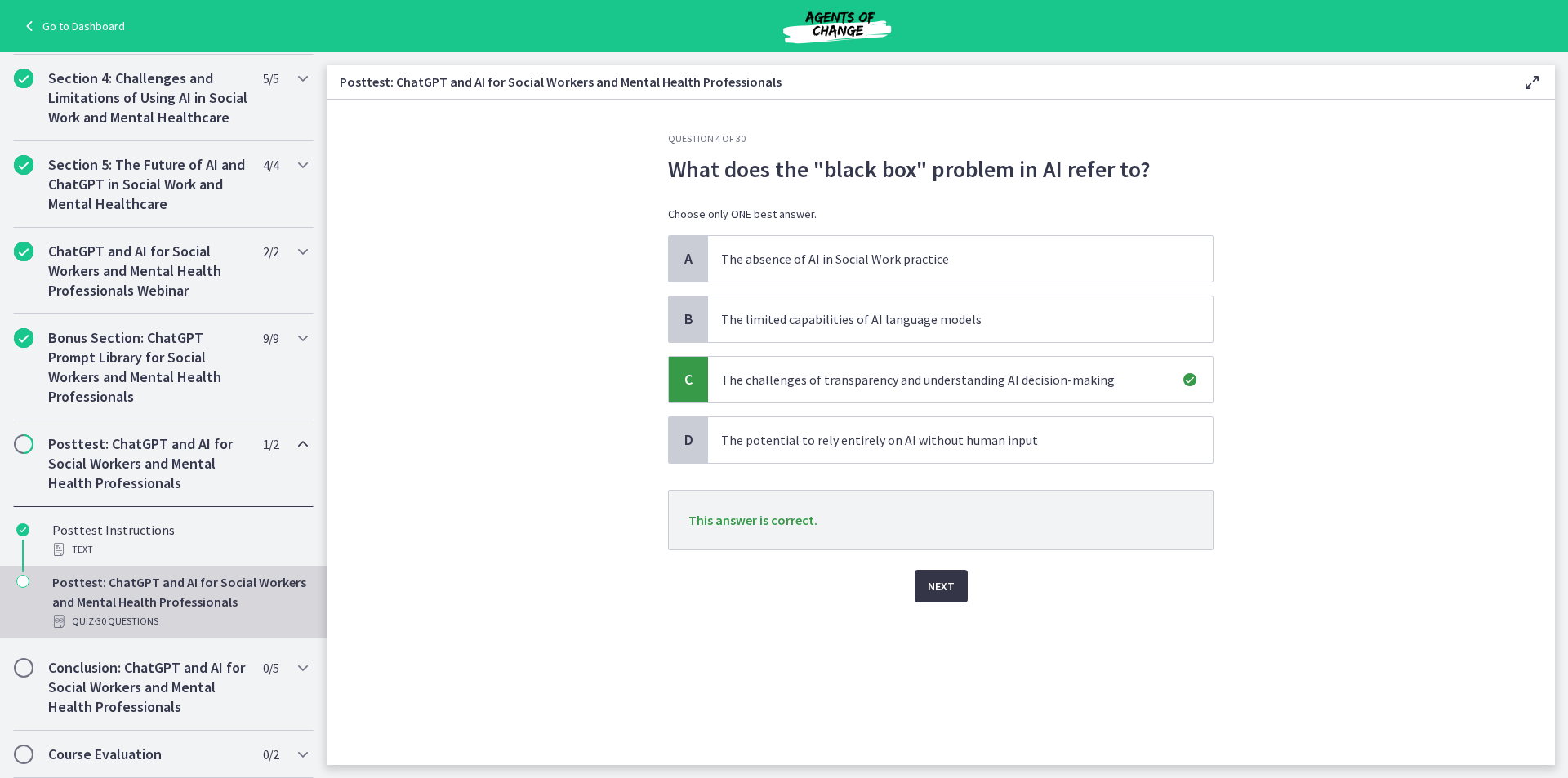
click at [938, 595] on span "Next" at bounding box center [941, 586] width 27 height 20
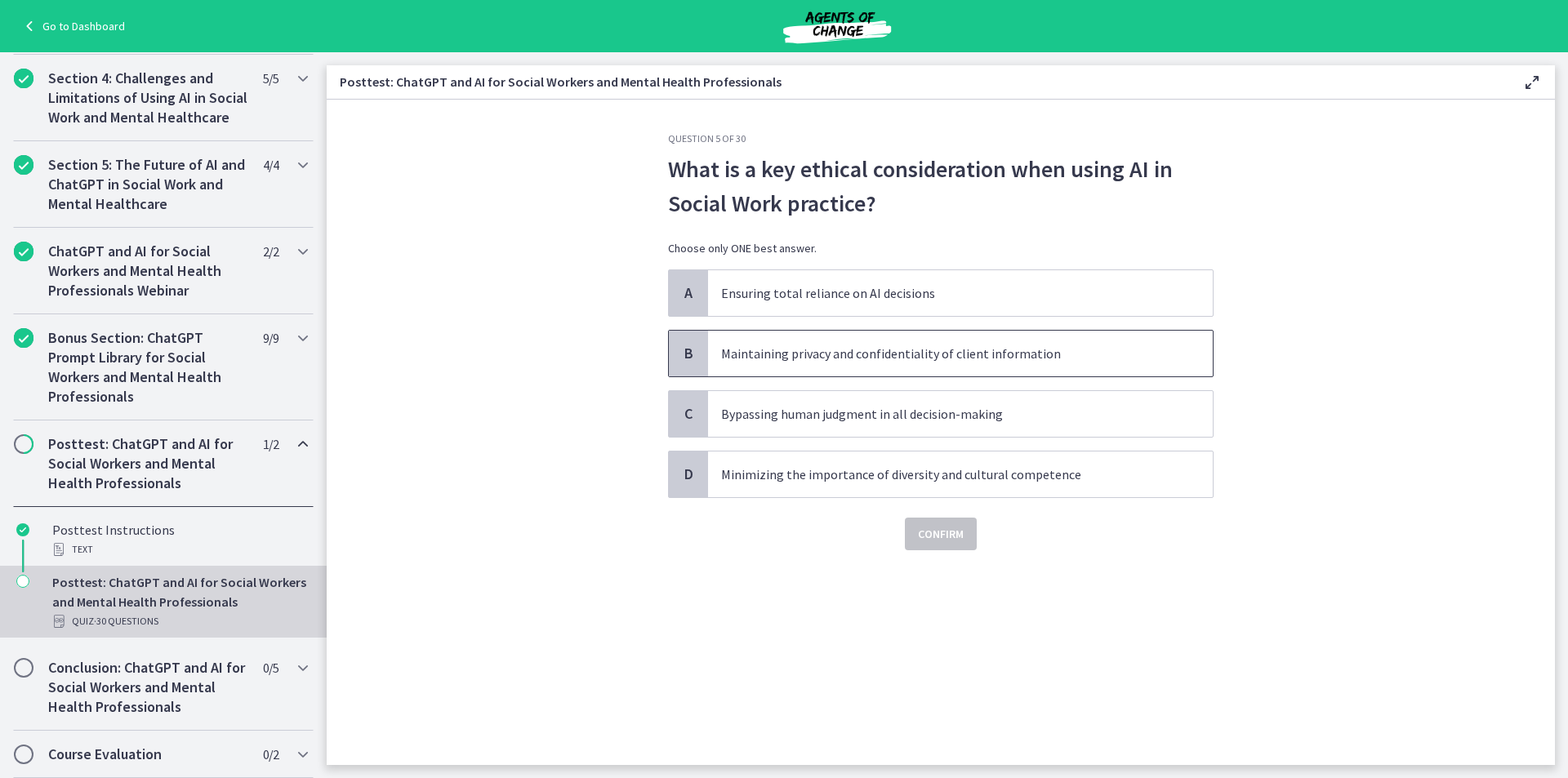
click at [803, 368] on span "Maintaining privacy and confidentiality of client information" at bounding box center [960, 353] width 505 height 45
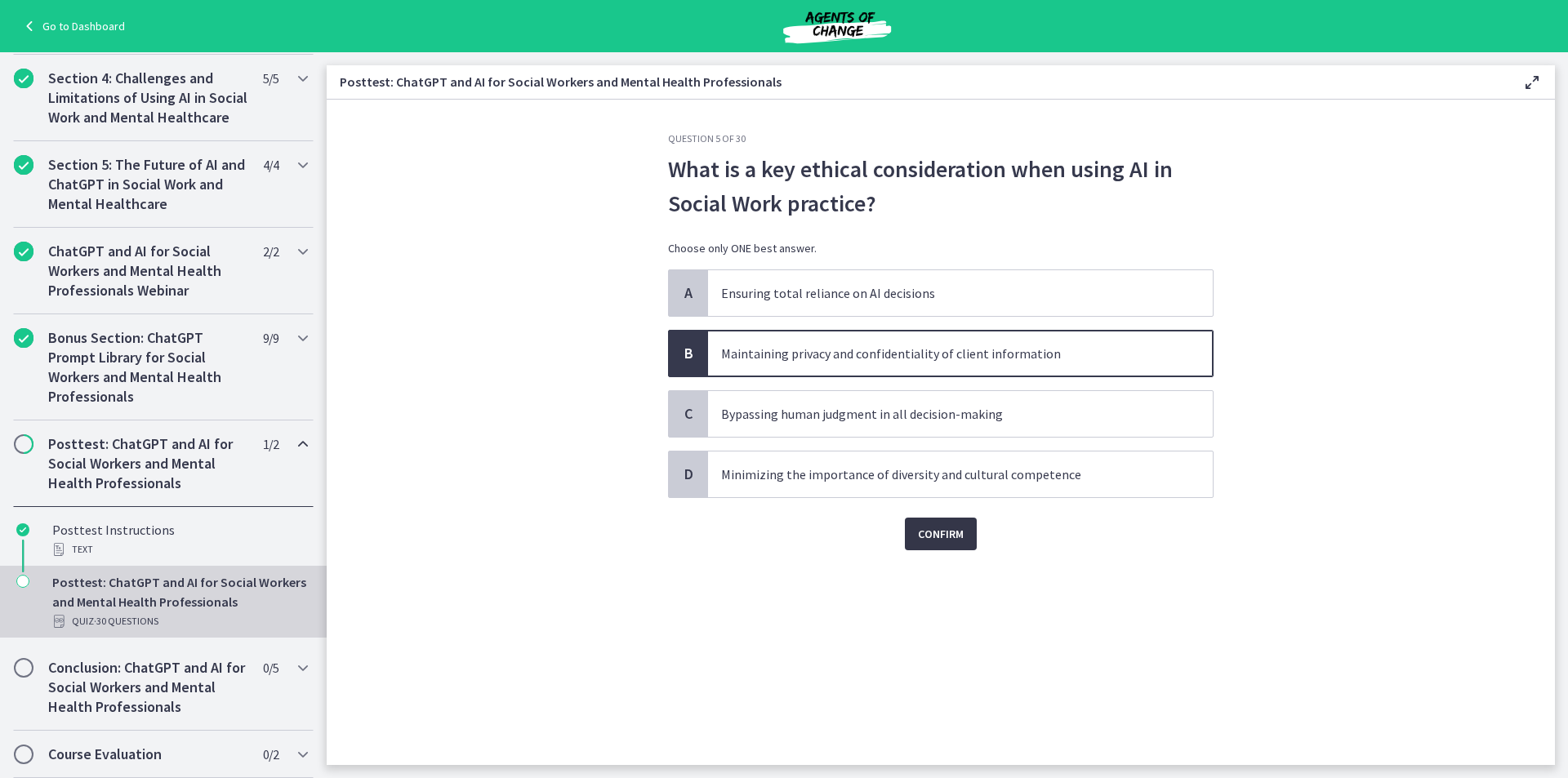
click at [941, 529] on span "Confirm" at bounding box center [941, 534] width 45 height 20
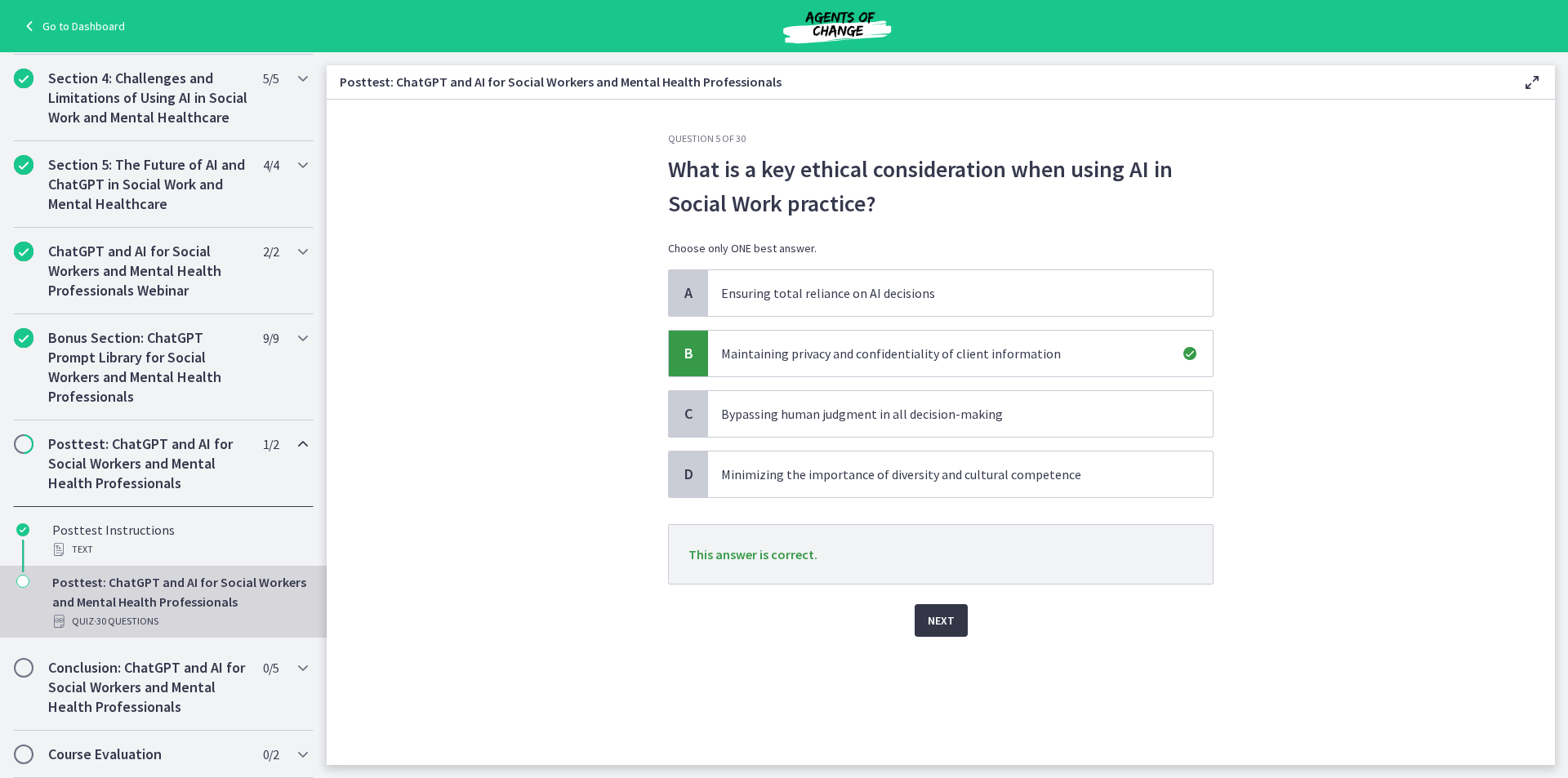
click at [924, 627] on button "Next" at bounding box center [941, 621] width 53 height 33
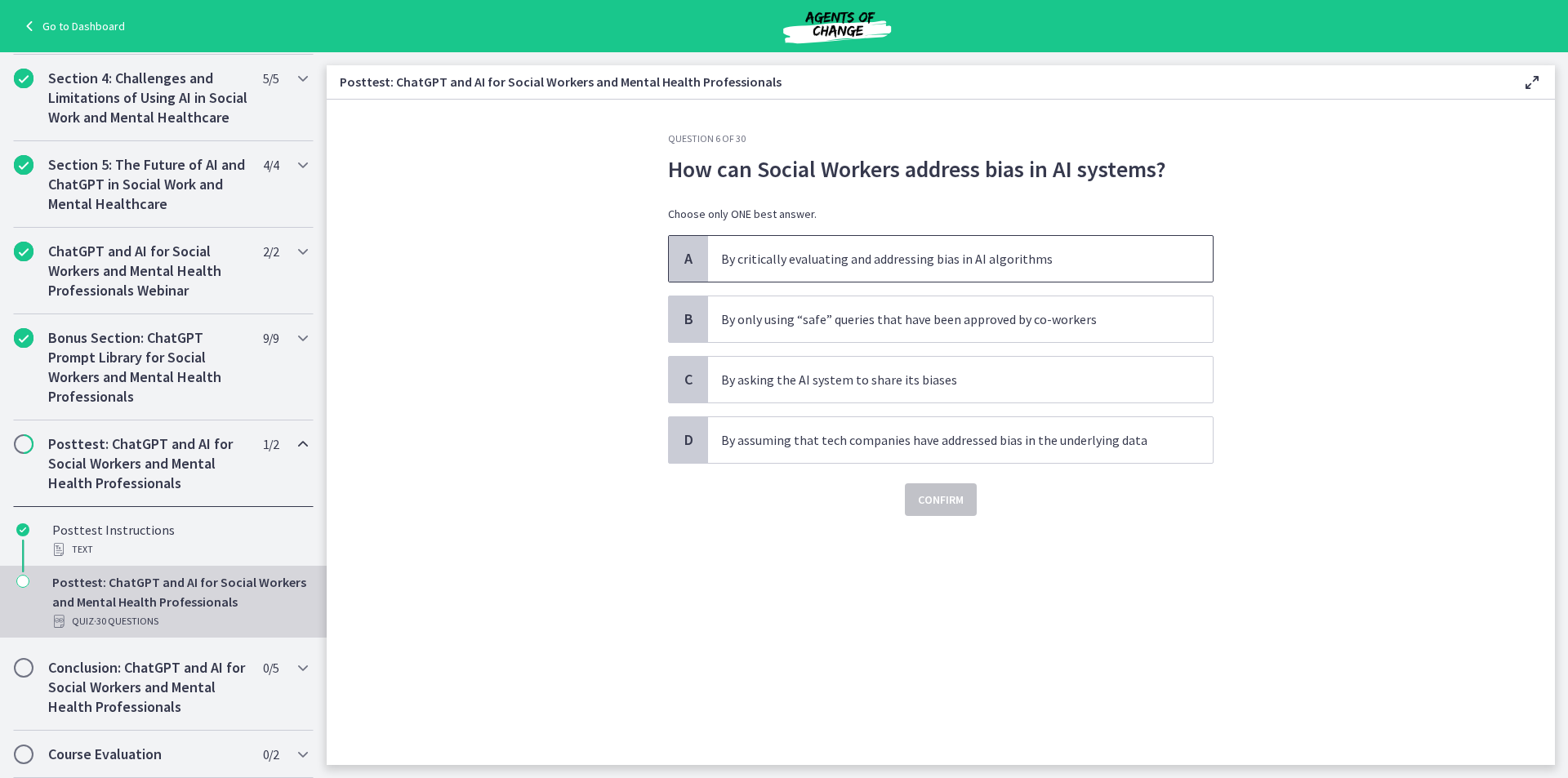
click at [895, 260] on p "By critically evaluating and addressing bias in AI algorithms" at bounding box center [944, 259] width 446 height 20
click at [935, 505] on span "Confirm" at bounding box center [941, 499] width 45 height 20
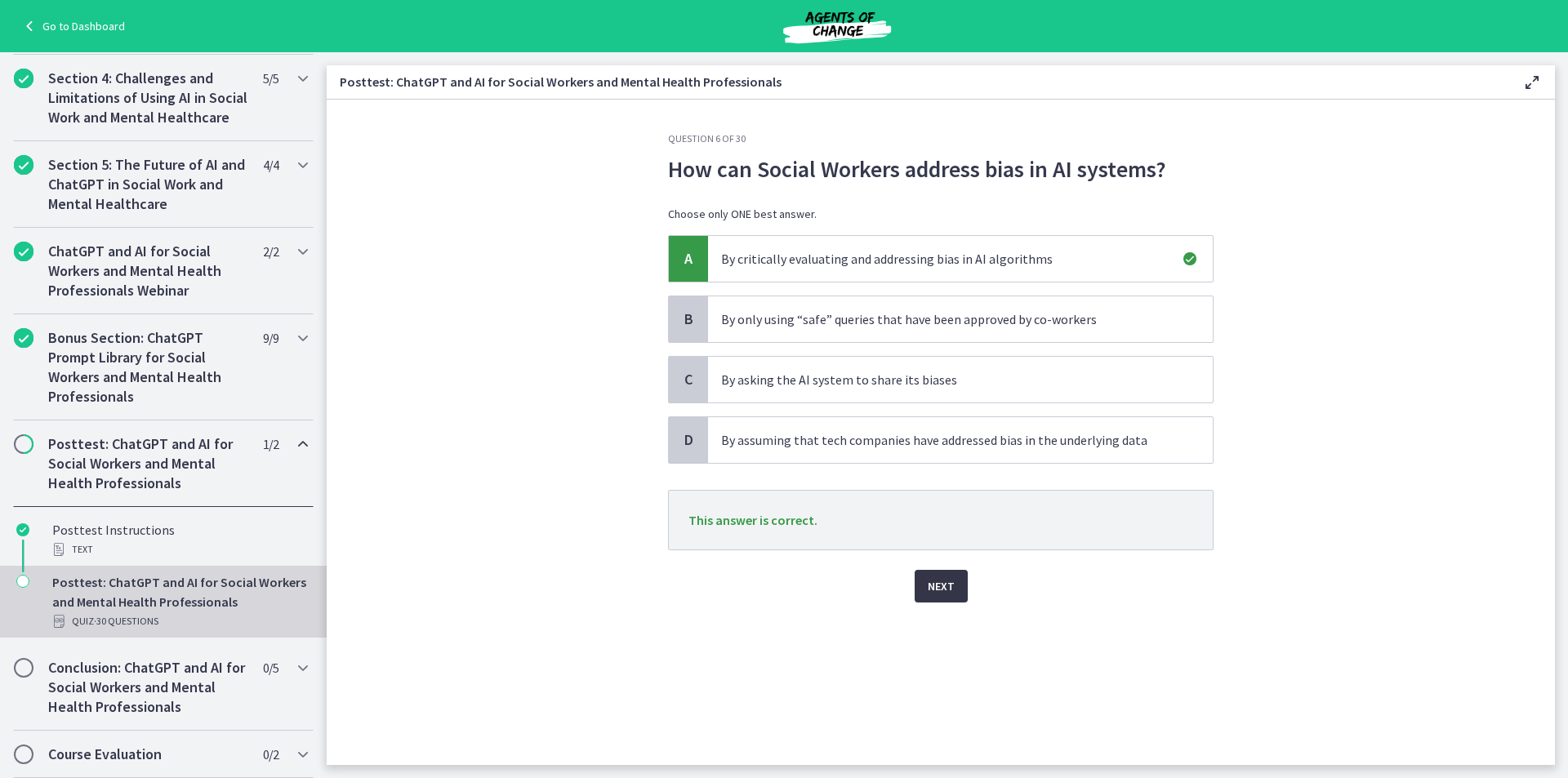
click at [921, 584] on button "Next" at bounding box center [941, 586] width 53 height 33
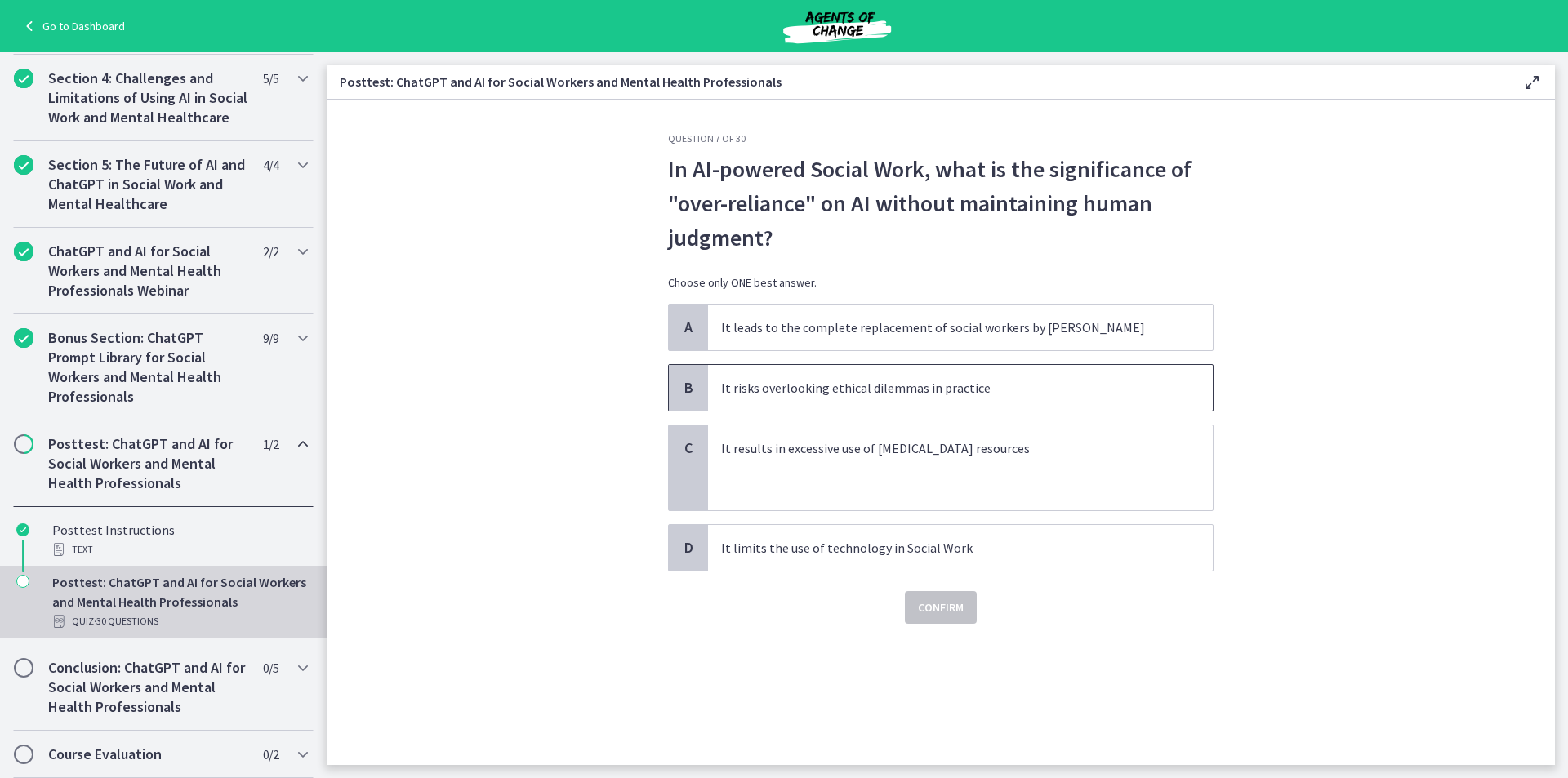
click at [920, 391] on p "It risks overlooking ethical dilemmas in practice" at bounding box center [944, 388] width 446 height 20
click at [937, 602] on span "Confirm" at bounding box center [941, 607] width 45 height 20
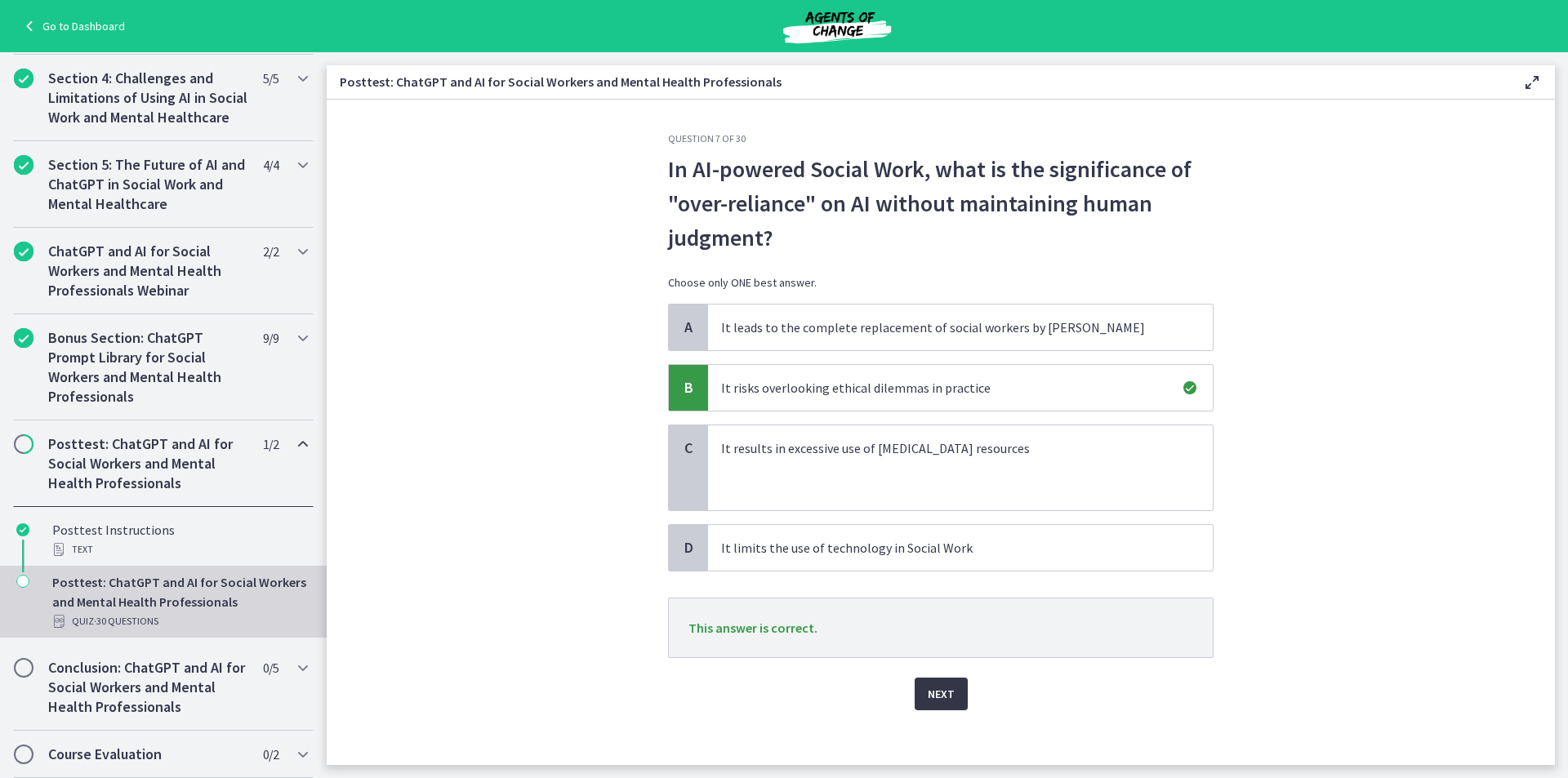
click at [927, 689] on span "Next" at bounding box center [941, 694] width 27 height 20
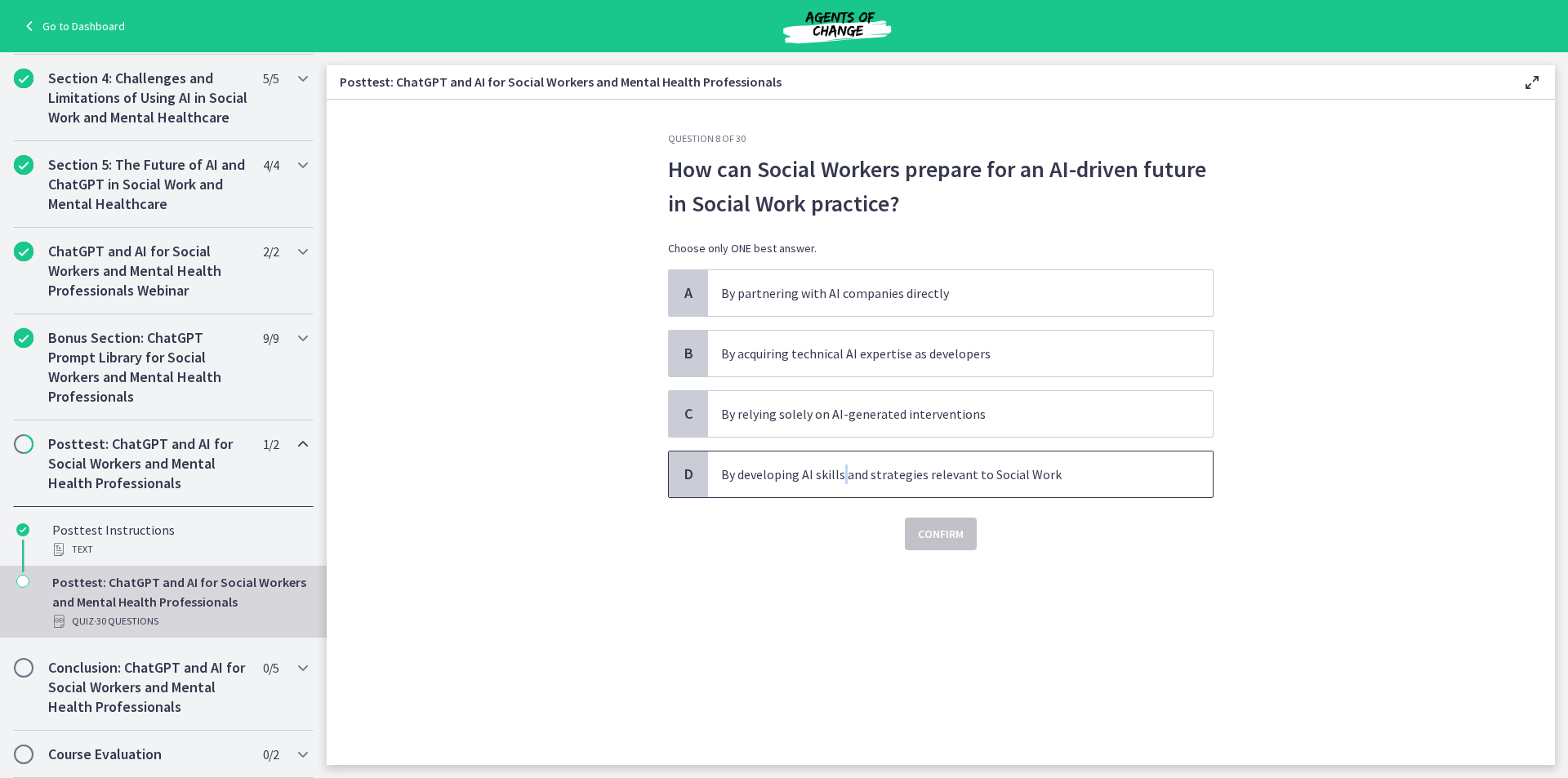
click at [843, 461] on span "By developing AI skills and strategies relevant to Social Work" at bounding box center [960, 474] width 505 height 45
click at [951, 527] on span "Confirm" at bounding box center [941, 534] width 45 height 20
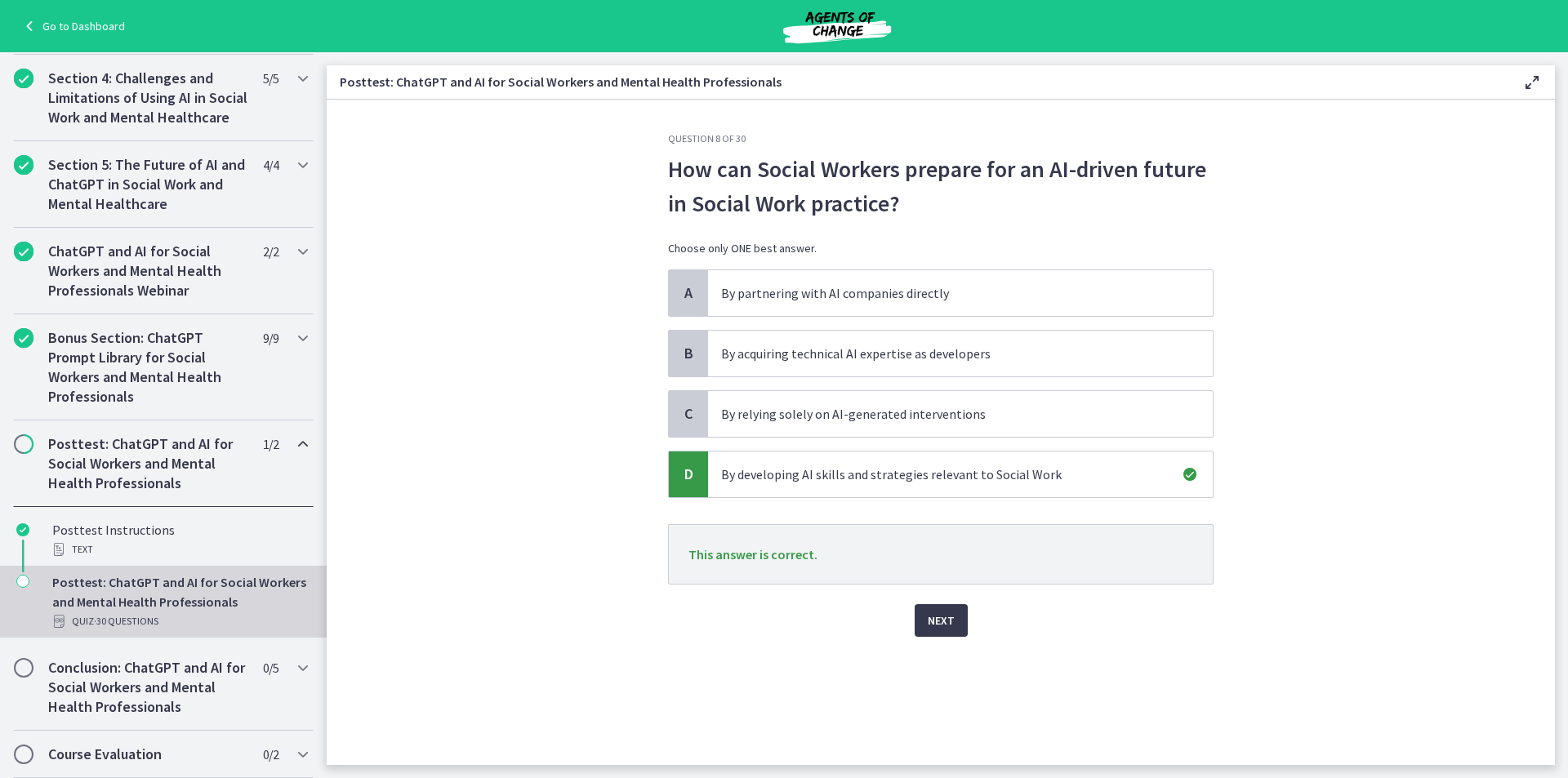
click at [957, 639] on div "Question 8 of 30 How can Social Workers prepare for an AI-driven future in Soci…" at bounding box center [941, 448] width 571 height 633
click at [942, 622] on span "Next" at bounding box center [941, 621] width 27 height 20
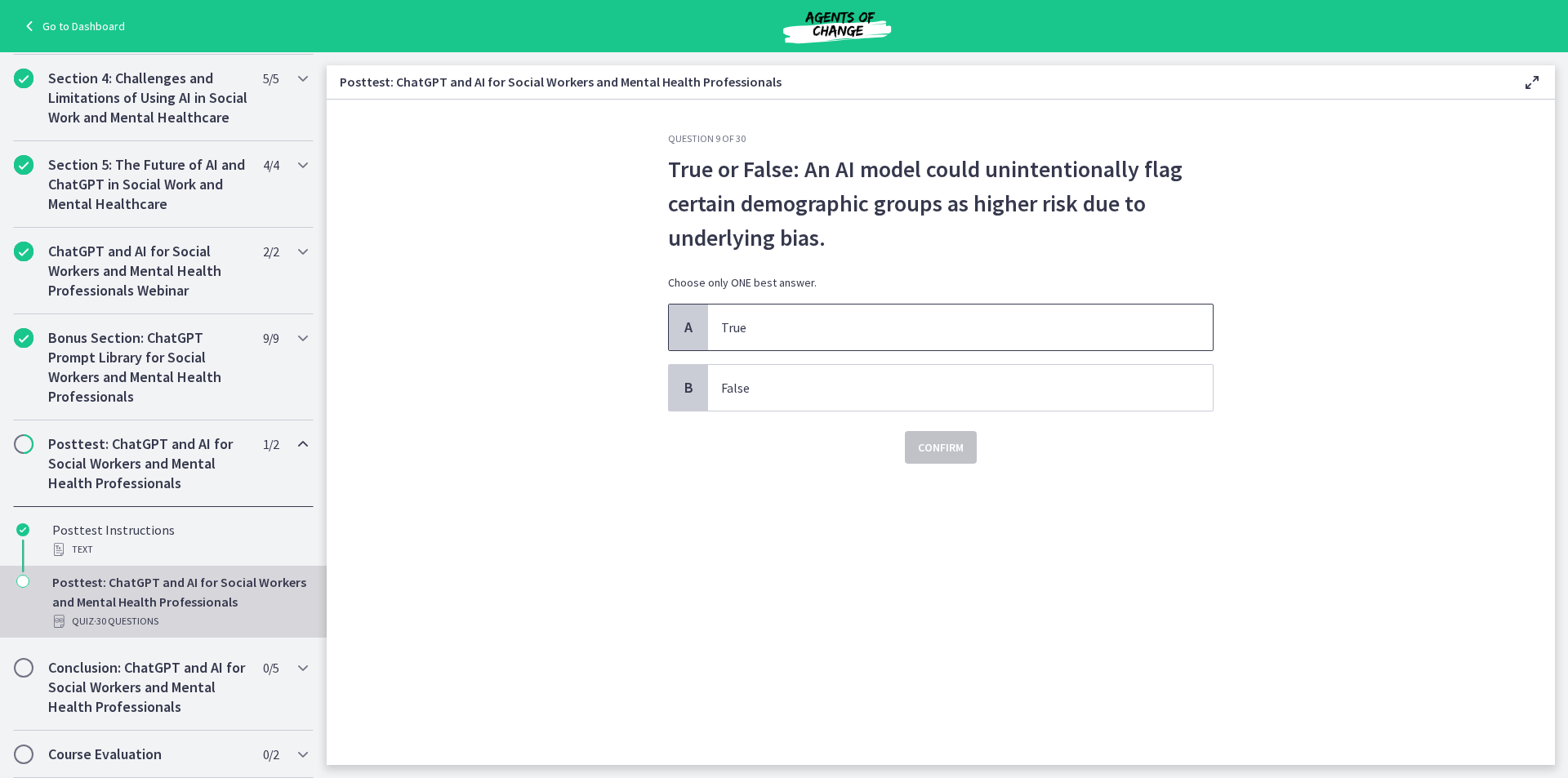
click at [989, 329] on p "True" at bounding box center [944, 327] width 446 height 20
click at [960, 457] on span "Confirm" at bounding box center [941, 448] width 45 height 20
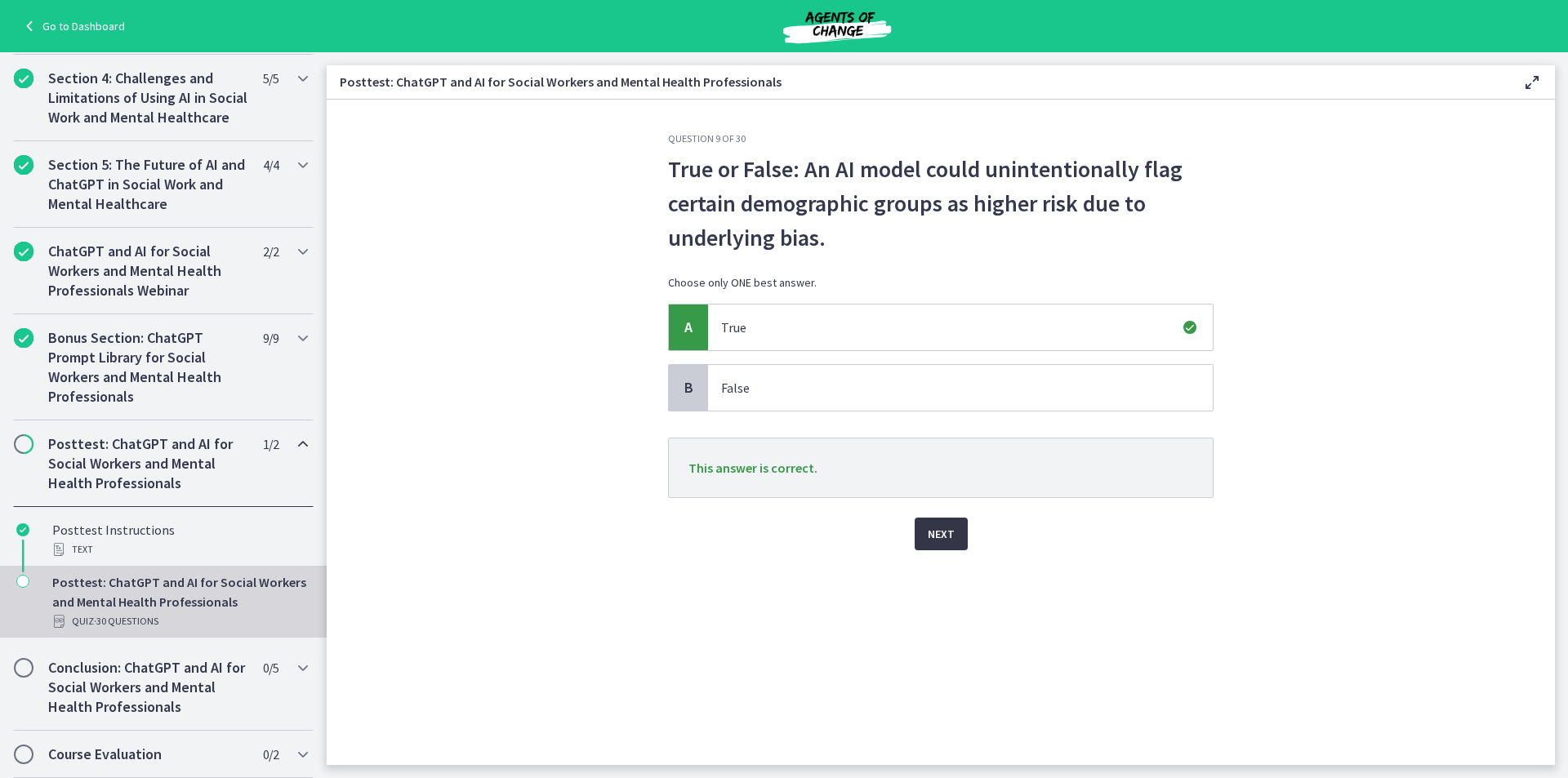
click at [945, 540] on span "Next" at bounding box center [941, 534] width 27 height 20
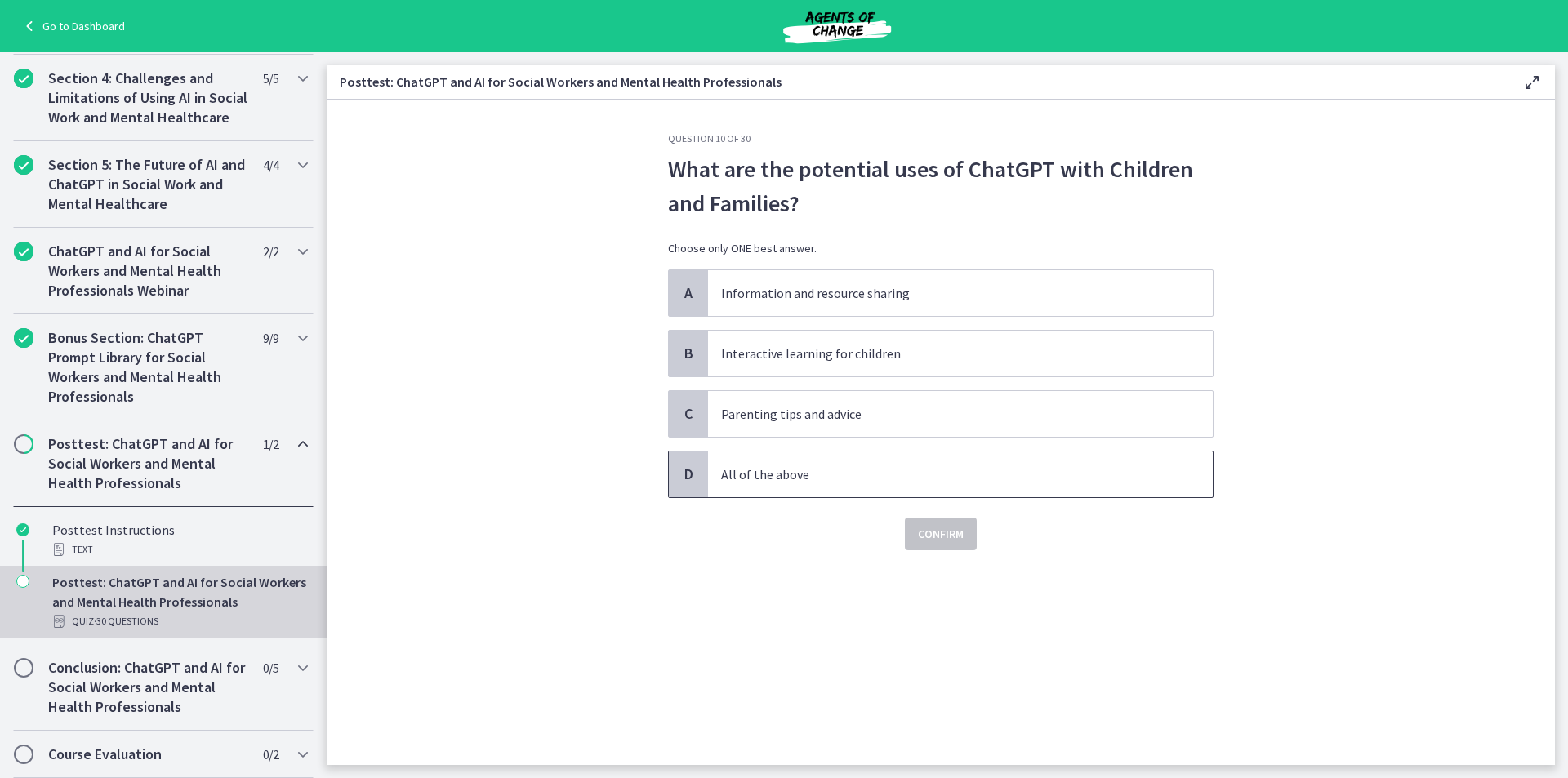
click at [850, 460] on span "All of the above" at bounding box center [960, 474] width 505 height 45
click at [961, 538] on span "Confirm" at bounding box center [941, 534] width 45 height 20
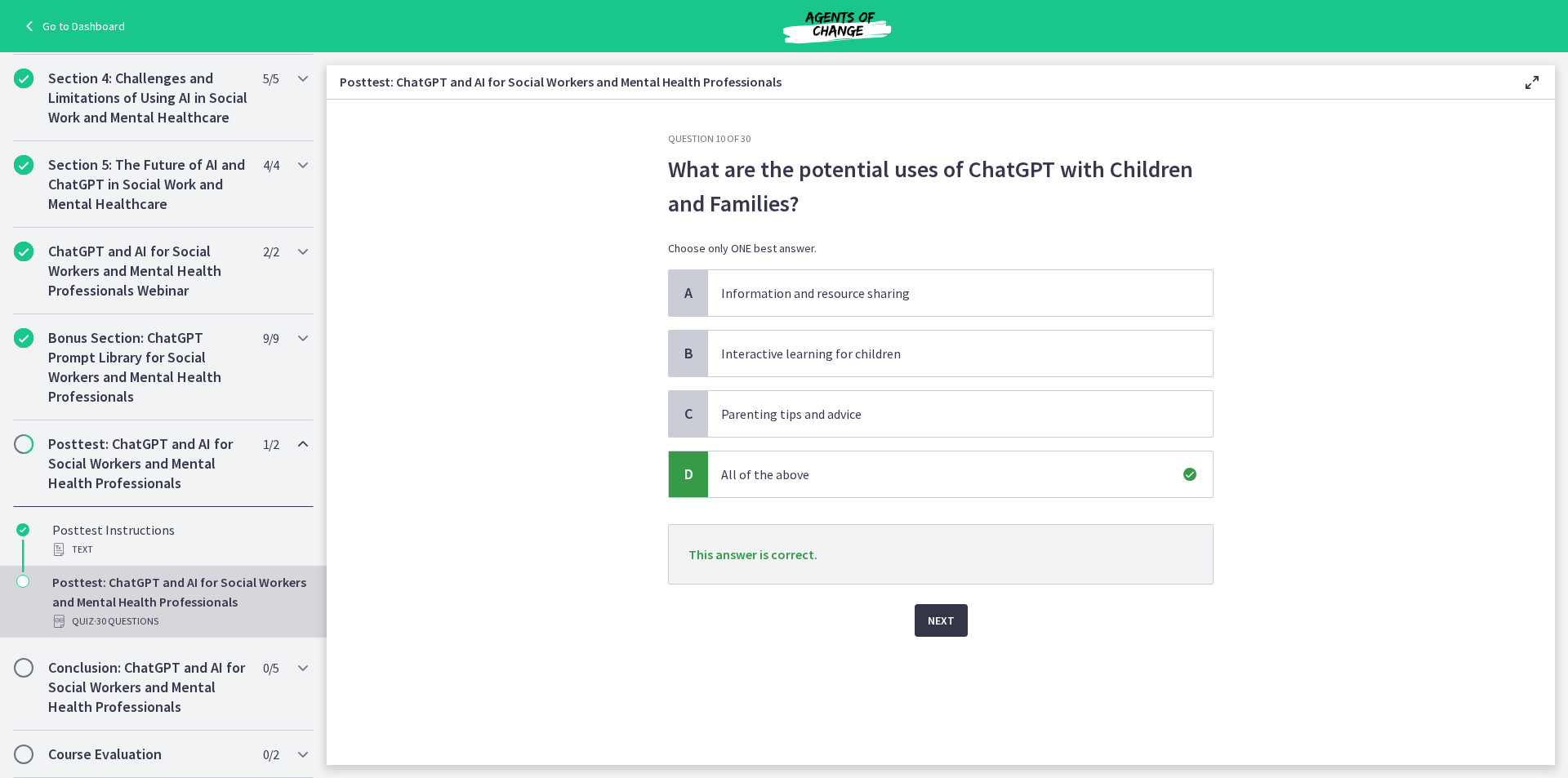
click at [947, 634] on button "Next" at bounding box center [941, 621] width 53 height 33
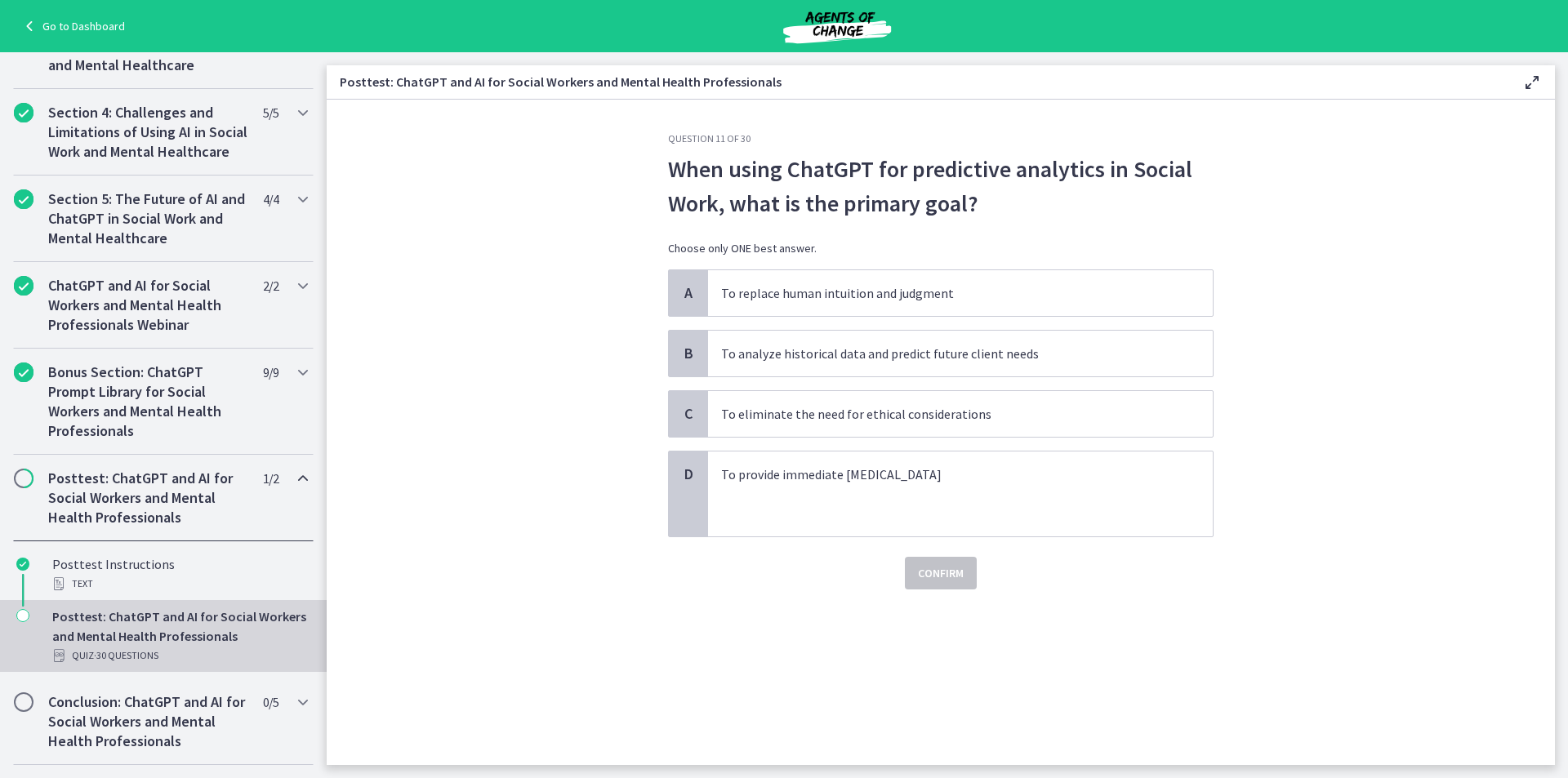
scroll to position [512, 0]
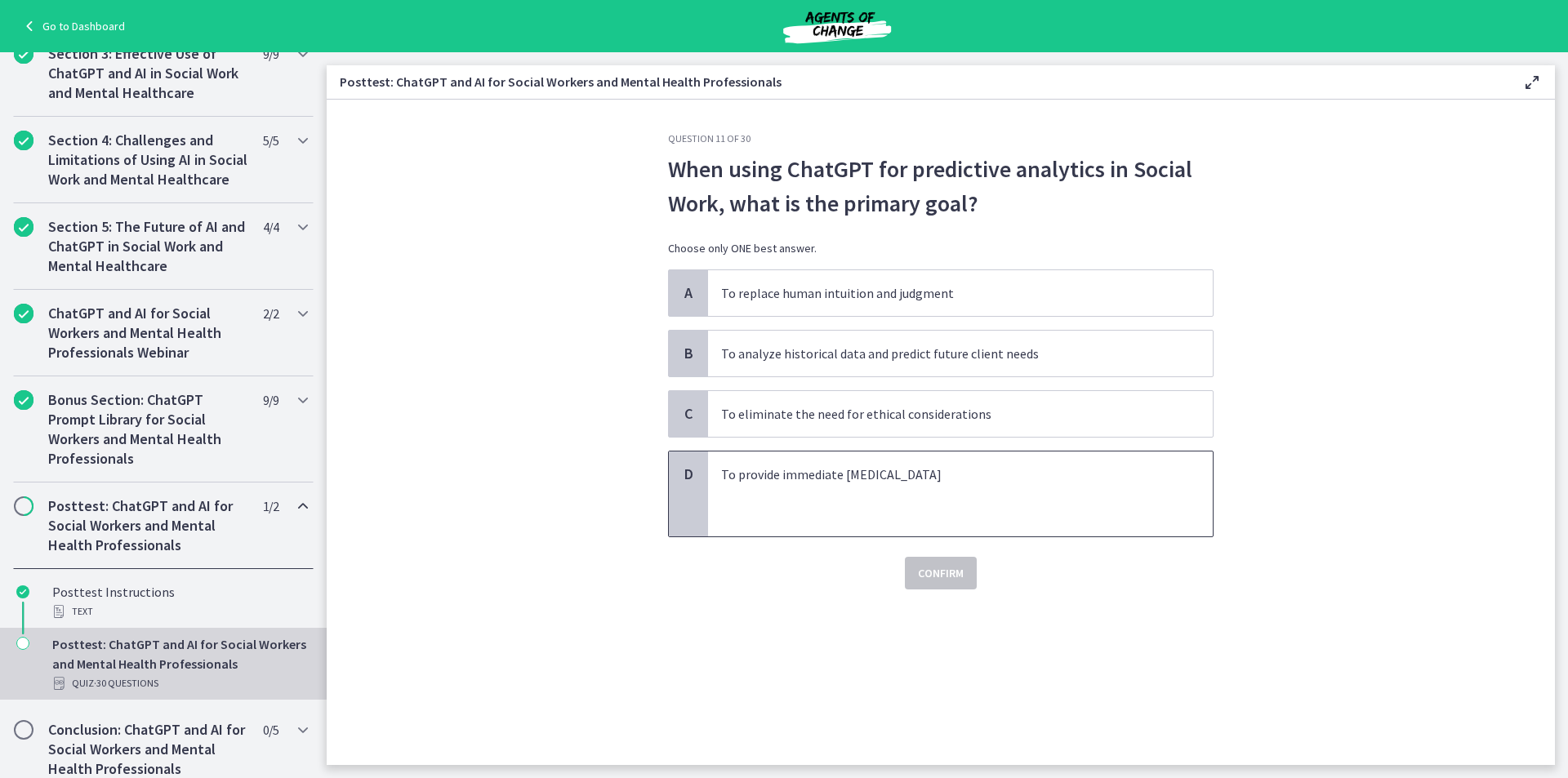
click at [913, 466] on p "To provide immediate crisis intervention" at bounding box center [944, 475] width 446 height 20
click at [960, 581] on span "Confirm" at bounding box center [941, 574] width 45 height 20
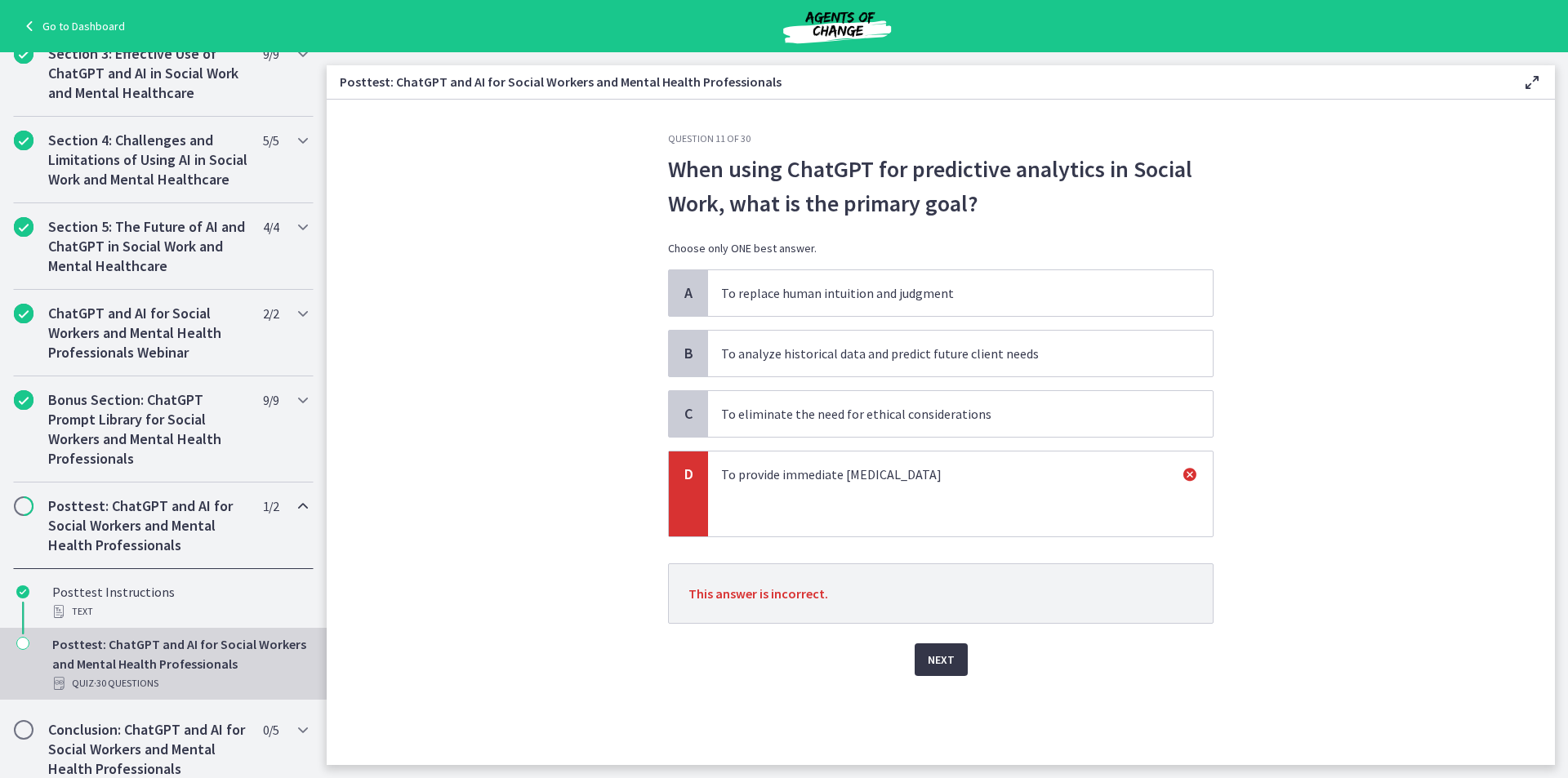
click at [955, 670] on button "Next" at bounding box center [941, 660] width 53 height 33
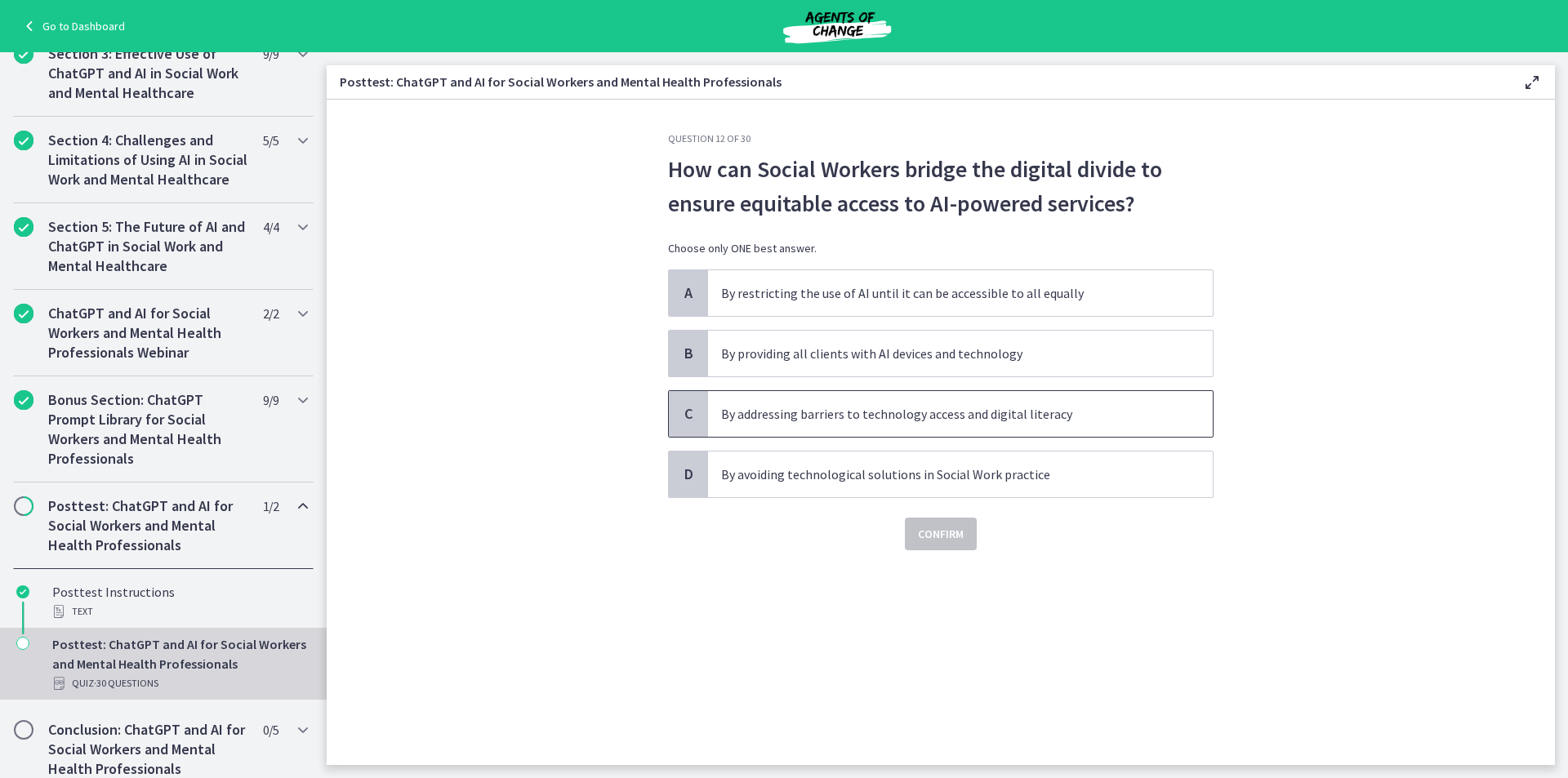
click at [961, 406] on p "By addressing barriers to technology access and digital literacy" at bounding box center [944, 414] width 446 height 20
click at [940, 538] on span "Confirm" at bounding box center [941, 534] width 45 height 20
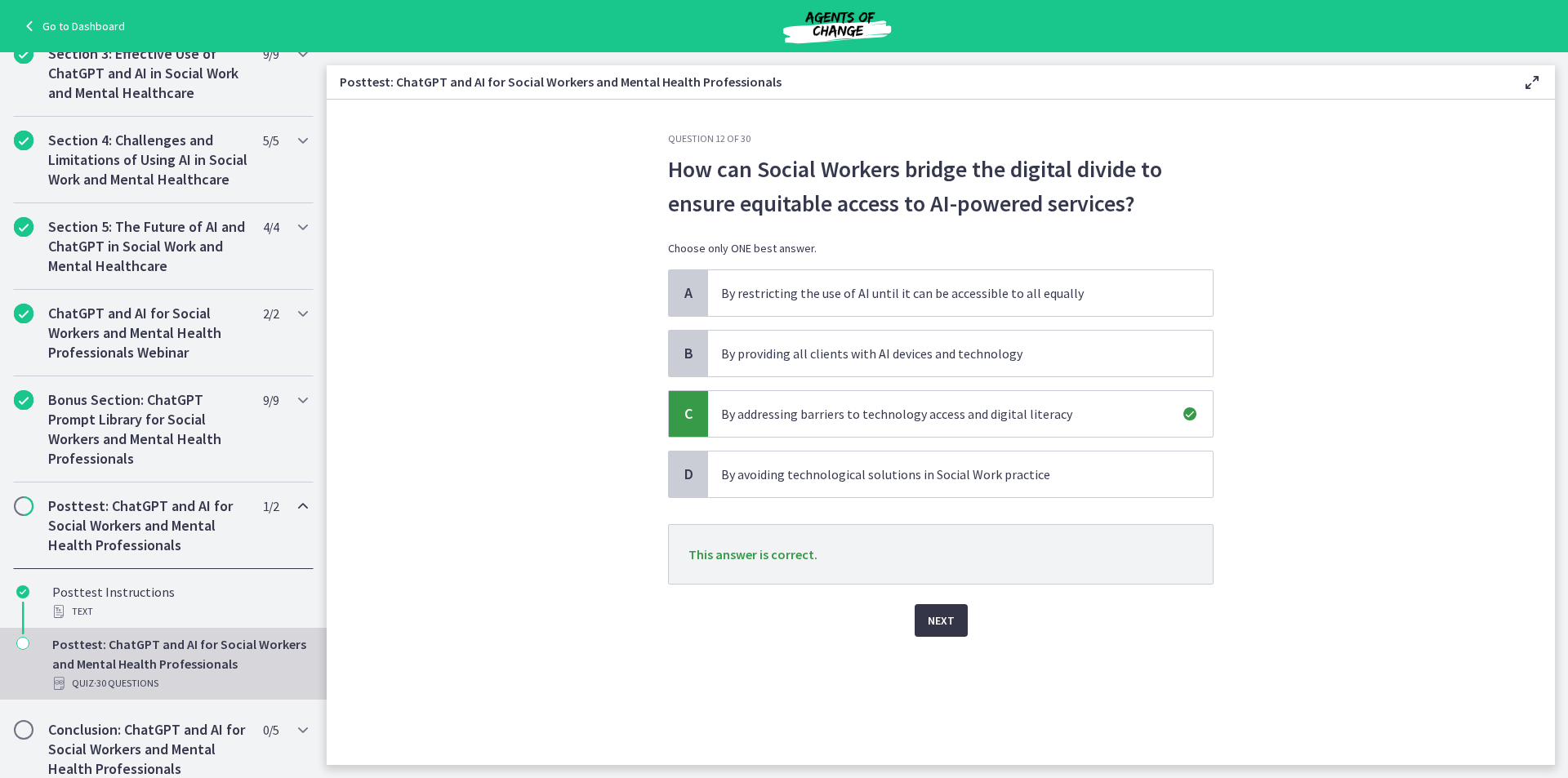
click at [959, 625] on button "Next" at bounding box center [941, 621] width 53 height 33
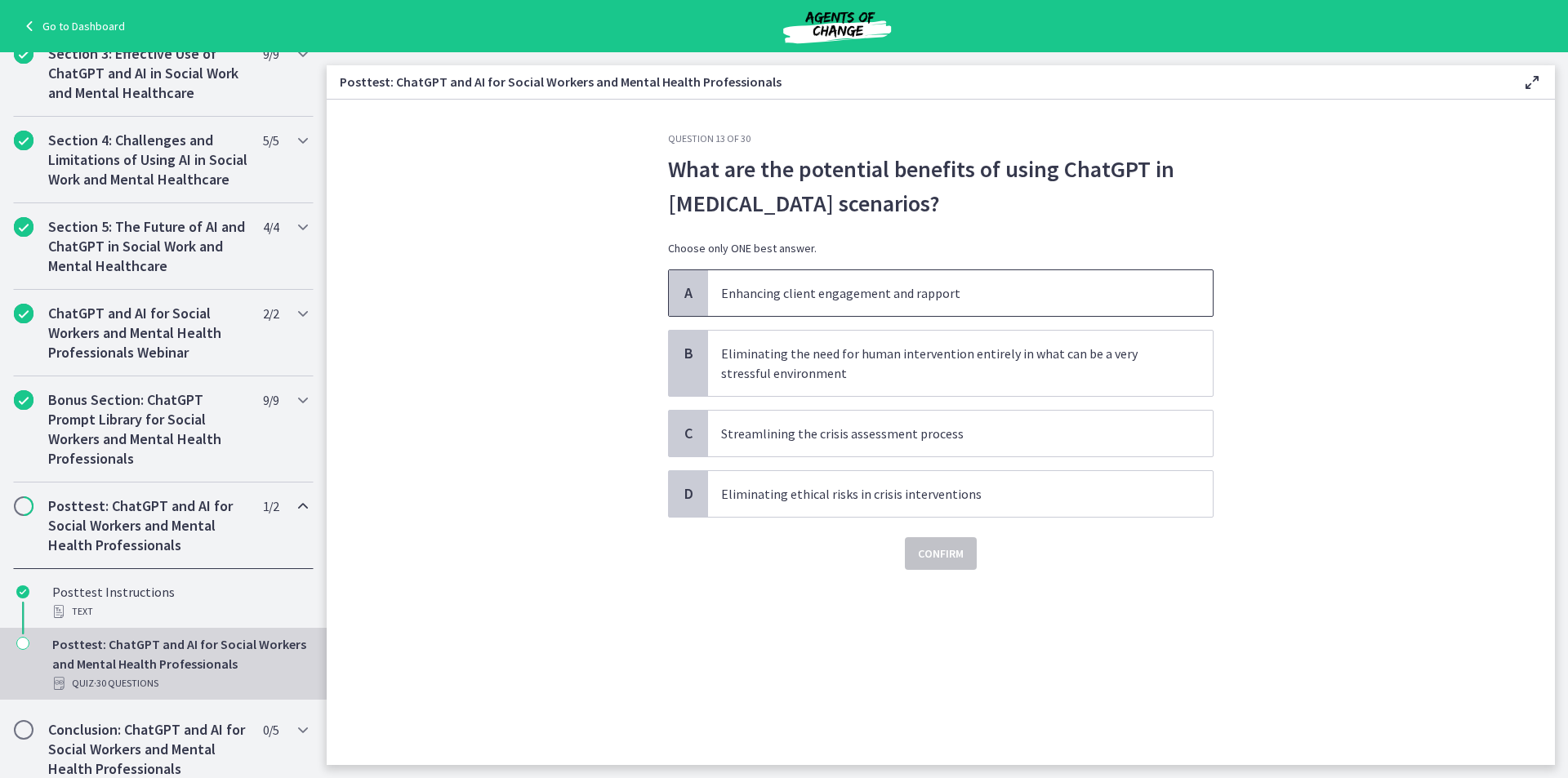
click at [851, 308] on span "Enhancing client engagement and rapport" at bounding box center [960, 293] width 505 height 45
click at [935, 549] on span "Confirm" at bounding box center [941, 554] width 45 height 20
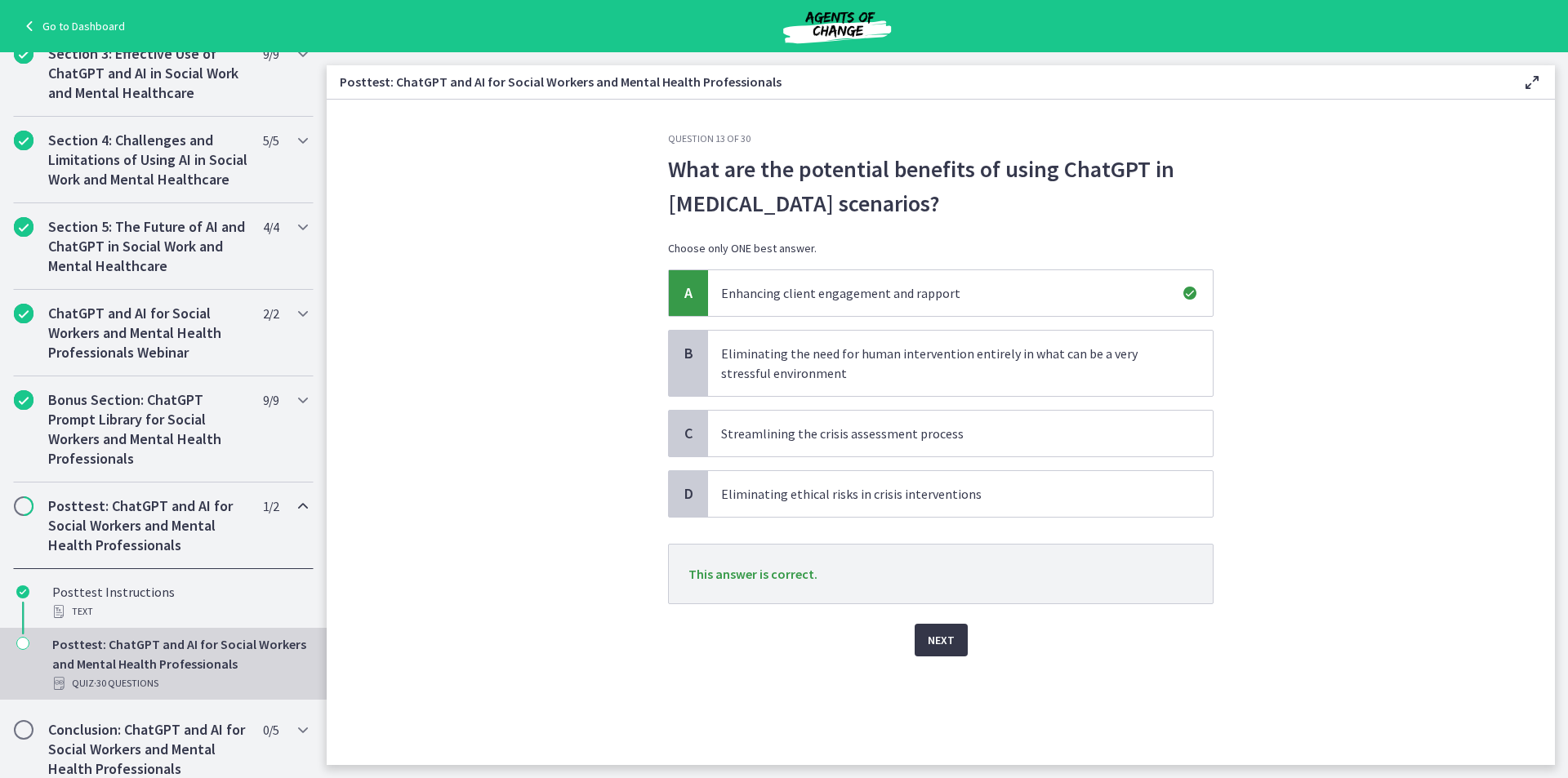
click at [931, 629] on button "Next" at bounding box center [941, 640] width 53 height 33
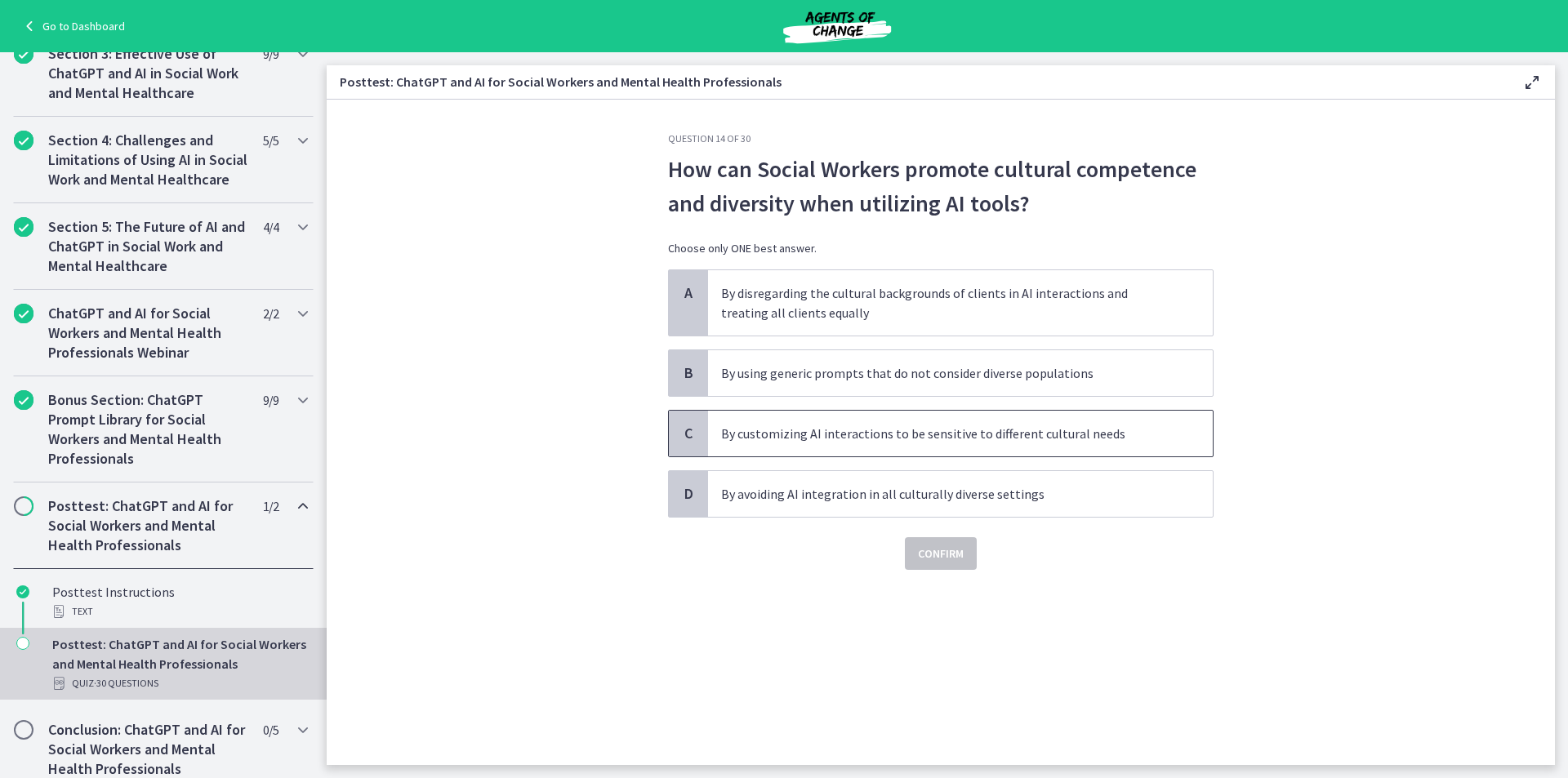
click at [958, 438] on p "By customizing AI interactions to be sensitive to different cultural needs" at bounding box center [944, 434] width 446 height 20
click at [941, 549] on span "Confirm" at bounding box center [941, 554] width 45 height 20
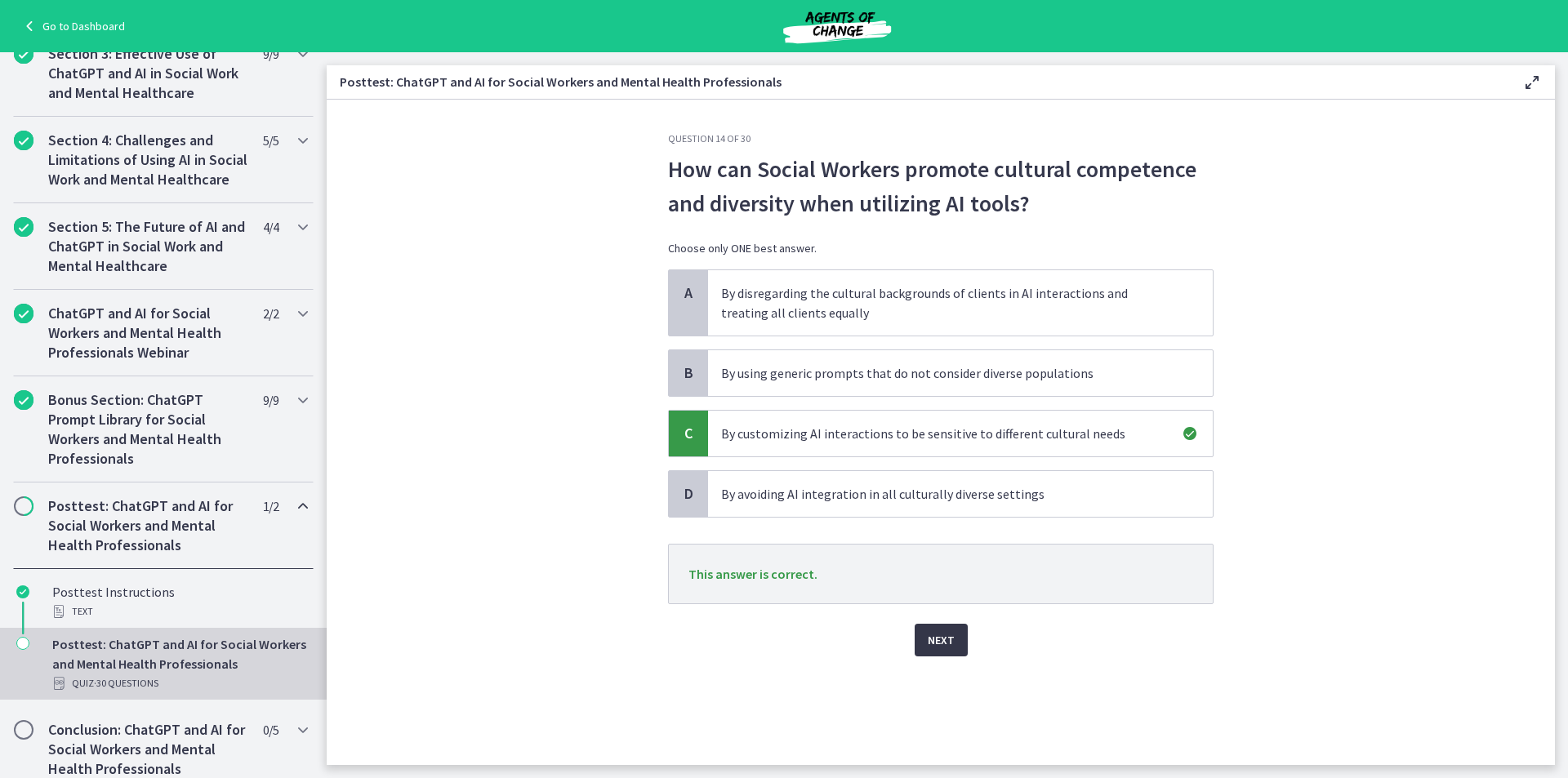
click at [934, 644] on span "Next" at bounding box center [941, 640] width 27 height 20
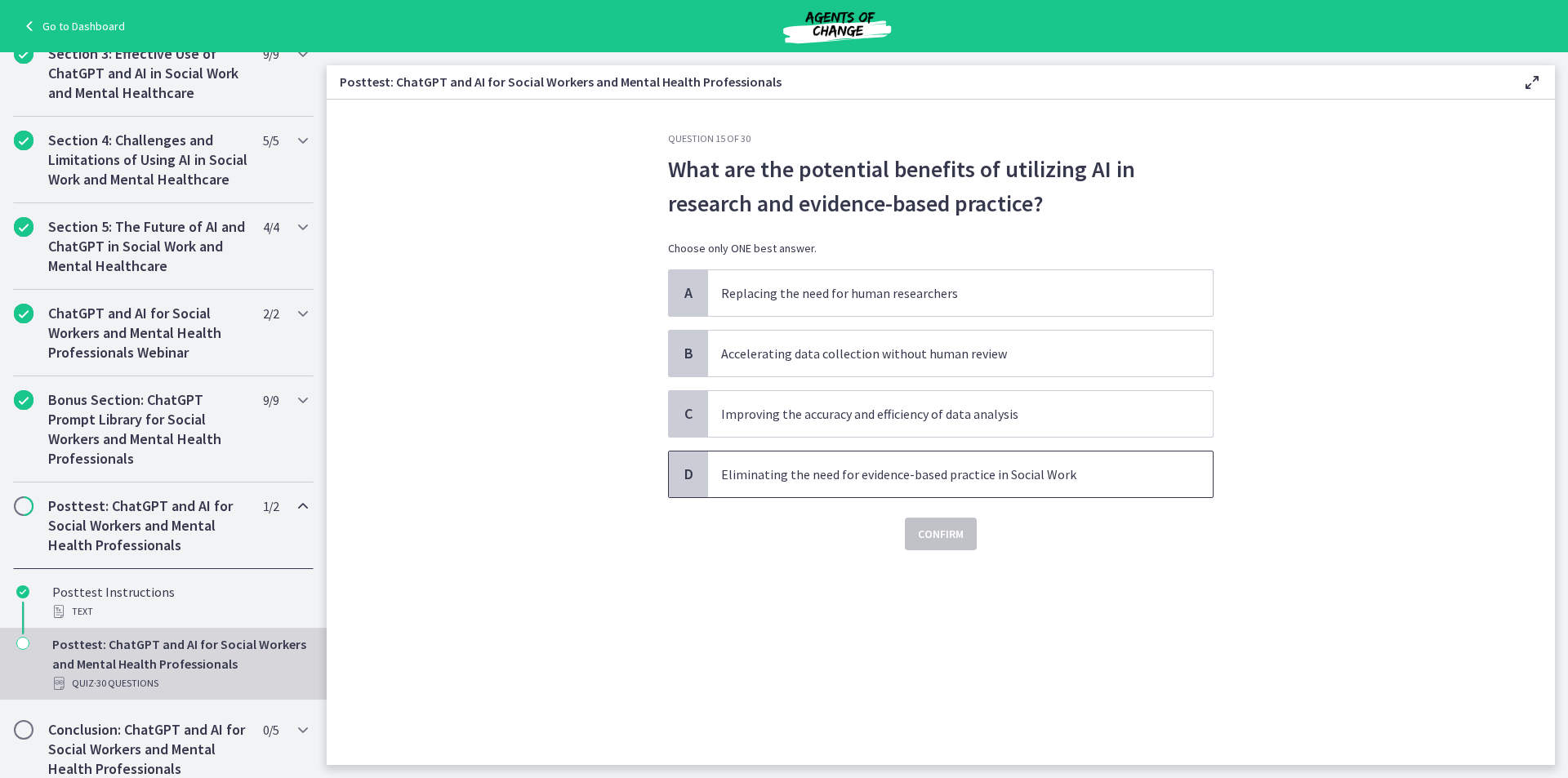
click at [950, 489] on span "Eliminating the need for evidence-based practice in Social Work" at bounding box center [960, 474] width 505 height 45
drag, startPoint x: 939, startPoint y: 553, endPoint x: 938, endPoint y: 544, distance: 9.1
click at [938, 553] on div "Question 15 of 30 What are the potential benefits of utilizing AI in research a…" at bounding box center [941, 448] width 571 height 633
click at [939, 541] on span "Confirm" at bounding box center [941, 534] width 45 height 20
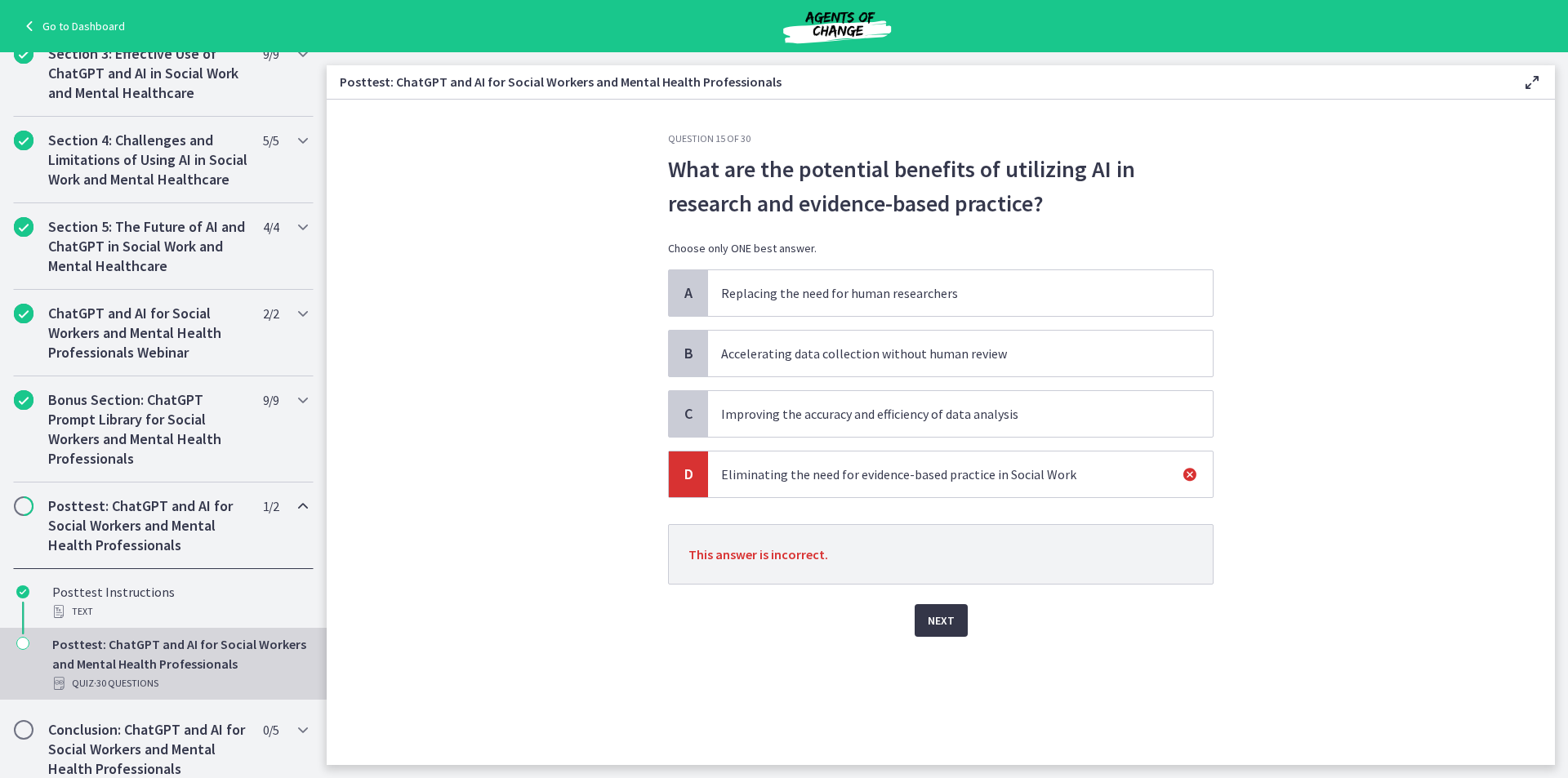
click at [933, 621] on span "Next" at bounding box center [941, 621] width 27 height 20
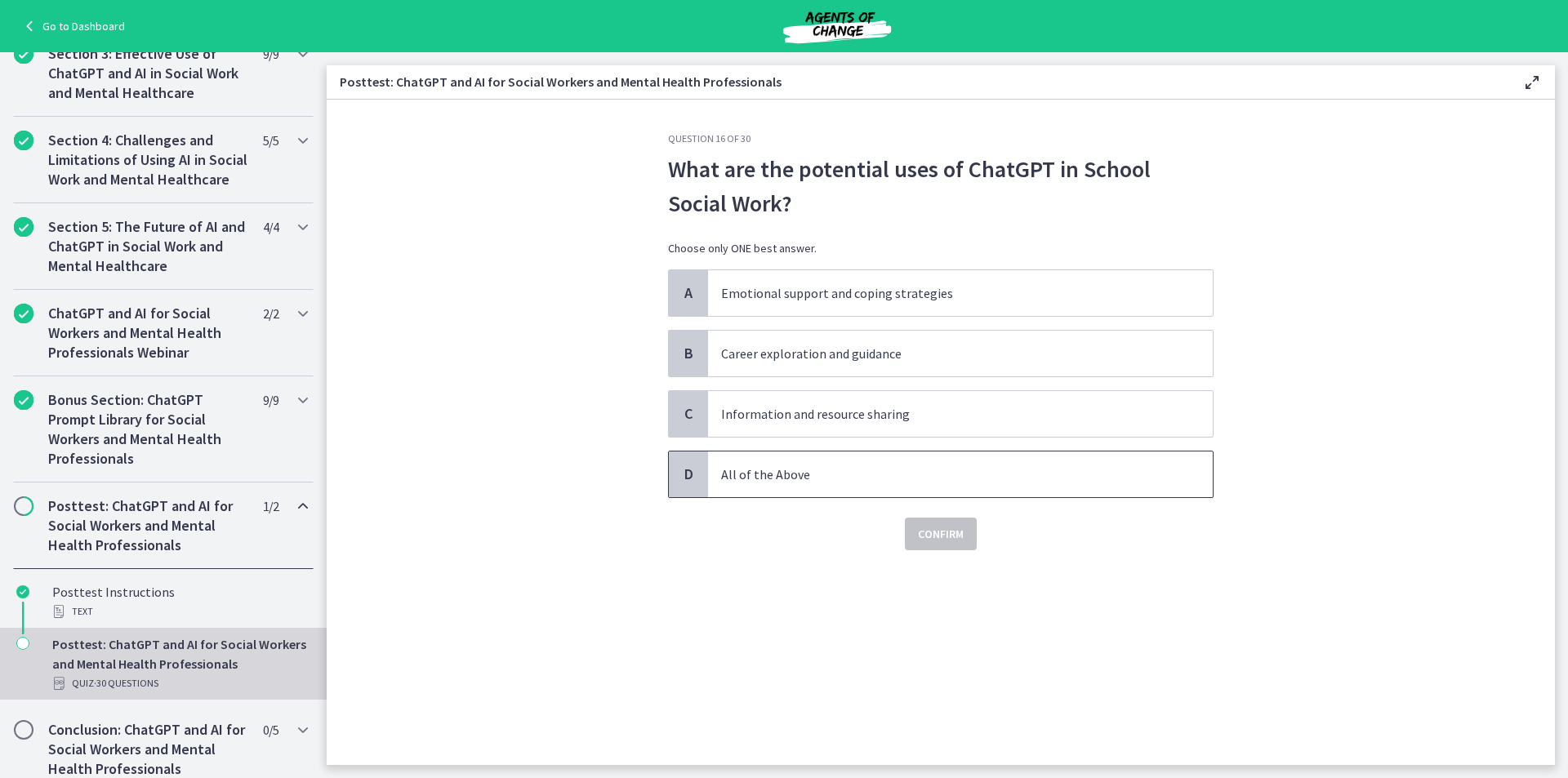
click at [763, 487] on span "All of the Above" at bounding box center [960, 474] width 505 height 45
drag, startPoint x: 987, startPoint y: 543, endPoint x: 962, endPoint y: 540, distance: 25.2
click at [987, 545] on div "Confirm" at bounding box center [941, 523] width 546 height 52
click at [958, 537] on span "Confirm" at bounding box center [941, 534] width 45 height 20
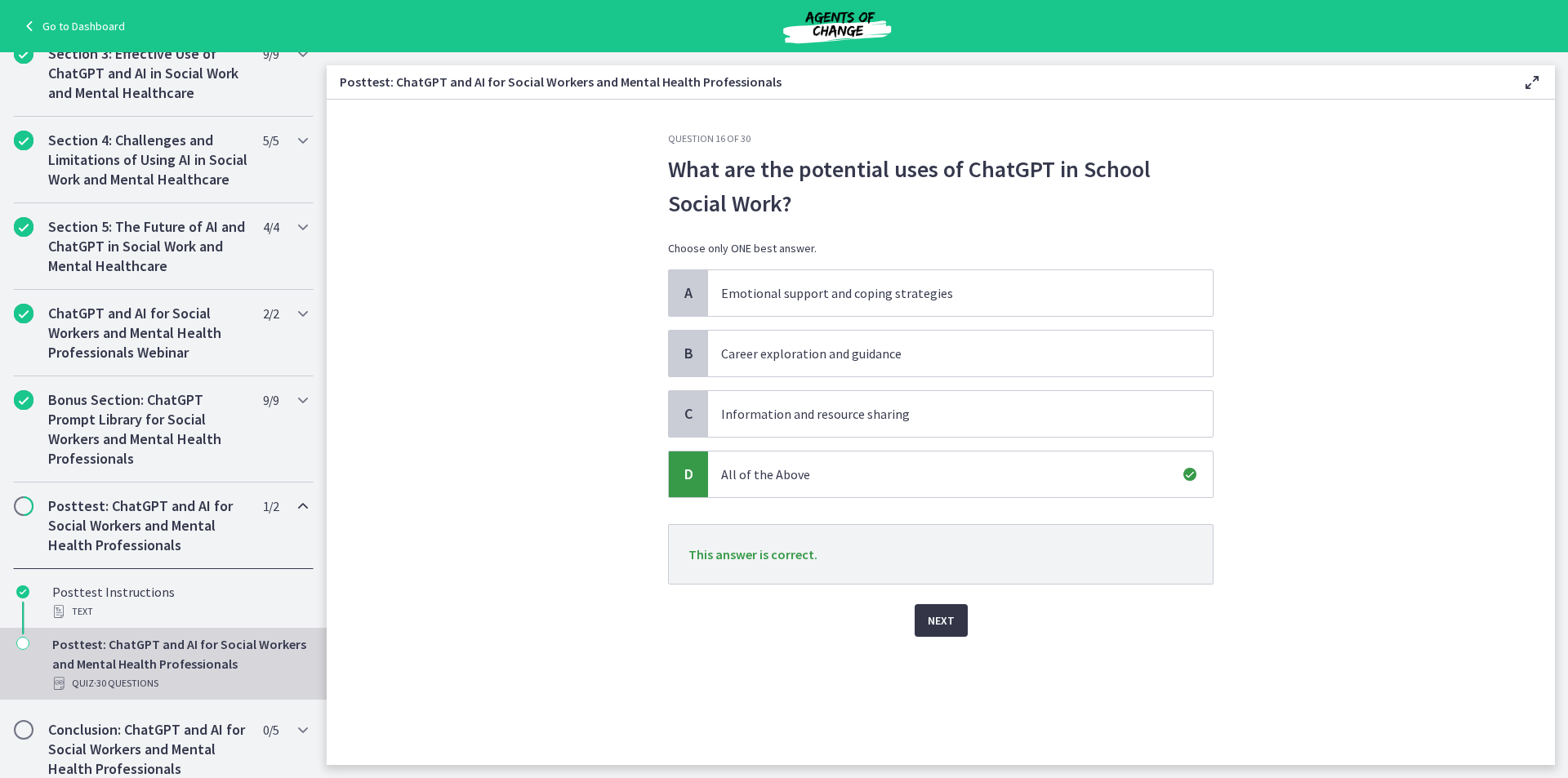
click at [937, 620] on span "Next" at bounding box center [941, 621] width 27 height 20
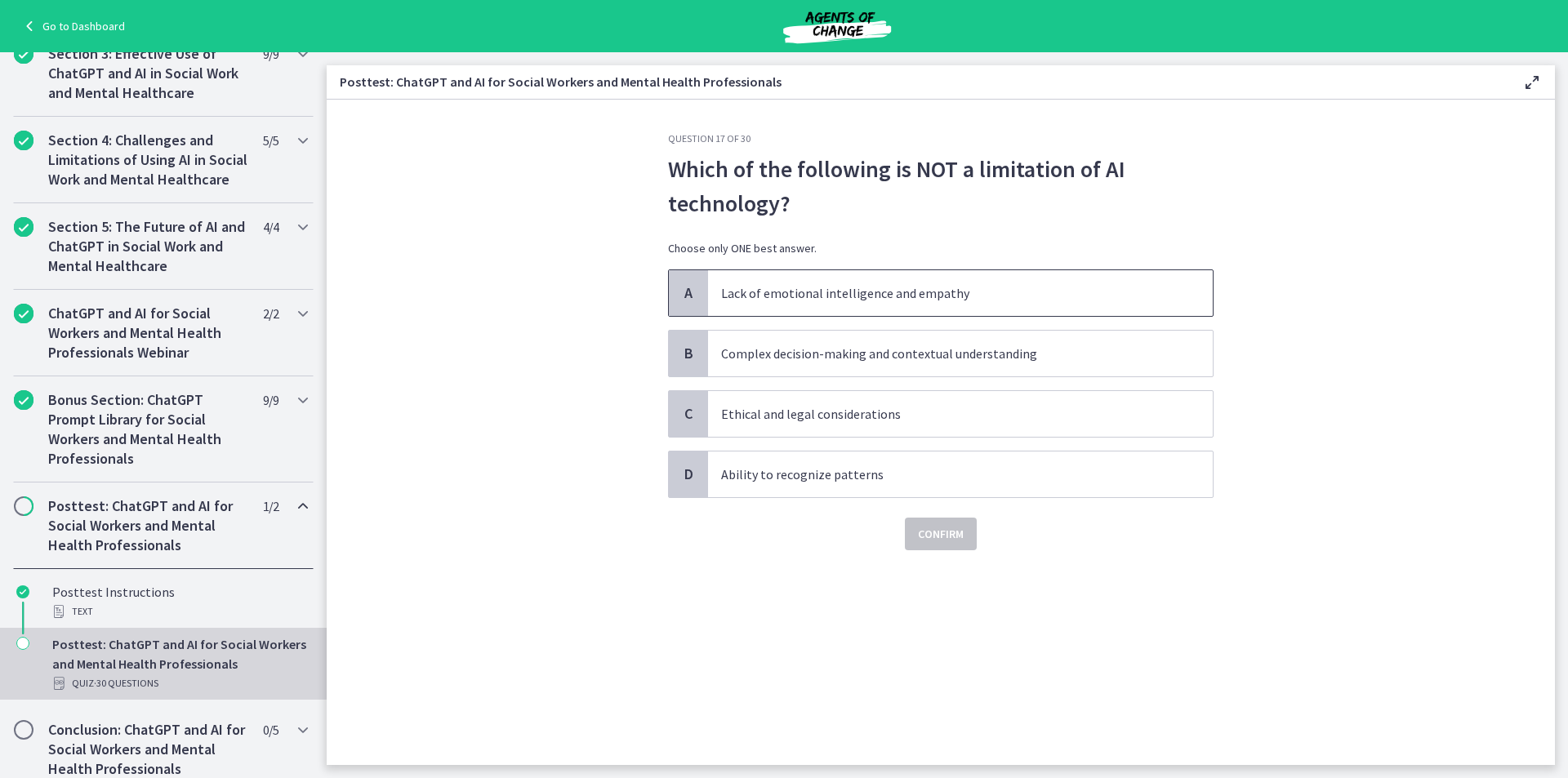
click at [859, 283] on span "Lack of emotional intelligence and empathy" at bounding box center [960, 293] width 505 height 45
click at [922, 523] on button "Confirm" at bounding box center [941, 534] width 72 height 33
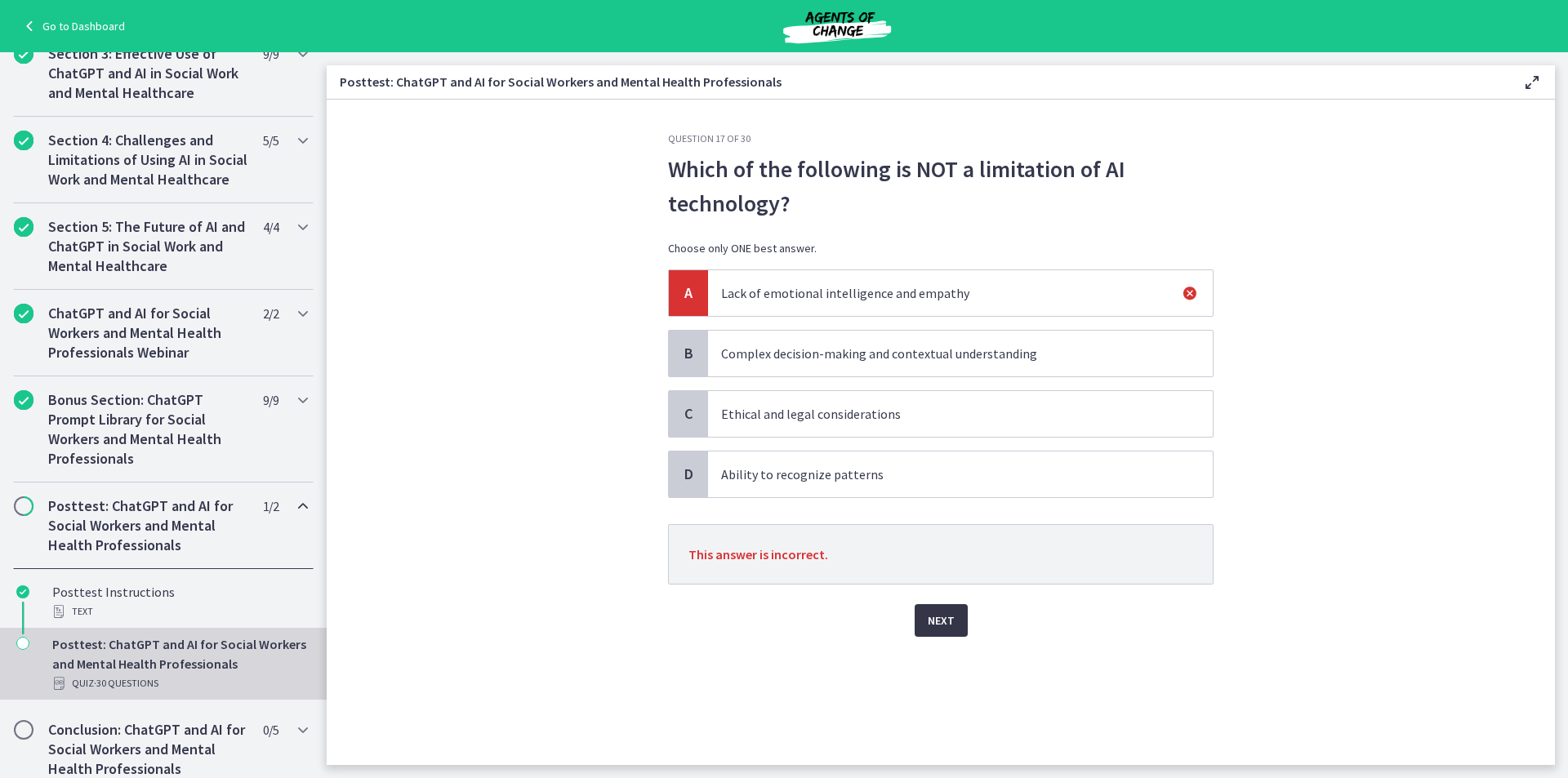
click at [953, 616] on span "Next" at bounding box center [941, 621] width 27 height 20
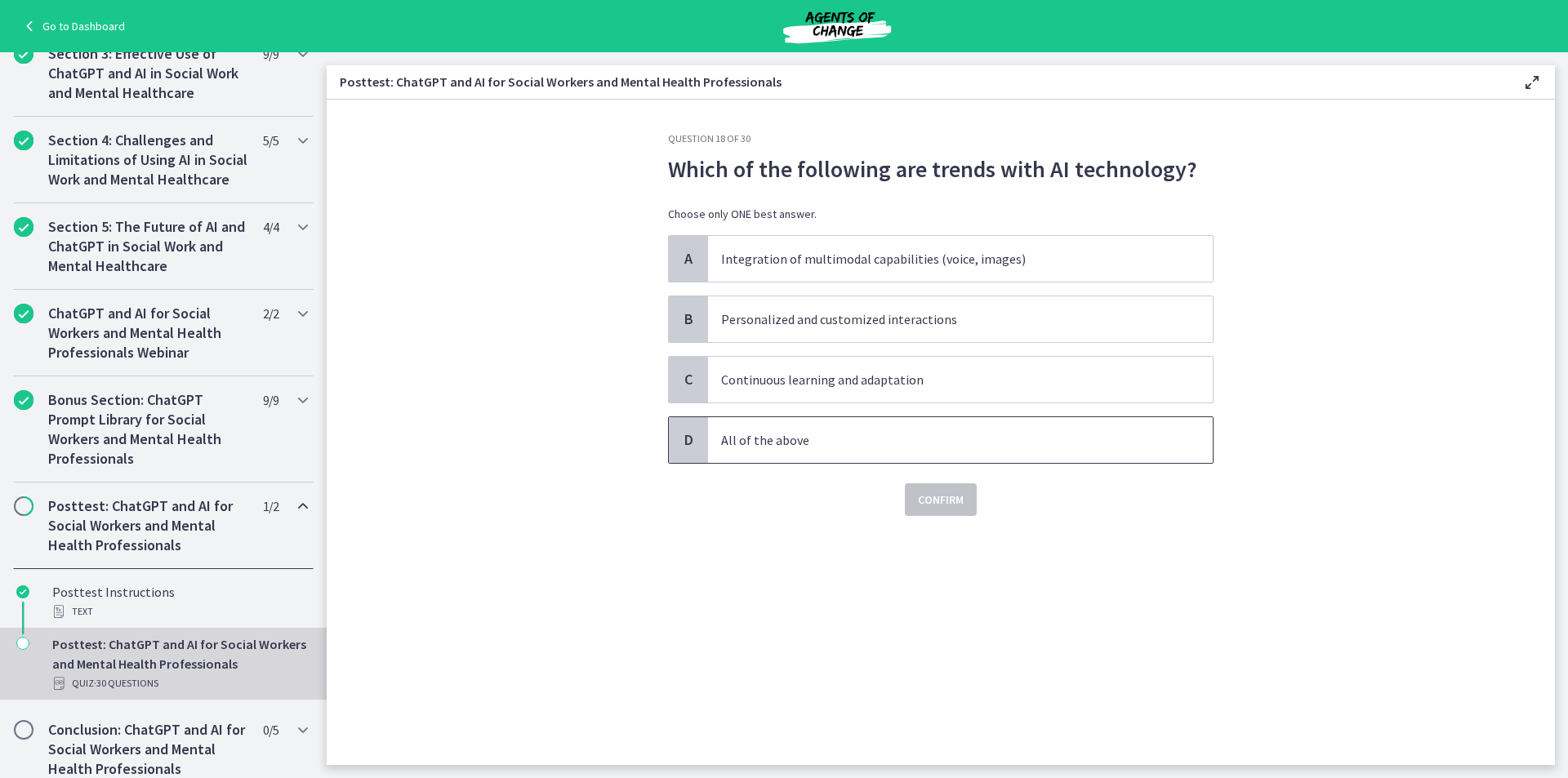
click at [777, 441] on p "All of the above" at bounding box center [944, 440] width 446 height 20
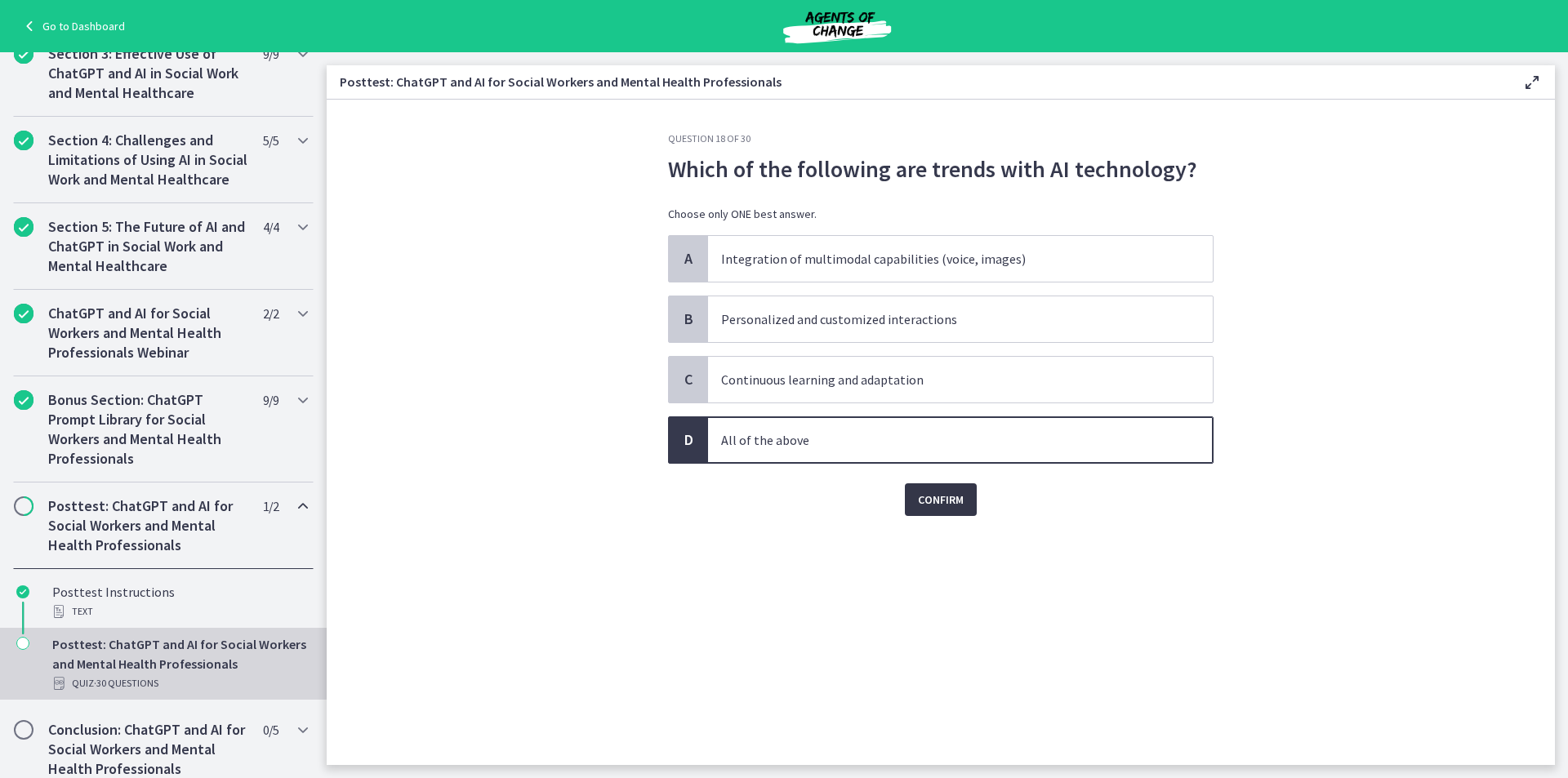
click at [932, 500] on span "Confirm" at bounding box center [941, 499] width 45 height 20
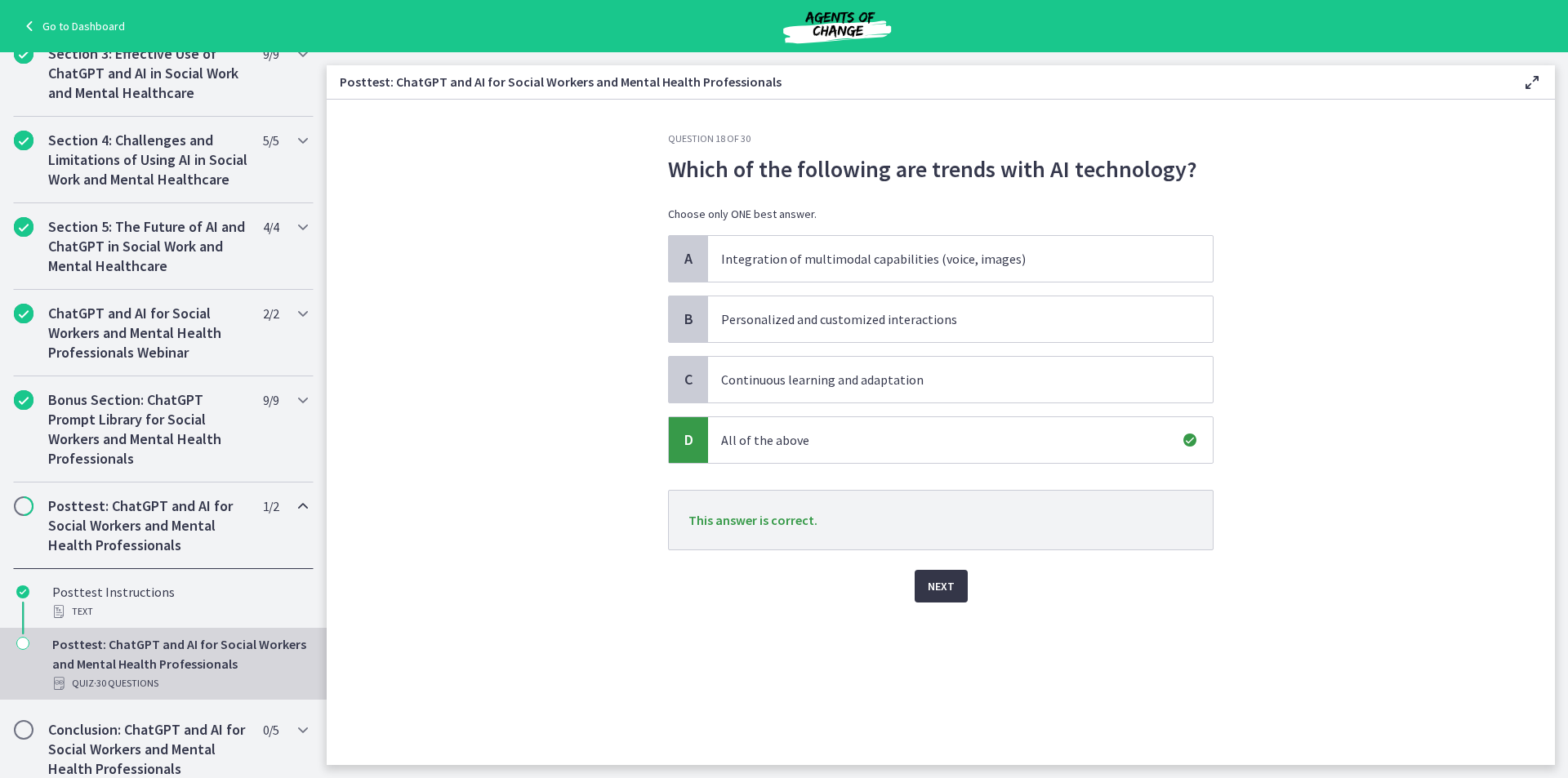
click at [941, 583] on span "Next" at bounding box center [941, 586] width 27 height 20
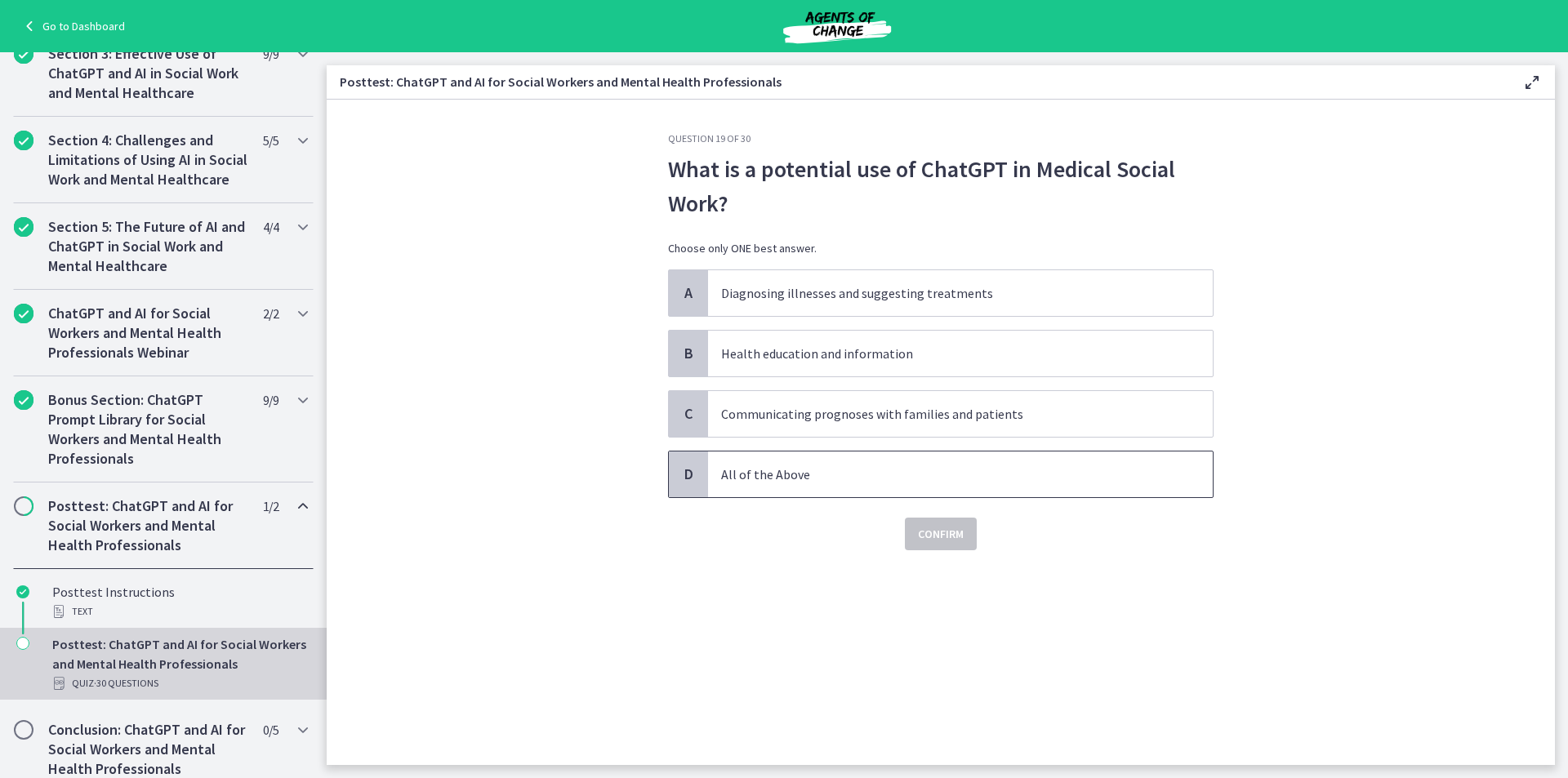
click at [743, 485] on span "All of the Above" at bounding box center [960, 474] width 505 height 45
click at [959, 527] on span "Confirm" at bounding box center [941, 534] width 45 height 20
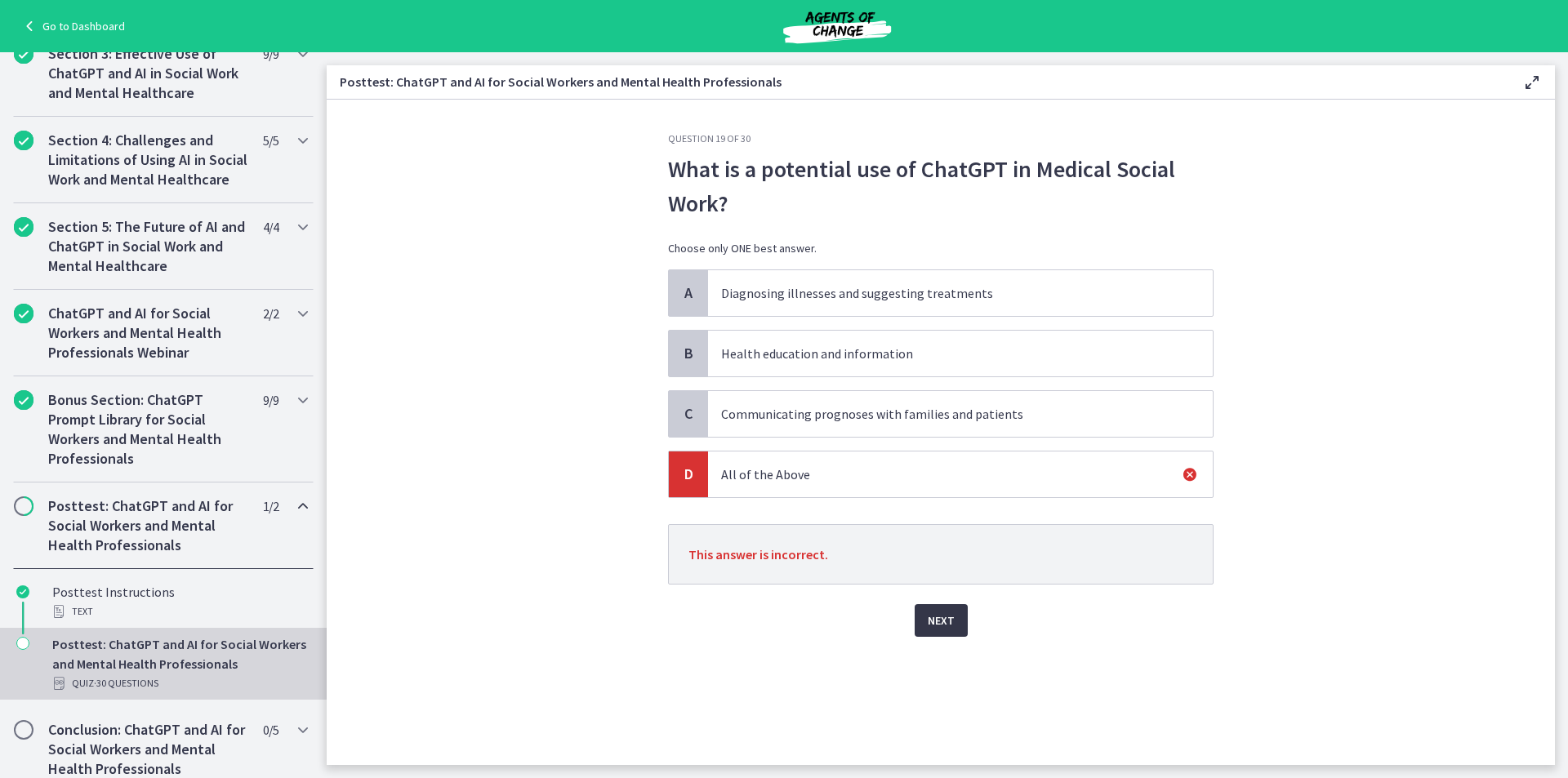
click at [948, 617] on span "Next" at bounding box center [941, 621] width 27 height 20
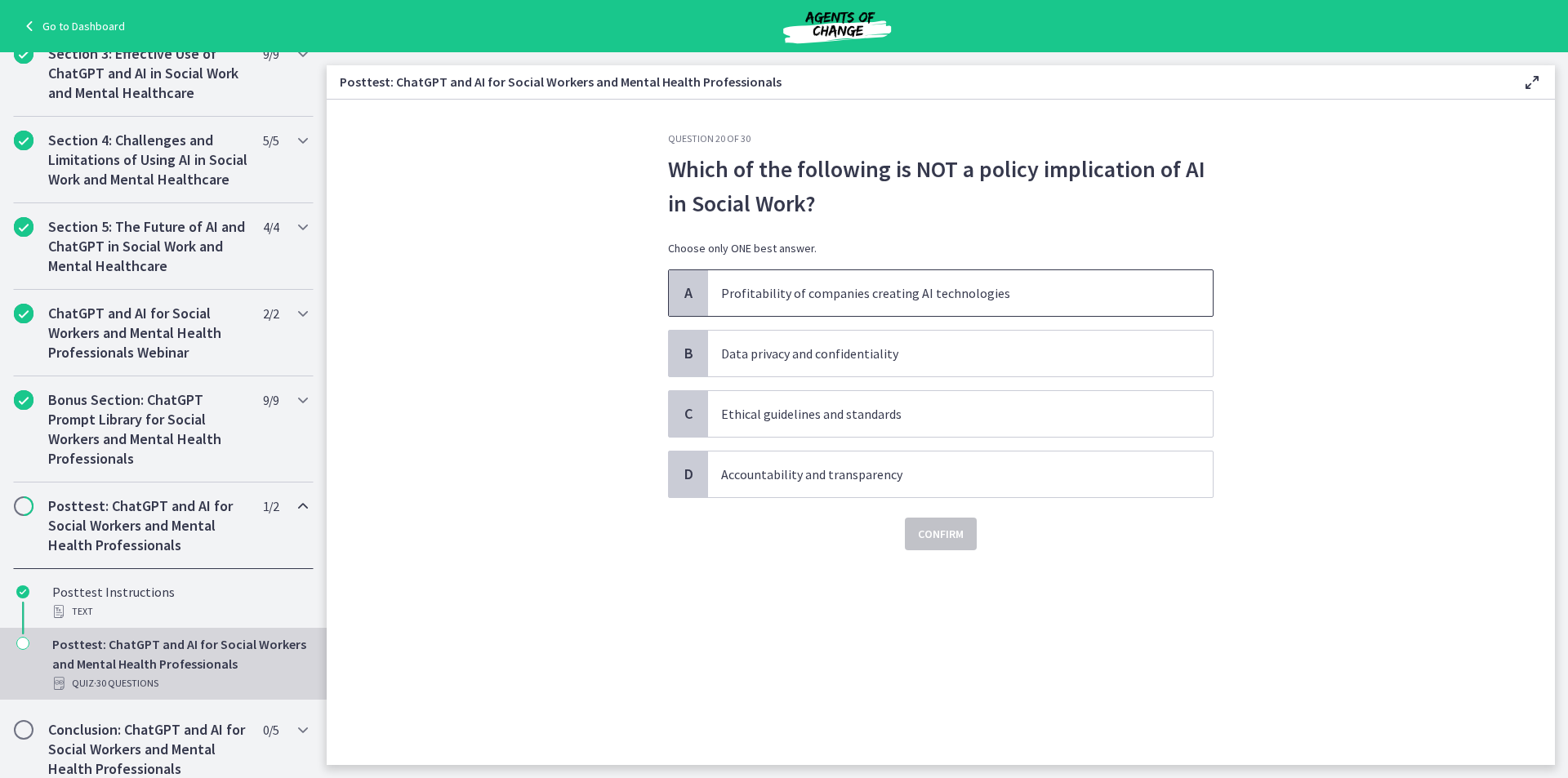
click at [756, 302] on p "Profitability of companies creating AI technologies" at bounding box center [944, 293] width 446 height 20
click at [918, 526] on span "Confirm" at bounding box center [941, 534] width 45 height 20
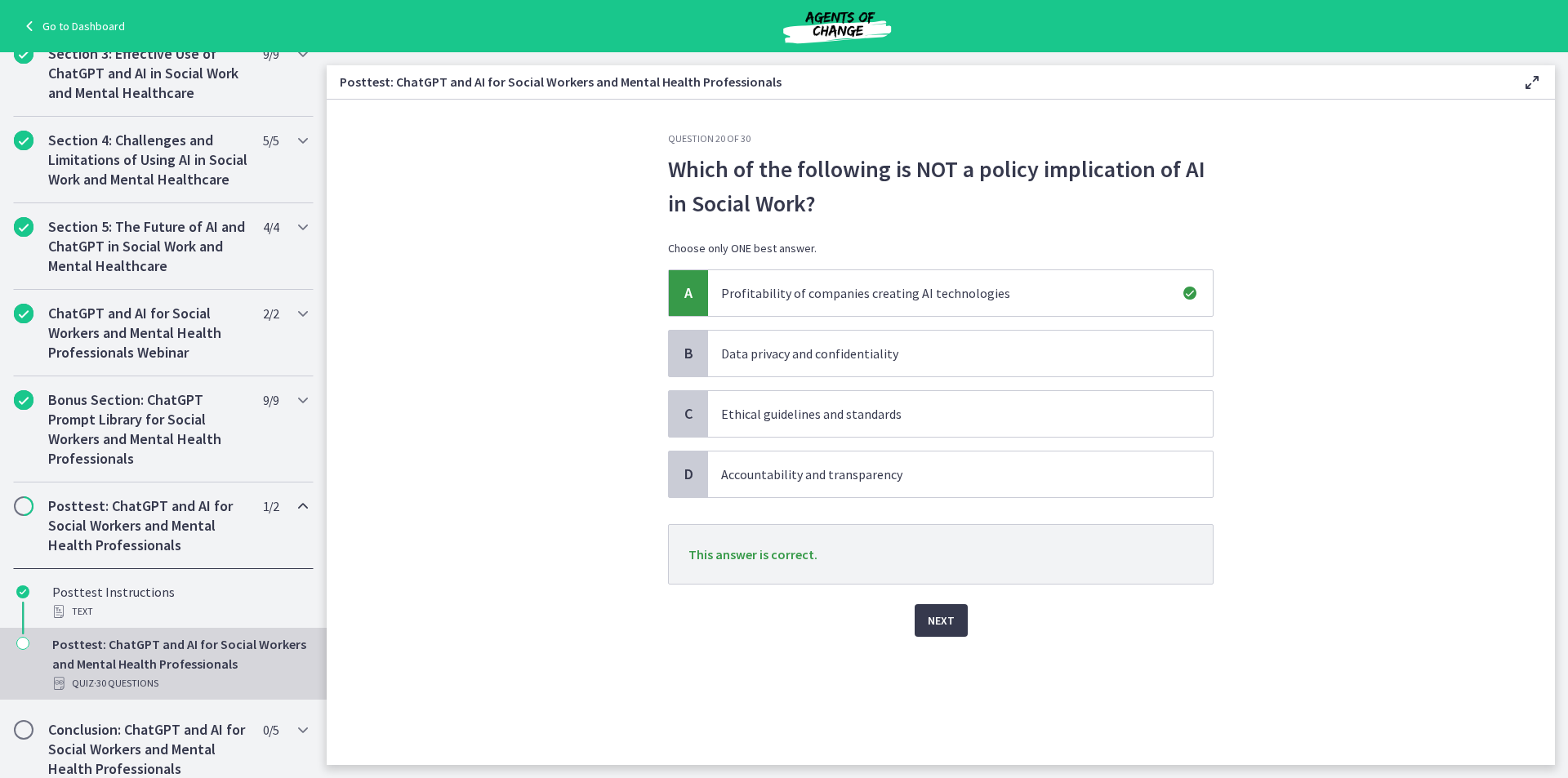
click at [933, 596] on div "Next" at bounding box center [941, 610] width 546 height 52
drag, startPoint x: 933, startPoint y: 631, endPoint x: 937, endPoint y: 623, distance: 8.9
click at [937, 623] on button "Next" at bounding box center [941, 621] width 53 height 33
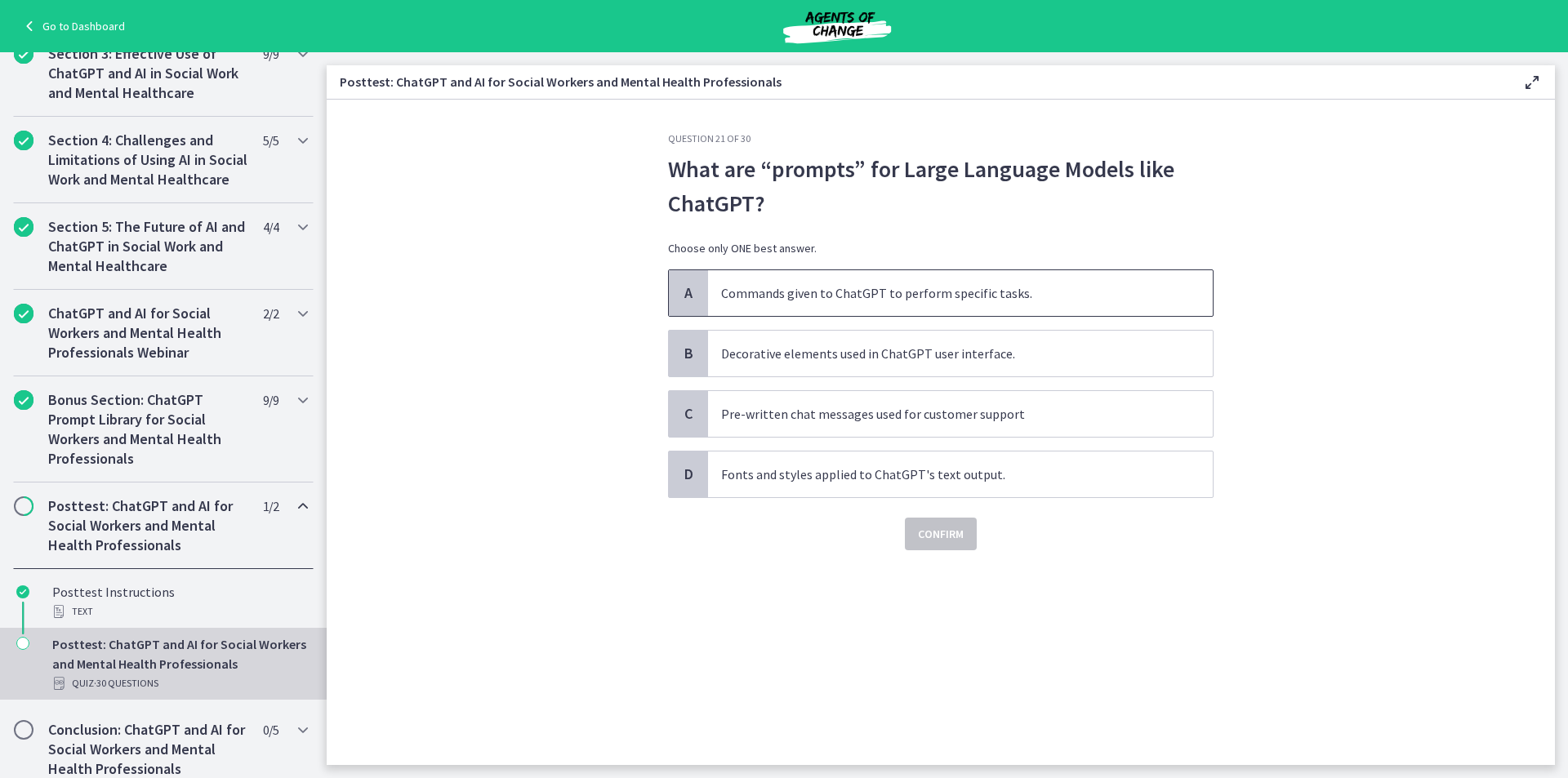
click at [910, 305] on span "Commands given to ChatGPT to perform specific tasks." at bounding box center [960, 293] width 505 height 45
click at [932, 520] on button "Confirm" at bounding box center [941, 534] width 72 height 33
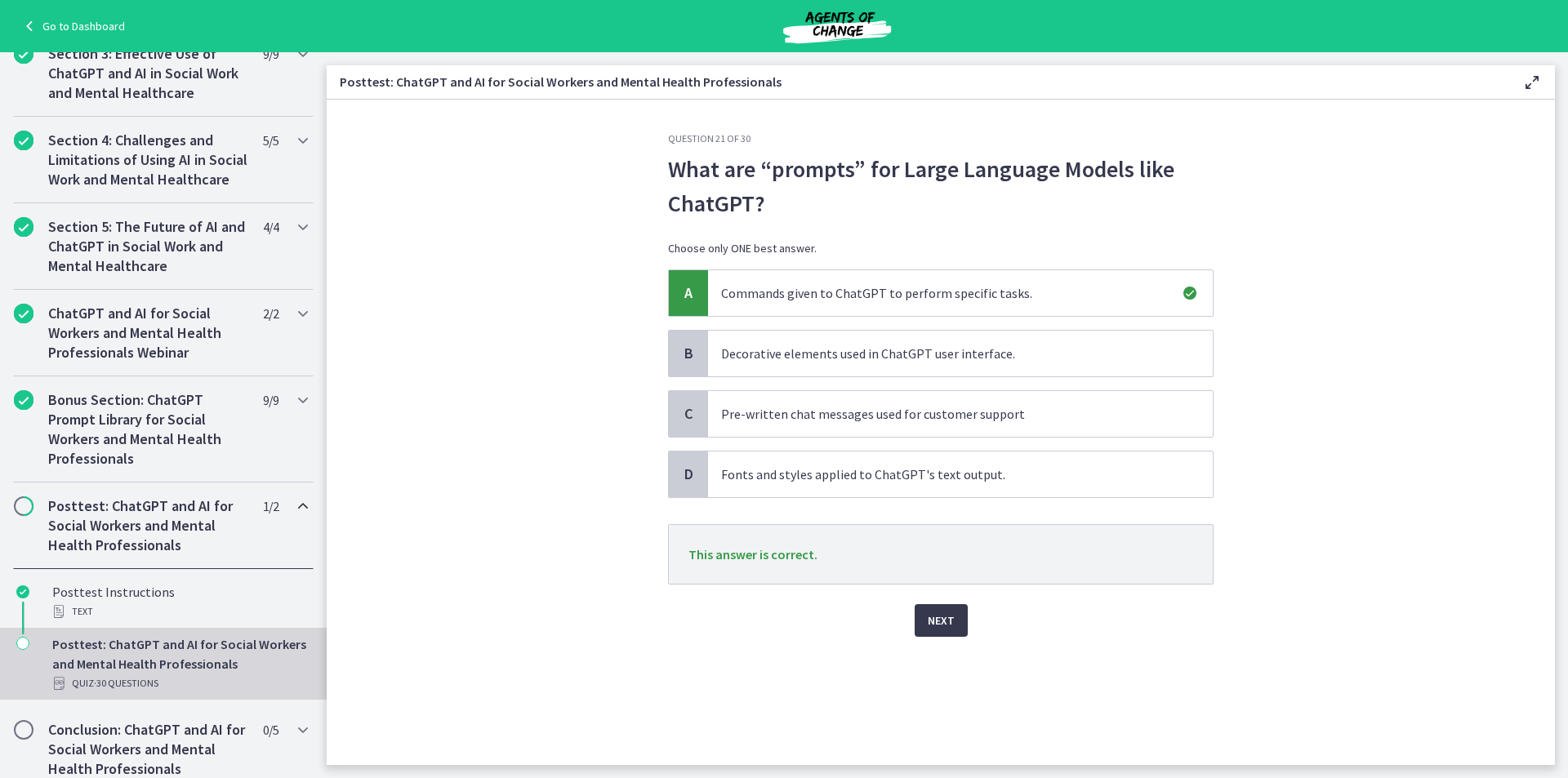
click at [928, 644] on div "Question 21 of 30 What are “prompts” for Large Language Models like ChatGPT? Ch…" at bounding box center [941, 448] width 571 height 633
click at [934, 624] on span "Next" at bounding box center [941, 621] width 27 height 20
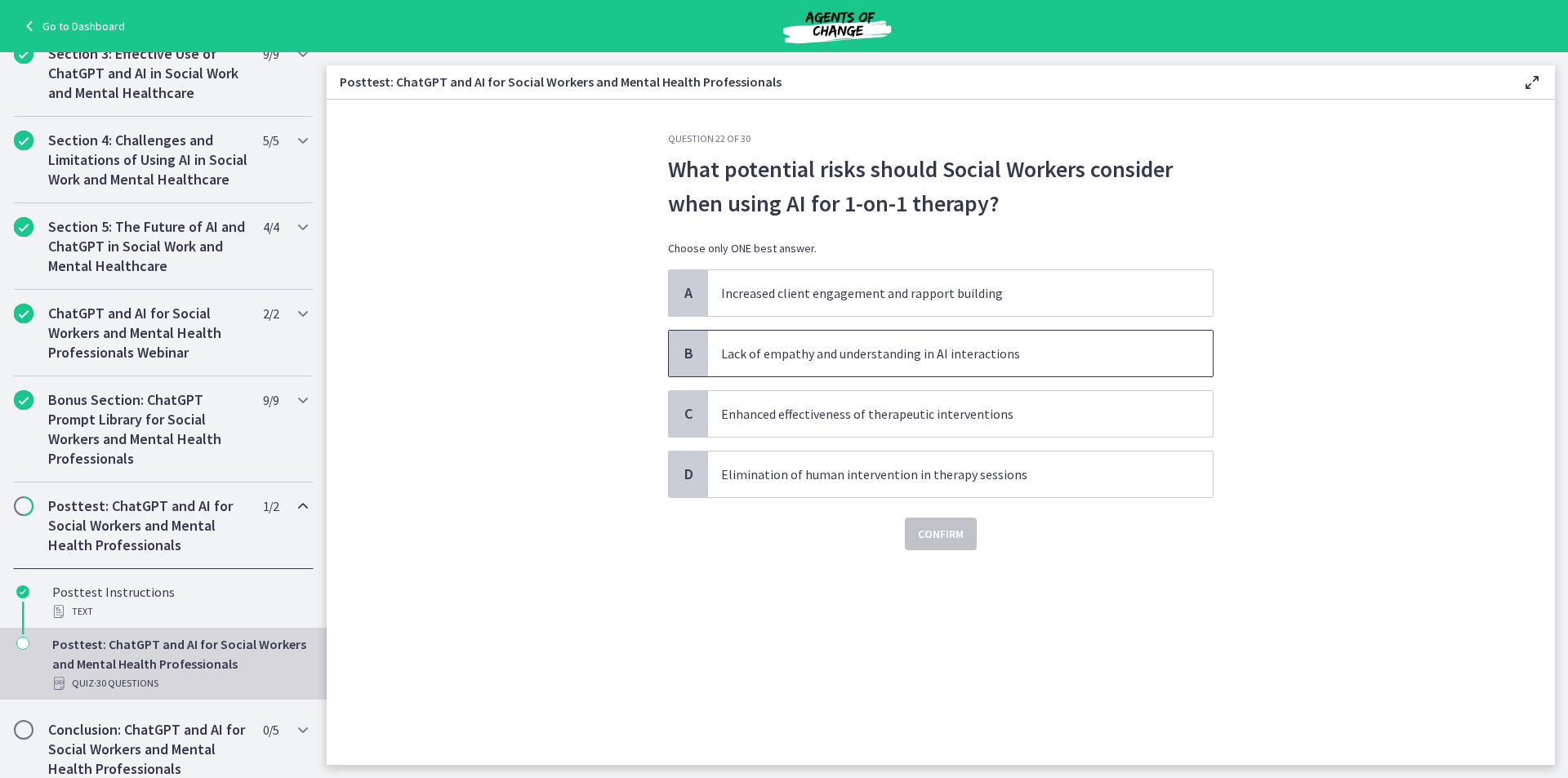
click at [774, 368] on span "Lack of empathy and understanding in AI interactions" at bounding box center [960, 353] width 505 height 45
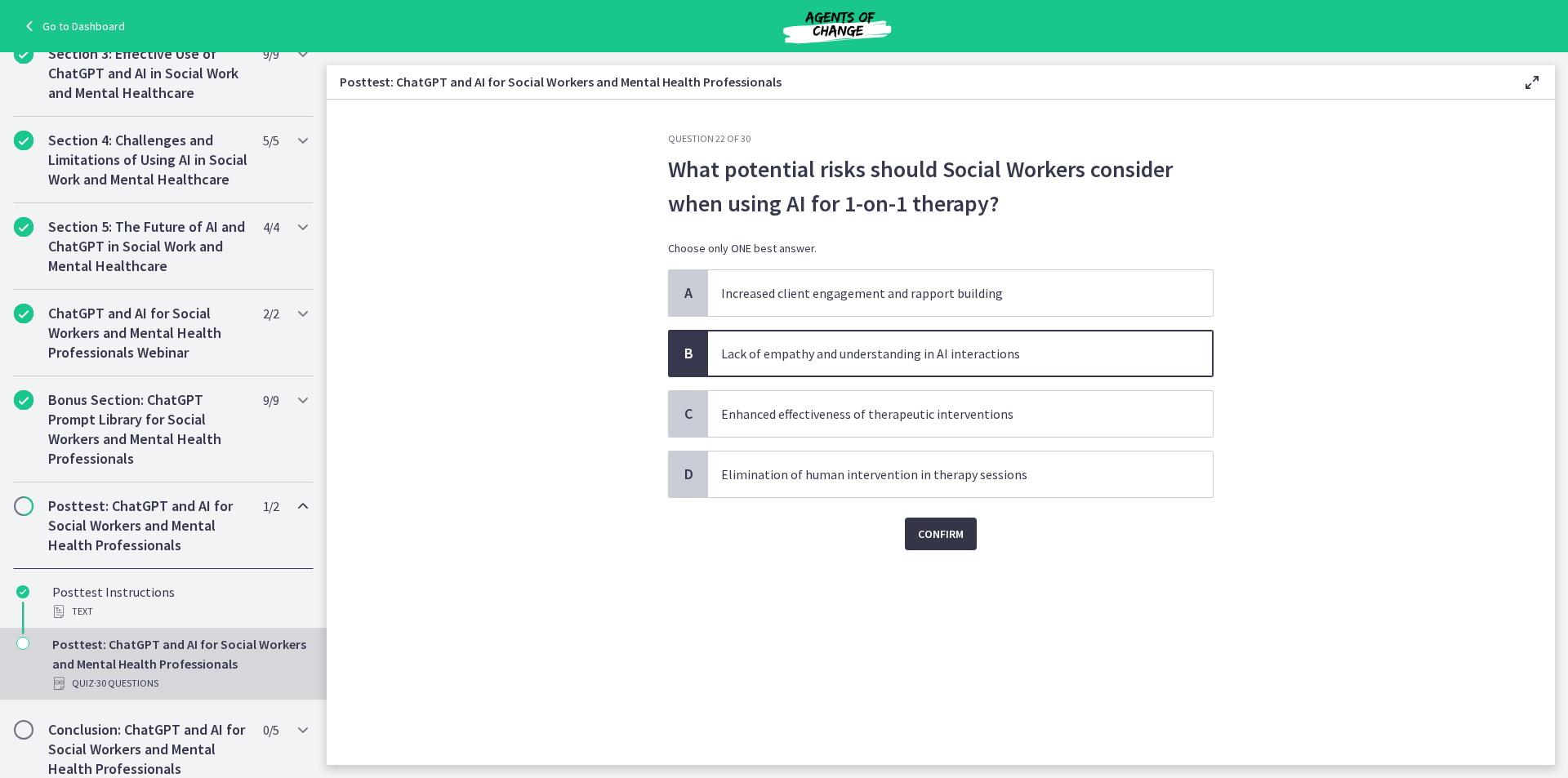
click at [932, 537] on span "Confirm" at bounding box center [941, 534] width 45 height 20
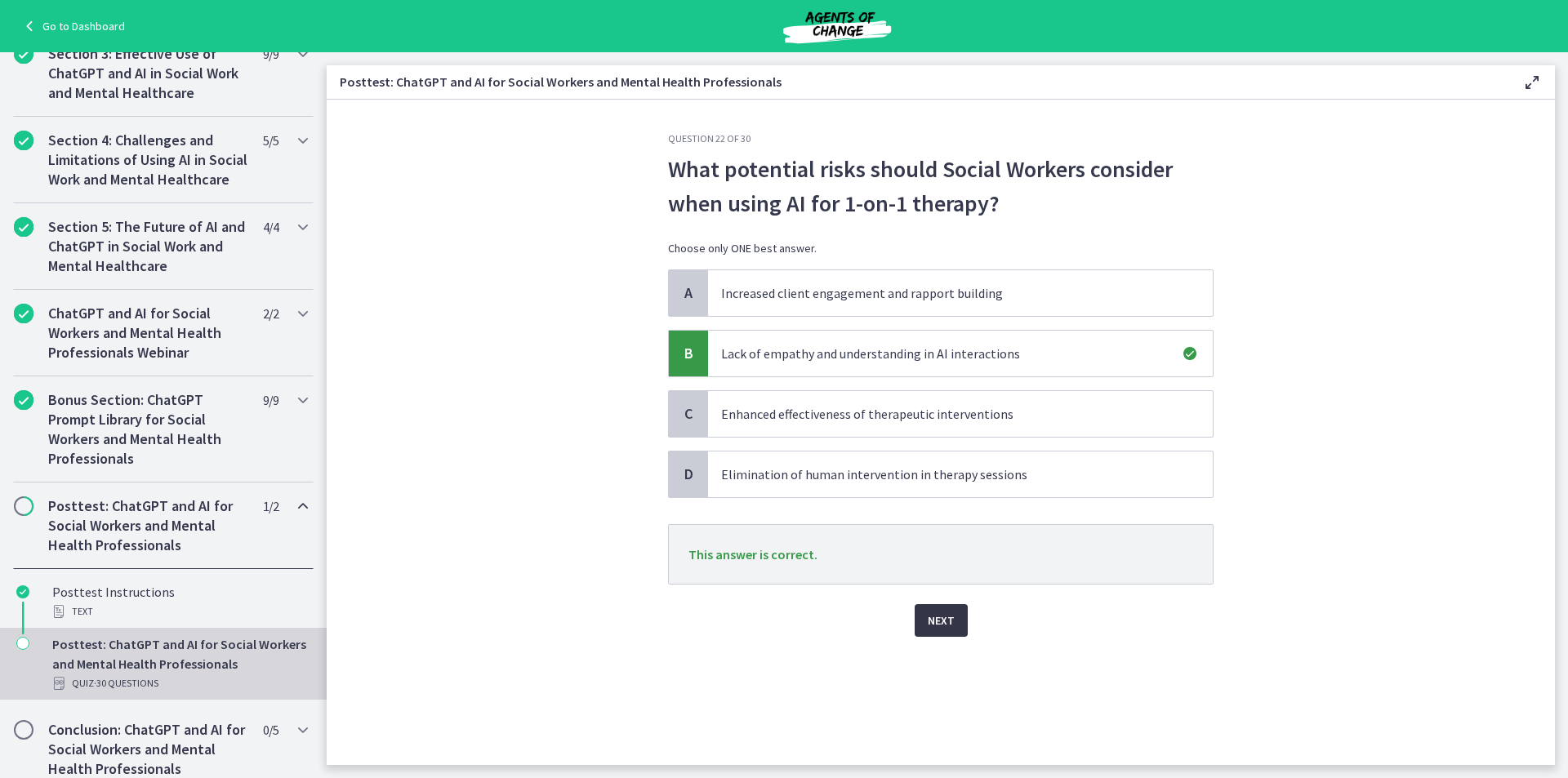
click at [922, 626] on button "Next" at bounding box center [941, 621] width 53 height 33
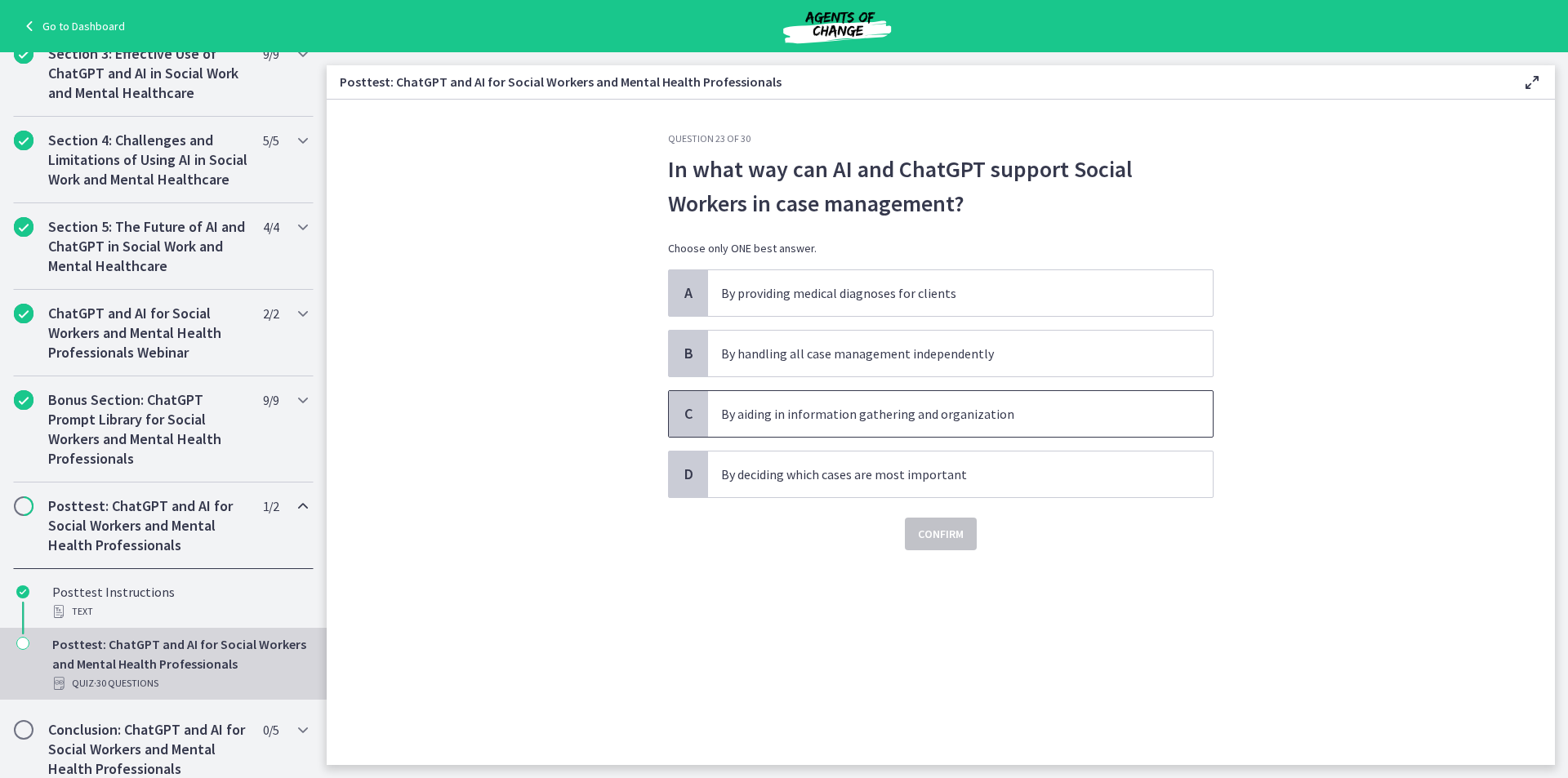
click at [913, 401] on span "By aiding in information gathering and organization" at bounding box center [960, 414] width 505 height 45
click at [947, 519] on button "Confirm" at bounding box center [941, 534] width 72 height 33
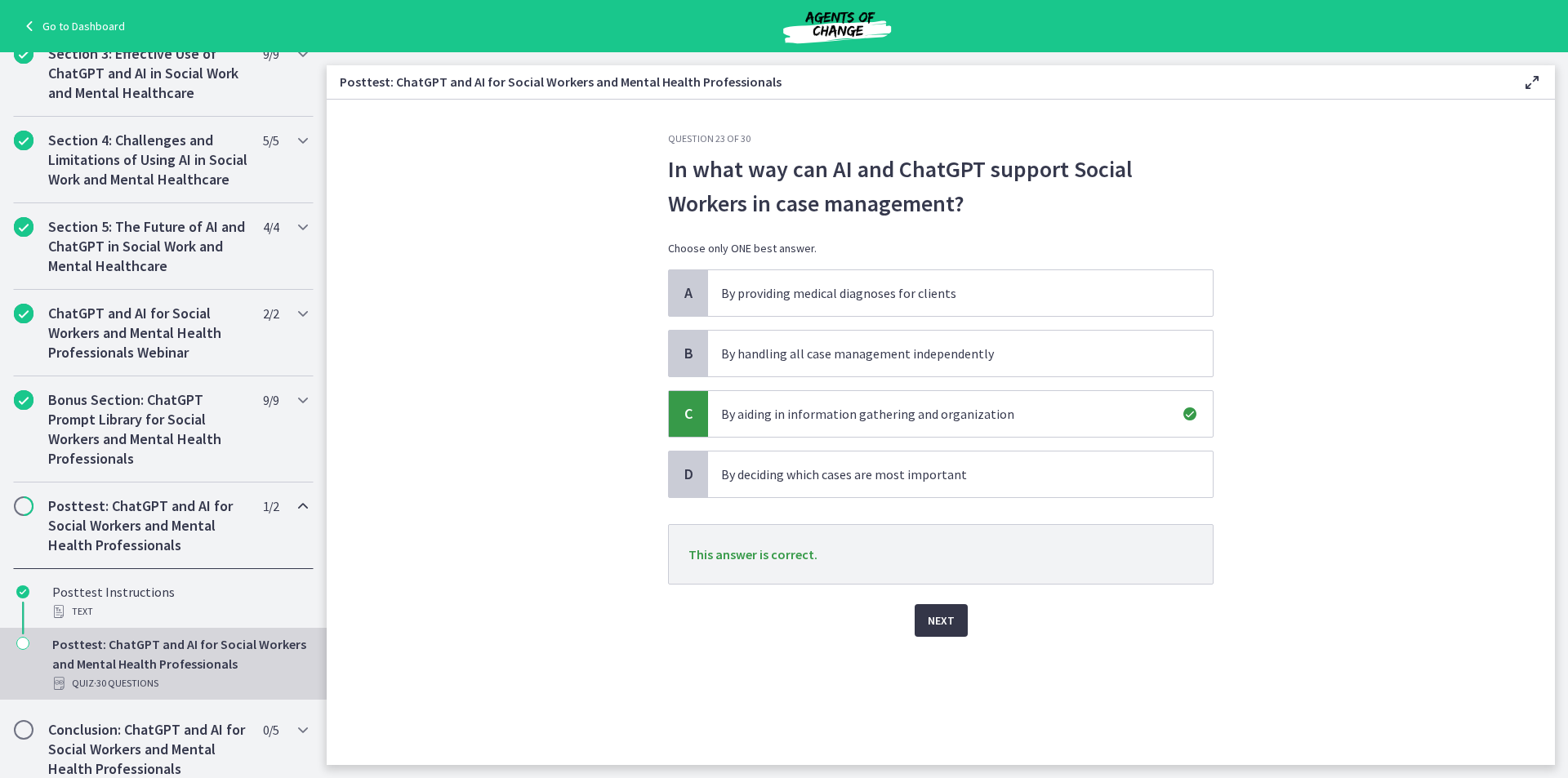
click at [947, 612] on span "Next" at bounding box center [941, 621] width 27 height 20
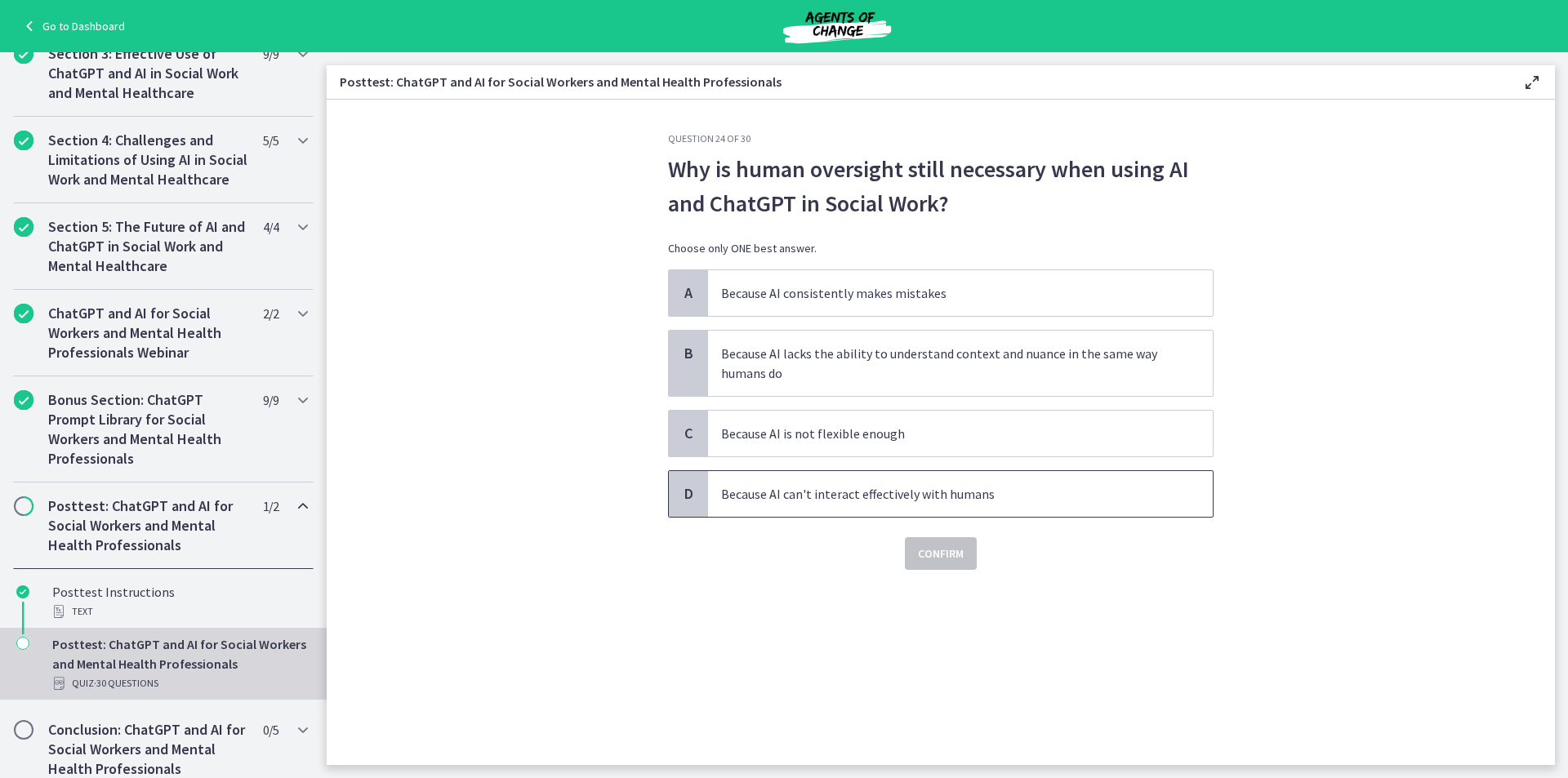
click at [813, 502] on p "Because AI can't interact effectively with humans" at bounding box center [944, 494] width 446 height 20
click at [918, 544] on span "Confirm" at bounding box center [941, 554] width 45 height 20
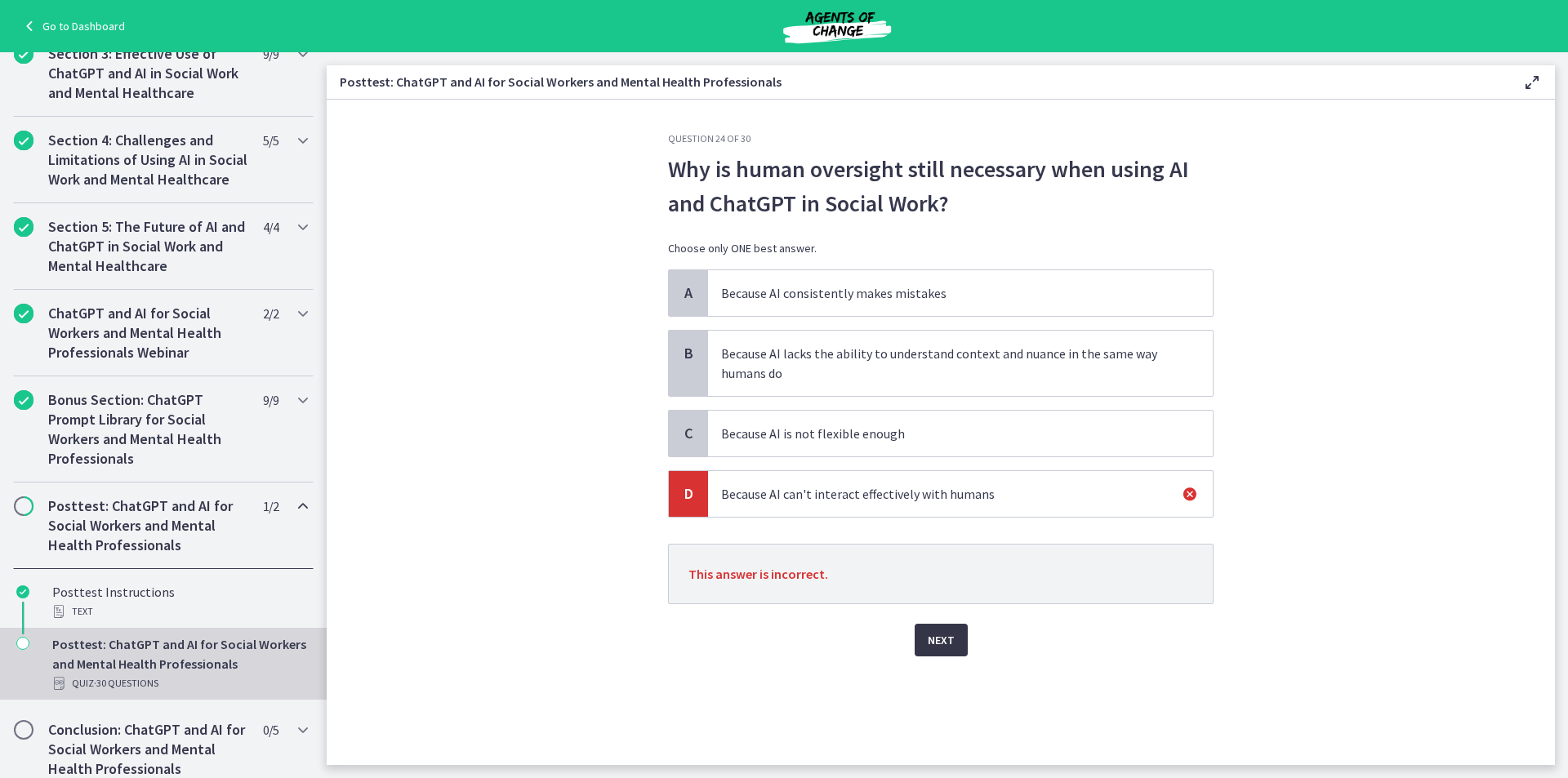
click at [930, 630] on button "Next" at bounding box center [941, 640] width 53 height 33
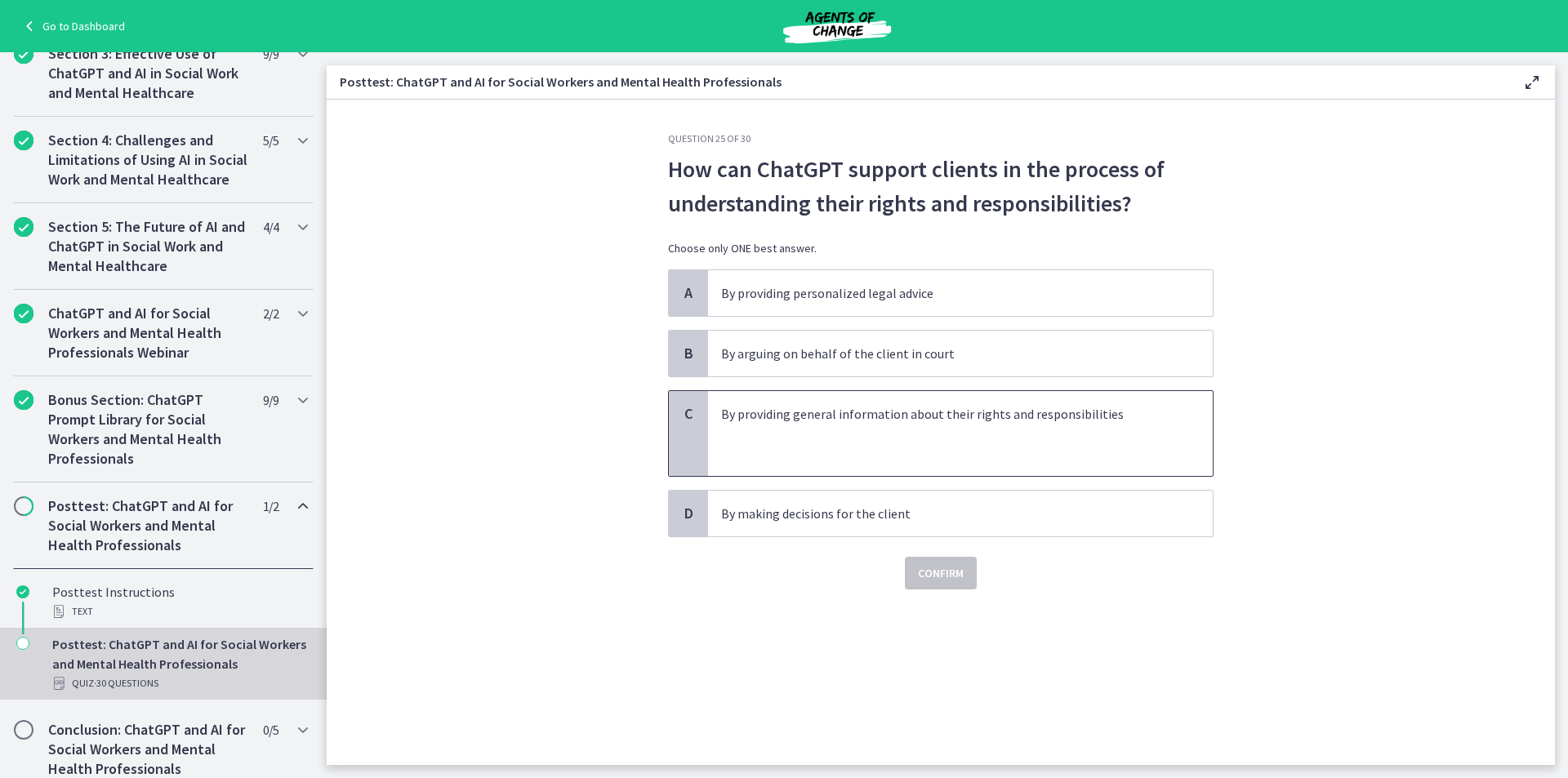
click at [893, 422] on p "By providing general information about their rights and responsibilities" at bounding box center [944, 414] width 446 height 20
click at [921, 569] on span "Confirm" at bounding box center [941, 574] width 45 height 20
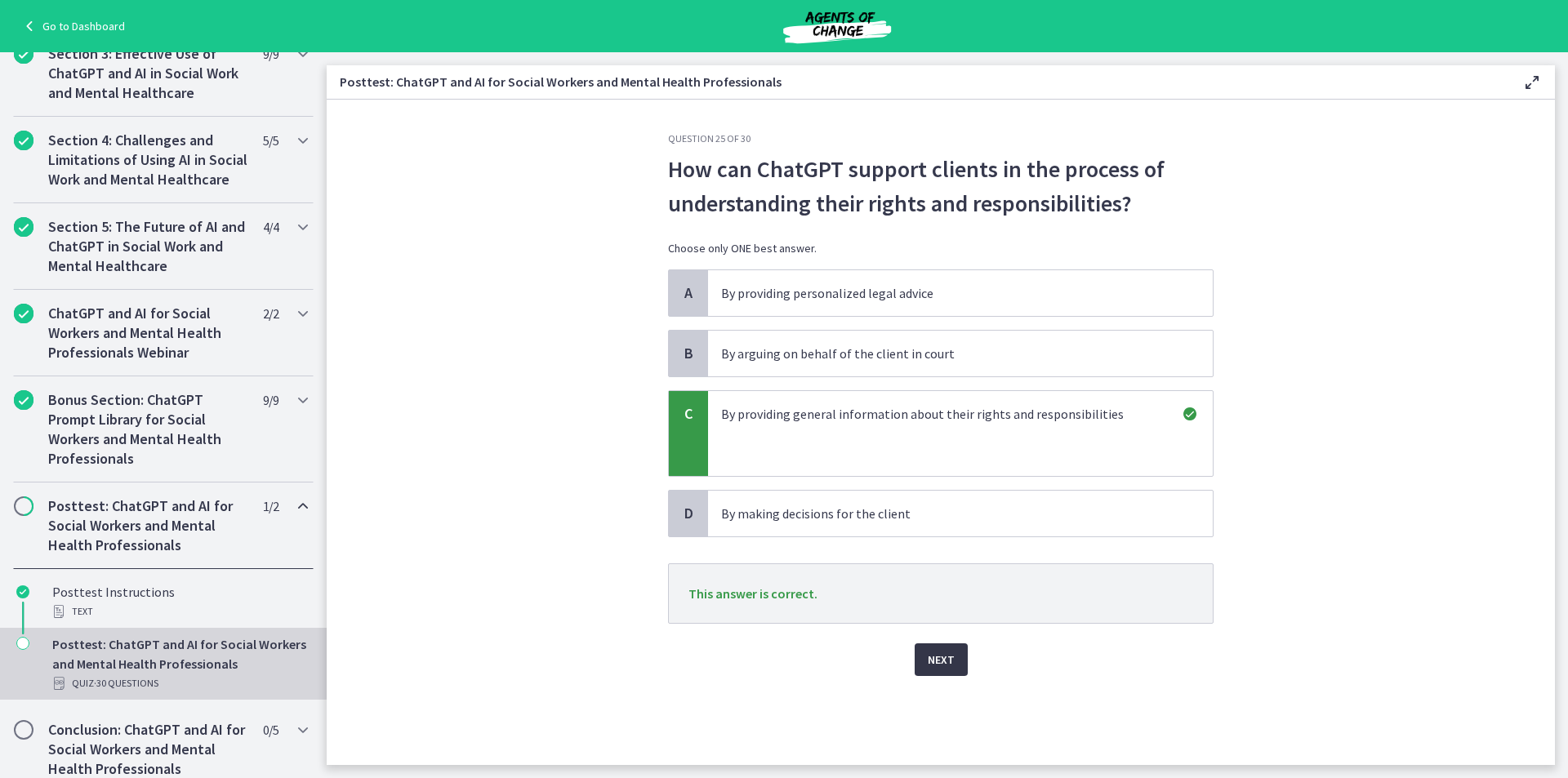
click at [946, 672] on button "Next" at bounding box center [941, 660] width 53 height 33
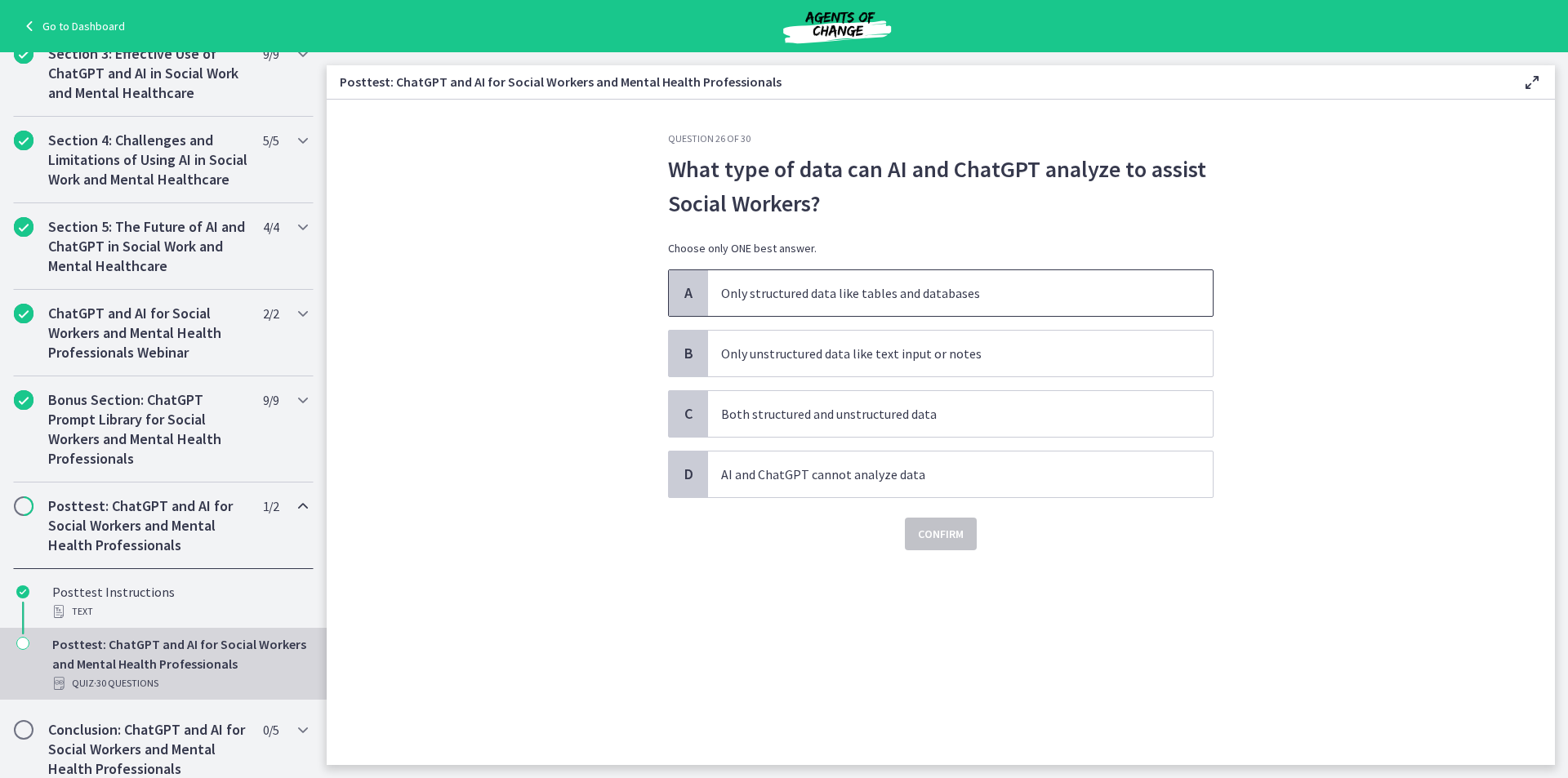
click at [825, 299] on p "Only structured data like tables and databases" at bounding box center [944, 293] width 446 height 20
click at [935, 523] on button "Confirm" at bounding box center [941, 534] width 72 height 33
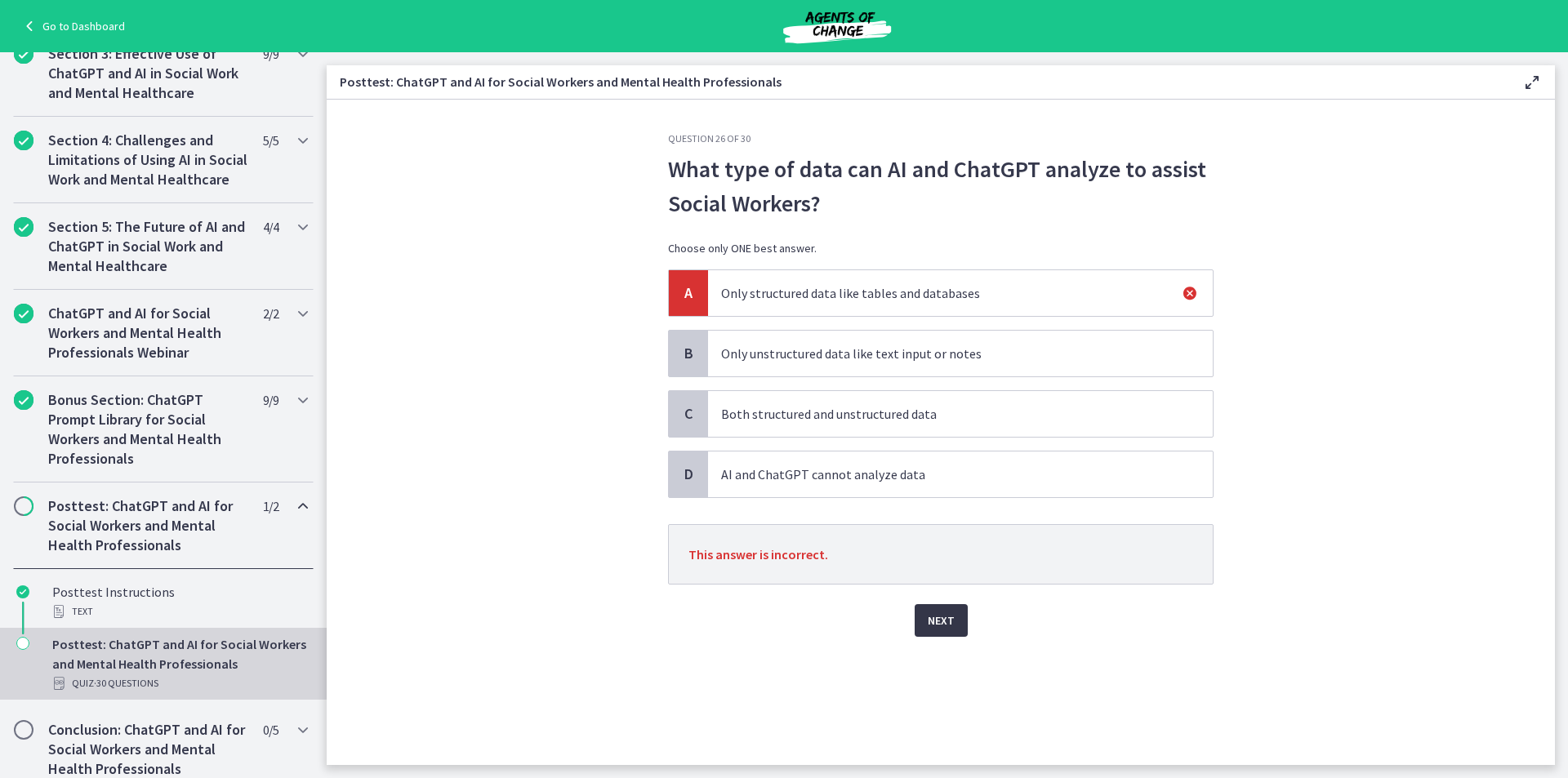
click at [932, 606] on button "Next" at bounding box center [941, 621] width 53 height 33
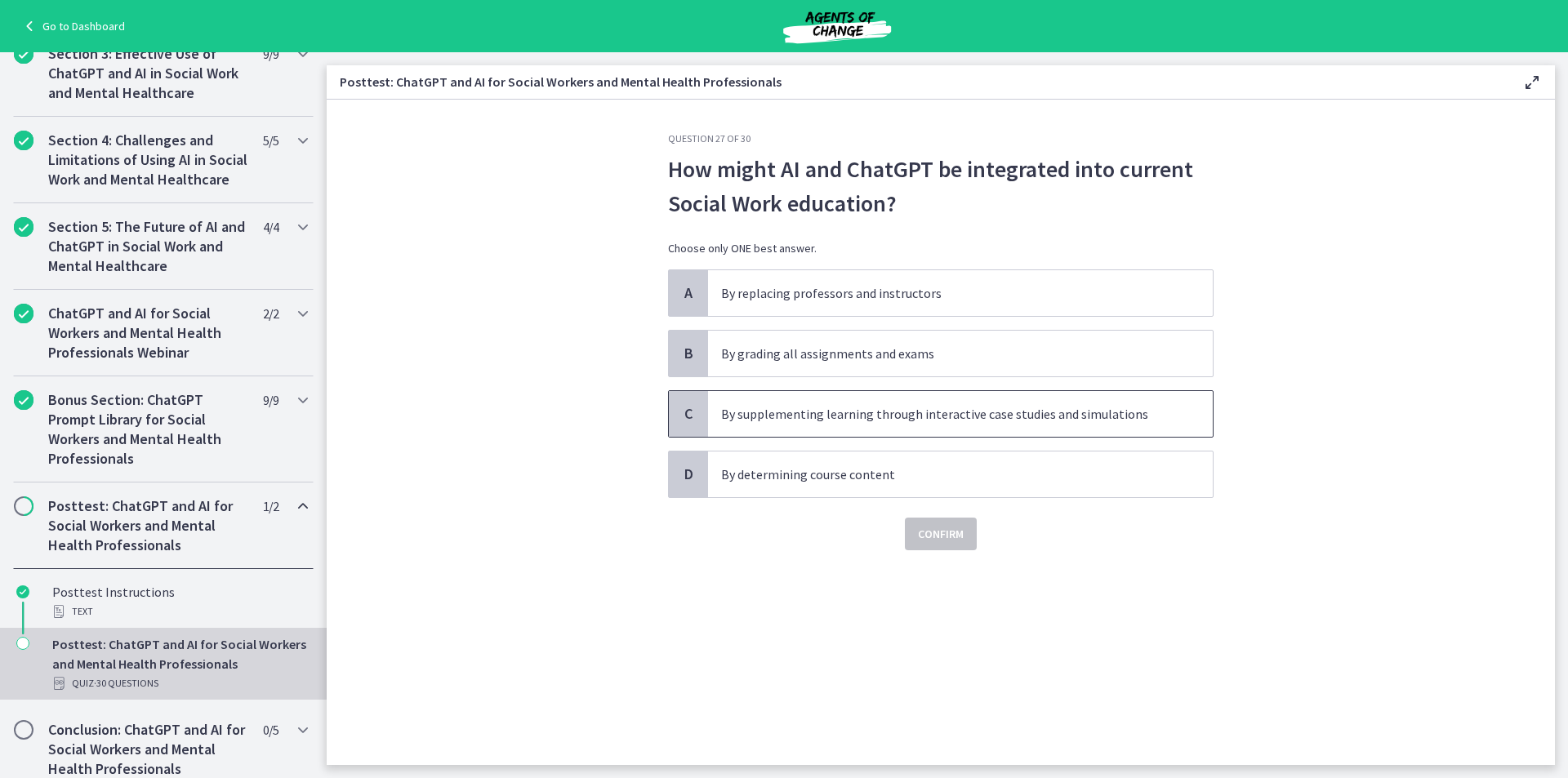
click at [868, 432] on span "By supplementing learning through interactive case studies and simulations" at bounding box center [960, 414] width 505 height 45
click at [944, 534] on span "Confirm" at bounding box center [941, 534] width 45 height 20
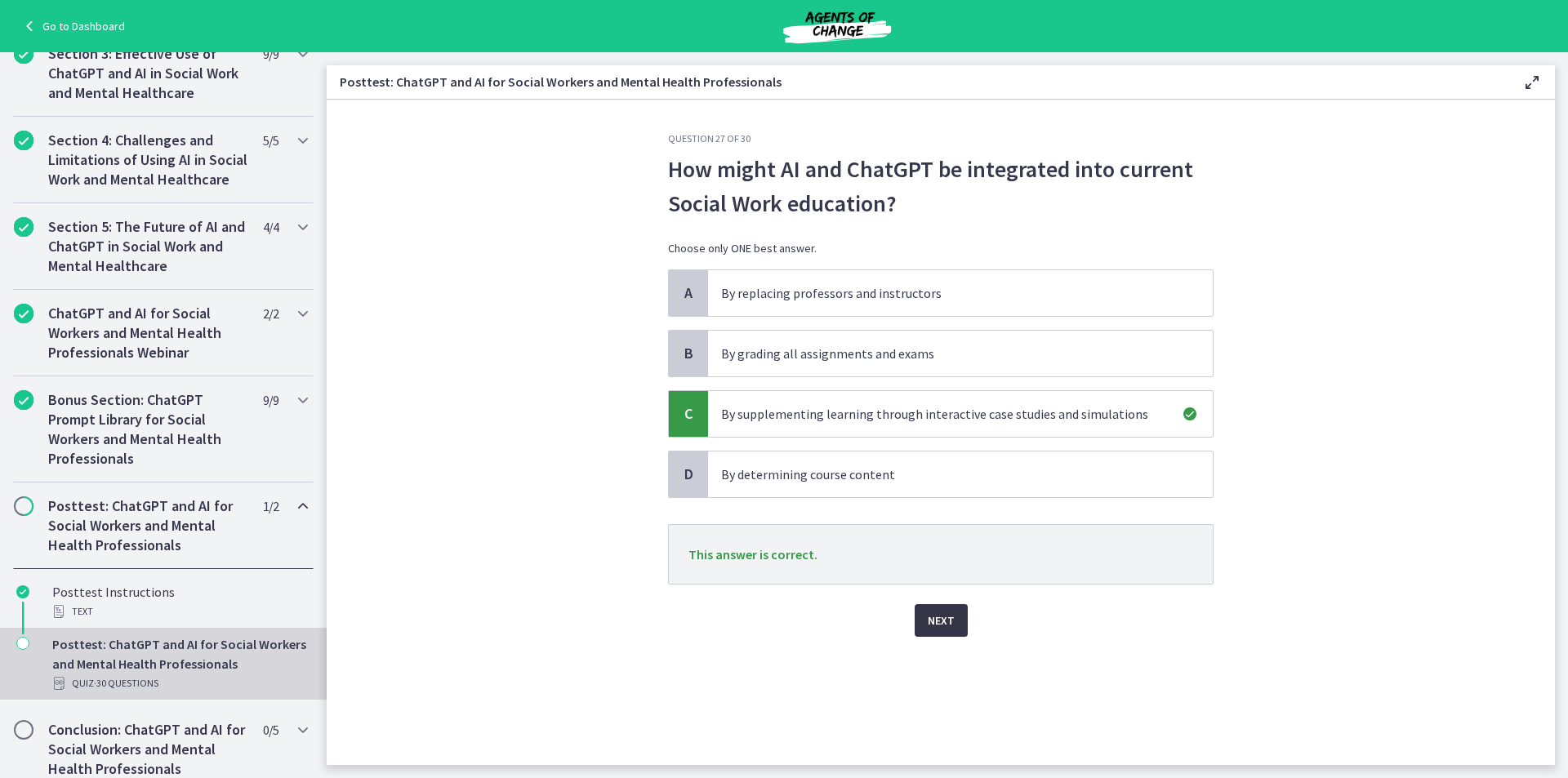
click at [933, 630] on span "Next" at bounding box center [941, 621] width 27 height 20
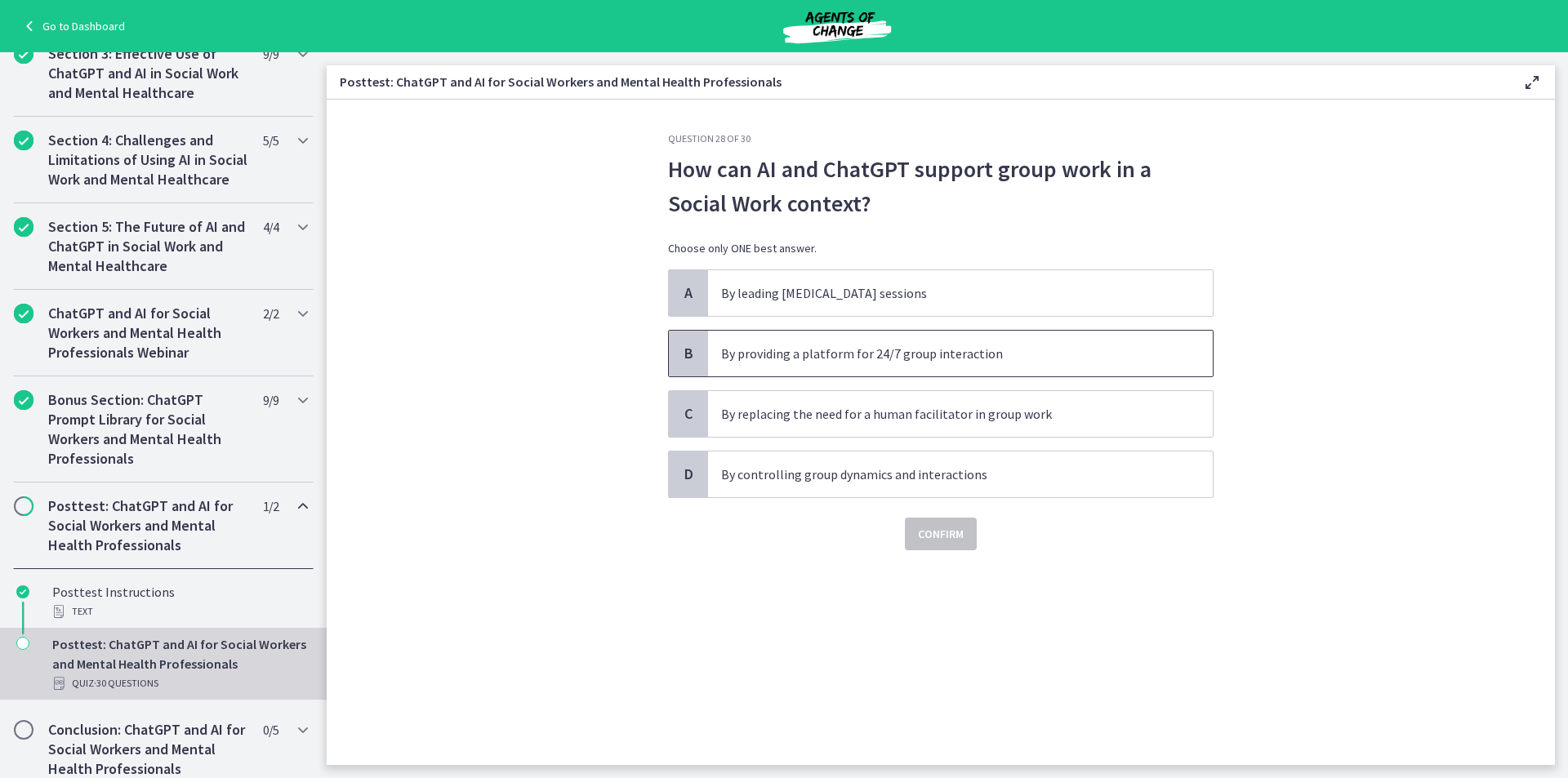
click at [780, 355] on p "By providing a platform for 24/7 group interaction" at bounding box center [944, 354] width 446 height 20
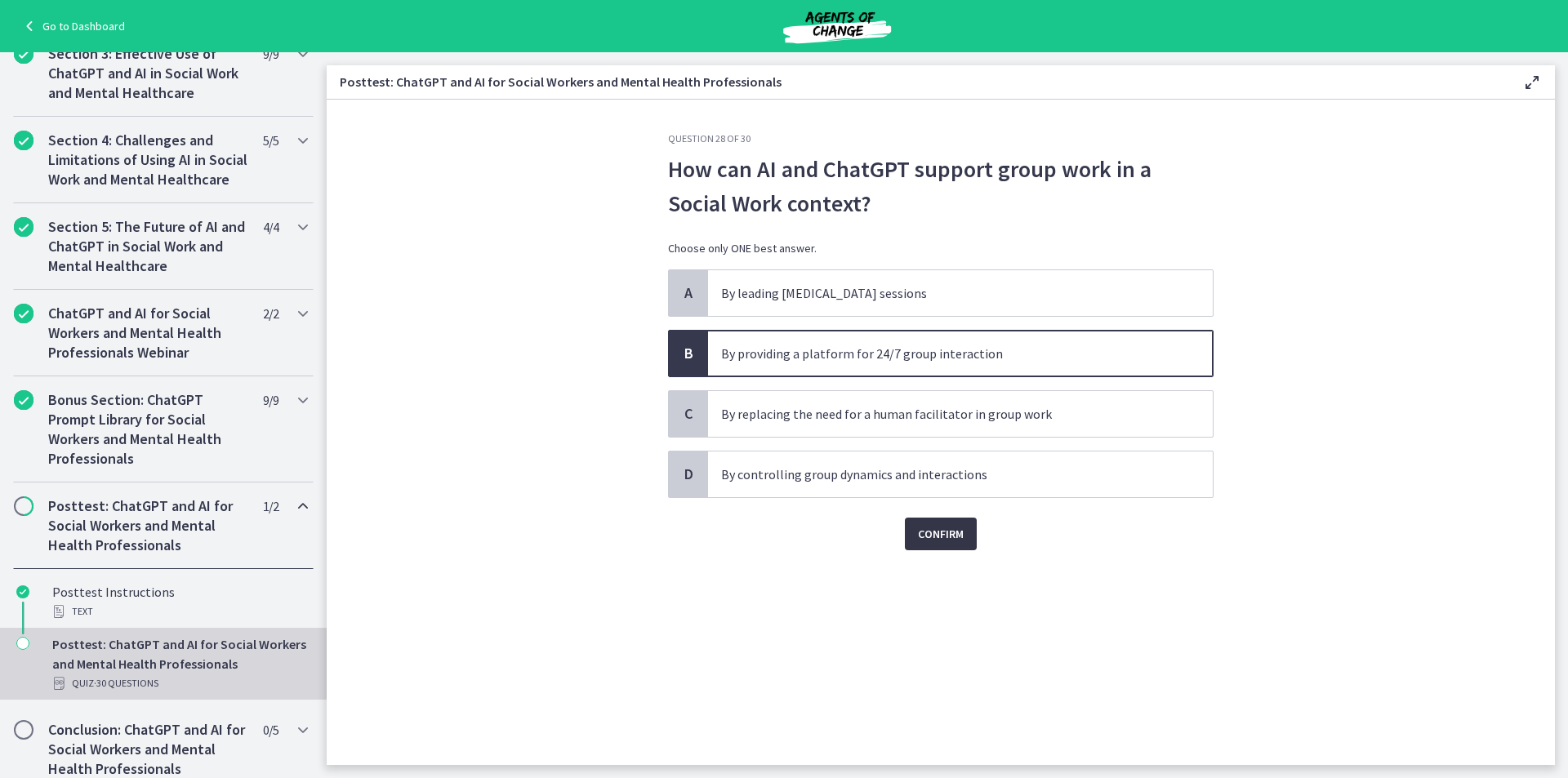
click at [905, 524] on button "Confirm" at bounding box center [941, 534] width 72 height 33
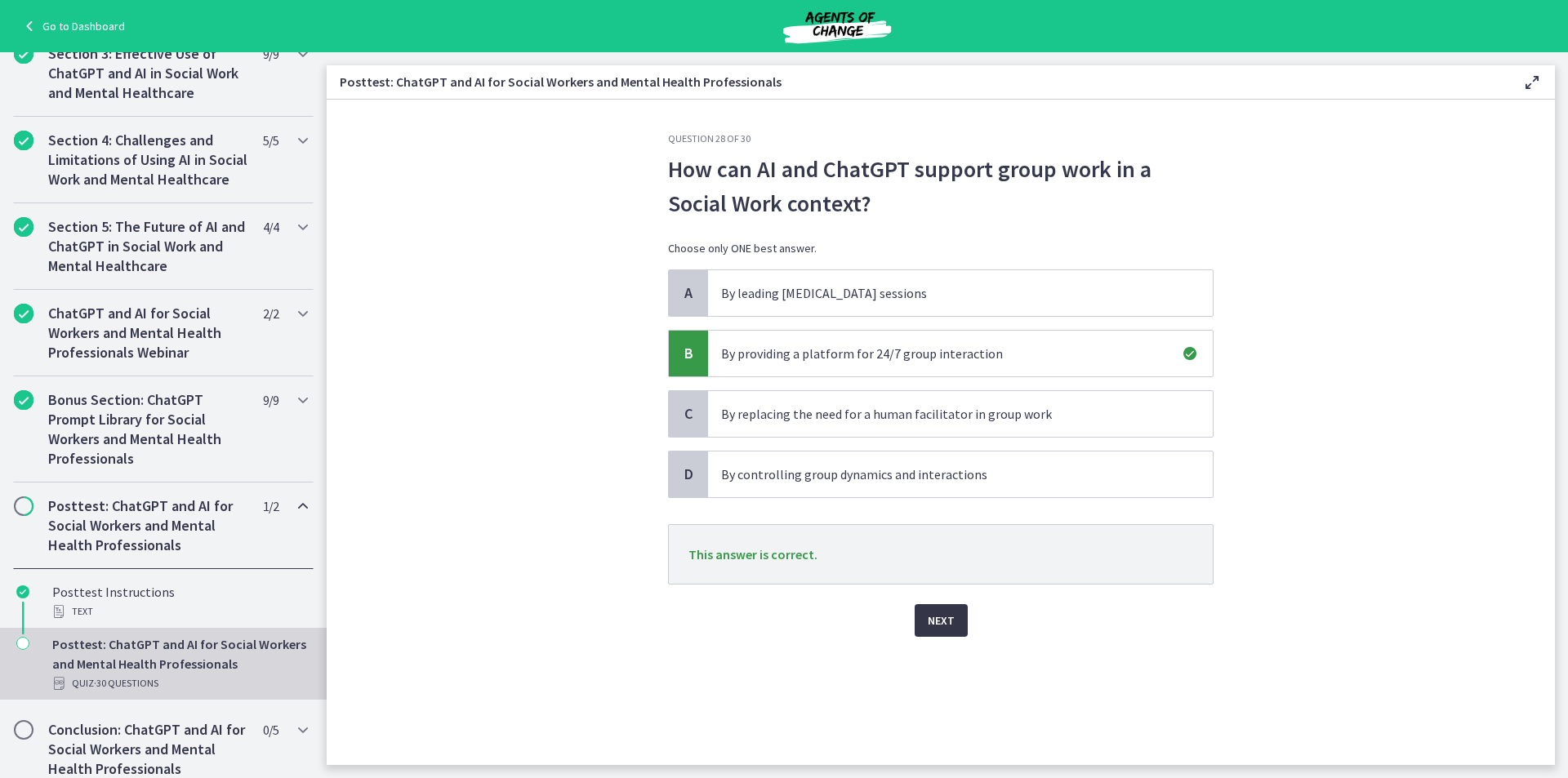
click at [953, 624] on span "Next" at bounding box center [941, 621] width 27 height 20
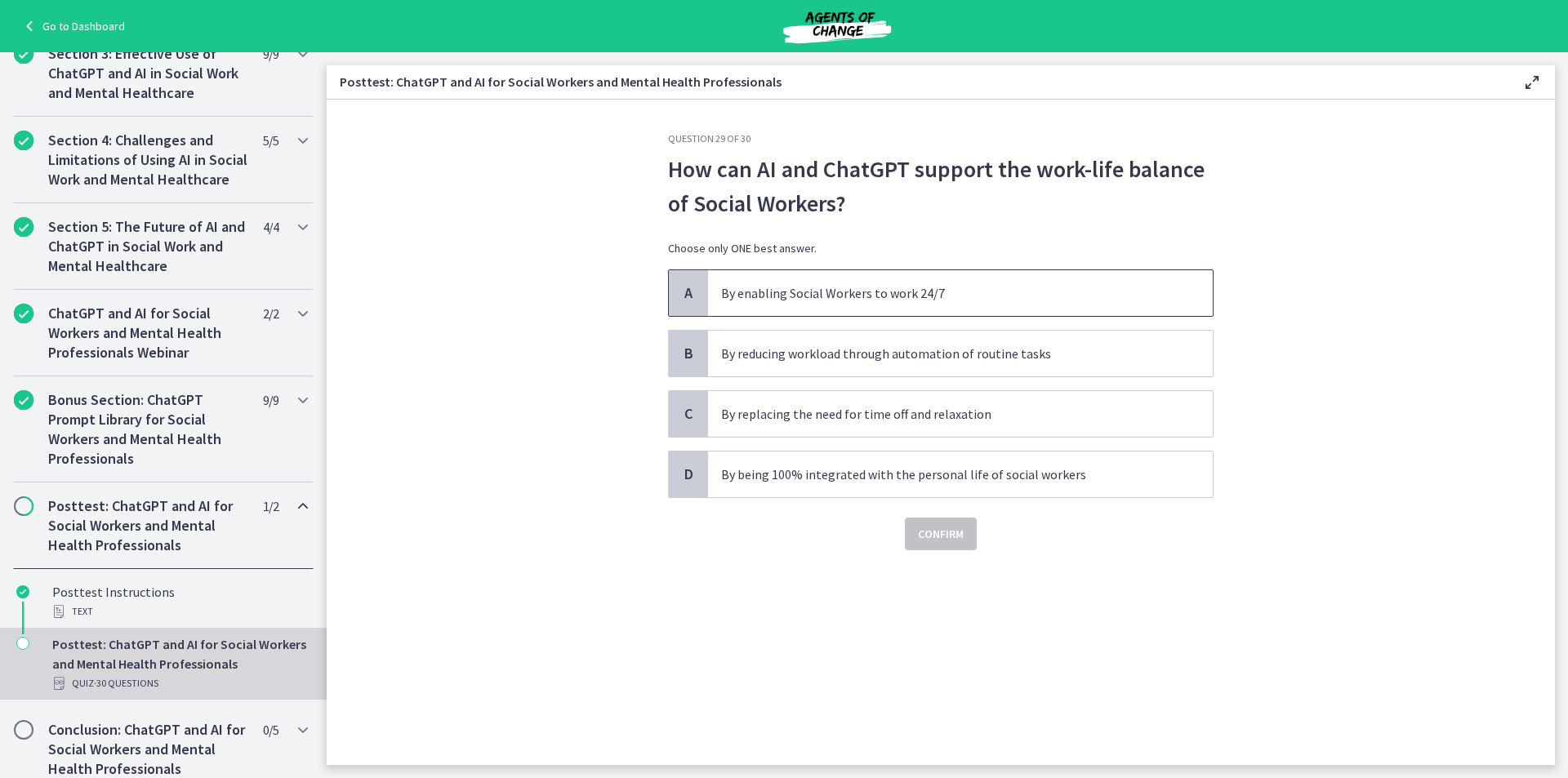
click at [779, 297] on p "By enabling Social Workers to work 24/7" at bounding box center [944, 293] width 446 height 20
click at [952, 539] on span "Confirm" at bounding box center [941, 534] width 45 height 20
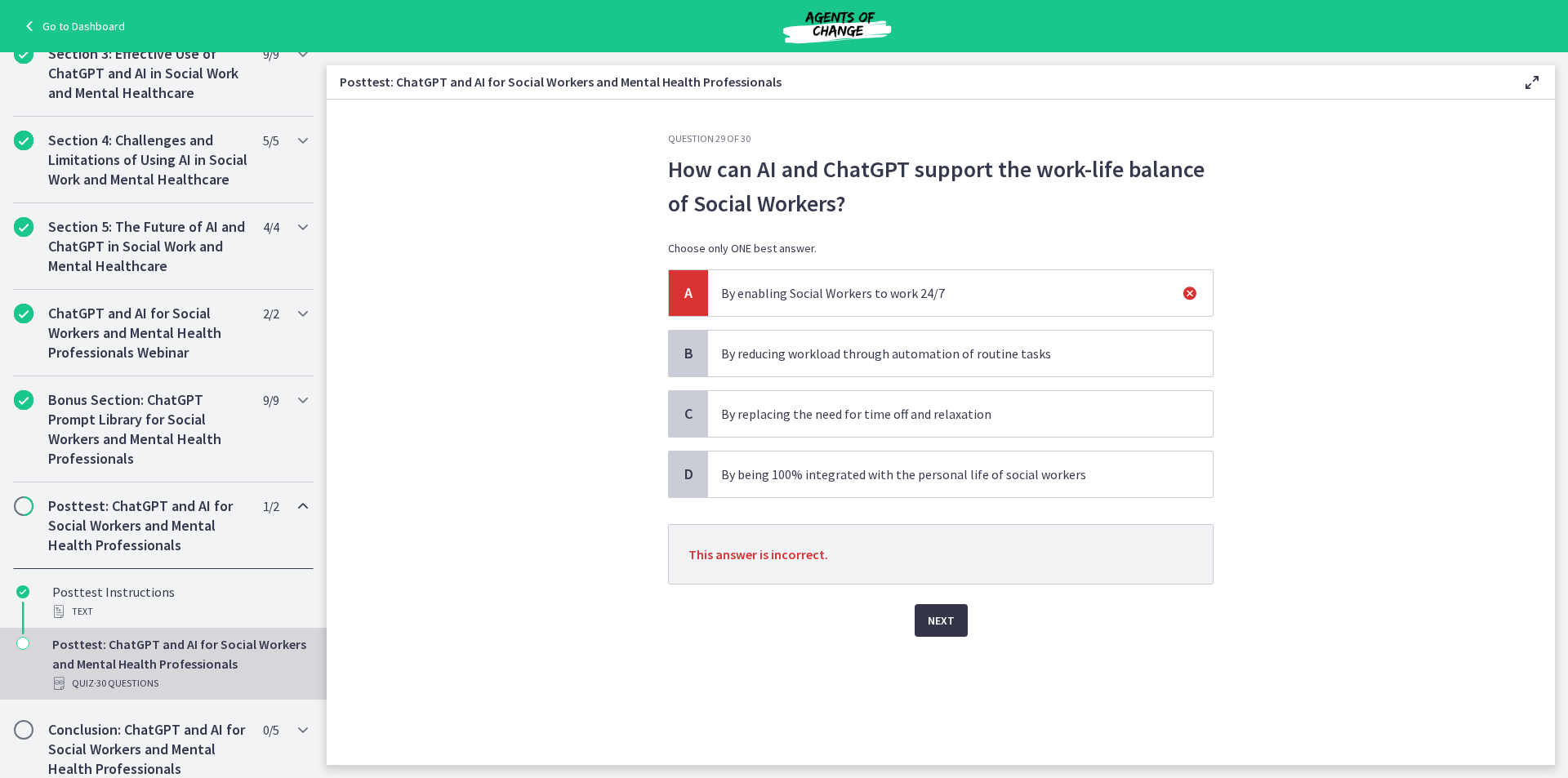
click at [958, 622] on button "Next" at bounding box center [941, 621] width 53 height 33
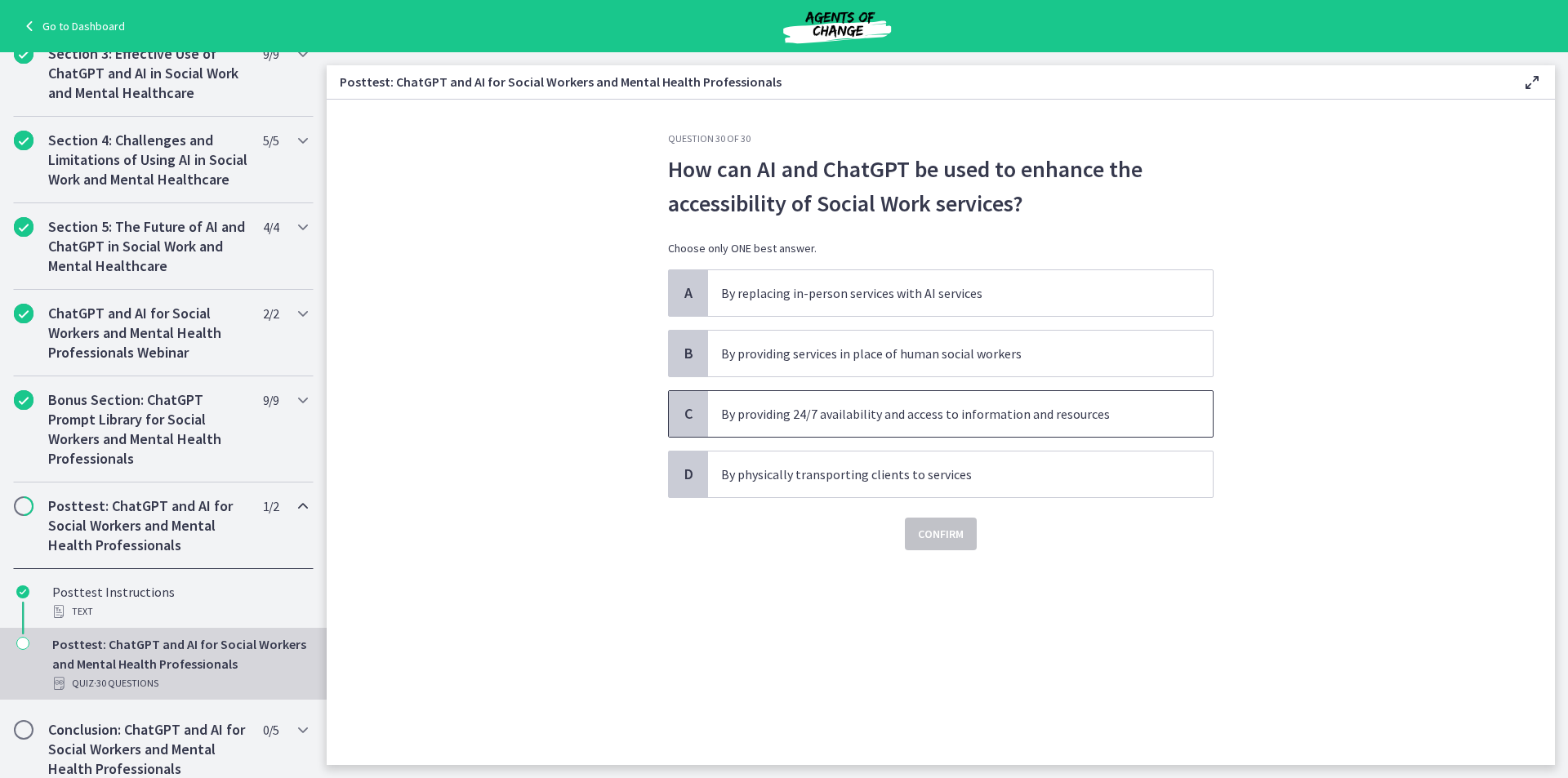
click at [833, 413] on p "By providing 24/7 availability and access to information and resources" at bounding box center [944, 414] width 446 height 20
click at [947, 551] on div "Question 30 of 30 How can AI and ChatGPT be used to enhance the accessibility o…" at bounding box center [941, 448] width 571 height 633
click at [943, 537] on span "Confirm" at bounding box center [941, 534] width 45 height 20
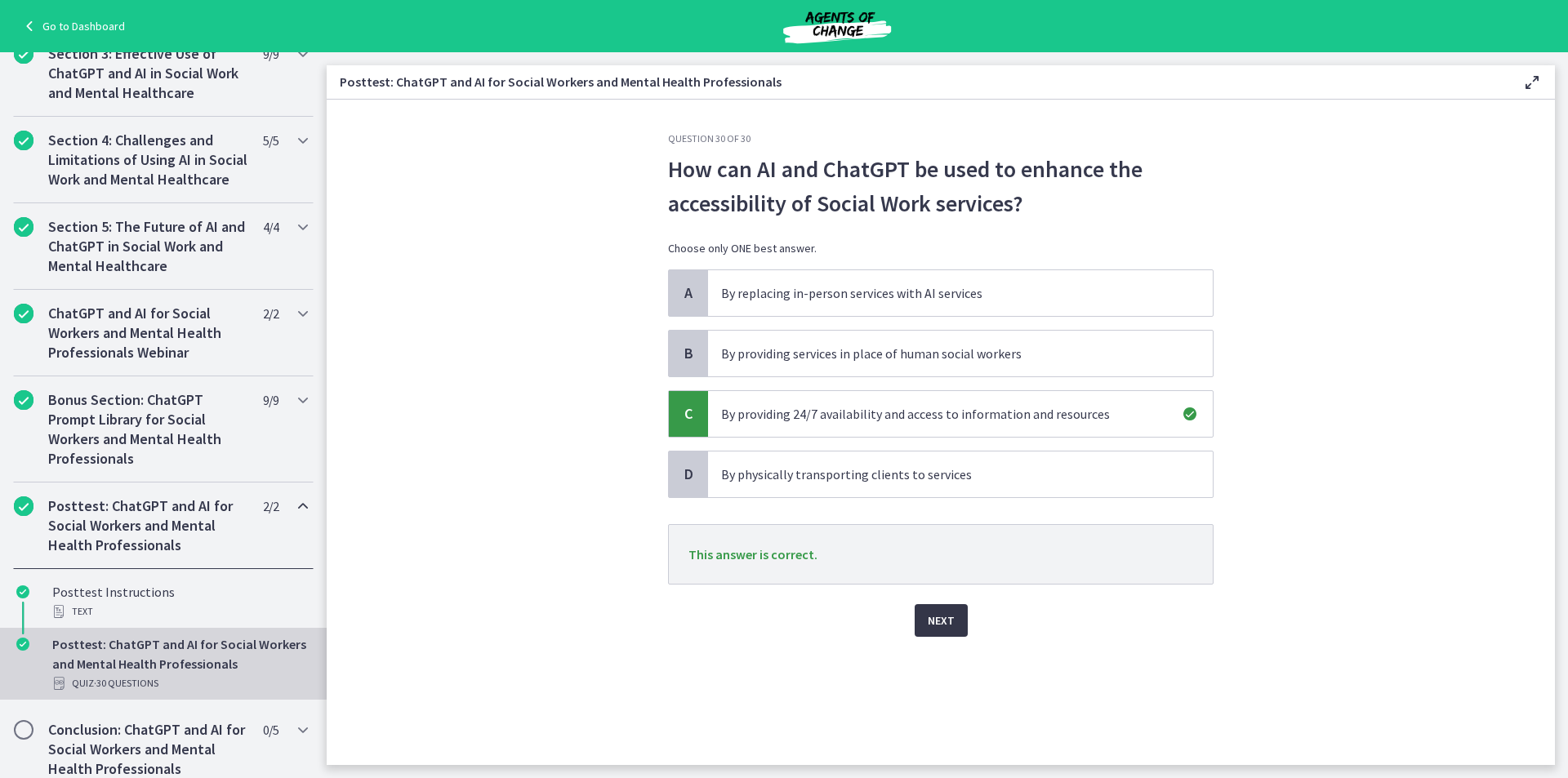
click at [941, 630] on button "Next" at bounding box center [941, 621] width 53 height 33
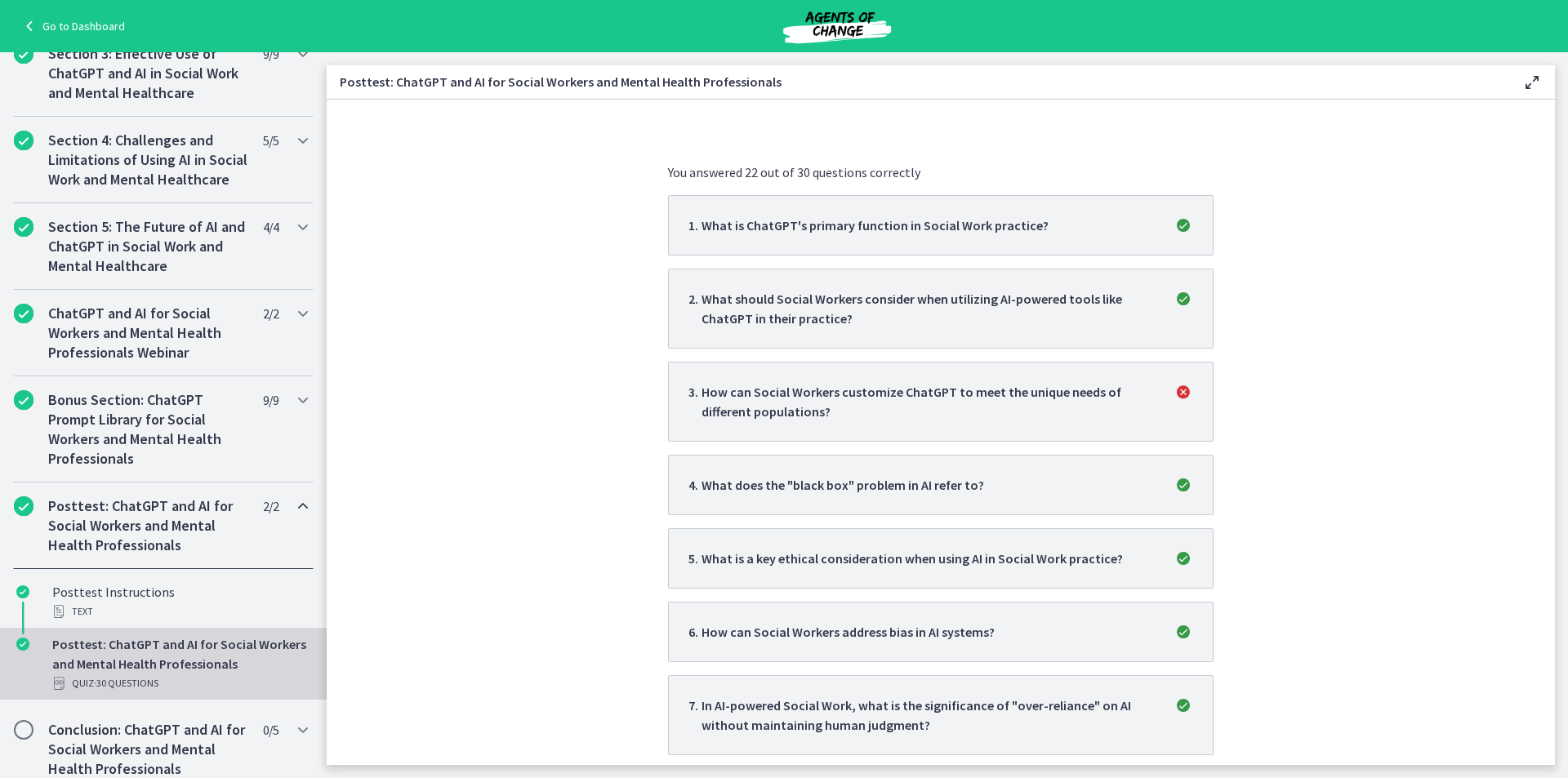
scroll to position [0, 0]
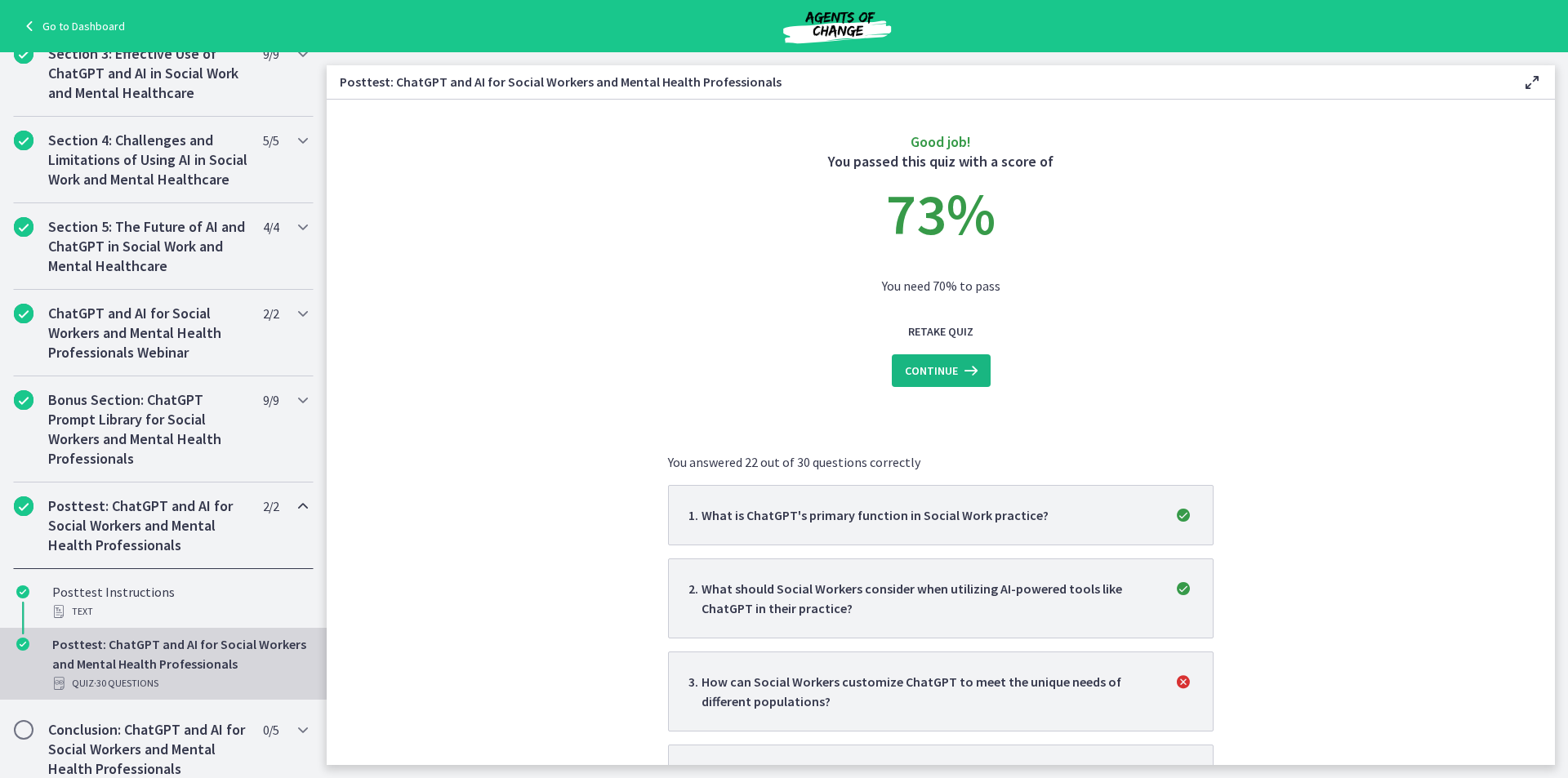
click at [939, 376] on span "Continue" at bounding box center [932, 371] width 53 height 20
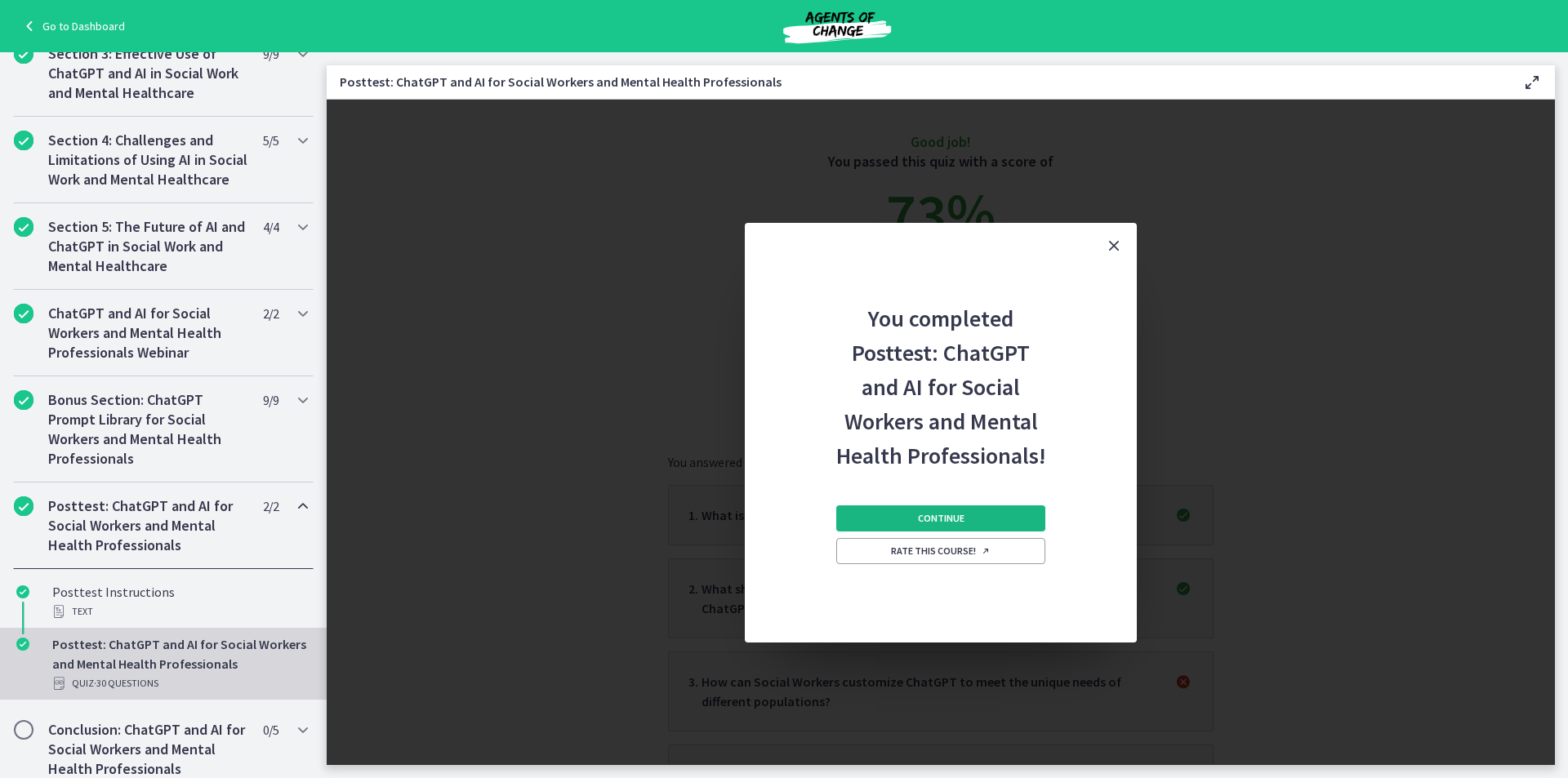
click at [932, 522] on span "Continue" at bounding box center [941, 518] width 46 height 13
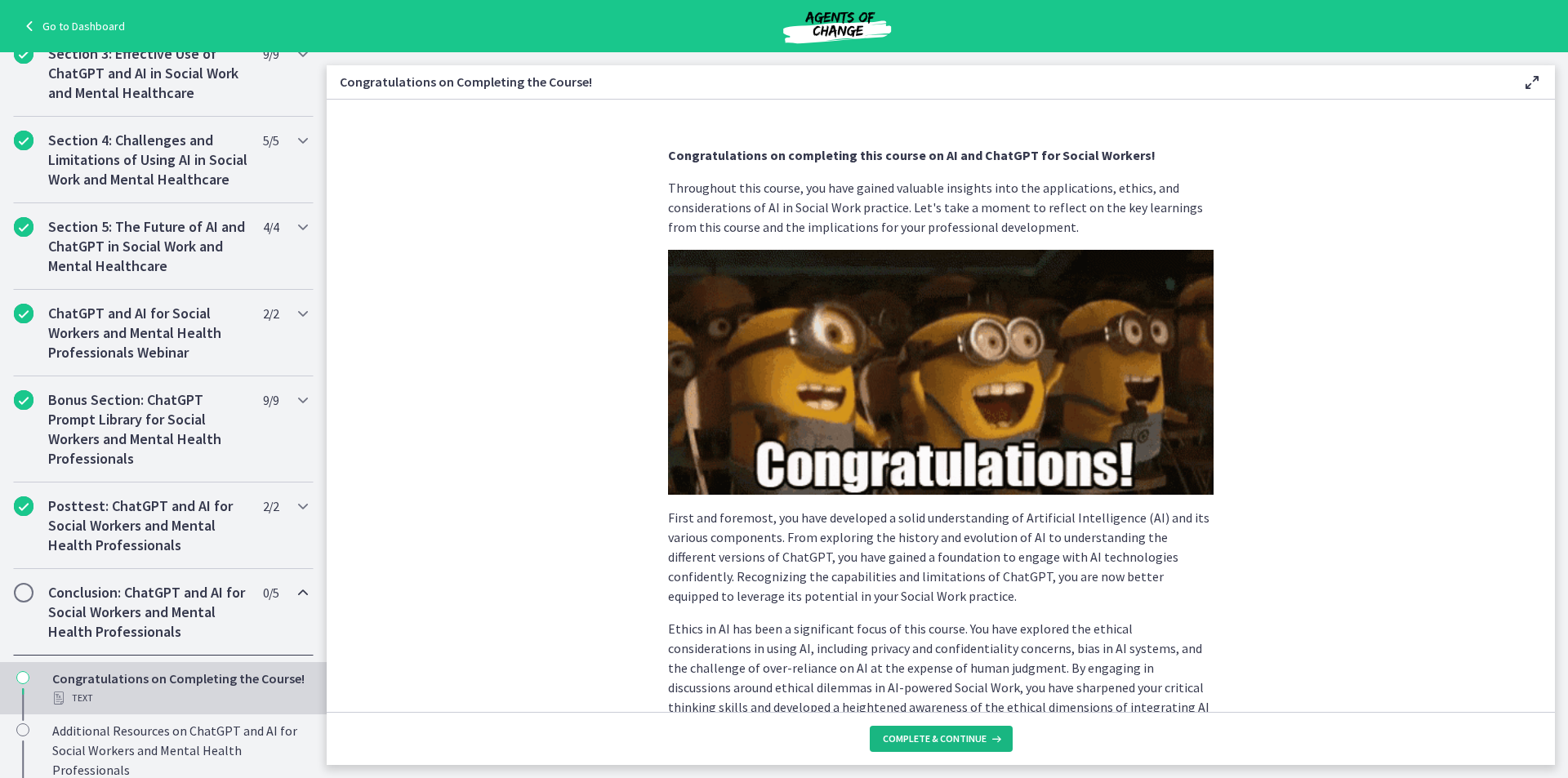
click at [979, 736] on span "Complete & continue" at bounding box center [935, 739] width 104 height 13
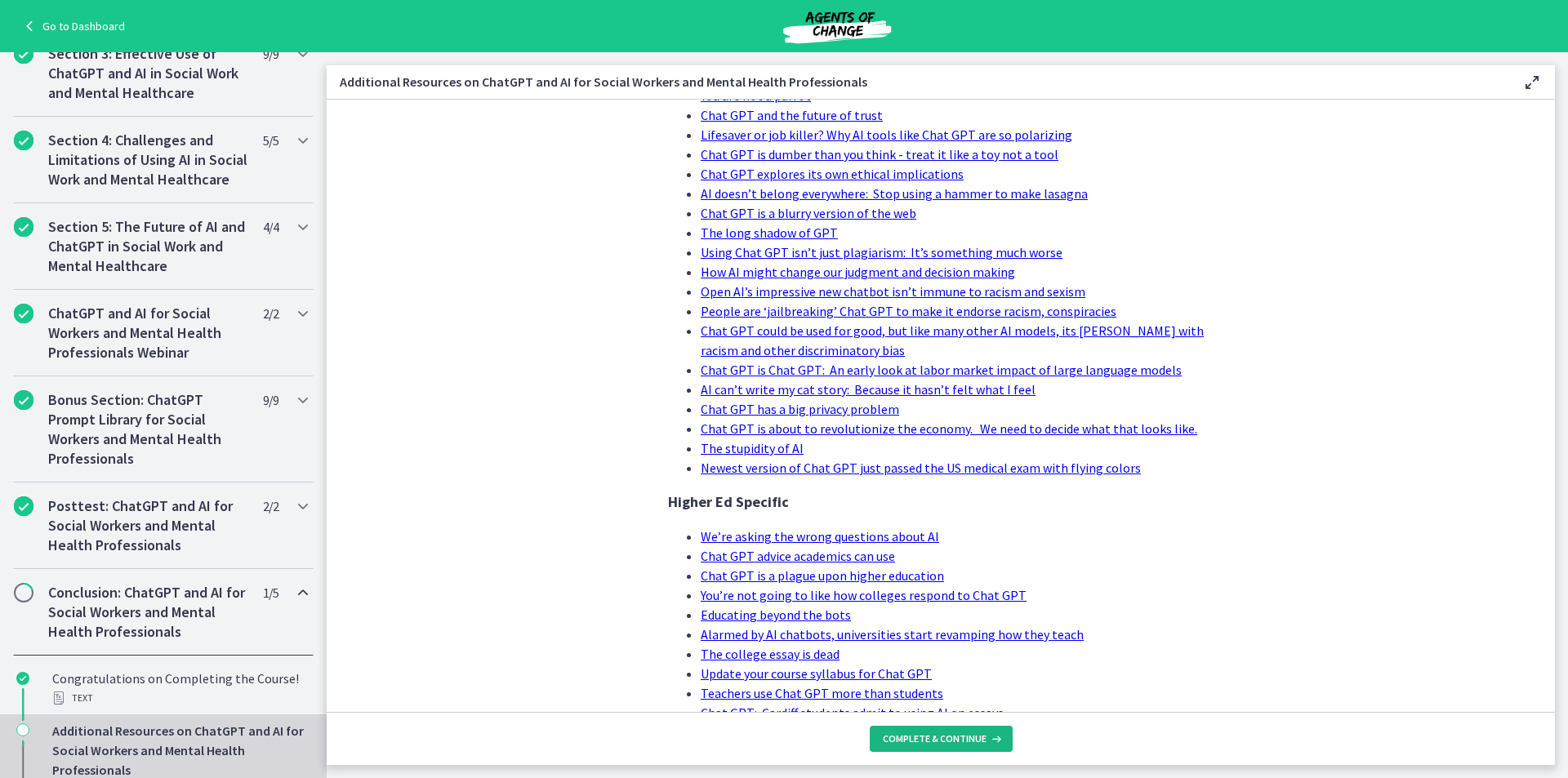
scroll to position [735, 0]
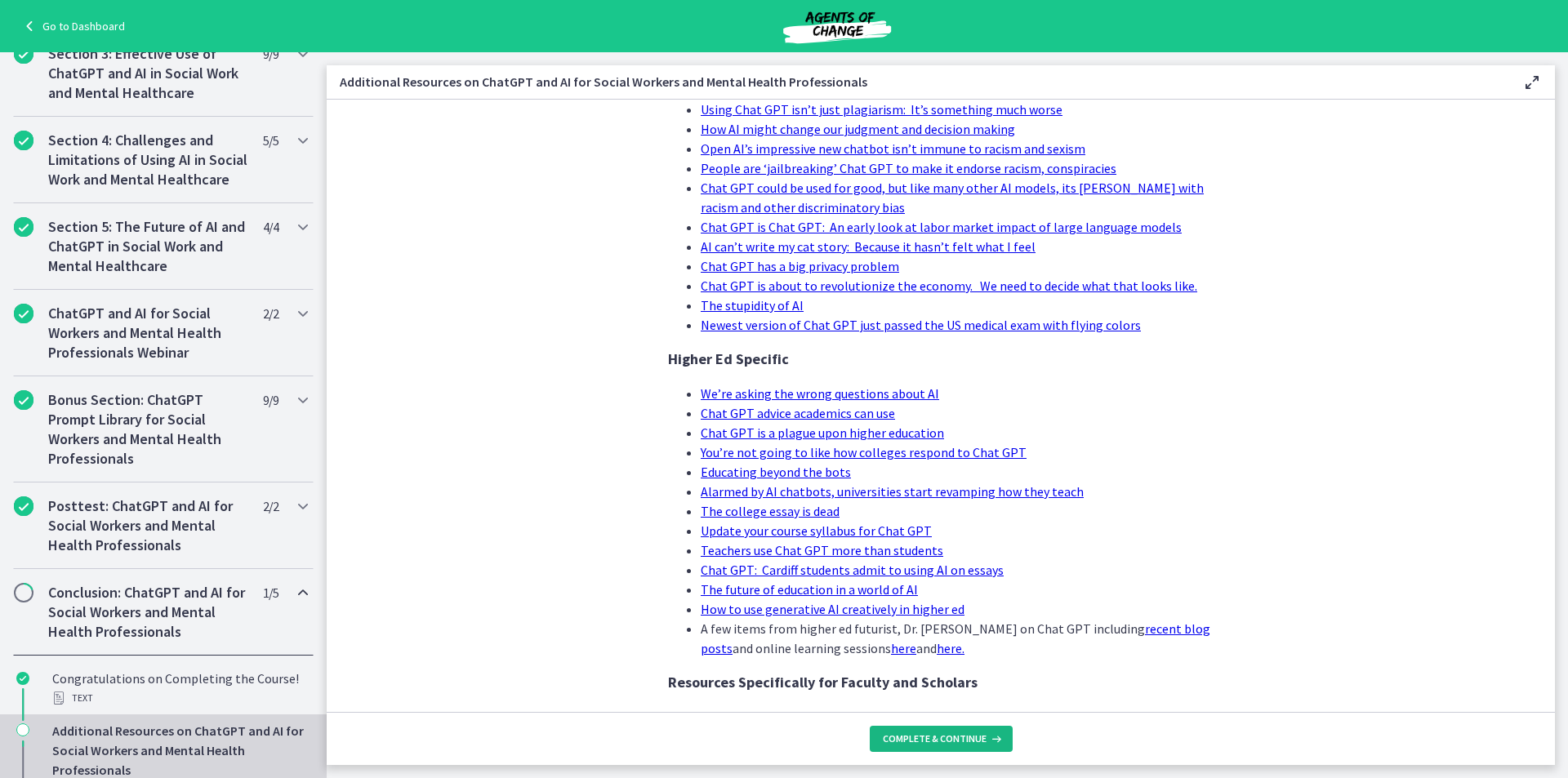
click at [900, 747] on button "Complete & continue" at bounding box center [941, 739] width 143 height 26
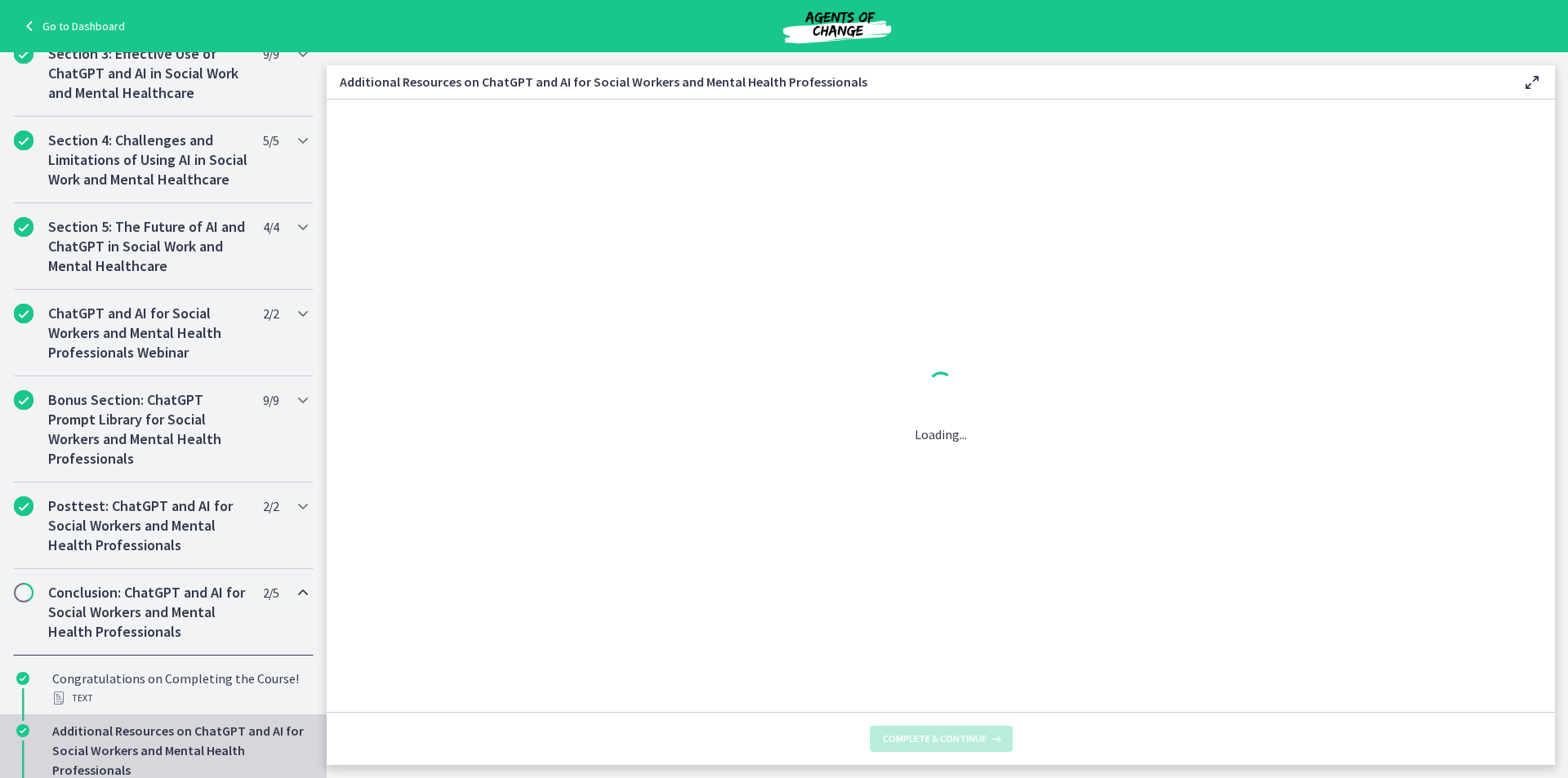
scroll to position [0, 0]
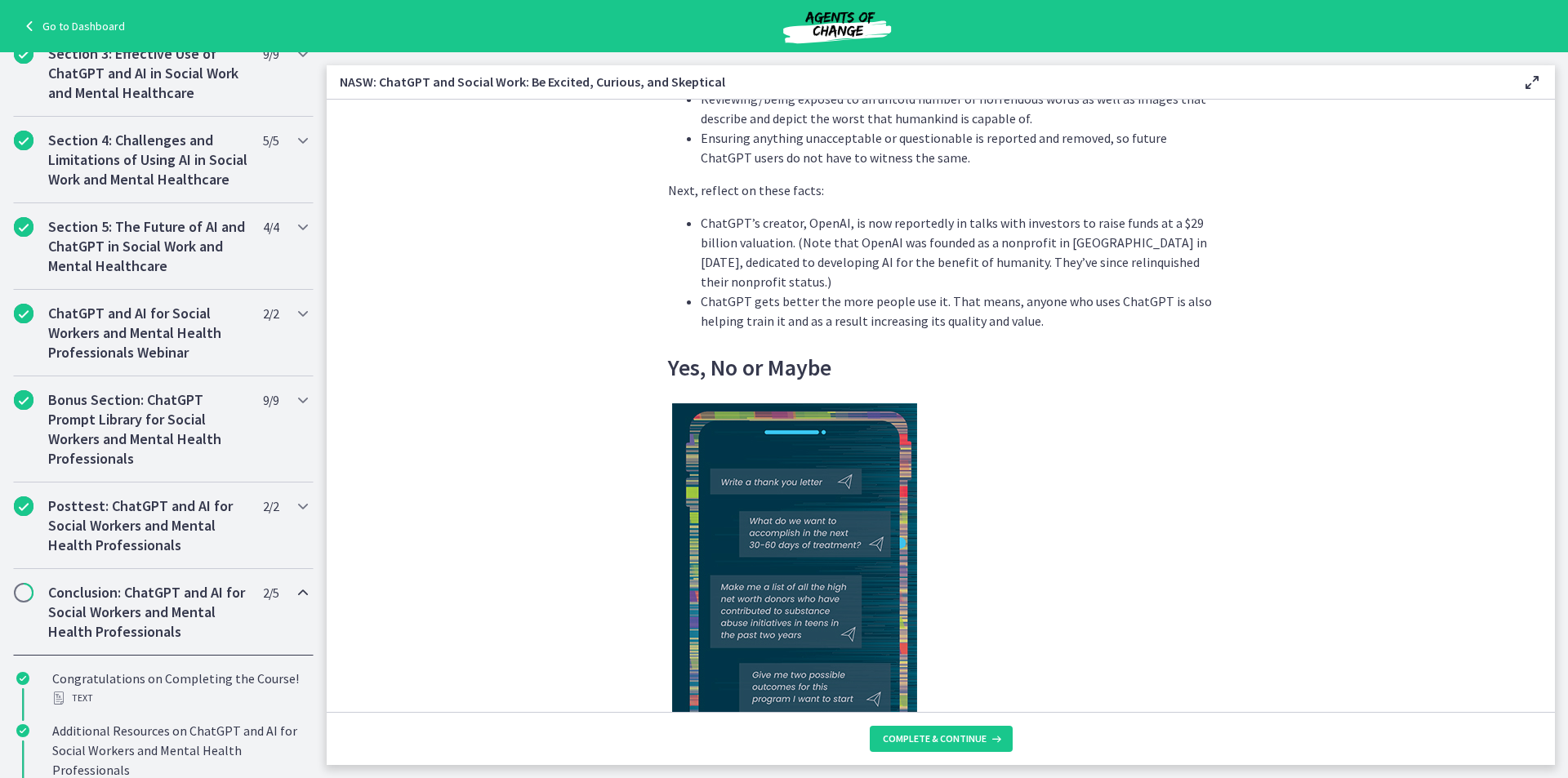
scroll to position [2449, 0]
click at [932, 744] on span "Complete & continue" at bounding box center [935, 739] width 104 height 13
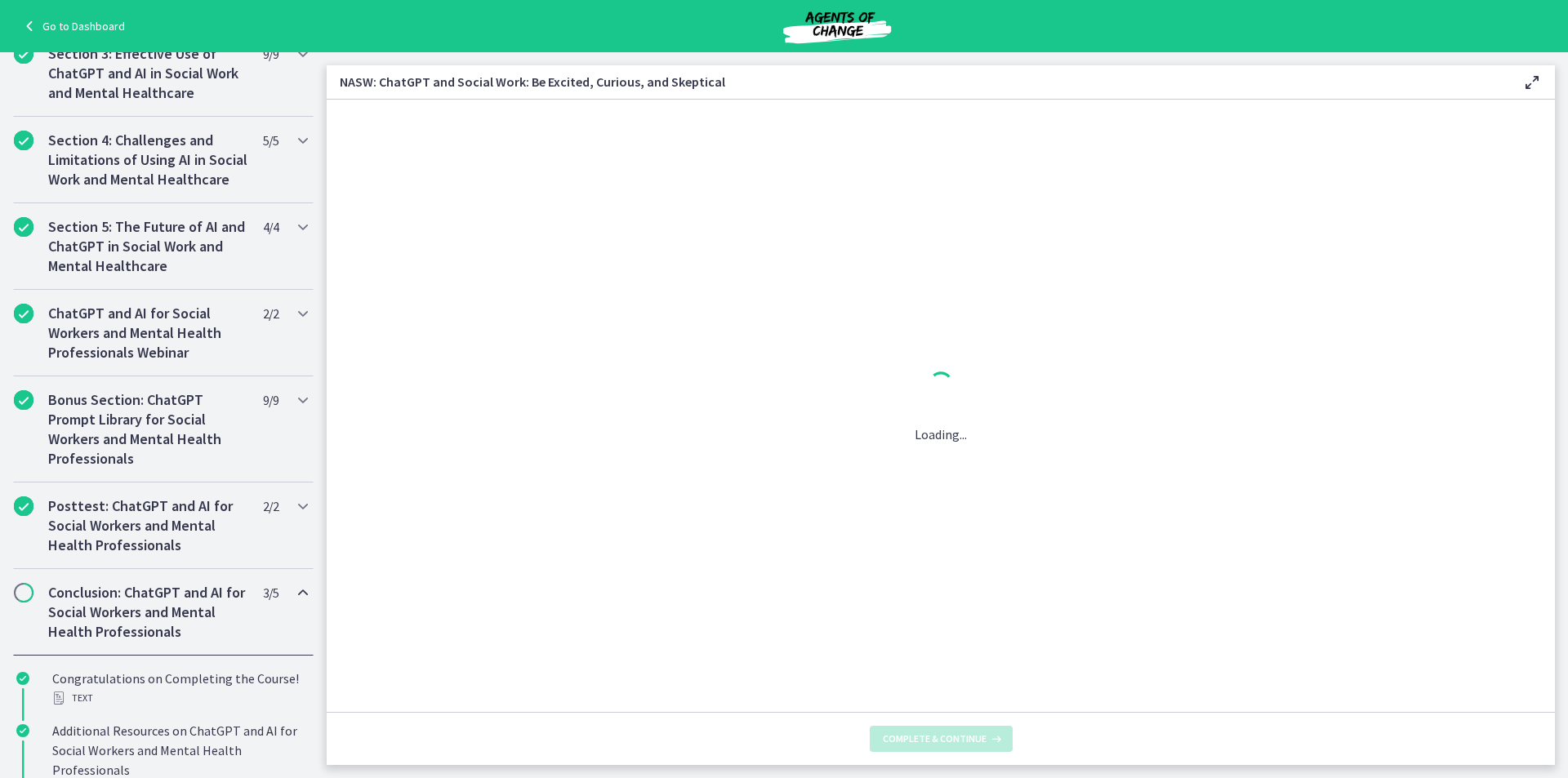
scroll to position [0, 0]
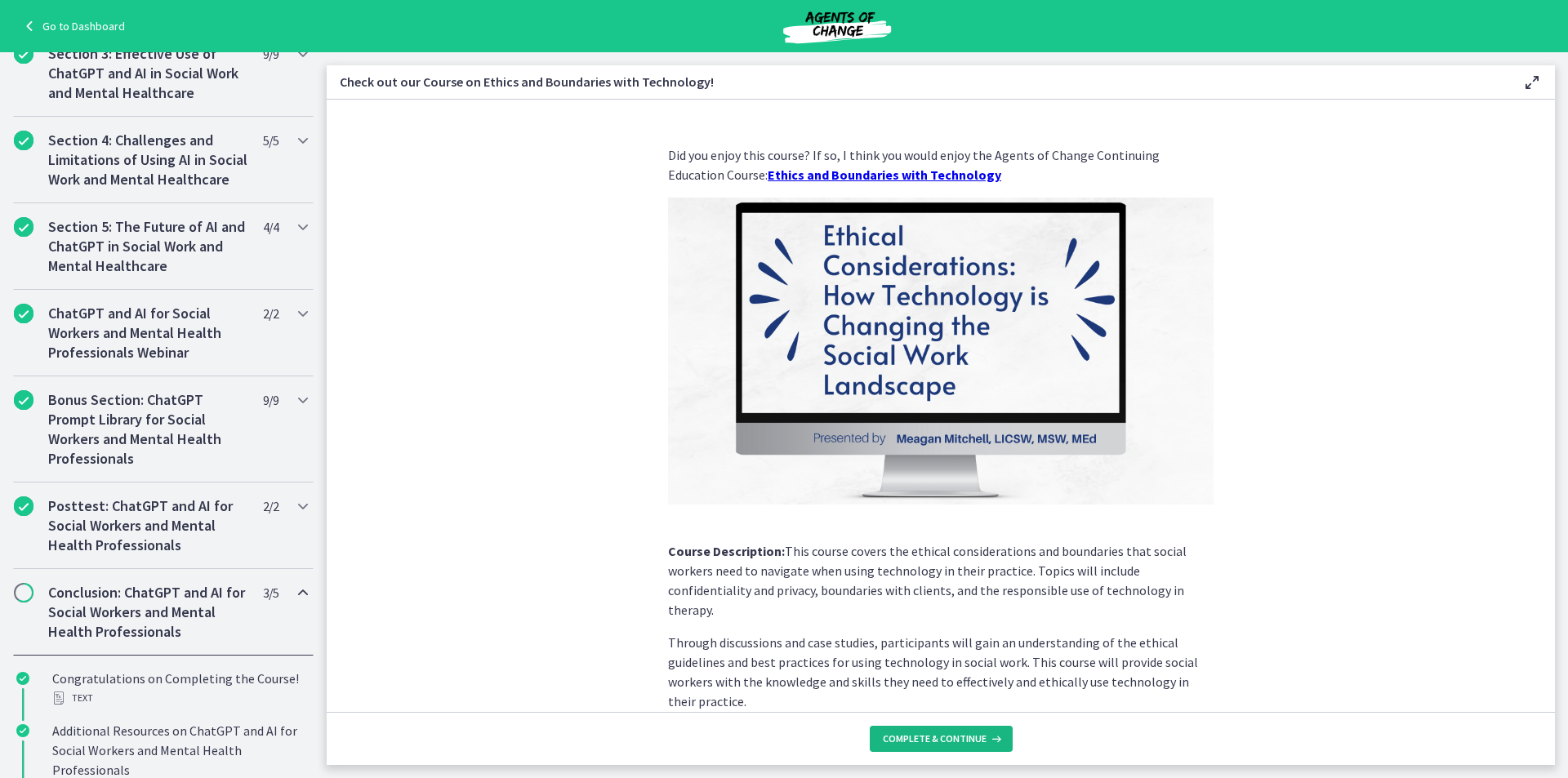
click at [932, 733] on span "Complete & continue" at bounding box center [935, 739] width 104 height 13
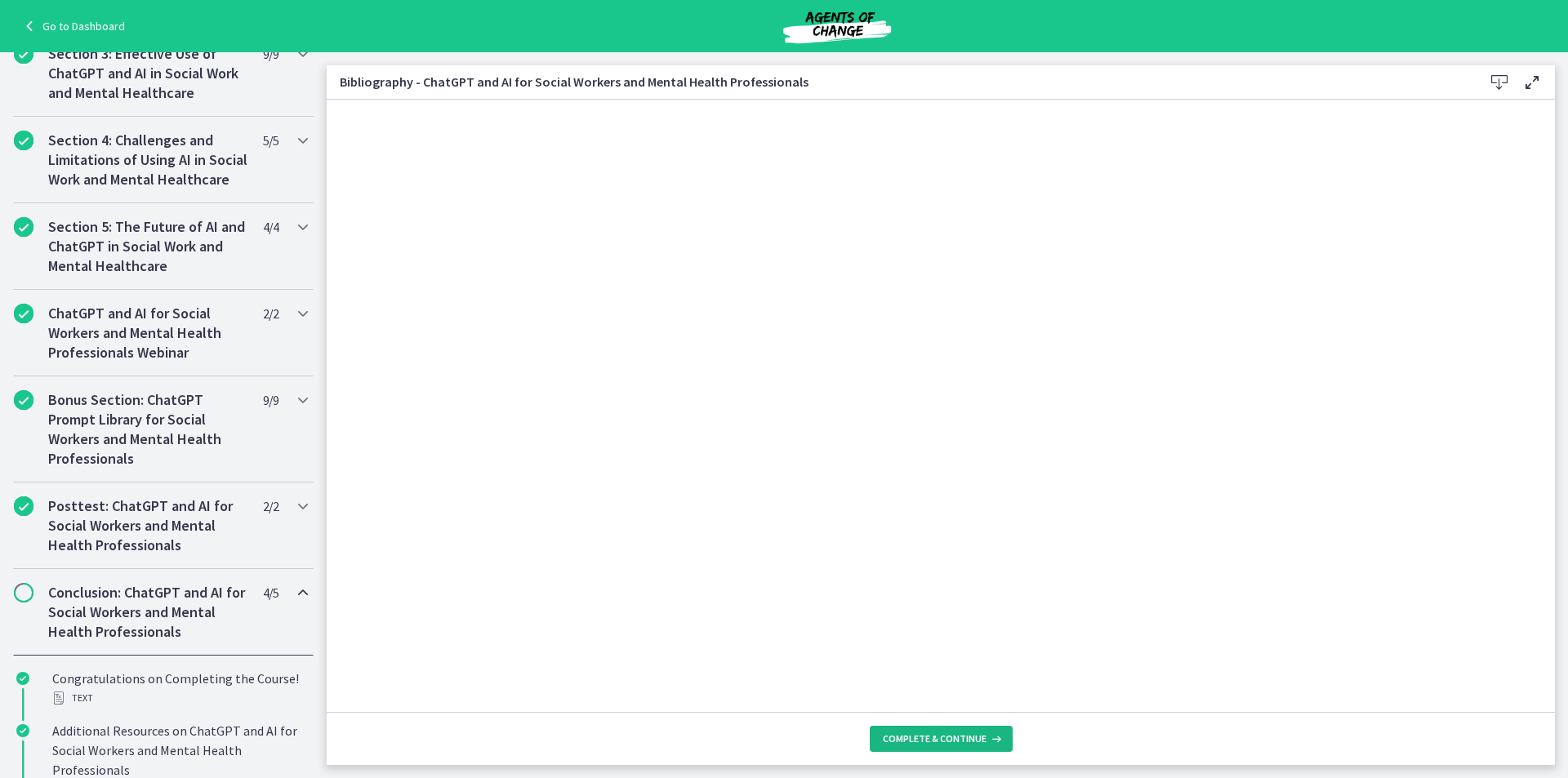
click at [924, 733] on span "Complete & continue" at bounding box center [935, 739] width 104 height 13
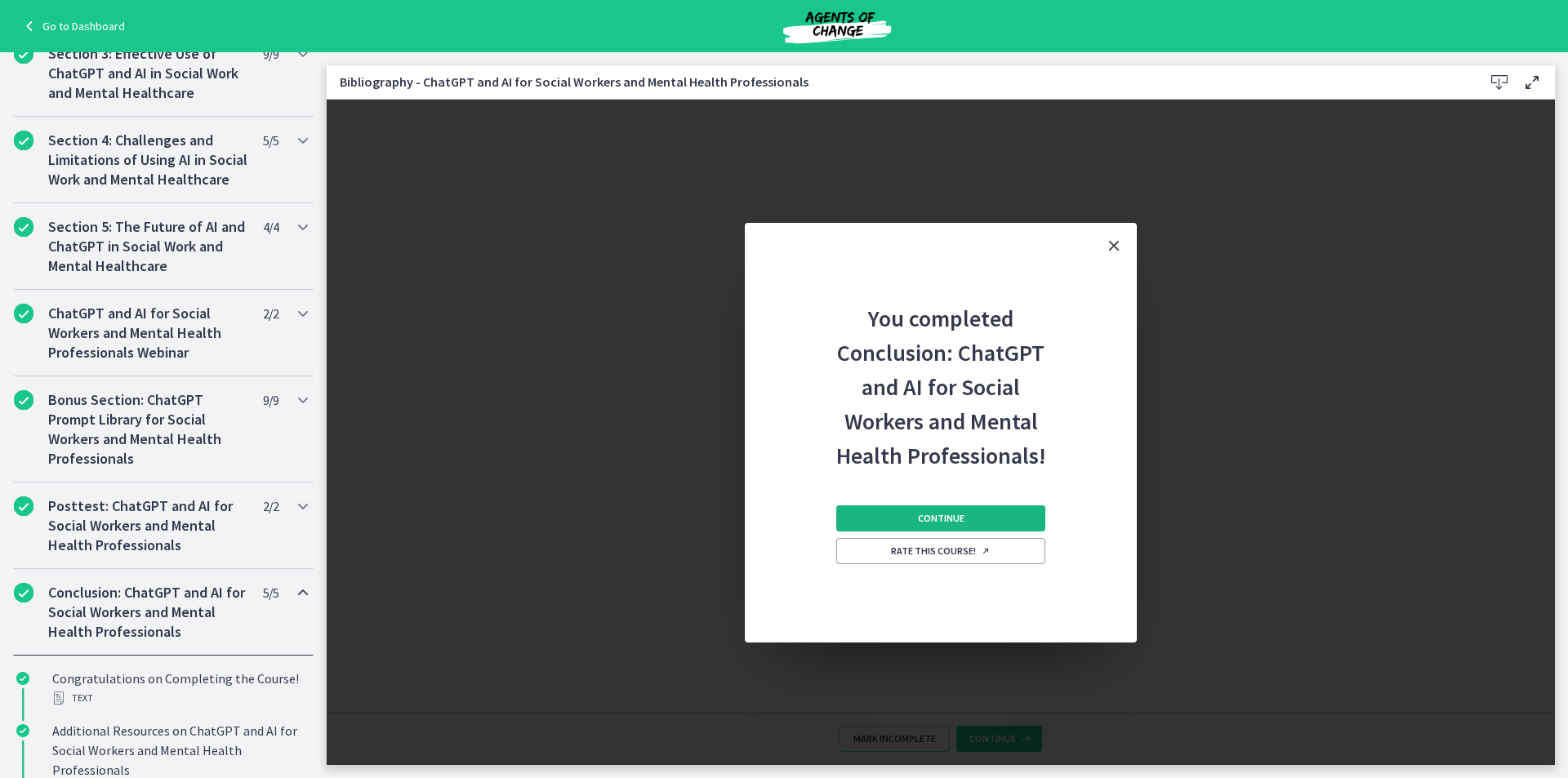
click at [960, 521] on span "Continue" at bounding box center [941, 518] width 46 height 13
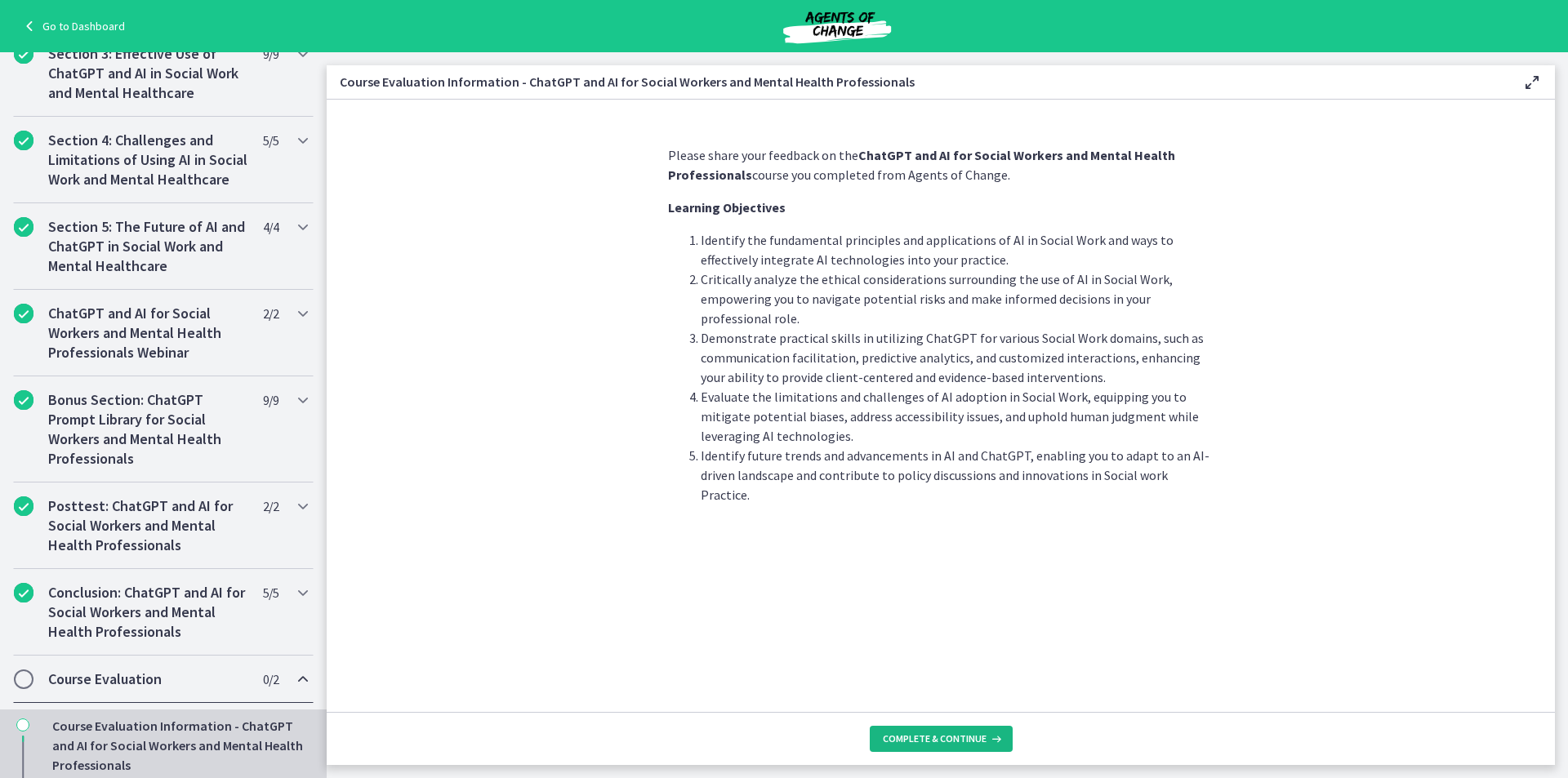
click at [983, 741] on span "Complete & continue" at bounding box center [935, 739] width 104 height 13
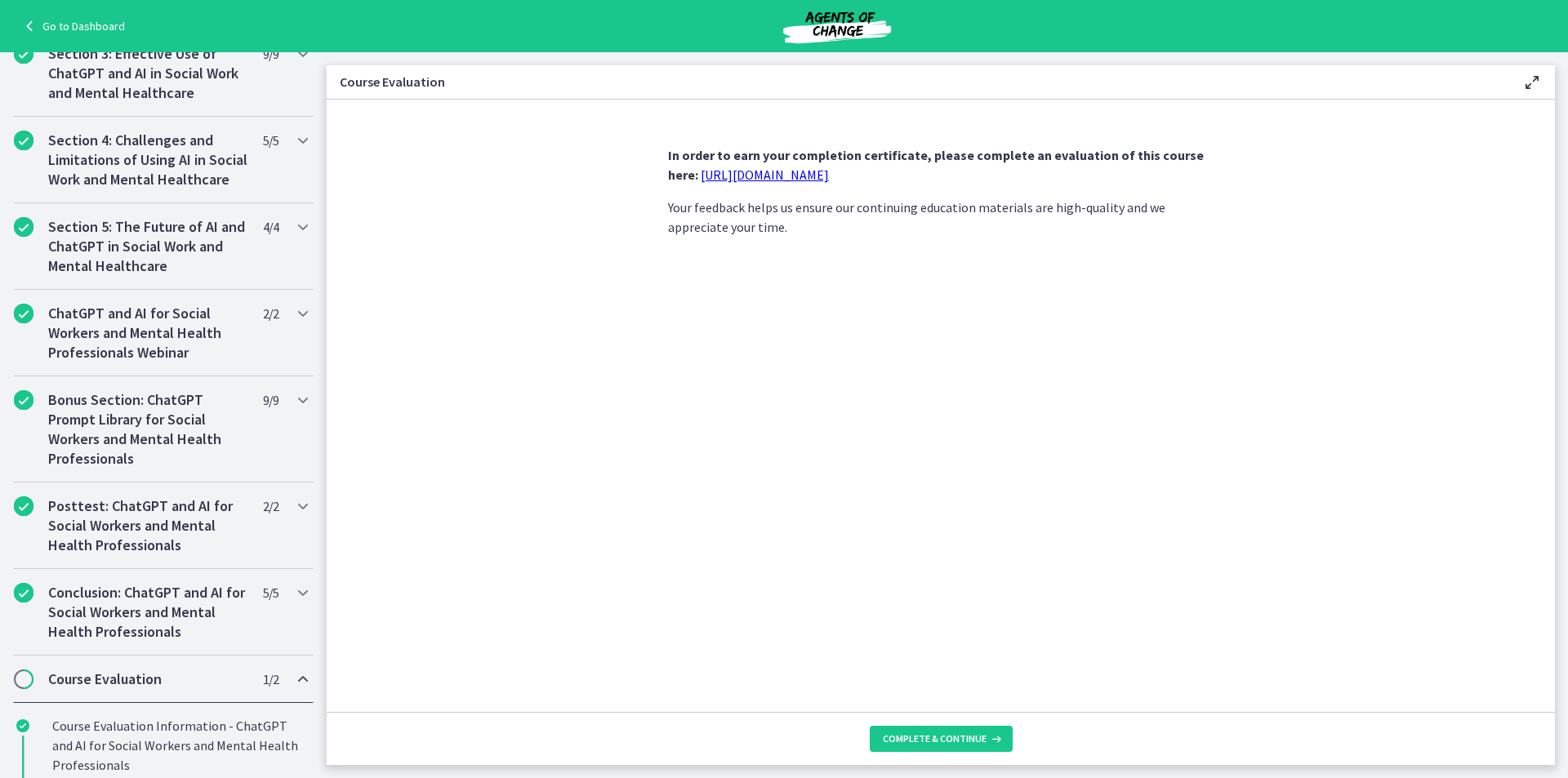
click at [772, 172] on link "https://forms.gle/jm1zbfhChZ2exBv78" at bounding box center [765, 175] width 129 height 16
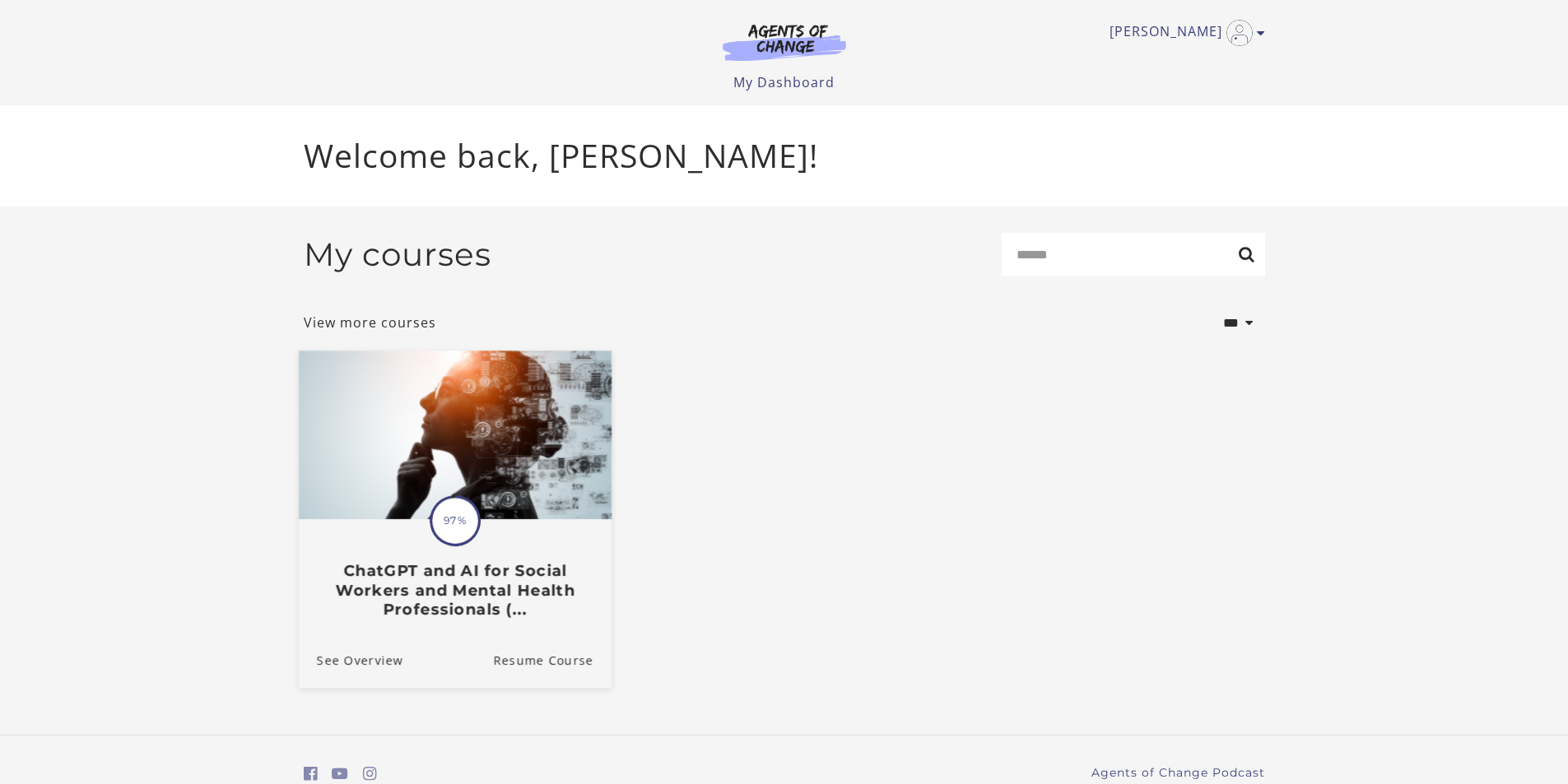
click at [494, 460] on img at bounding box center [455, 434] width 312 height 169
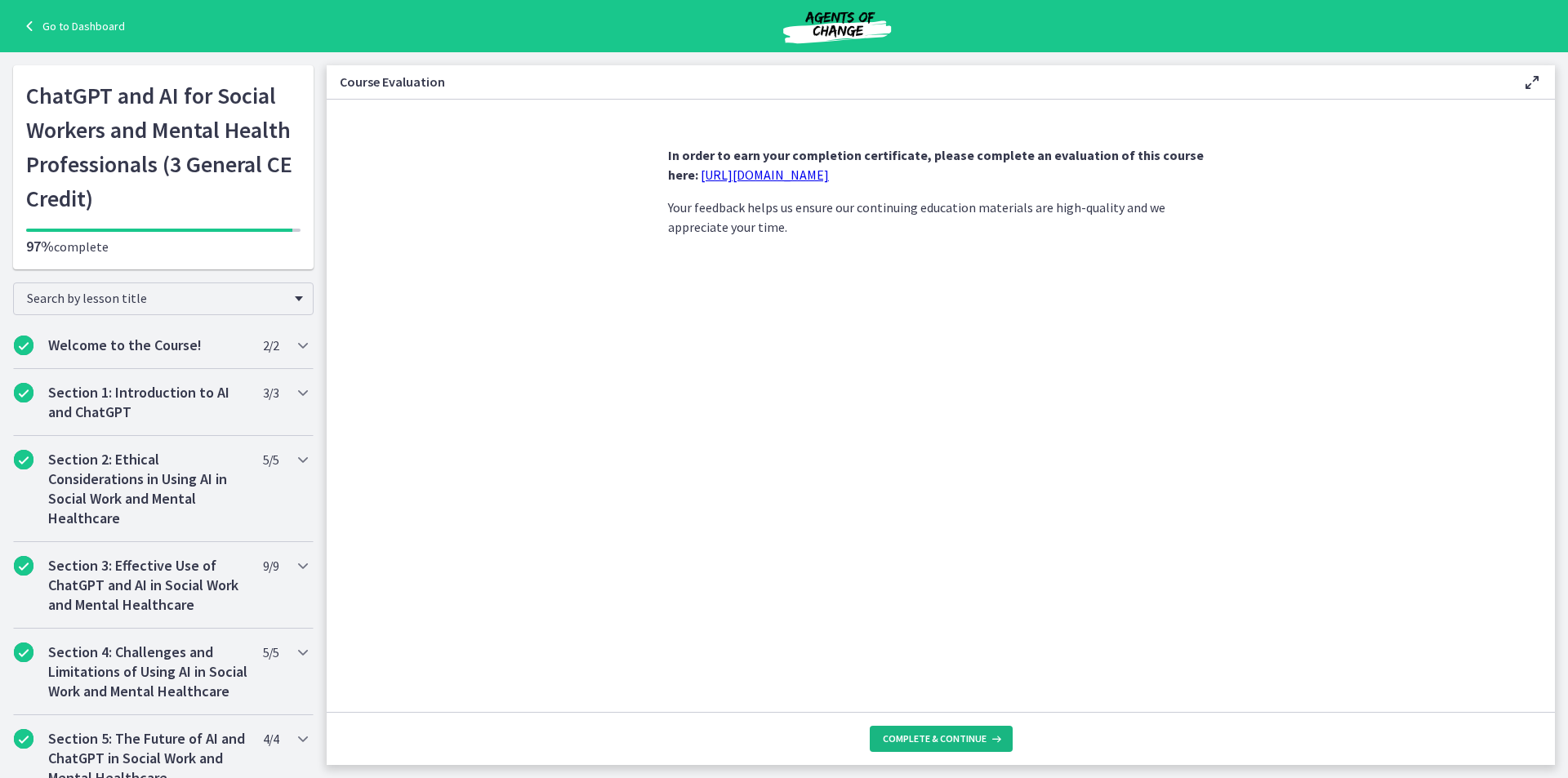
click at [897, 743] on span "Complete & continue" at bounding box center [935, 739] width 104 height 13
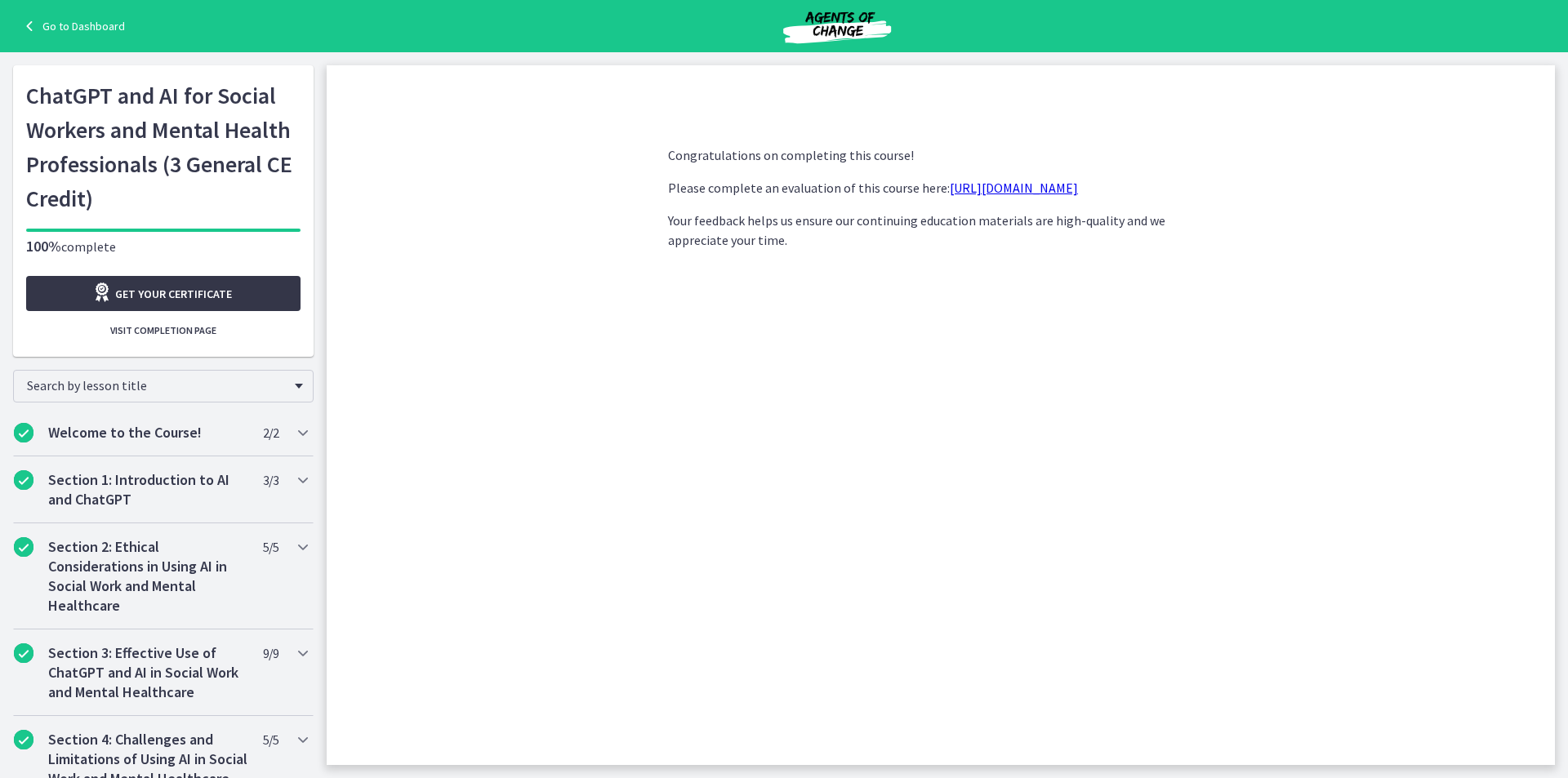
click at [218, 294] on span "Get your certificate" at bounding box center [174, 294] width 117 height 20
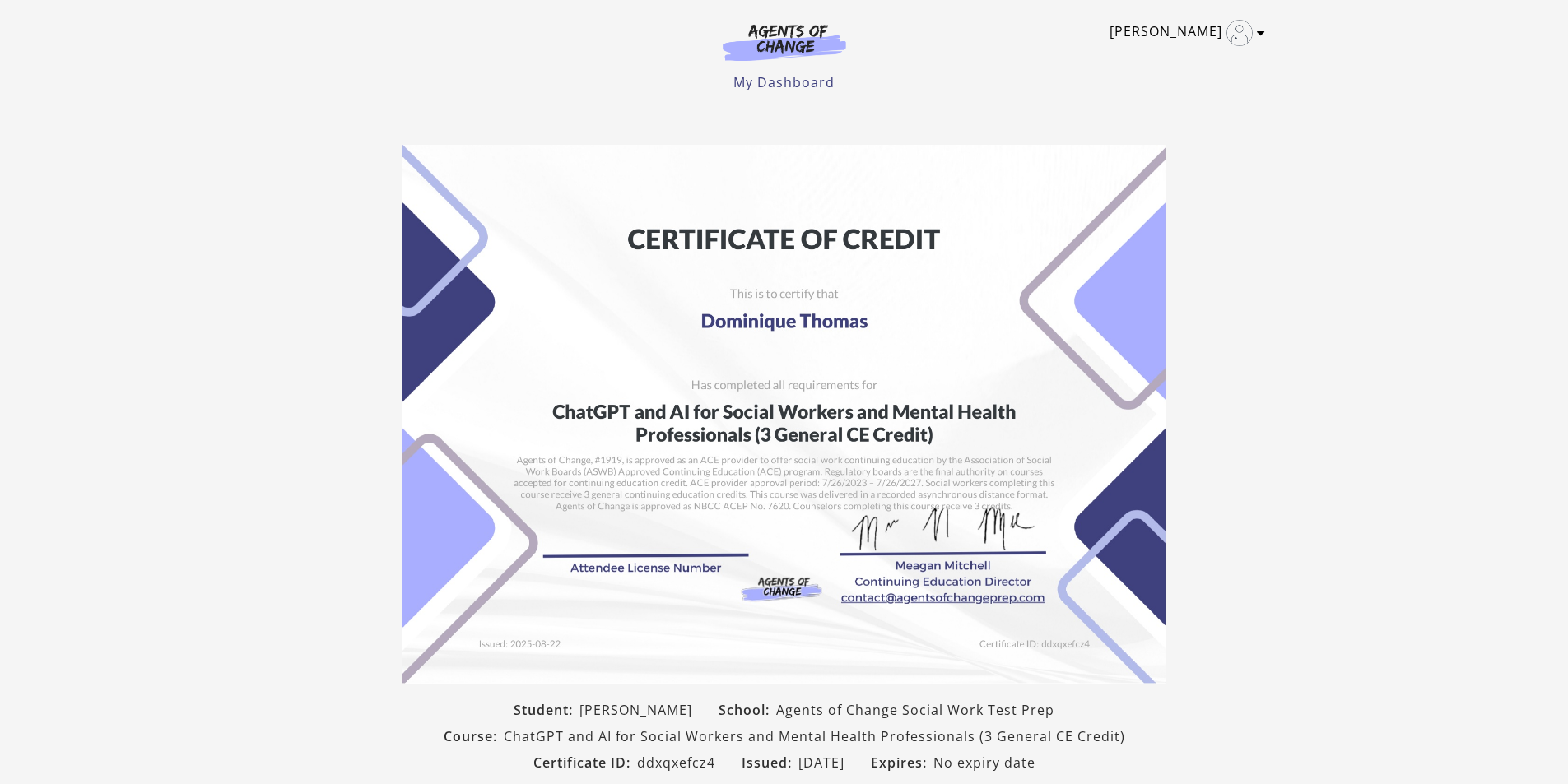
click at [1247, 44] on img "Toggle menu" at bounding box center [1240, 33] width 27 height 27
click at [1197, 55] on link "My Account" at bounding box center [1197, 60] width 145 height 28
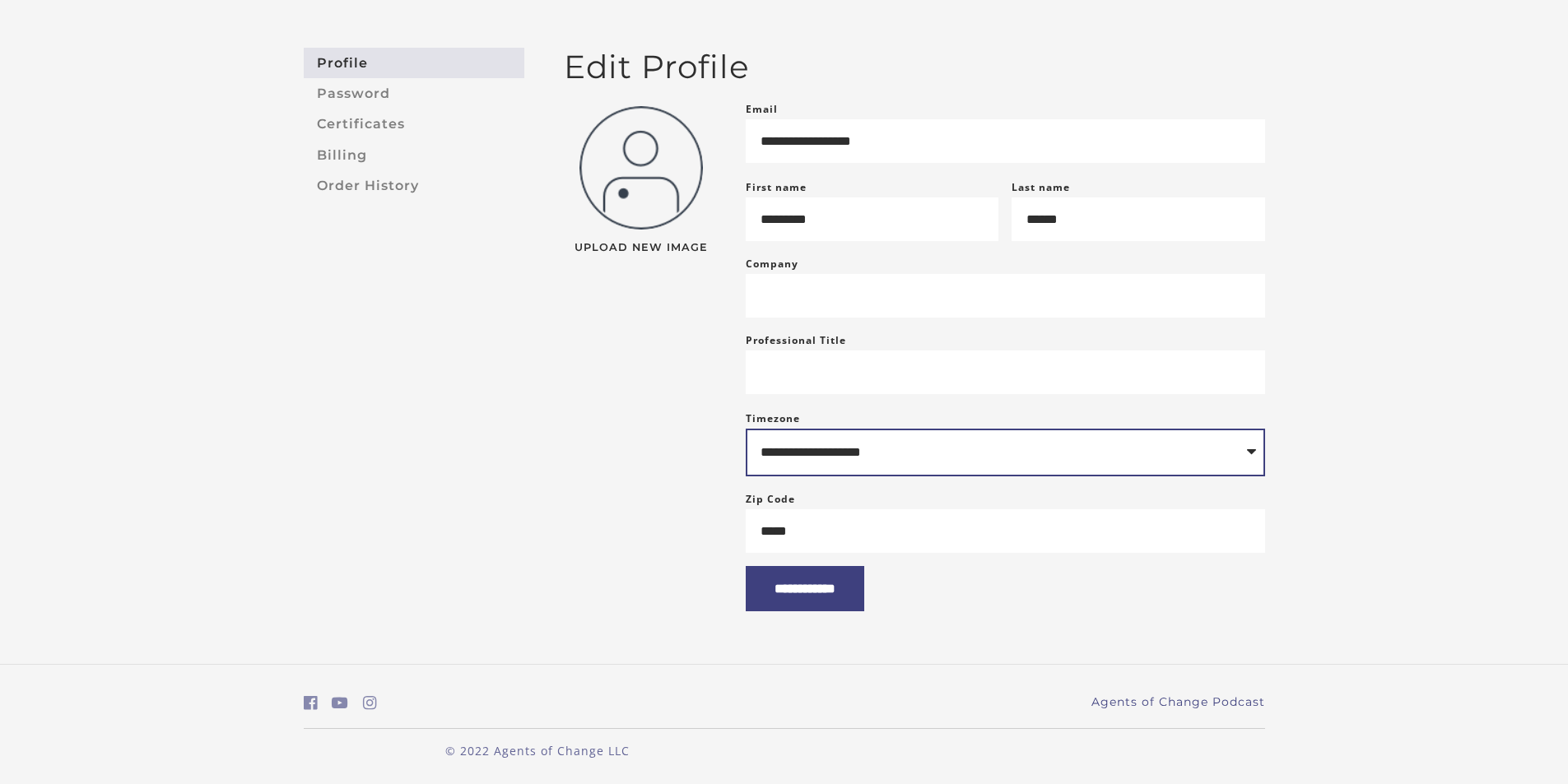
scroll to position [133, 0]
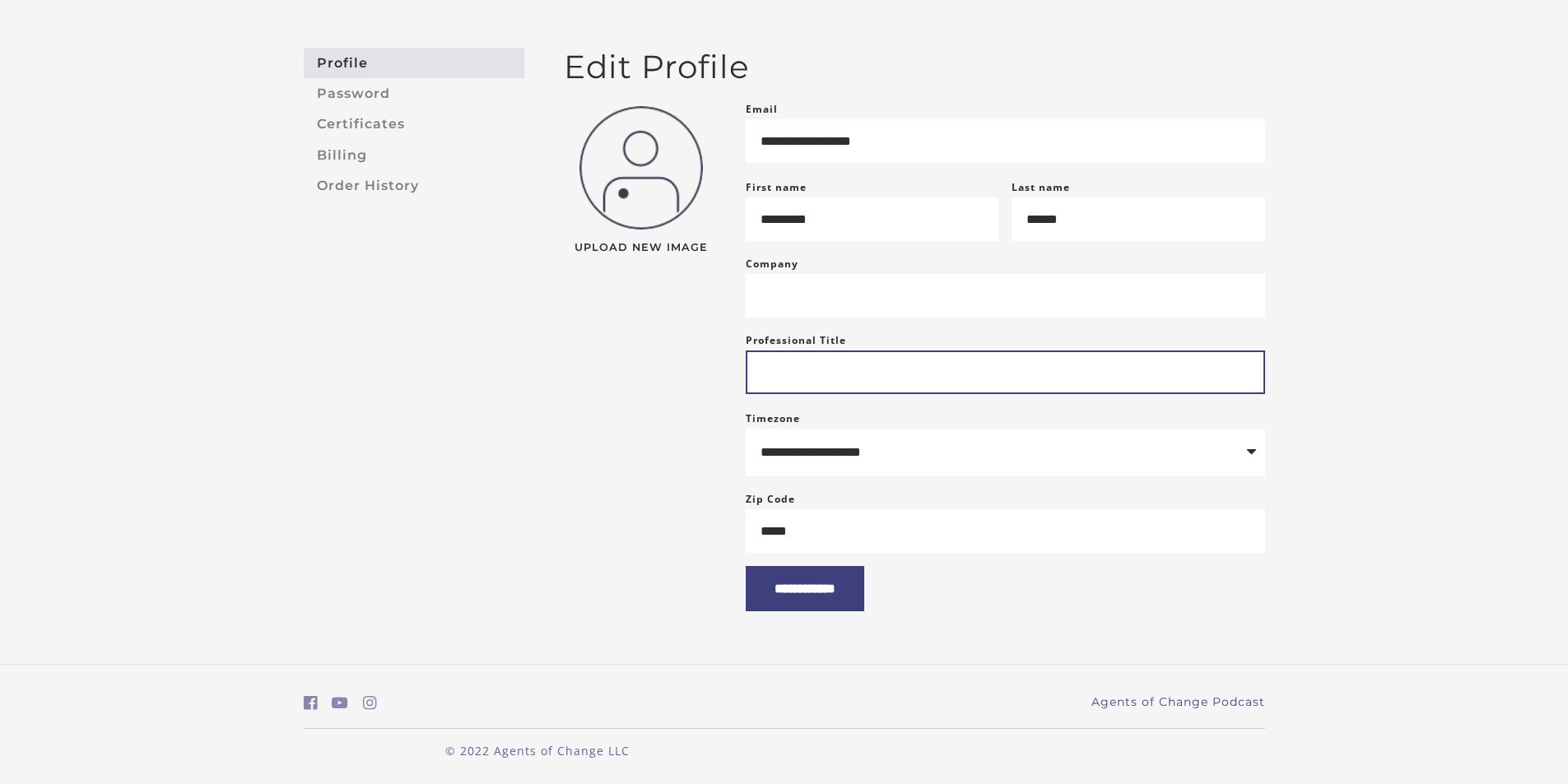
click at [792, 360] on input "Professional Title" at bounding box center [1005, 372] width 519 height 44
click at [1048, 360] on input "Professional Title" at bounding box center [1005, 372] width 519 height 44
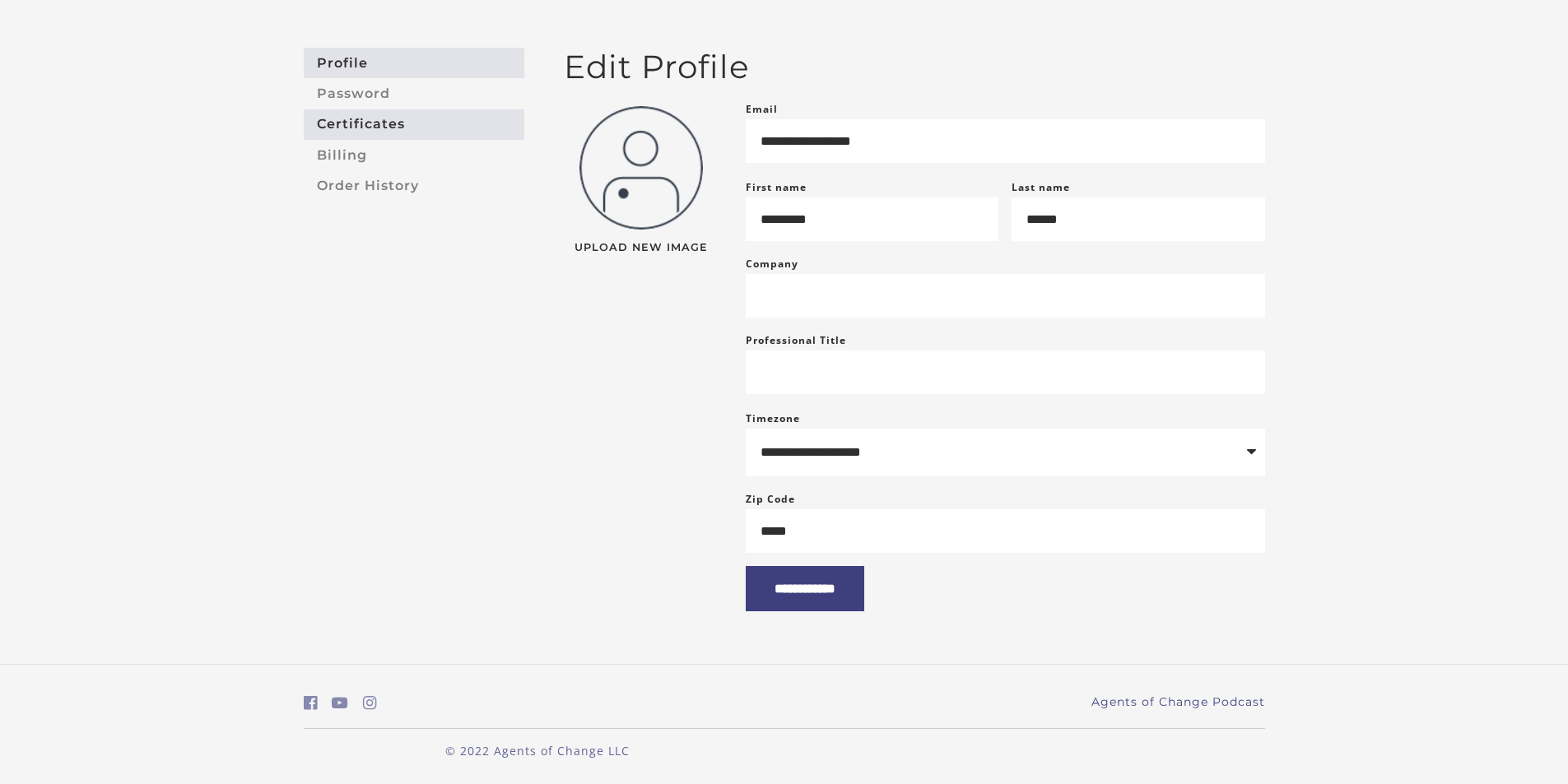
click at [329, 110] on link "Certificates" at bounding box center [415, 125] width 221 height 31
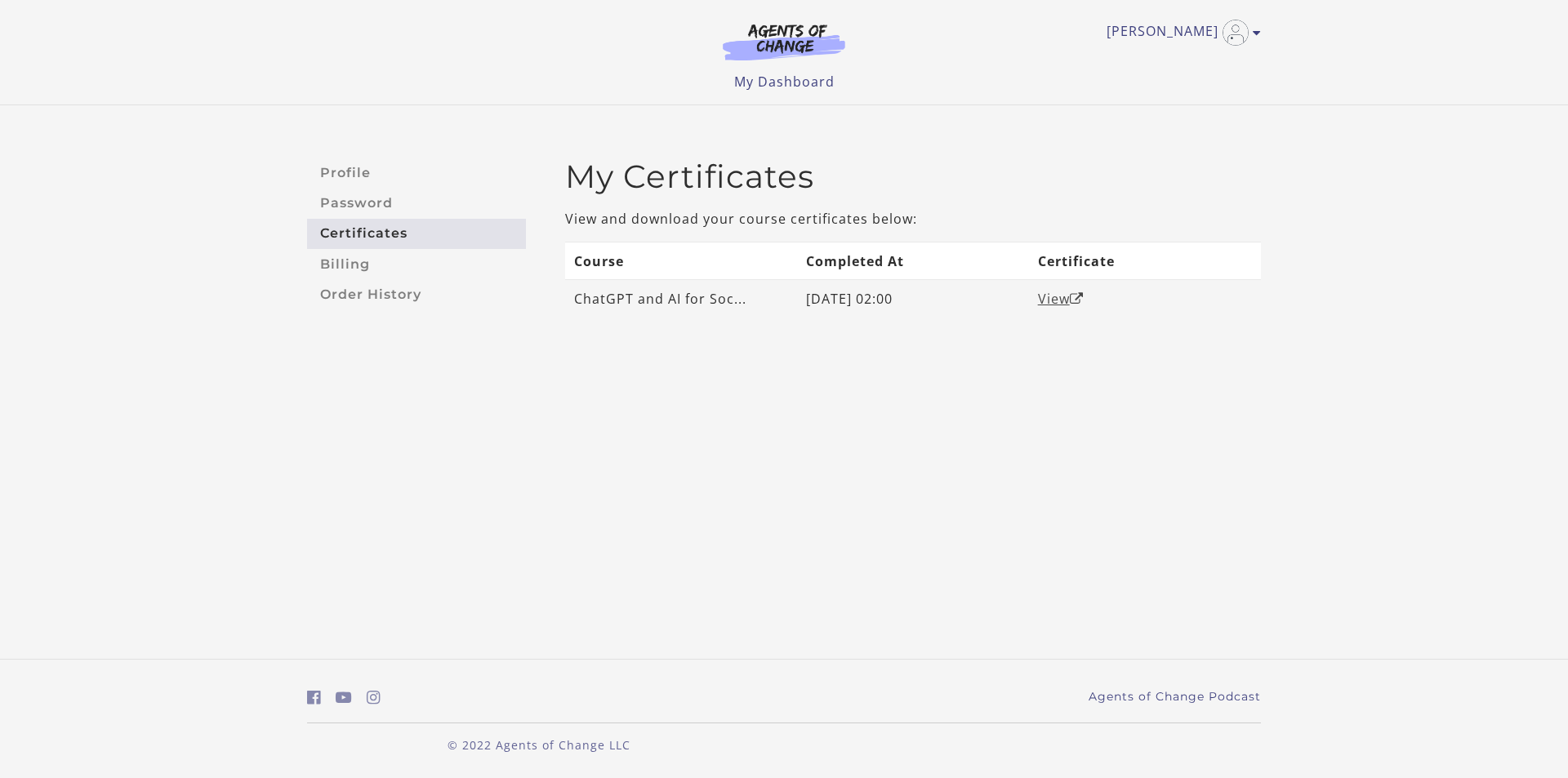
click at [1059, 295] on link "View" at bounding box center [1060, 299] width 45 height 18
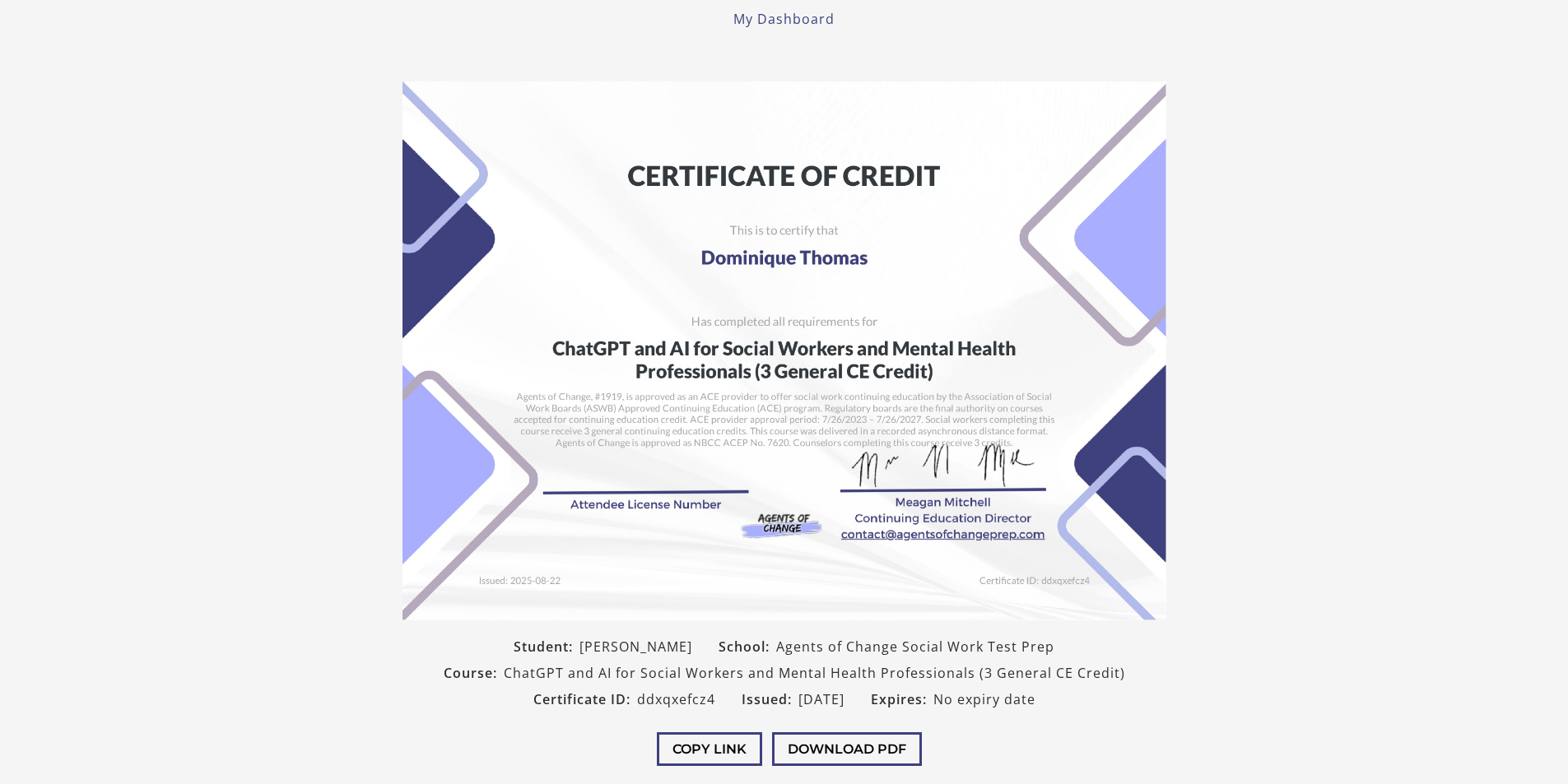
scroll to position [136, 0]
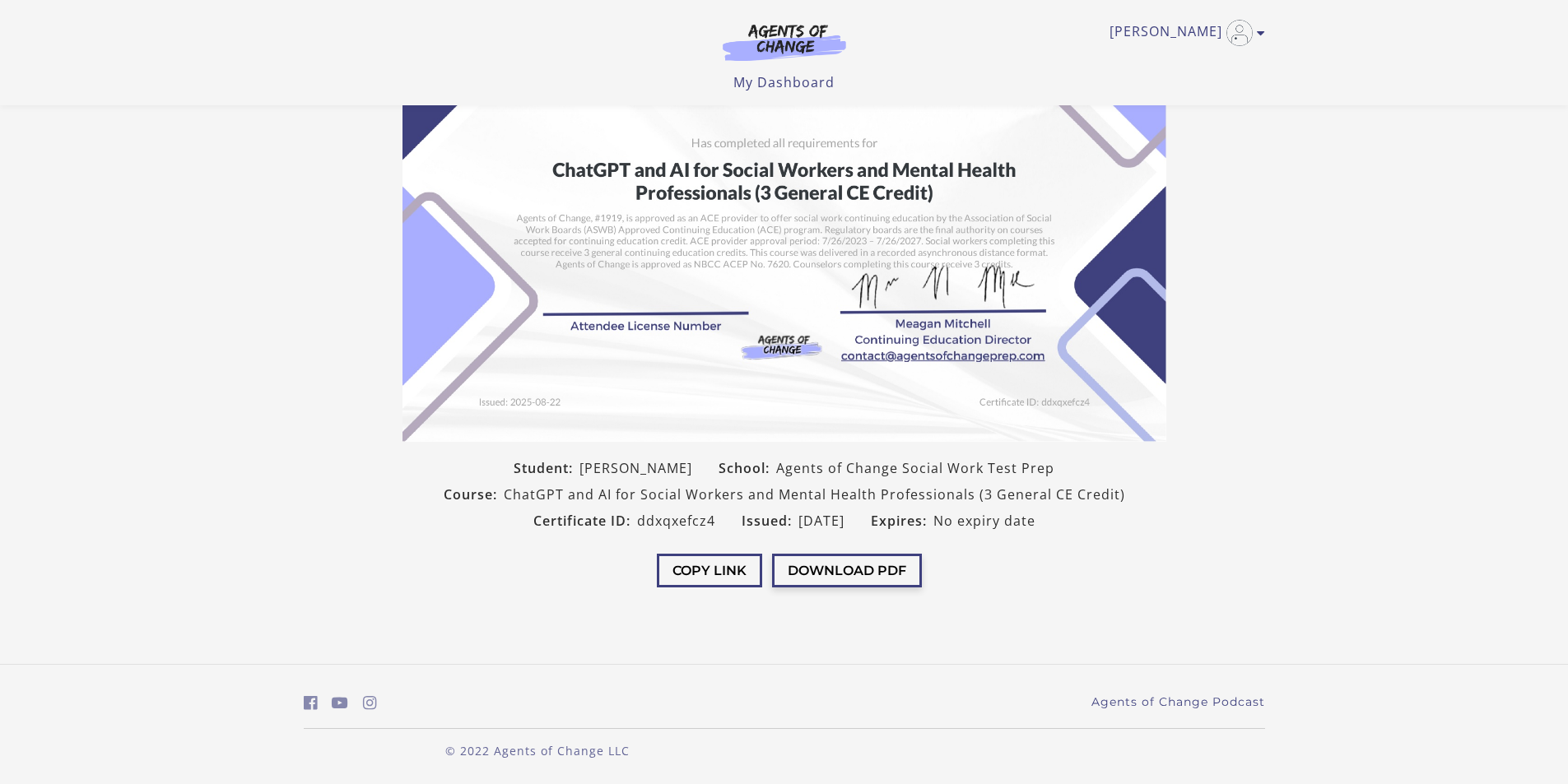
click at [857, 566] on button "Download PDF" at bounding box center [847, 571] width 150 height 34
